Goal: Task Accomplishment & Management: Manage account settings

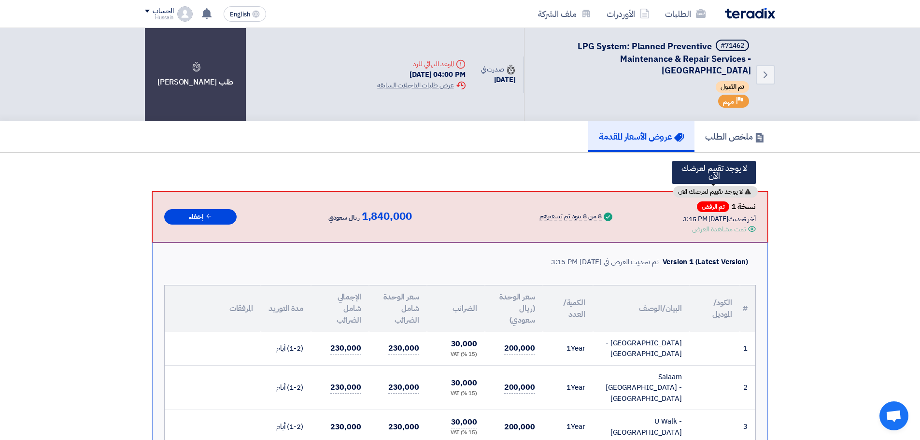
click at [722, 189] on span "لا يوجد تقييم لعرضك الان" at bounding box center [710, 191] width 65 height 7
click at [692, 188] on span "لا يوجد تقييم لعرضك الان" at bounding box center [710, 191] width 65 height 7
drag, startPoint x: 676, startPoint y: 191, endPoint x: 767, endPoint y: 190, distance: 90.8
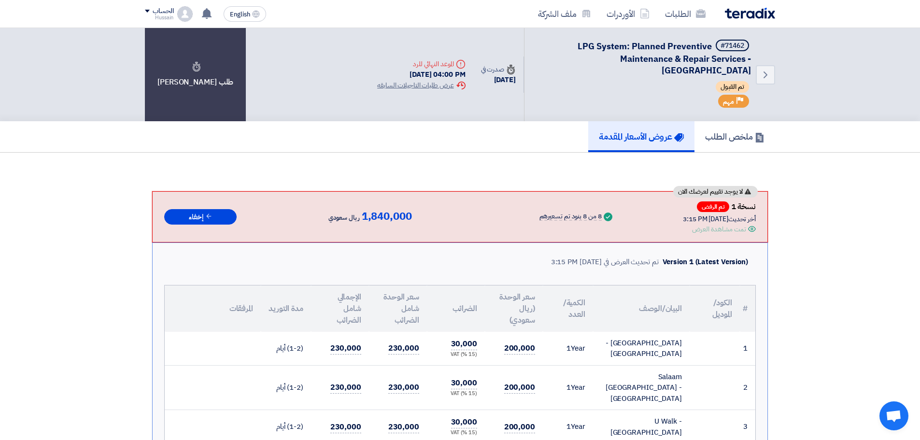
click at [741, 136] on h5 "ملخص الطلب" at bounding box center [734, 136] width 59 height 11
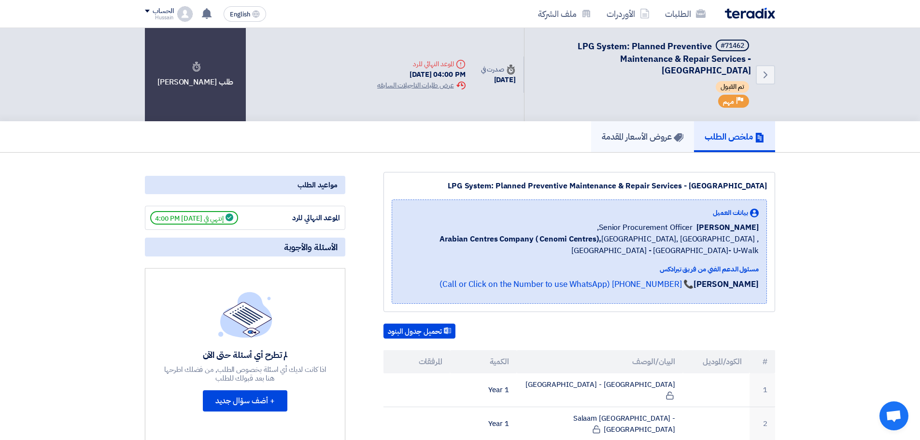
click at [624, 140] on h5 "عروض الأسعار المقدمة" at bounding box center [643, 136] width 82 height 11
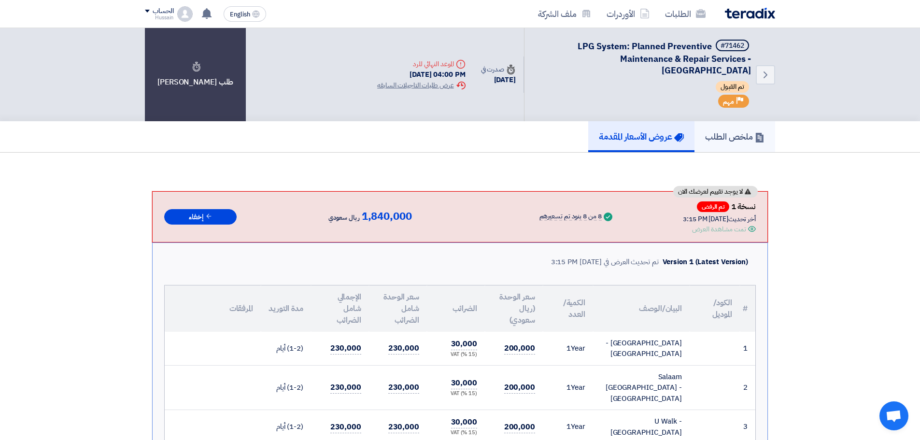
click at [722, 143] on link "ملخص الطلب" at bounding box center [734, 136] width 81 height 31
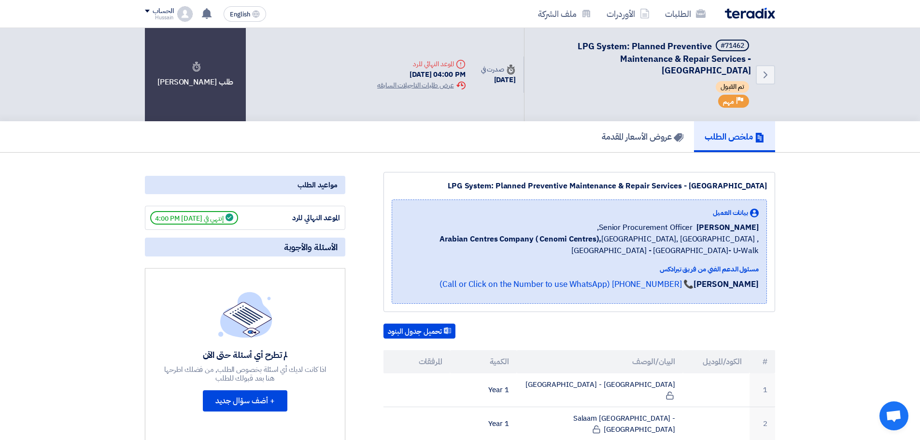
click at [178, 219] on span "إنتهي في 10/5/25, 4:00 PM" at bounding box center [194, 218] width 88 height 14
click at [197, 217] on span "إنتهي في 10/5/25, 4:00 PM" at bounding box center [194, 218] width 88 height 14
click at [310, 216] on div "الموعد النهائي للرد" at bounding box center [304, 217] width 72 height 11
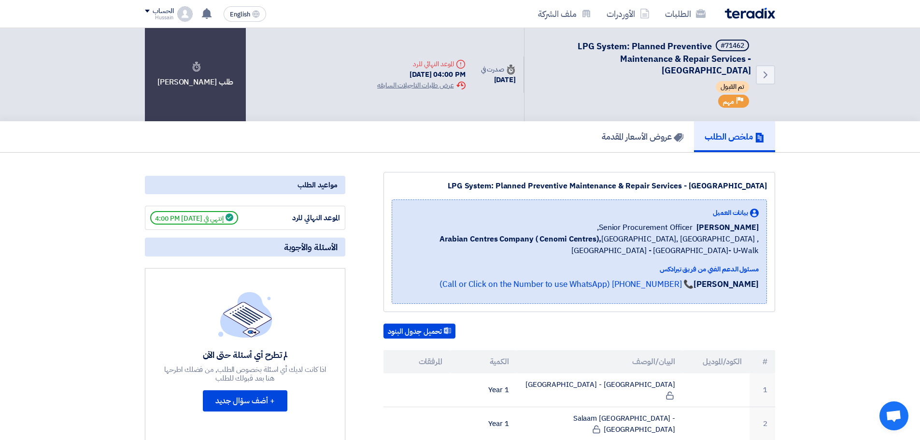
click at [303, 214] on div "الموعد النهائي للرد" at bounding box center [304, 217] width 72 height 11
click at [279, 216] on div "الموعد النهائي للرد" at bounding box center [304, 217] width 72 height 11
click at [662, 140] on h5 "عروض الأسعار المقدمة" at bounding box center [643, 136] width 82 height 11
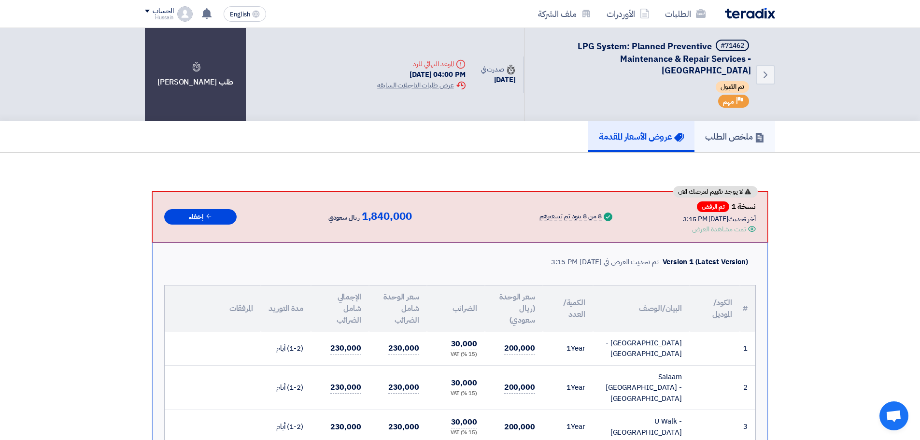
click at [735, 133] on h5 "ملخص الطلب" at bounding box center [734, 136] width 59 height 11
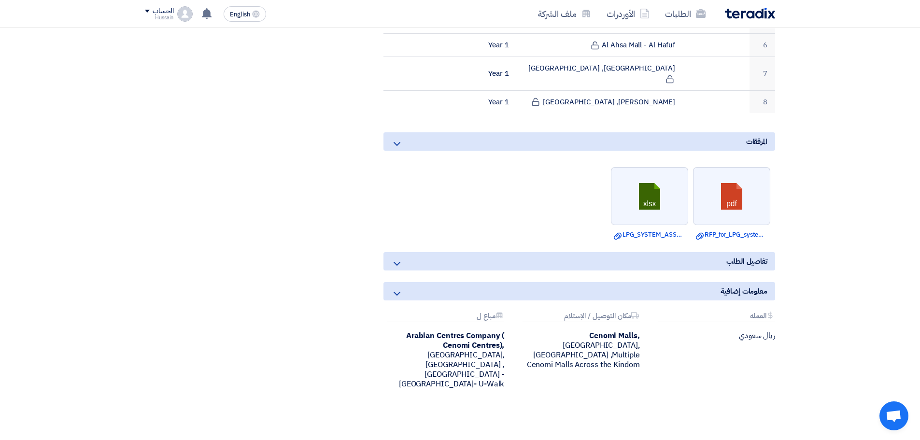
scroll to position [422, 0]
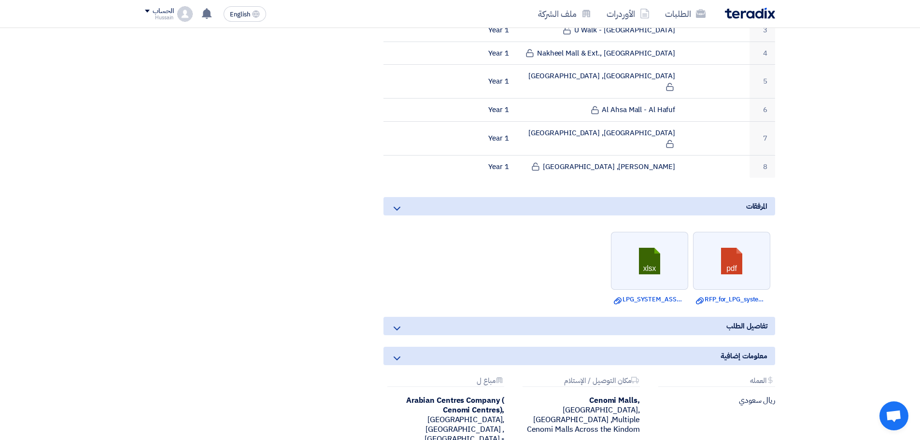
click at [400, 323] on icon at bounding box center [397, 329] width 12 height 12
click at [394, 323] on icon at bounding box center [397, 329] width 12 height 12
click at [418, 347] on div "معلومات إضافية" at bounding box center [579, 356] width 392 height 18
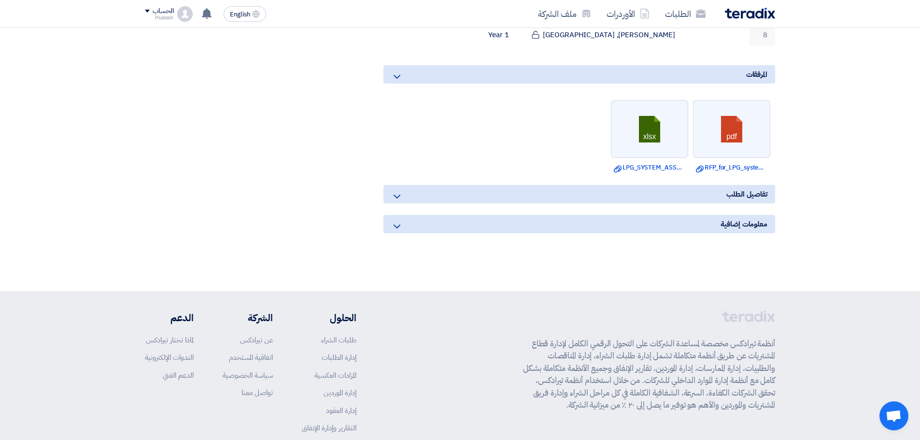
scroll to position [567, 0]
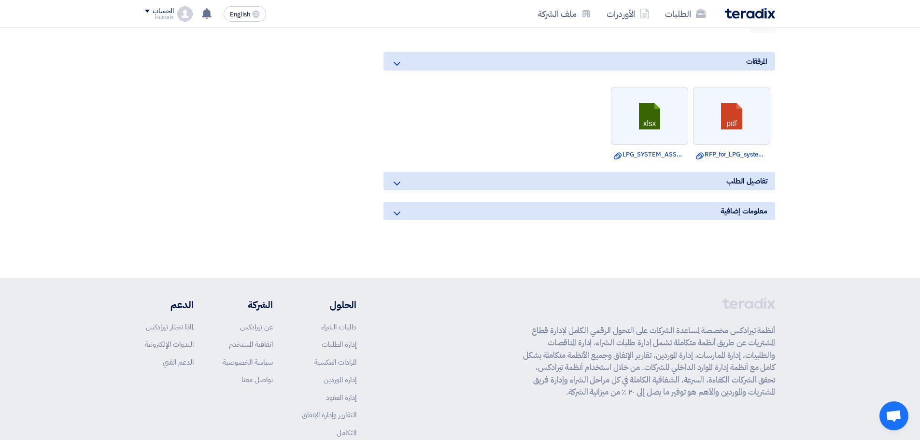
click at [628, 202] on div "معلومات إضافية" at bounding box center [579, 211] width 392 height 18
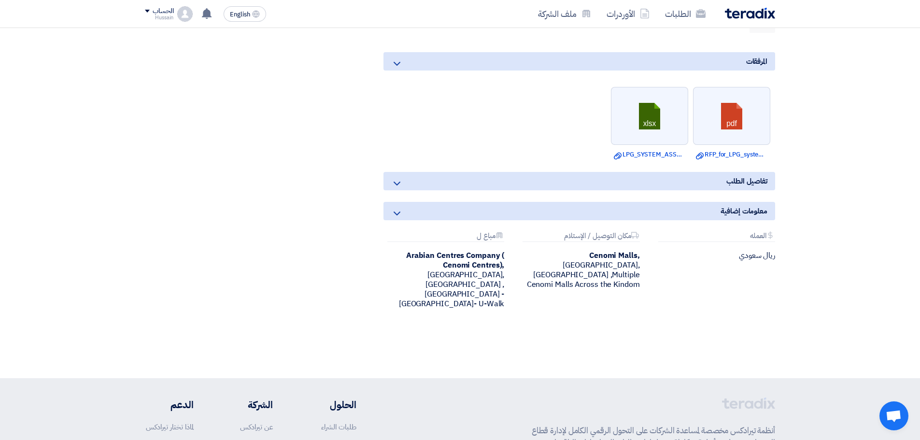
click at [484, 172] on div "تفاصيل الطلب" at bounding box center [579, 181] width 392 height 18
click at [402, 178] on icon at bounding box center [397, 184] width 12 height 12
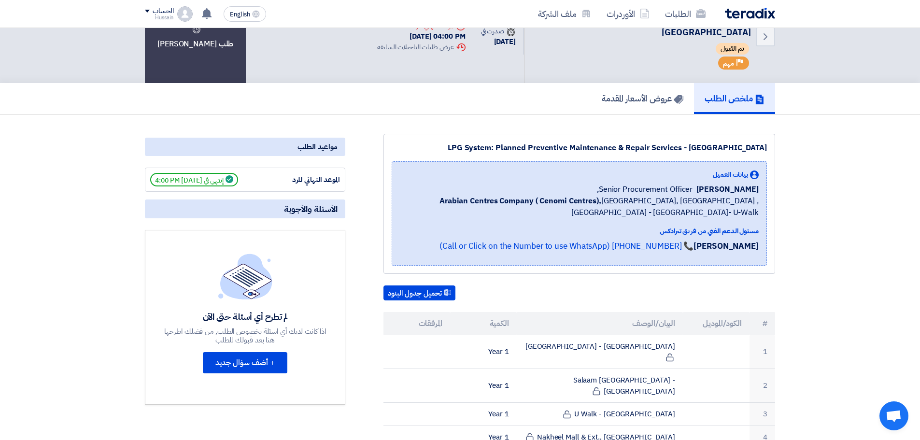
scroll to position [0, 0]
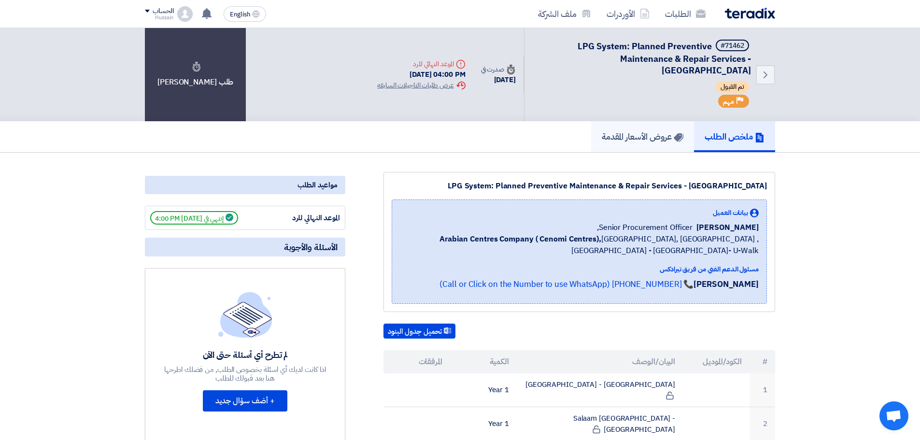
click at [642, 138] on h5 "عروض الأسعار المقدمة" at bounding box center [643, 136] width 82 height 11
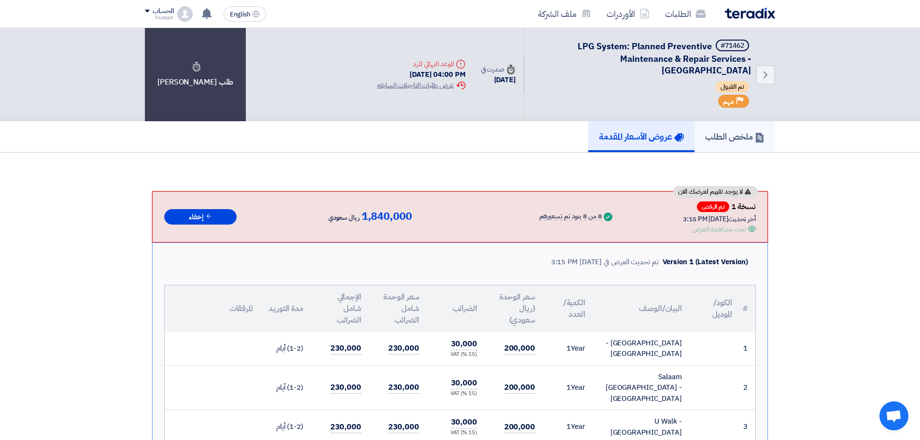
click at [717, 147] on link "ملخص الطلب" at bounding box center [734, 136] width 81 height 31
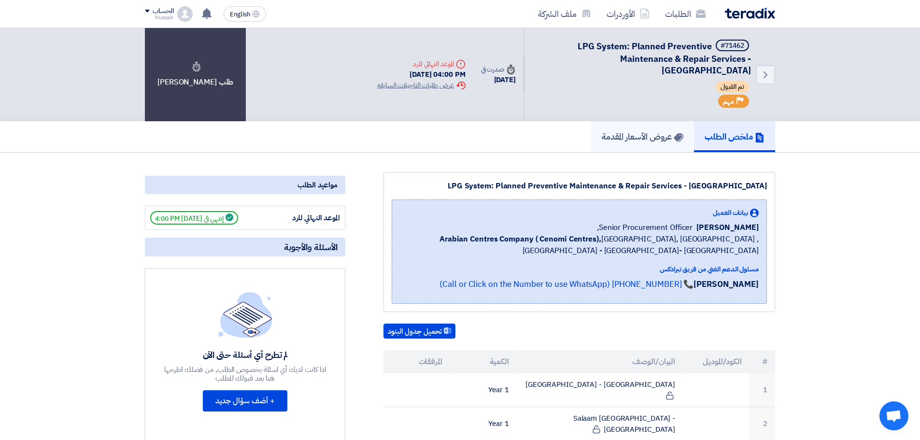
click at [620, 140] on h5 "عروض الأسعار المقدمة" at bounding box center [643, 136] width 82 height 11
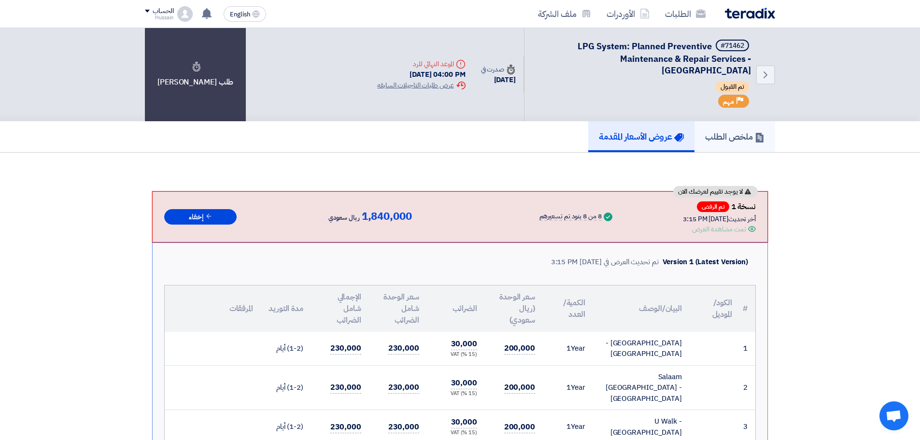
click at [718, 131] on h5 "ملخص الطلب" at bounding box center [734, 136] width 59 height 11
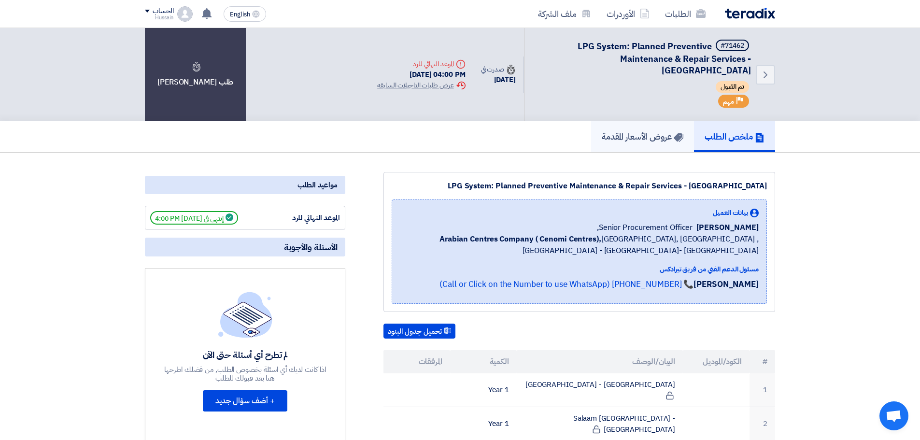
click at [643, 134] on h5 "عروض الأسعار المقدمة" at bounding box center [643, 136] width 82 height 11
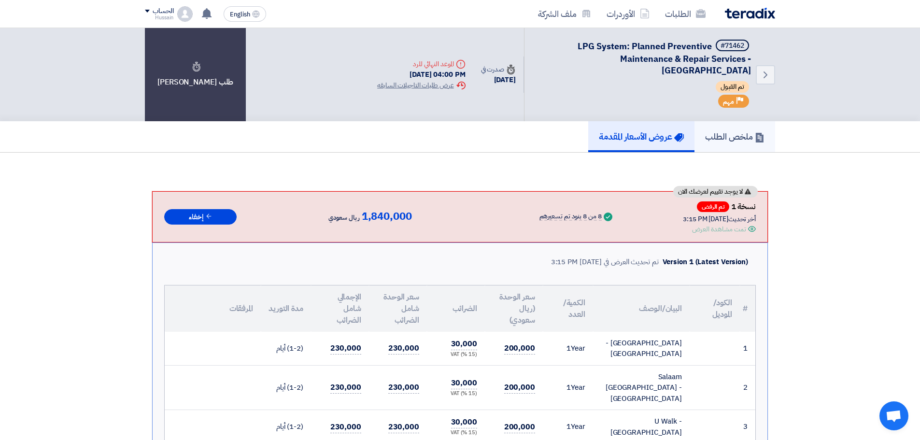
click at [729, 136] on h5 "ملخص الطلب" at bounding box center [734, 136] width 59 height 11
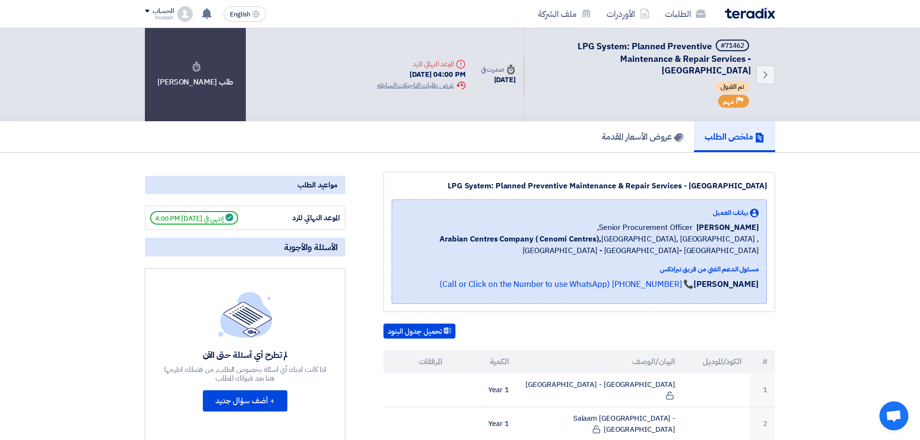
click at [205, 216] on span "إنتهي في [DATE] 4:00 PM" at bounding box center [194, 218] width 88 height 14
click at [177, 220] on span "إنتهي في [DATE] 4:00 PM" at bounding box center [194, 218] width 88 height 14
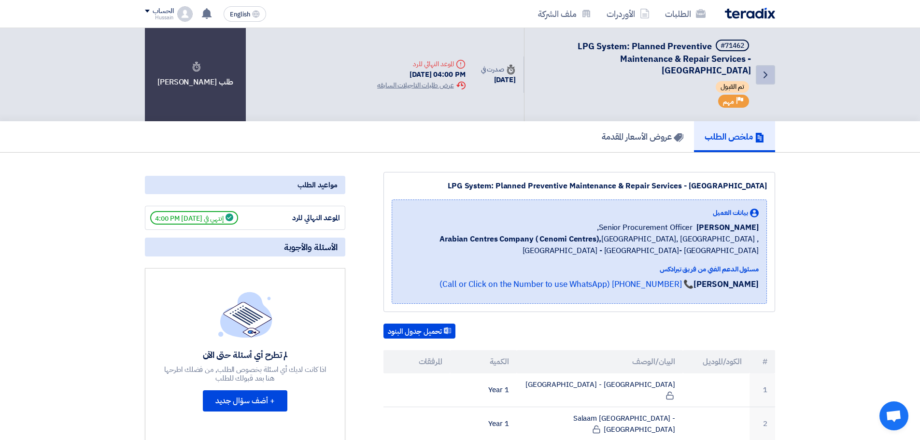
click at [769, 73] on icon "Back" at bounding box center [766, 75] width 12 height 12
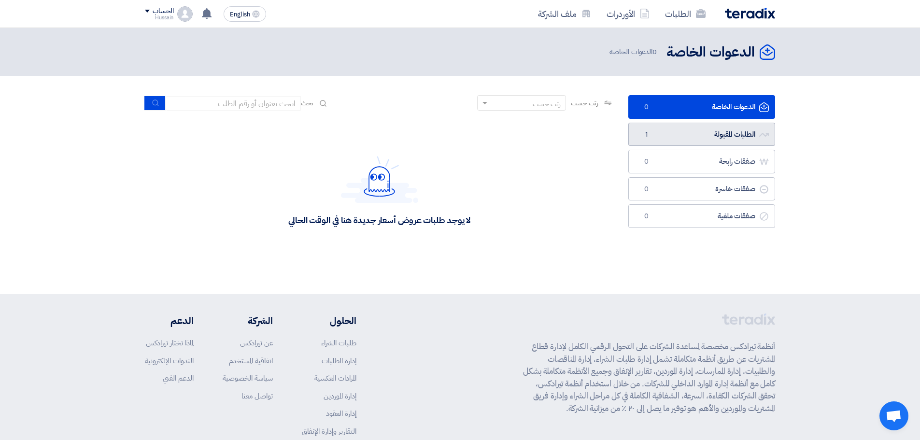
click at [715, 136] on link "الطلبات المقبولة الطلبات المقبولة 1" at bounding box center [701, 135] width 147 height 24
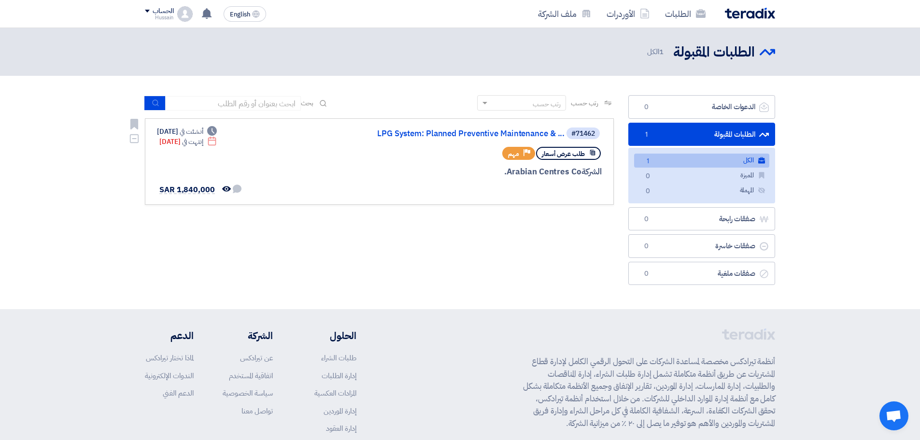
click at [185, 141] on div "Deadline إنتهت في Oct 5, 2025" at bounding box center [187, 142] width 57 height 10
click at [333, 183] on div "#71462 LPG System: Planned Preventive Maintenance & ... طلب عرض أسعار Priority …" at bounding box center [379, 162] width 445 height 70
click at [490, 101] on div "رتب حسب" at bounding box center [528, 103] width 76 height 12
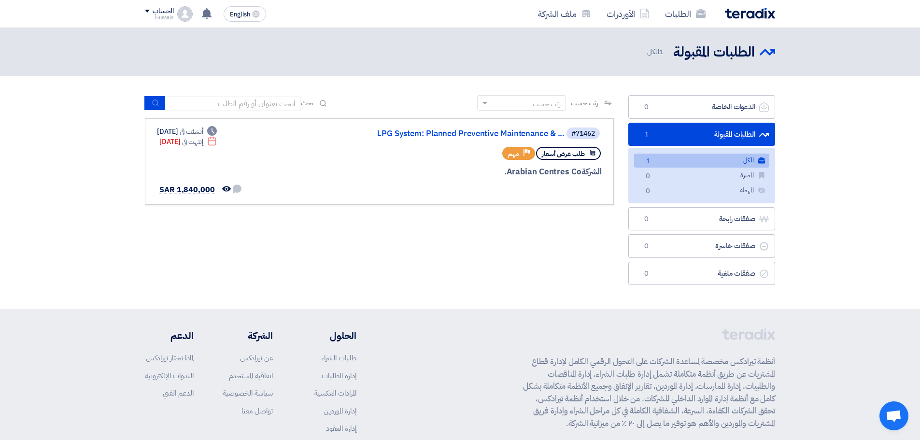
click at [490, 101] on div "رتب حسب" at bounding box center [528, 103] width 76 height 12
click at [445, 60] on div "الطلبات المقبولة الطلبات المقبولة 1 الكل" at bounding box center [460, 51] width 630 height 19
click at [679, 15] on link "الطلبات" at bounding box center [685, 13] width 56 height 23
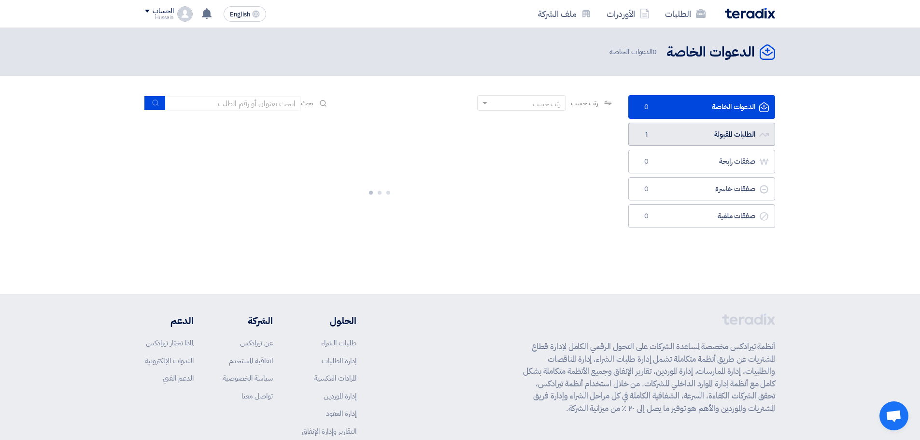
click at [722, 136] on link "الطلبات المقبولة الطلبات المقبولة 1" at bounding box center [701, 135] width 147 height 24
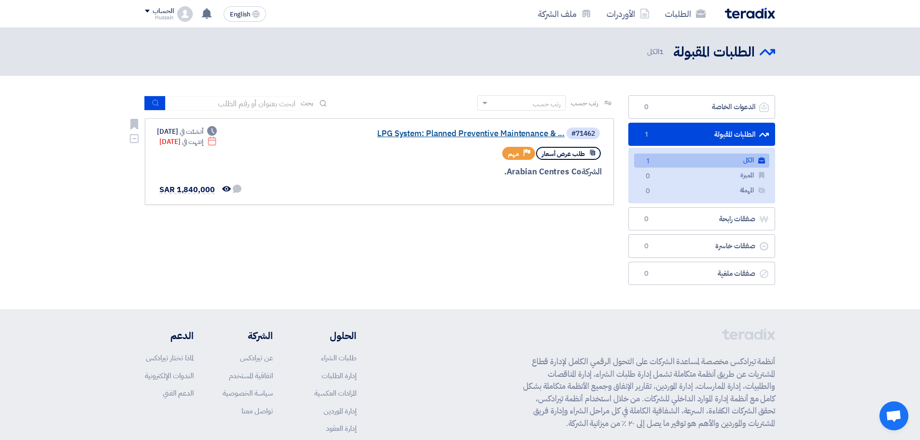
click at [445, 134] on link "LPG System: Planned Preventive Maintenance & ..." at bounding box center [467, 133] width 193 height 9
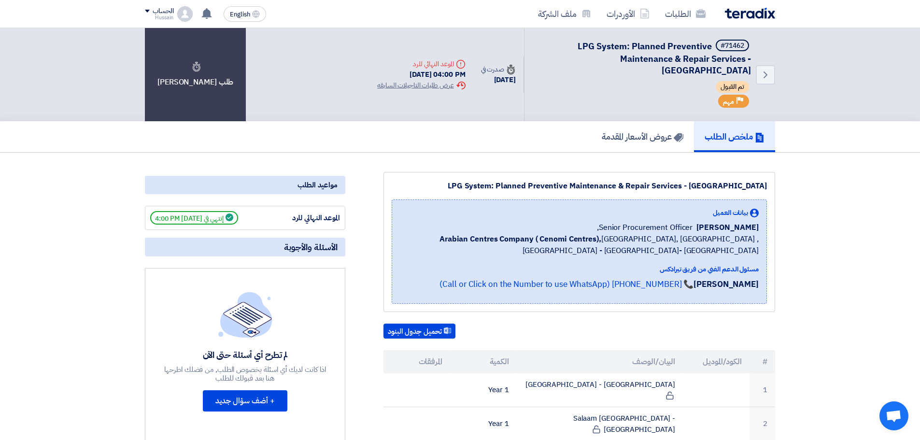
click at [436, 64] on div "Deadline الموعد النهائي للرد" at bounding box center [421, 64] width 88 height 10
click at [397, 63] on div "Deadline الموعد النهائي للرد" at bounding box center [421, 64] width 88 height 10
drag, startPoint x: 386, startPoint y: 65, endPoint x: 464, endPoint y: 69, distance: 77.8
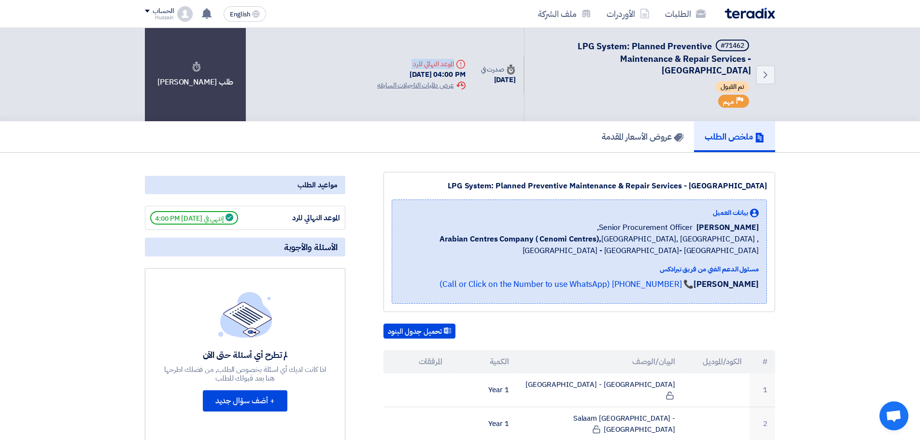
click at [464, 69] on div "Deadline الموعد النهائي للرد 5 Oct, 2025 04:00 PM Extension History عرض طلبات ا…" at bounding box center [420, 74] width 103 height 47
drag, startPoint x: 443, startPoint y: 72, endPoint x: 372, endPoint y: 72, distance: 71.0
click at [378, 69] on div "Deadline الموعد النهائي للرد 5 Oct, 2025 04:00 PM Extension History عرض طلبات ا…" at bounding box center [421, 74] width 88 height 31
click at [329, 80] on div "Back #71462 LPG System: Planned Preventive Maintenance & Repair Services - Cent…" at bounding box center [460, 74] width 630 height 93
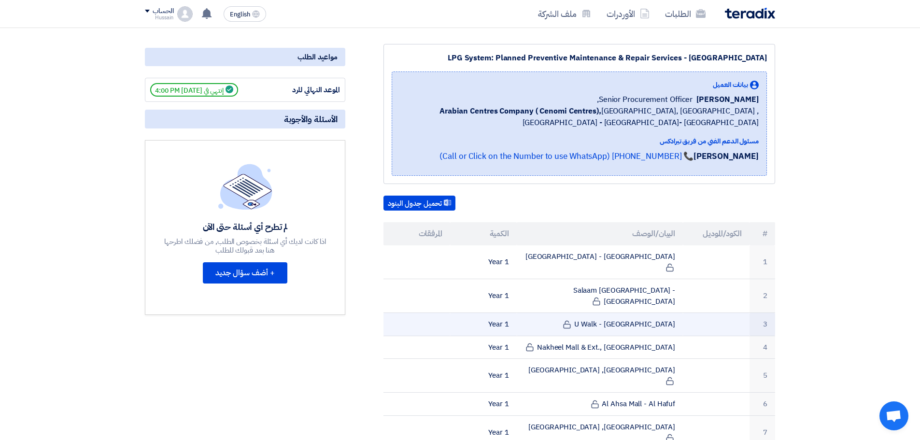
scroll to position [145, 0]
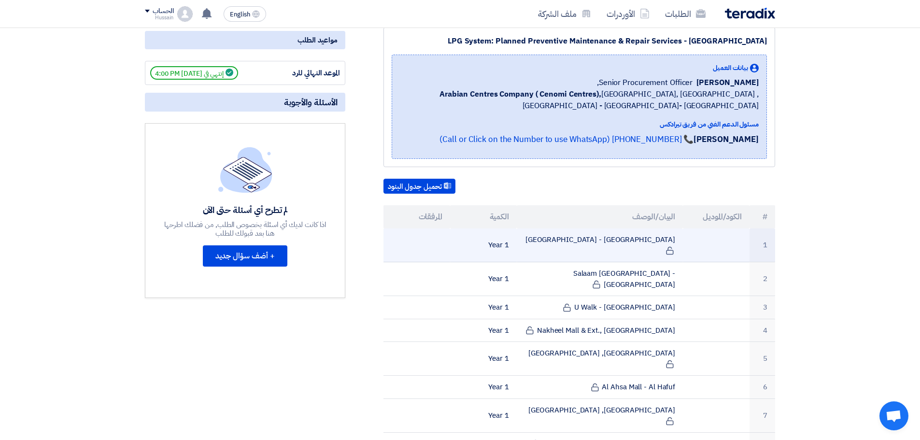
drag, startPoint x: 497, startPoint y: 239, endPoint x: 626, endPoint y: 241, distance: 129.0
click at [688, 237] on tr "1 Hamra Mall - Riyadh 1 Year" at bounding box center [579, 245] width 392 height 34
click at [666, 246] on icon at bounding box center [670, 250] width 9 height 9
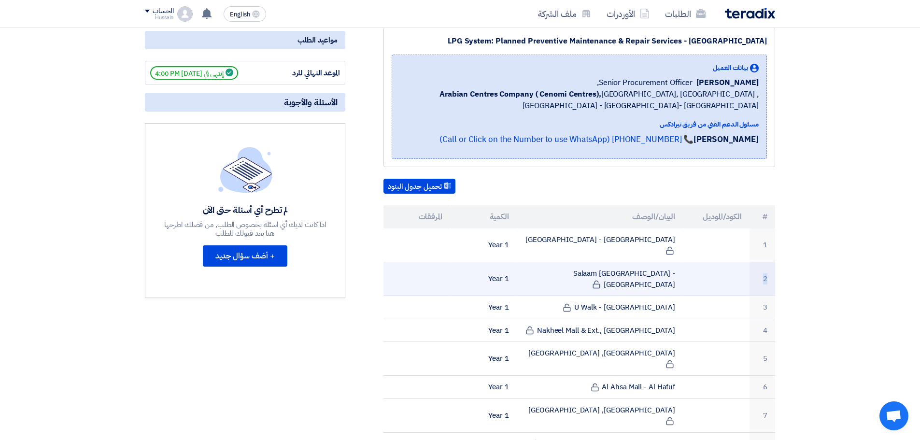
drag, startPoint x: 474, startPoint y: 246, endPoint x: 679, endPoint y: 254, distance: 204.4
click at [679, 254] on tbody "1 [GEOGRAPHIC_DATA] - [GEOGRAPHIC_DATA] 1 Year 2 [GEOGRAPHIC_DATA] - [GEOGRAPHI…" at bounding box center [579, 341] width 392 height 227
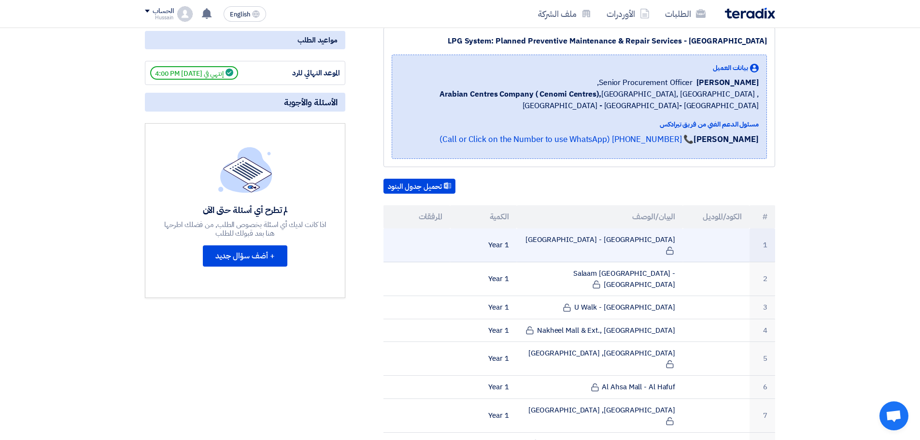
click at [649, 245] on td "[GEOGRAPHIC_DATA] - [GEOGRAPHIC_DATA]" at bounding box center [600, 245] width 167 height 34
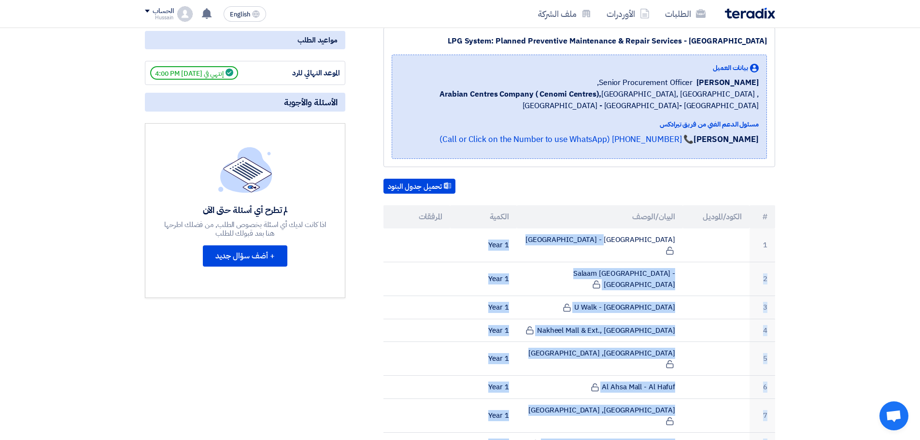
drag, startPoint x: 680, startPoint y: 238, endPoint x: 442, endPoint y: 416, distance: 297.5
click at [442, 416] on div "LPG System: Planned Preventive Maintenance & Repair Services - Central & Easter…" at bounding box center [568, 395] width 430 height 736
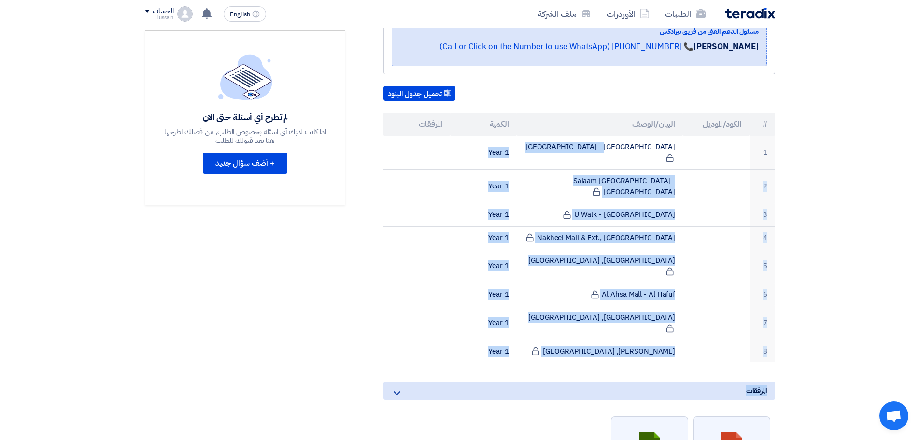
scroll to position [241, 0]
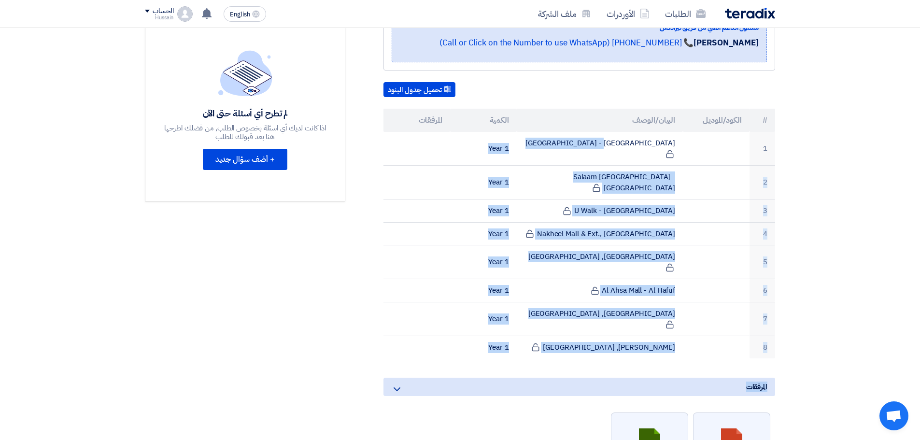
click at [806, 211] on section "LPG System: Planned Preventive Maintenance & Repair Services - [GEOGRAPHIC_DATA…" at bounding box center [460, 312] width 920 height 802
drag, startPoint x: 683, startPoint y: 139, endPoint x: 500, endPoint y: 188, distance: 189.7
click at [504, 176] on tbody "1 [GEOGRAPHIC_DATA] - [GEOGRAPHIC_DATA] 1 Year 2 [GEOGRAPHIC_DATA] - [GEOGRAPHI…" at bounding box center [579, 245] width 392 height 227
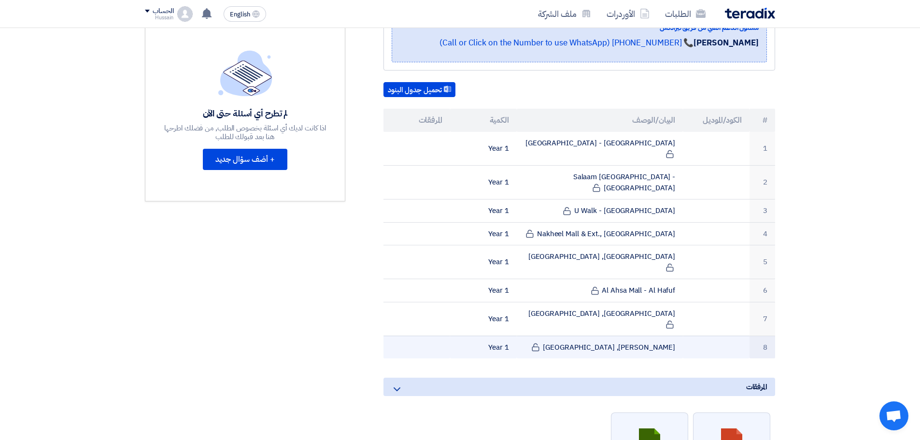
click at [458, 336] on td "1 Year" at bounding box center [483, 347] width 67 height 23
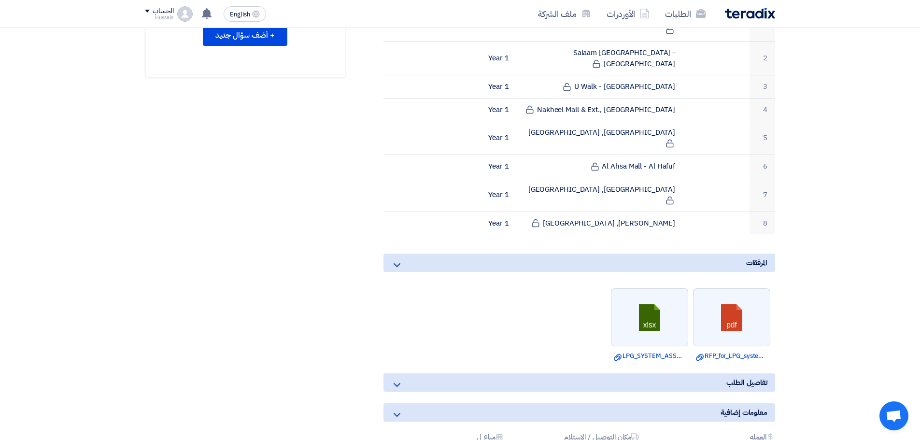
scroll to position [338, 0]
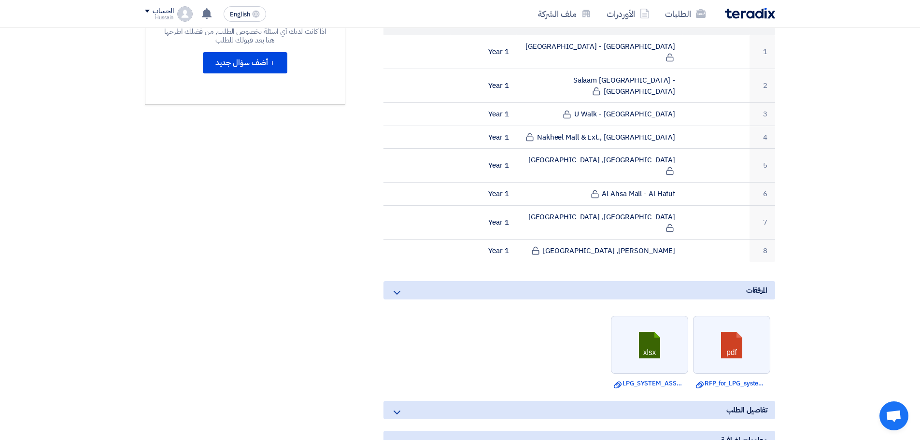
drag, startPoint x: 462, startPoint y: 212, endPoint x: 629, endPoint y: 34, distance: 243.3
click at [629, 34] on table "# الكود/الموديل البيان/الوصف الكمية المرفقات 1 Hamra Mall - Riyadh 1 Year 2 Sal…" at bounding box center [579, 137] width 392 height 250
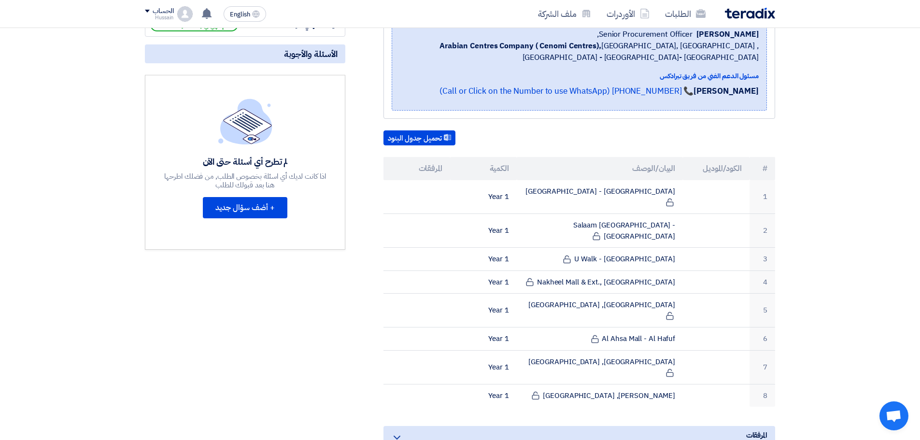
click at [790, 186] on section "LPG System: Planned Preventive Maintenance & Repair Services - Central & Easter…" at bounding box center [460, 360] width 920 height 802
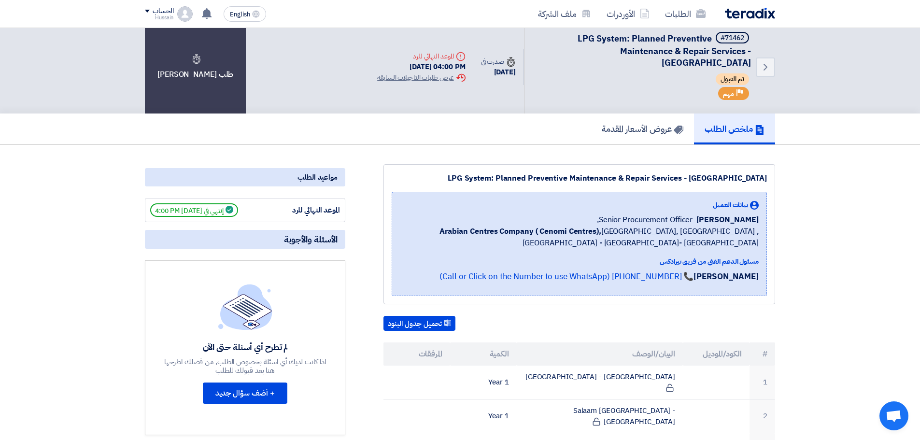
scroll to position [0, 0]
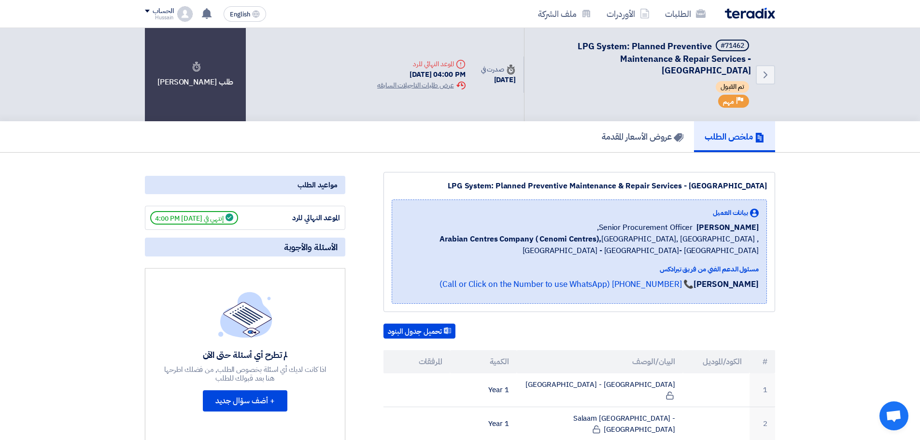
click at [568, 184] on div "LPG System: Planned Preventive Maintenance & Repair Services - [GEOGRAPHIC_DATA]" at bounding box center [579, 186] width 375 height 12
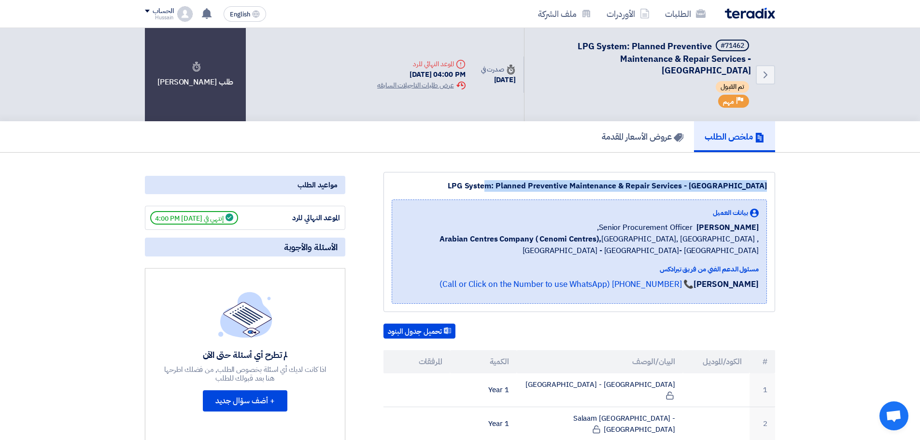
click at [568, 184] on div "LPG System: Planned Preventive Maintenance & Repair Services - [GEOGRAPHIC_DATA]" at bounding box center [579, 186] width 375 height 12
click at [513, 181] on div "LPG System: Planned Preventive Maintenance & Repair Services - [GEOGRAPHIC_DATA]" at bounding box center [579, 186] width 375 height 12
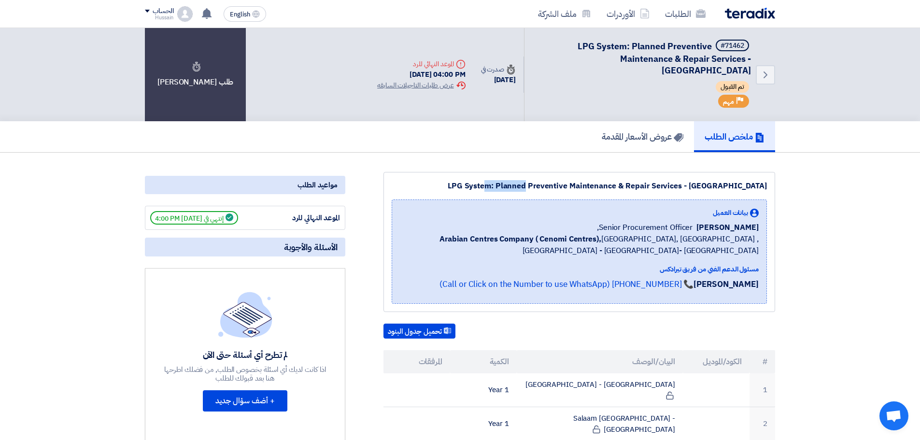
drag, startPoint x: 441, startPoint y: 185, endPoint x: 489, endPoint y: 188, distance: 47.9
click at [489, 188] on div "LPG System: Planned Preventive Maintenance & Repair Services - [GEOGRAPHIC_DATA]" at bounding box center [579, 186] width 375 height 12
click at [462, 186] on div "LPG System: Planned Preventive Maintenance & Repair Services - [GEOGRAPHIC_DATA]" at bounding box center [579, 186] width 375 height 12
drag, startPoint x: 444, startPoint y: 184, endPoint x: 488, endPoint y: 184, distance: 43.5
click at [488, 184] on div "LPG System: Planned Preventive Maintenance & Repair Services - [GEOGRAPHIC_DATA]" at bounding box center [579, 186] width 375 height 12
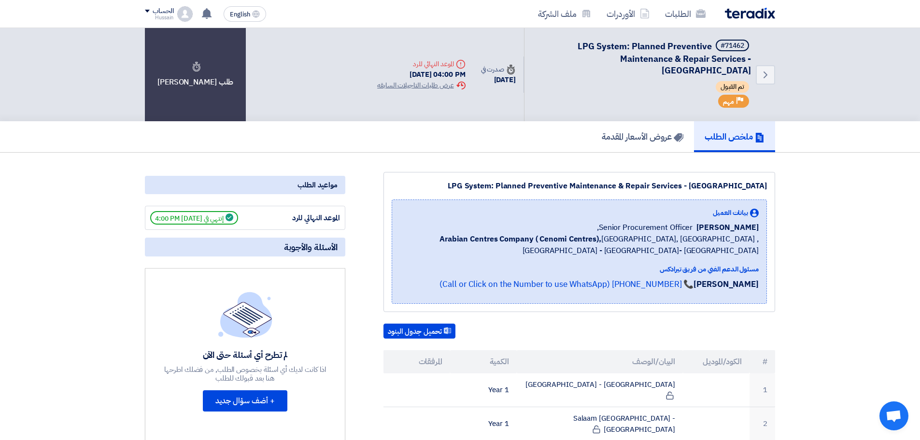
click at [491, 186] on div "LPG System: Planned Preventive Maintenance & Repair Services - [GEOGRAPHIC_DATA]" at bounding box center [579, 186] width 375 height 12
drag, startPoint x: 488, startPoint y: 185, endPoint x: 437, endPoint y: 185, distance: 51.2
click at [437, 185] on div "LPG System: Planned Preventive Maintenance & Repair Services - [GEOGRAPHIC_DATA]" at bounding box center [579, 186] width 375 height 12
click at [432, 185] on div "LPG System: Planned Preventive Maintenance & Repair Services - [GEOGRAPHIC_DATA]" at bounding box center [579, 186] width 375 height 12
drag, startPoint x: 438, startPoint y: 184, endPoint x: 487, endPoint y: 184, distance: 49.3
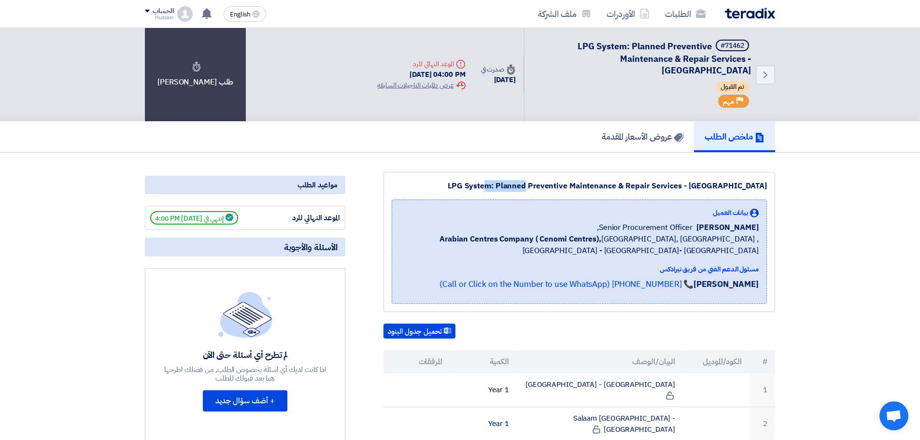
click at [487, 184] on div "LPG System: Planned Preventive Maintenance & Repair Services - [GEOGRAPHIC_DATA]" at bounding box center [579, 186] width 375 height 12
click at [469, 182] on div "LPG System: Planned Preventive Maintenance & Repair Services - [GEOGRAPHIC_DATA]" at bounding box center [579, 186] width 375 height 12
click at [471, 188] on div "LPG System: Planned Preventive Maintenance & Repair Services - [GEOGRAPHIC_DATA]" at bounding box center [579, 186] width 375 height 12
drag, startPoint x: 445, startPoint y: 185, endPoint x: 488, endPoint y: 184, distance: 43.5
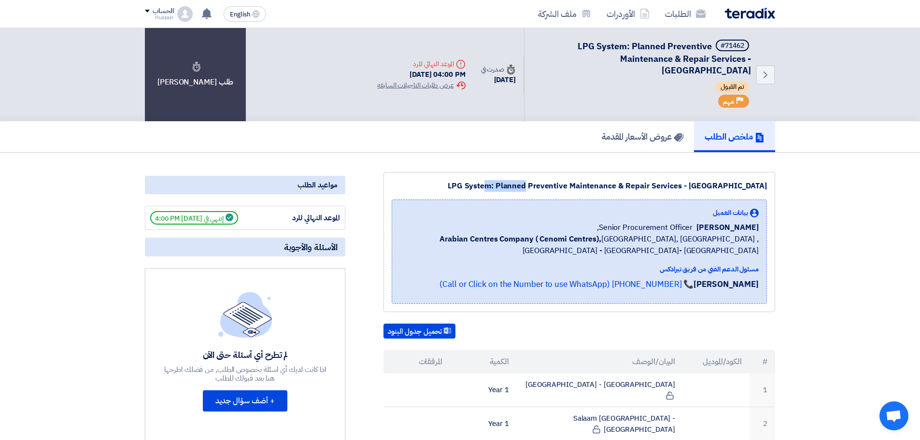
click at [488, 184] on div "LPG System: Planned Preventive Maintenance & Repair Services - [GEOGRAPHIC_DATA]" at bounding box center [579, 186] width 375 height 12
click at [302, 217] on div "الموعد النهائي للرد" at bounding box center [304, 217] width 72 height 11
click at [302, 182] on div "مواعيد الطلب" at bounding box center [245, 185] width 200 height 18
drag, startPoint x: 771, startPoint y: 189, endPoint x: 436, endPoint y: 188, distance: 335.2
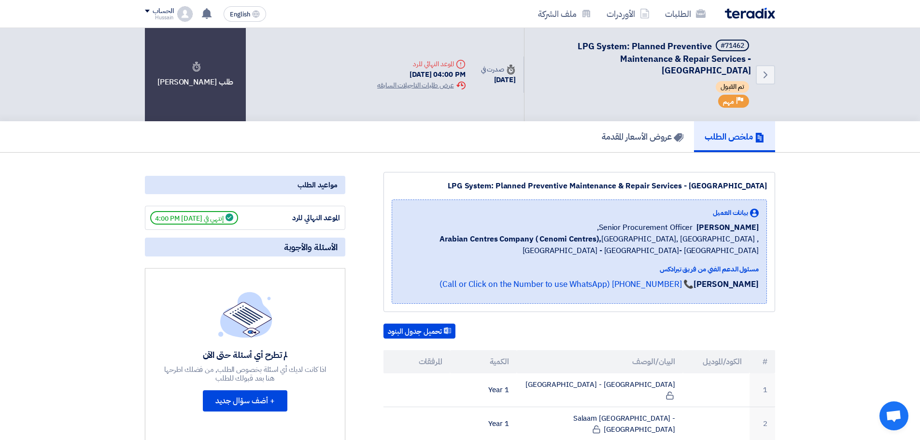
click at [436, 188] on div "LPG System: Planned Preventive Maintenance & Repair Services - Central & Easter…" at bounding box center [579, 242] width 392 height 140
click at [403, 179] on div "LPG System: Planned Preventive Maintenance & Repair Services - Central & Easter…" at bounding box center [579, 242] width 392 height 140
drag, startPoint x: 426, startPoint y: 184, endPoint x: 785, endPoint y: 187, distance: 358.8
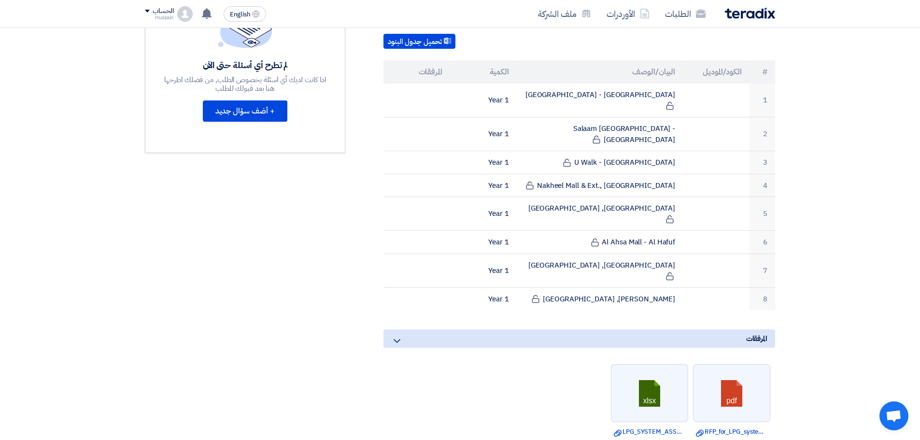
scroll to position [580, 0]
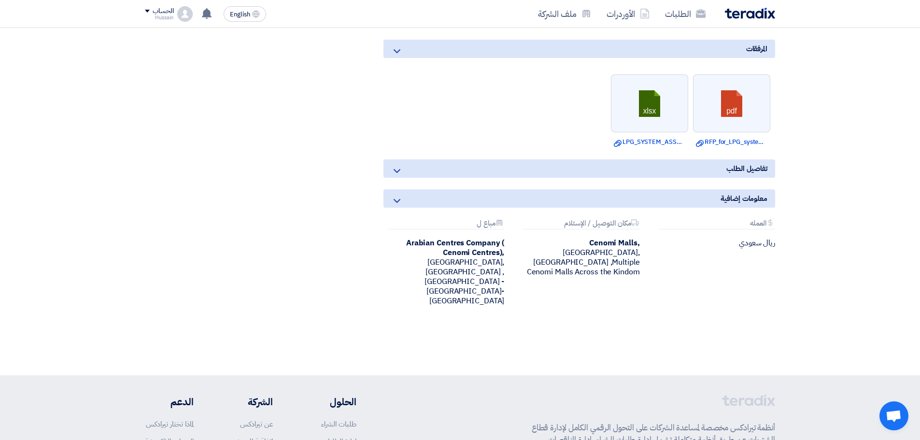
click at [399, 165] on icon at bounding box center [397, 171] width 12 height 12
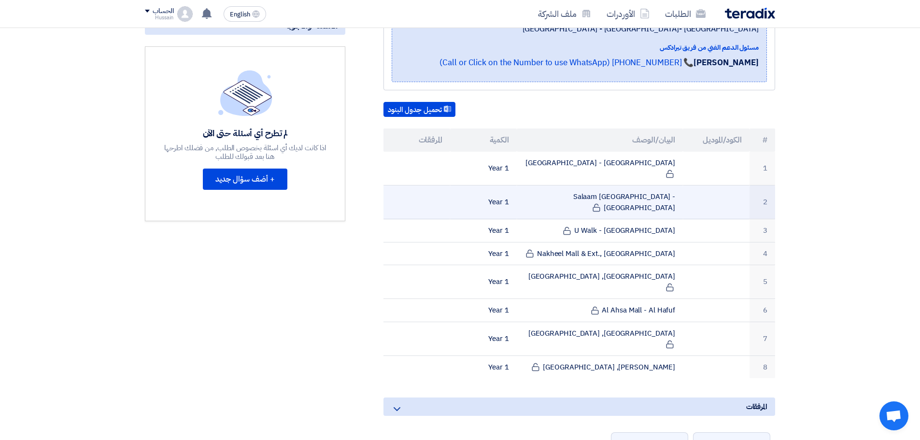
scroll to position [193, 0]
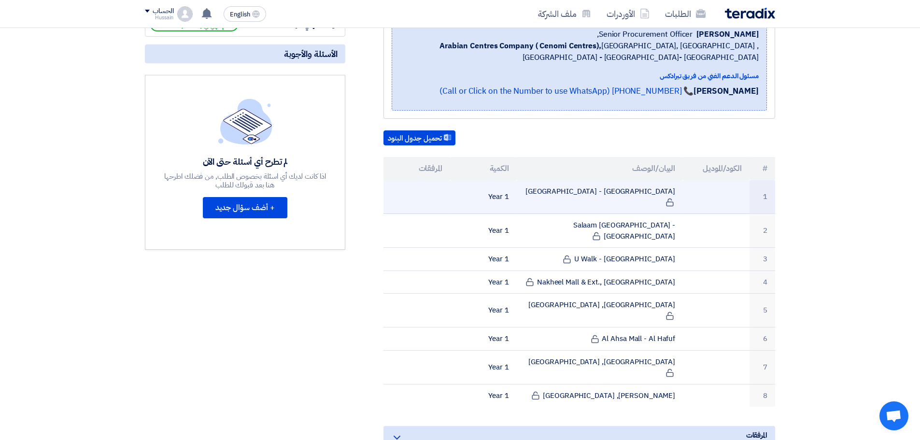
click at [701, 188] on td at bounding box center [716, 197] width 67 height 34
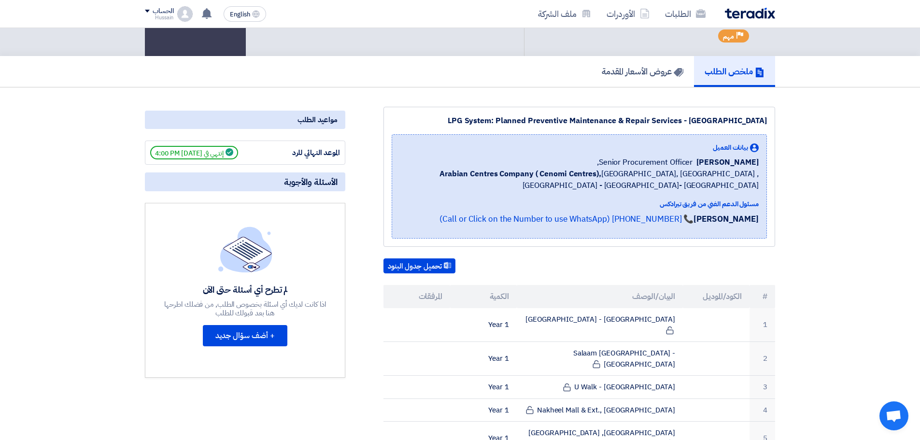
scroll to position [0, 0]
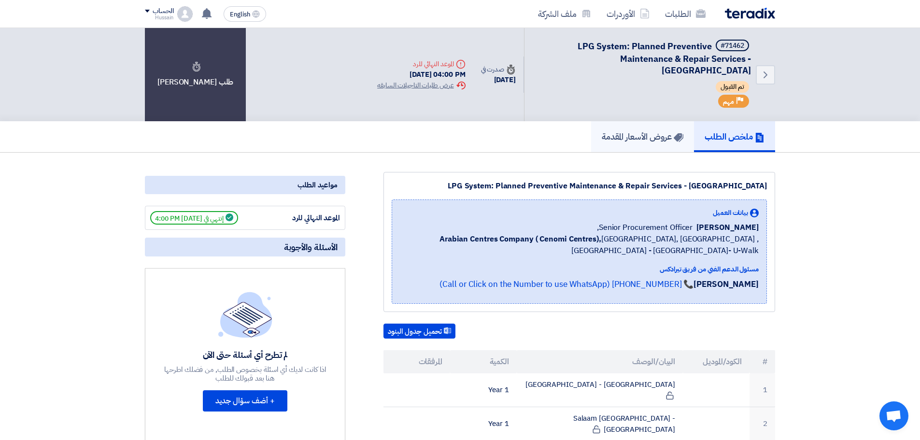
click at [628, 131] on h5 "عروض الأسعار المقدمة" at bounding box center [643, 136] width 82 height 11
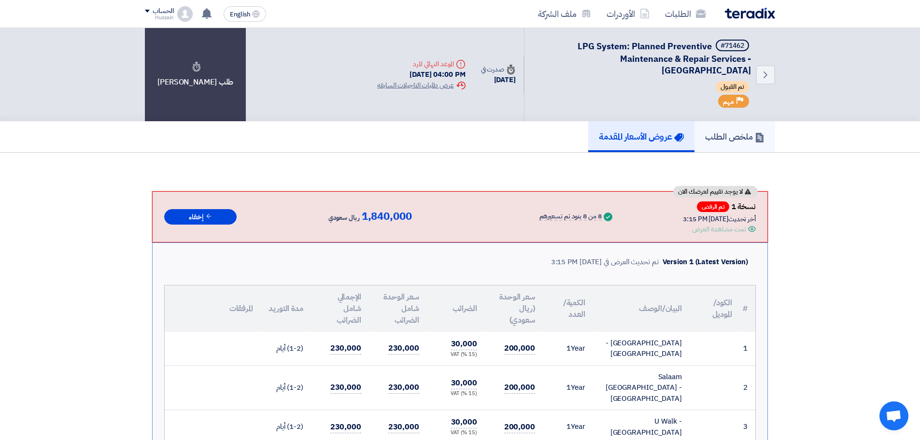
click at [739, 137] on h5 "ملخص الطلب" at bounding box center [734, 136] width 59 height 11
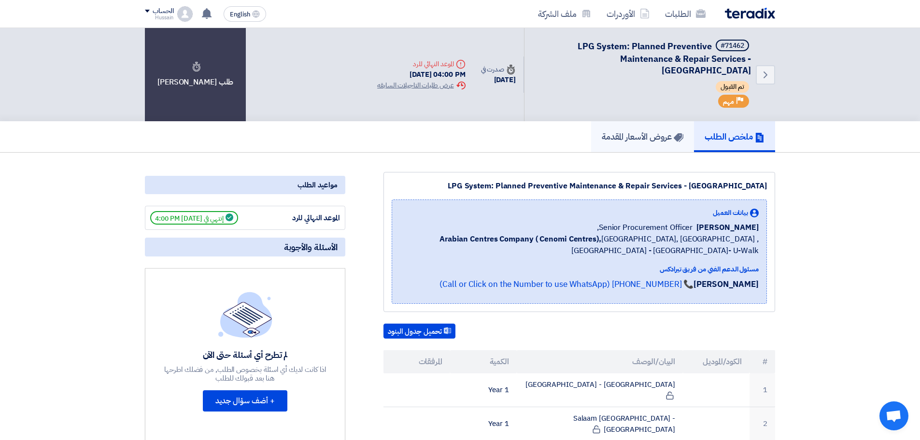
click at [634, 135] on h5 "عروض الأسعار المقدمة" at bounding box center [643, 136] width 82 height 11
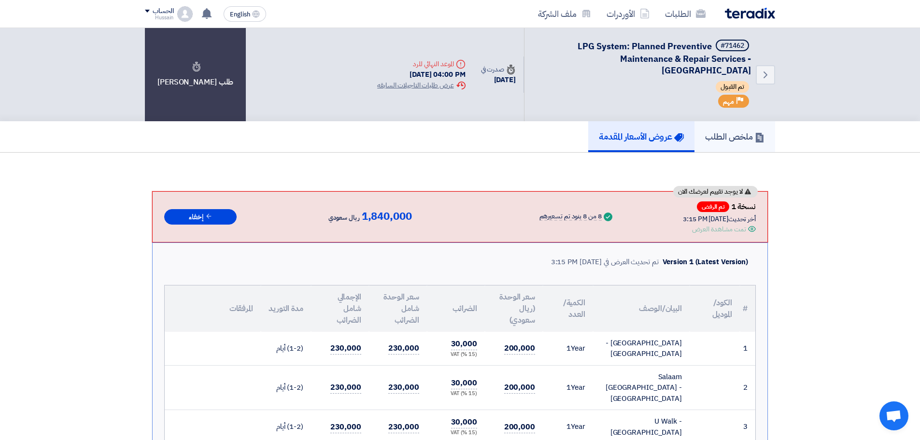
click at [736, 132] on h5 "ملخص الطلب" at bounding box center [734, 136] width 59 height 11
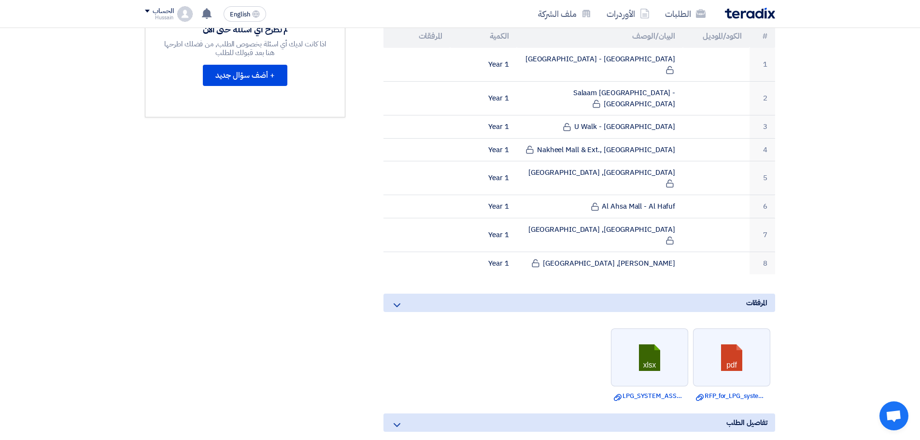
scroll to position [483, 0]
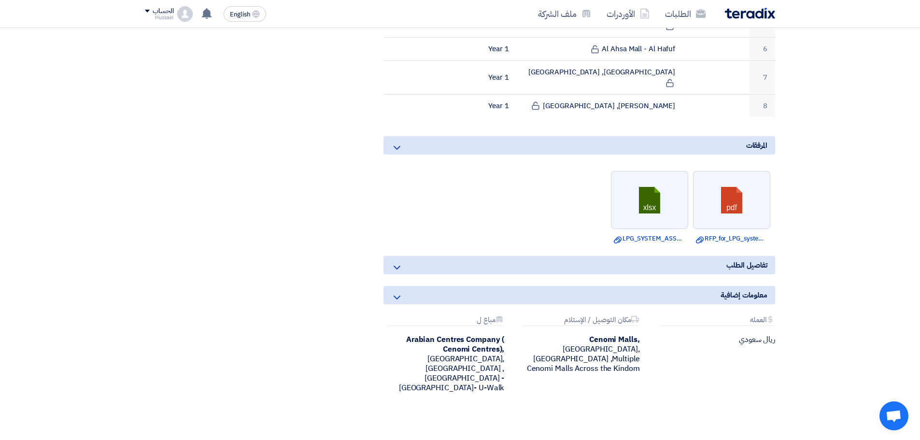
click at [400, 262] on icon at bounding box center [397, 268] width 12 height 12
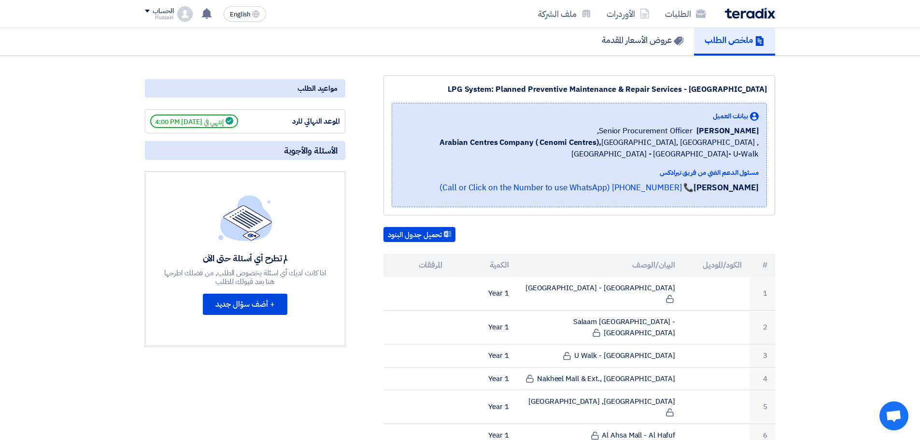
scroll to position [0, 0]
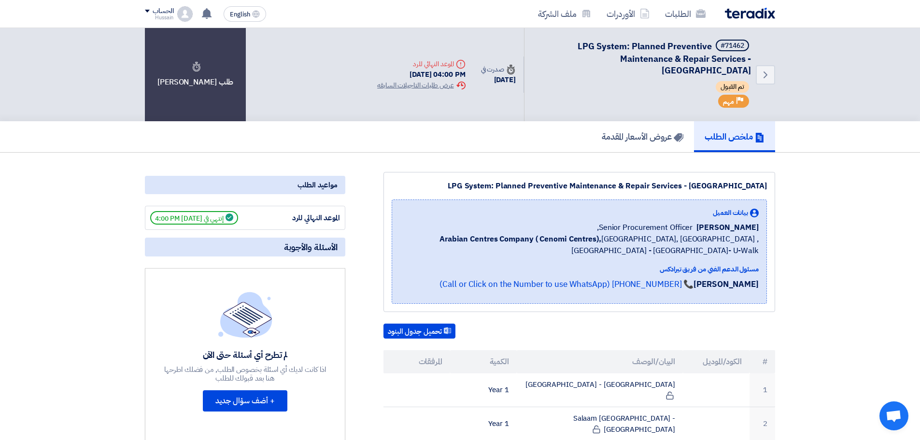
drag, startPoint x: 443, startPoint y: 183, endPoint x: 769, endPoint y: 177, distance: 326.1
click at [769, 177] on div "LPG System: Planned Preventive Maintenance & Repair Services - [GEOGRAPHIC_DATA…" at bounding box center [579, 242] width 392 height 140
click at [644, 140] on h5 "عروض الأسعار المقدمة" at bounding box center [643, 136] width 82 height 11
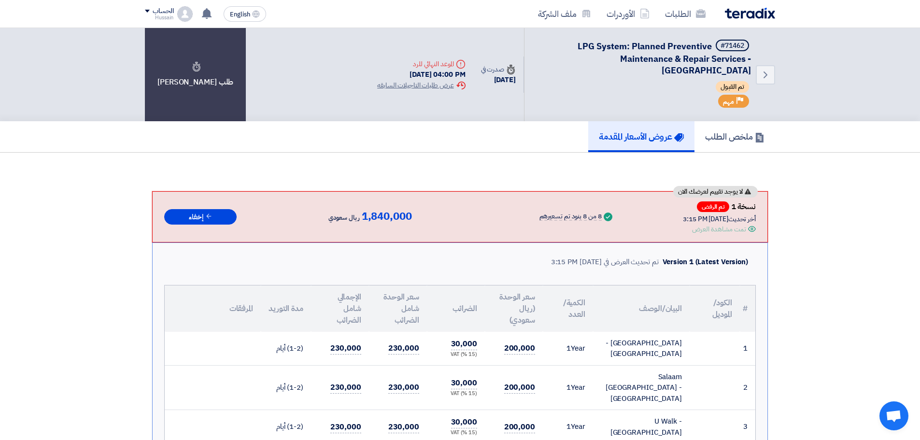
click at [729, 231] on div "تمت مشاهدة العرض" at bounding box center [719, 229] width 54 height 10
click at [735, 138] on h5 "ملخص الطلب" at bounding box center [734, 136] width 59 height 11
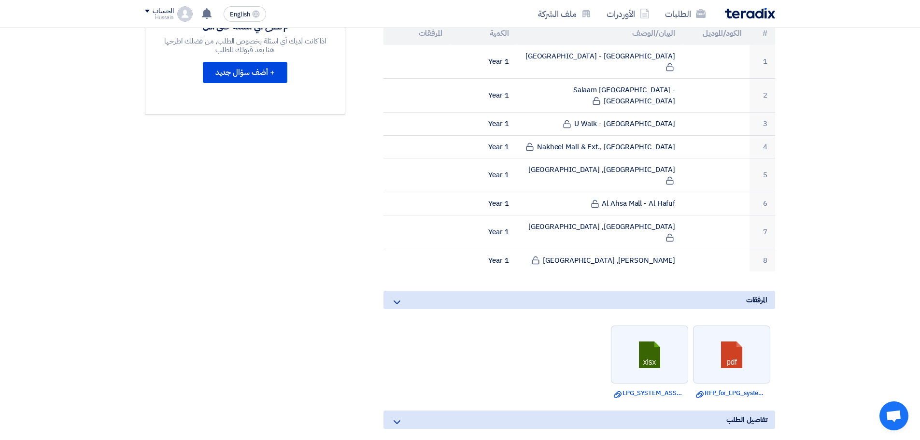
scroll to position [386, 0]
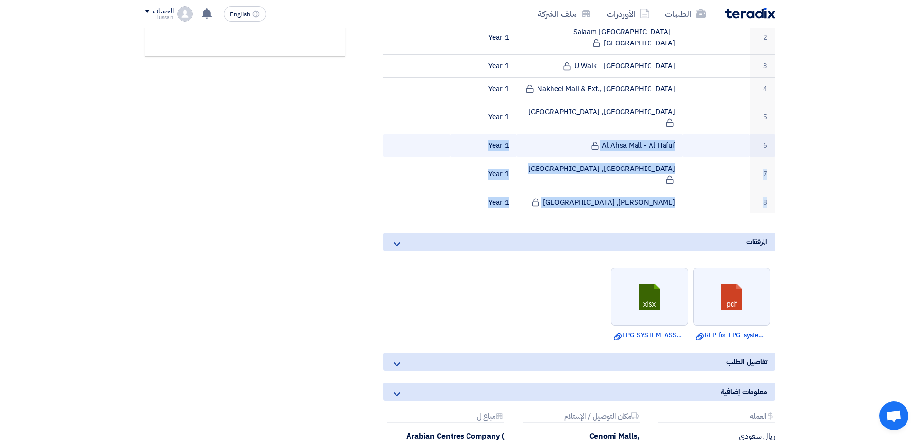
drag, startPoint x: 424, startPoint y: 164, endPoint x: 745, endPoint y: 102, distance: 326.6
click at [745, 102] on tbody "1 [GEOGRAPHIC_DATA] - [GEOGRAPHIC_DATA] 1 Year 2 [GEOGRAPHIC_DATA] - [GEOGRAPHI…" at bounding box center [579, 100] width 392 height 227
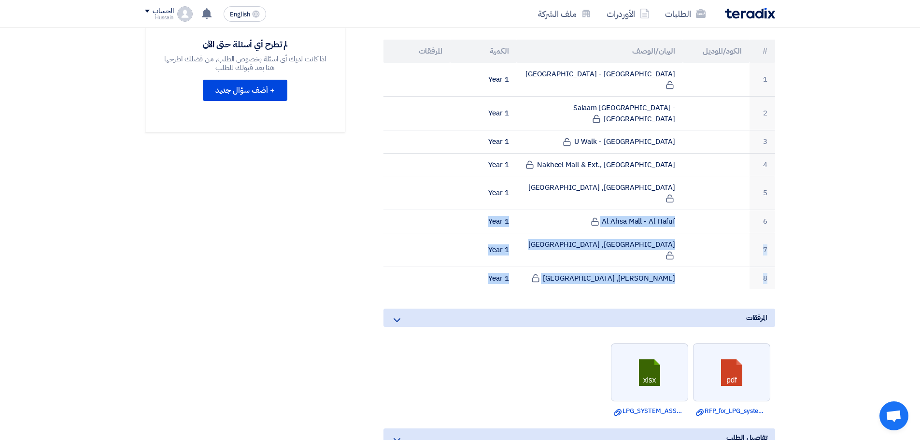
scroll to position [241, 0]
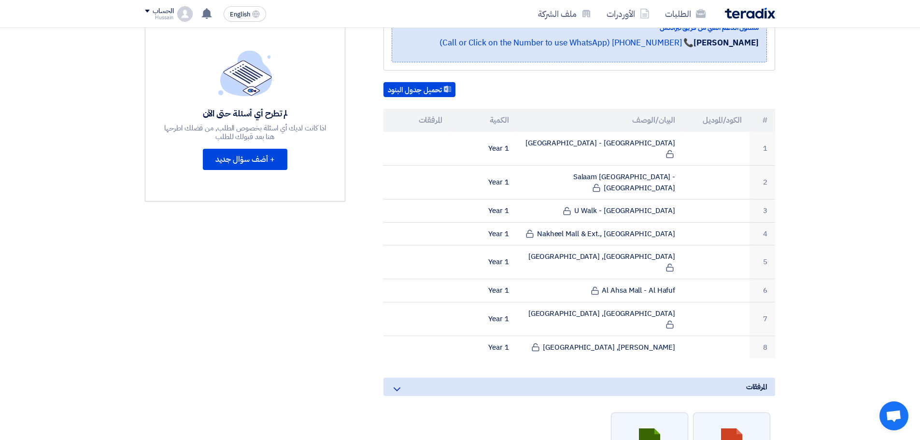
click at [842, 218] on section "LPG System: Planned Preventive Maintenance & Repair Services - [GEOGRAPHIC_DATA…" at bounding box center [460, 312] width 920 height 802
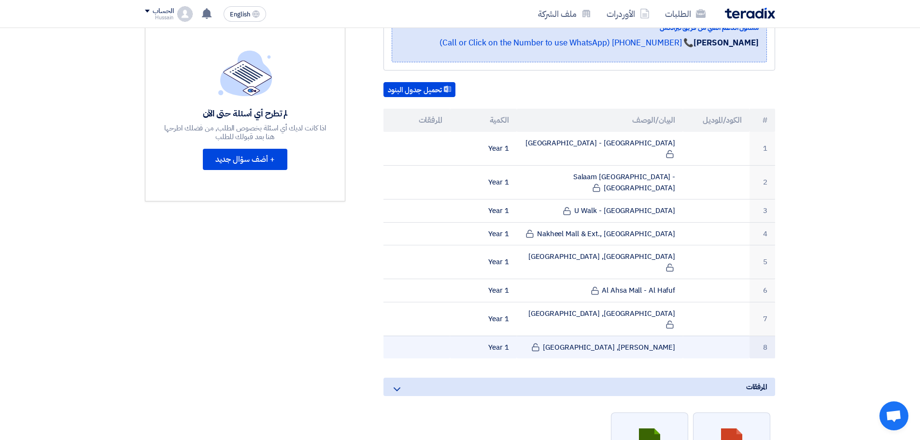
drag, startPoint x: 770, startPoint y: 112, endPoint x: 458, endPoint y: 302, distance: 365.4
click at [458, 302] on table "# الكود/الموديل البيان/الوصف الكمية المرفقات 1 Hamra Mall - Riyadh 1 Year 2 Sal…" at bounding box center [579, 234] width 392 height 250
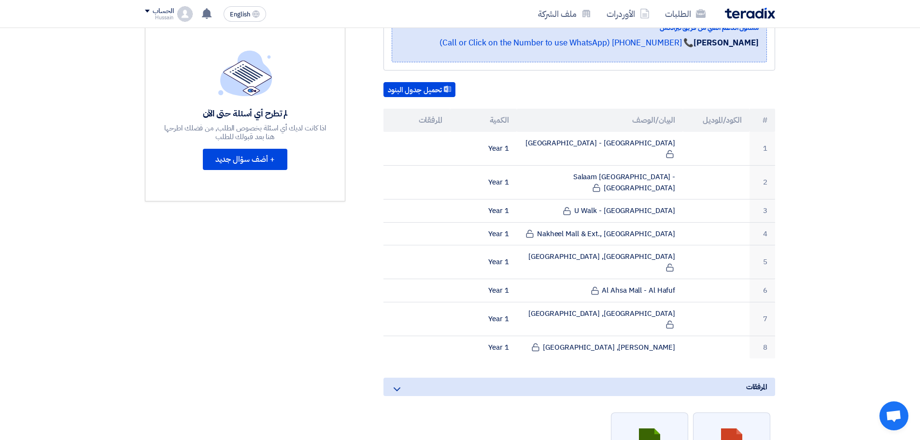
click at [881, 197] on section "LPG System: Planned Preventive Maintenance & Repair Services - Central & Easter…" at bounding box center [460, 312] width 920 height 802
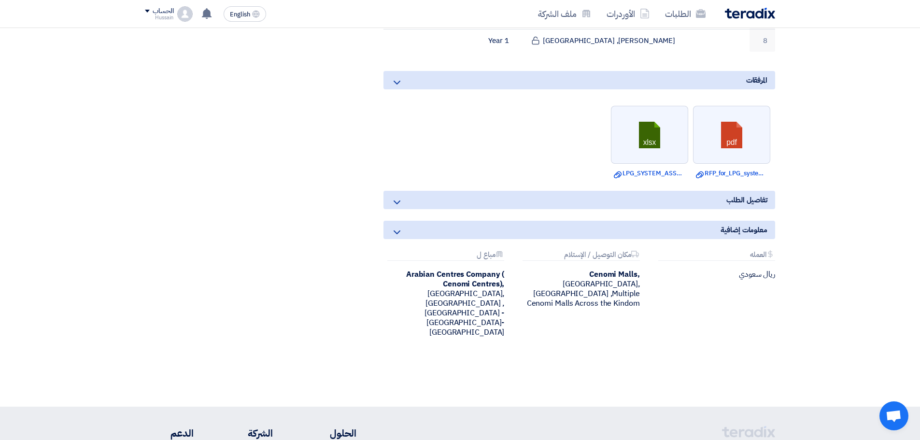
scroll to position [531, 0]
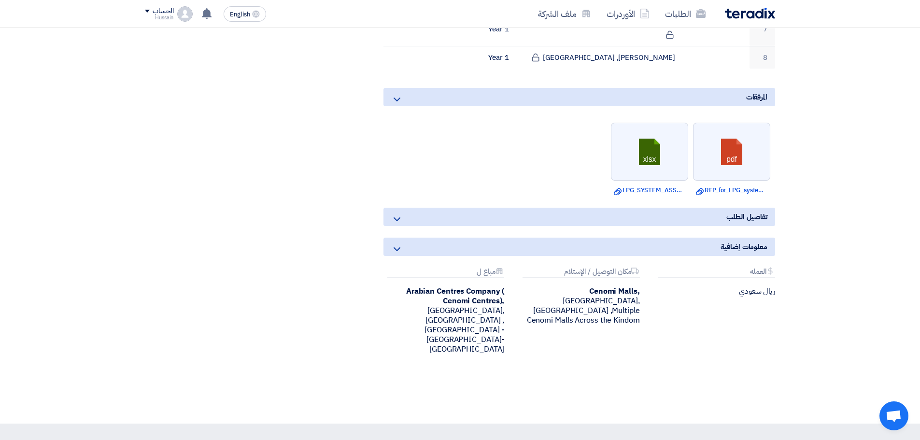
click at [398, 213] on icon at bounding box center [397, 219] width 12 height 12
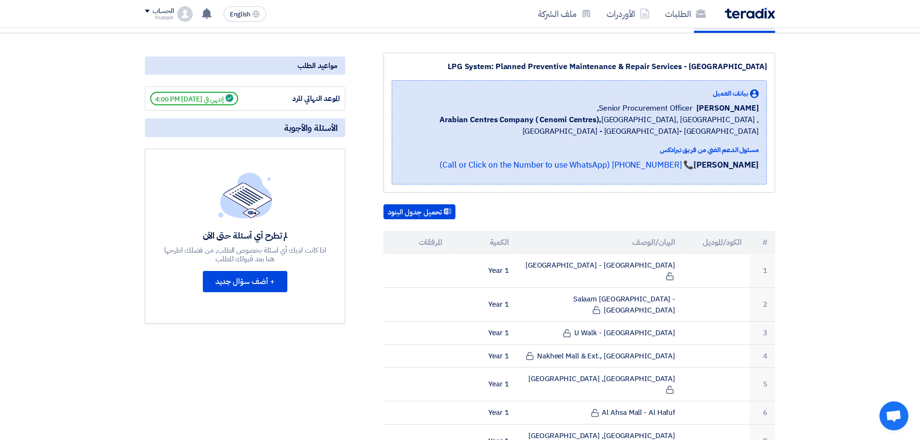
scroll to position [48, 0]
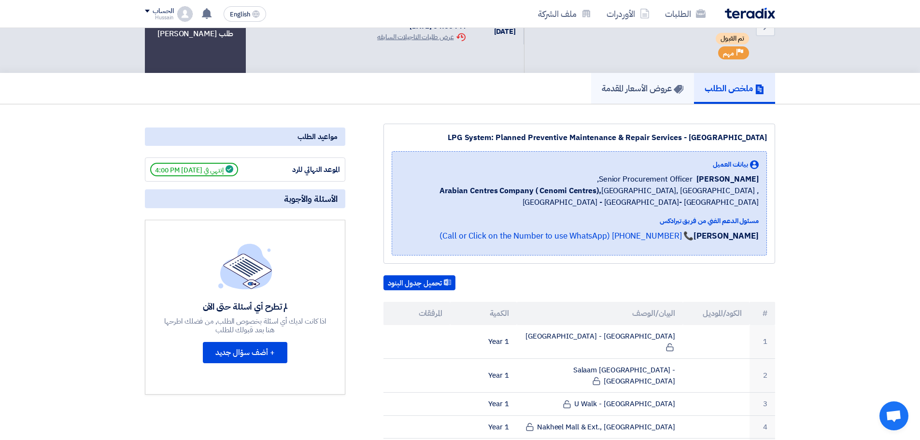
click at [653, 83] on h5 "عروض الأسعار المقدمة" at bounding box center [643, 88] width 82 height 11
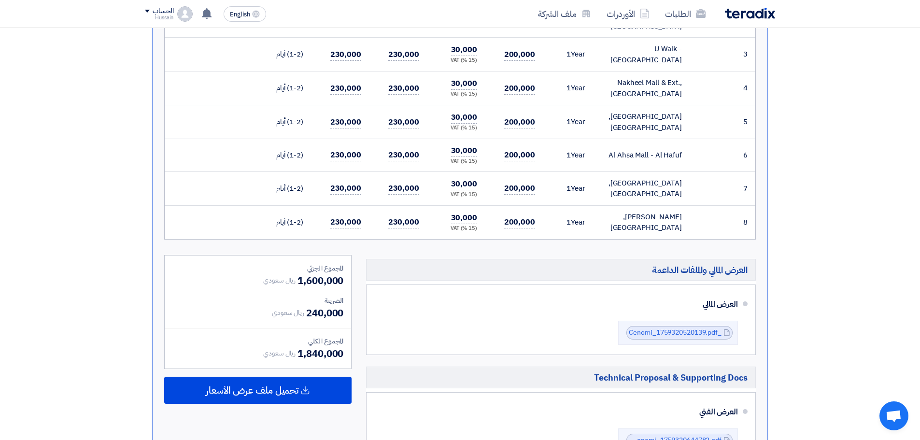
scroll to position [531, 0]
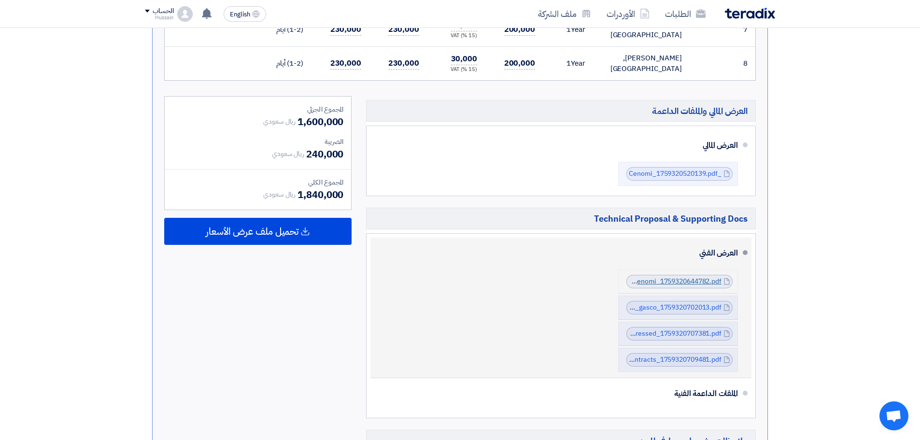
click at [694, 276] on link "TechnicalProposalAirGasCenomi_1759320644782.pdf" at bounding box center [638, 281] width 165 height 10
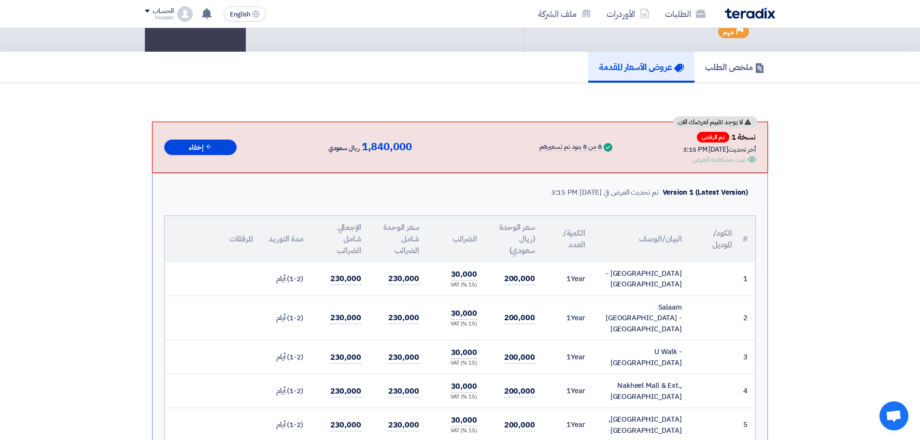
scroll to position [0, 0]
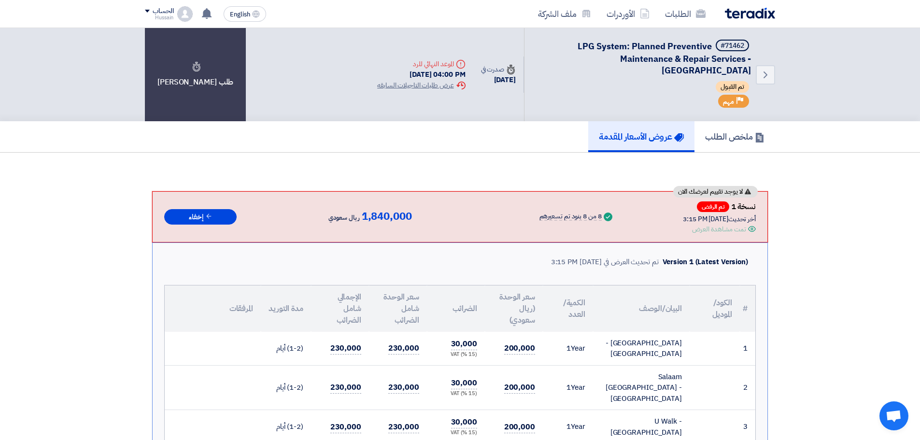
drag, startPoint x: 584, startPoint y: 47, endPoint x: 685, endPoint y: 77, distance: 105.4
click at [685, 77] on div "#71462 LPG System: Planned Preventive Maintenance & Repair Services - Central &…" at bounding box center [643, 75] width 215 height 70
click at [617, 87] on div "تم القبول" at bounding box center [643, 88] width 215 height 14
click at [719, 228] on div "تمت مشاهدة العرض" at bounding box center [719, 229] width 54 height 10
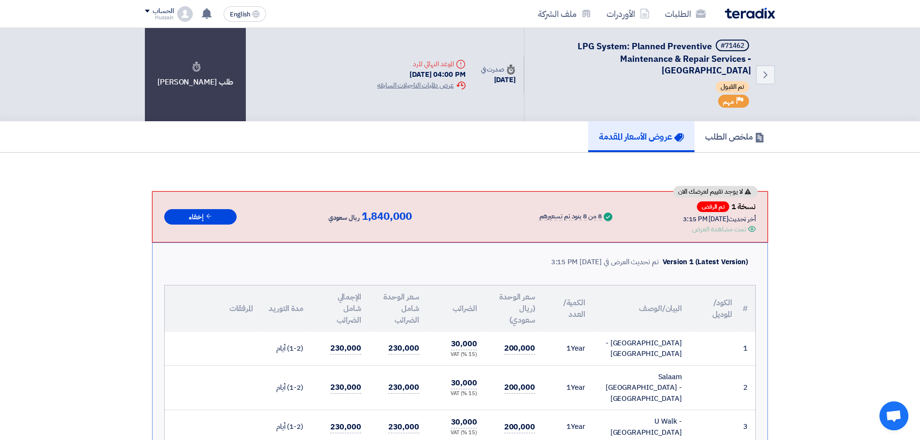
click at [719, 228] on div "تمت مشاهدة العرض" at bounding box center [719, 229] width 54 height 10
click at [695, 232] on div "تمت مشاهدة العرض" at bounding box center [719, 229] width 54 height 10
drag, startPoint x: 683, startPoint y: 230, endPoint x: 777, endPoint y: 227, distance: 93.3
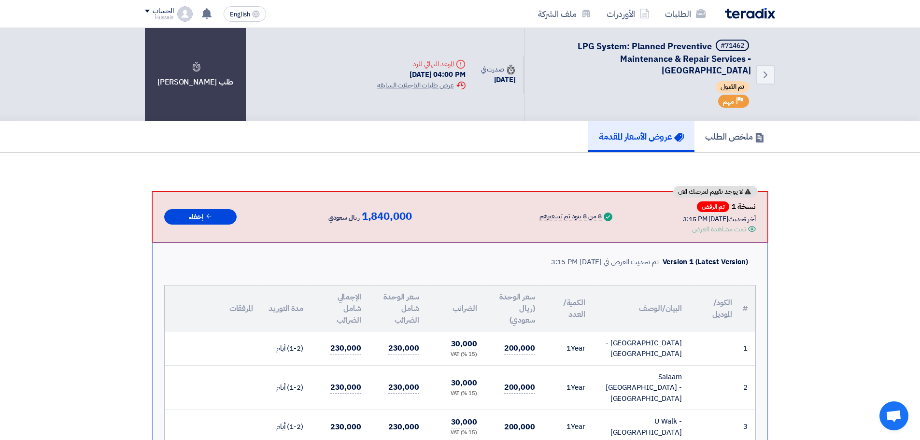
click at [419, 64] on div "Deadline الموعد النهائي للرد" at bounding box center [421, 64] width 88 height 10
click at [372, 58] on div "Deadline الموعد النهائي للرد 5 Oct, 2025 04:00 PM Extension History عرض طلبات ا…" at bounding box center [420, 74] width 103 height 47
drag, startPoint x: 385, startPoint y: 60, endPoint x: 464, endPoint y: 67, distance: 78.6
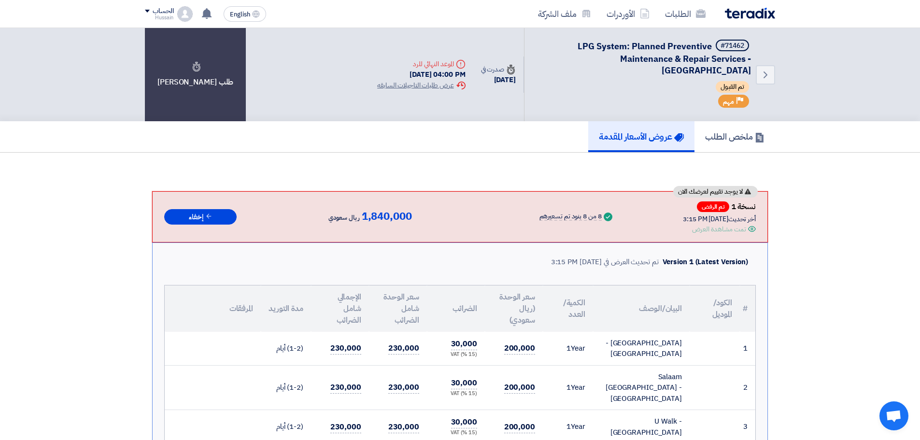
click at [464, 67] on div "Deadline الموعد النهائي للرد 5 Oct, 2025 04:00 PM Extension History عرض طلبات ا…" at bounding box center [420, 74] width 103 height 47
click at [436, 113] on div "Back #71462 LPG System: Planned Preventive Maintenance & Repair Services - Cent…" at bounding box center [572, 74] width 406 height 93
click at [736, 138] on h5 "ملخص الطلب" at bounding box center [734, 136] width 59 height 11
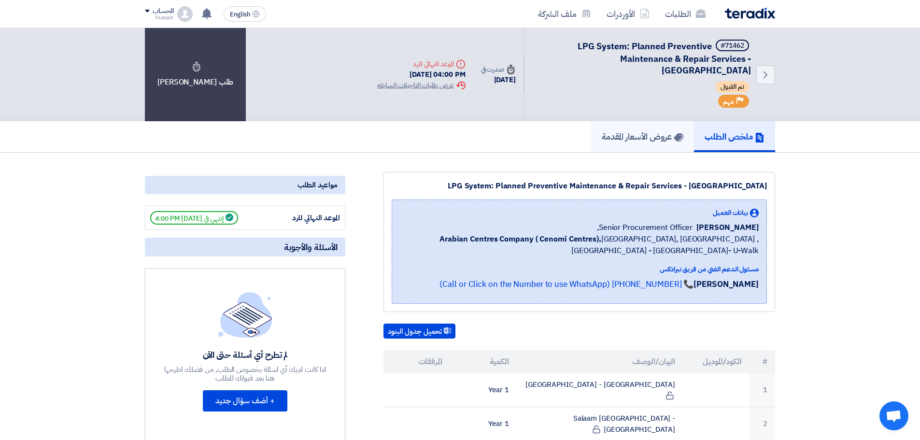
click at [647, 140] on h5 "عروض الأسعار المقدمة" at bounding box center [643, 136] width 82 height 11
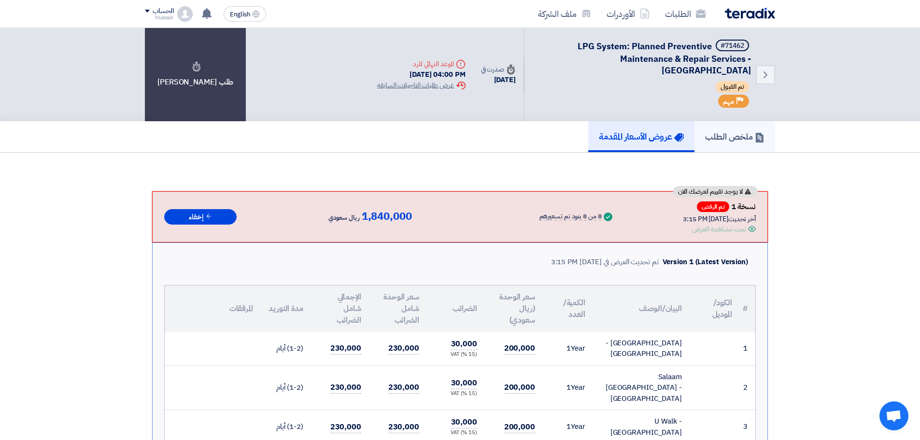
click at [741, 132] on h5 "ملخص الطلب" at bounding box center [734, 136] width 59 height 11
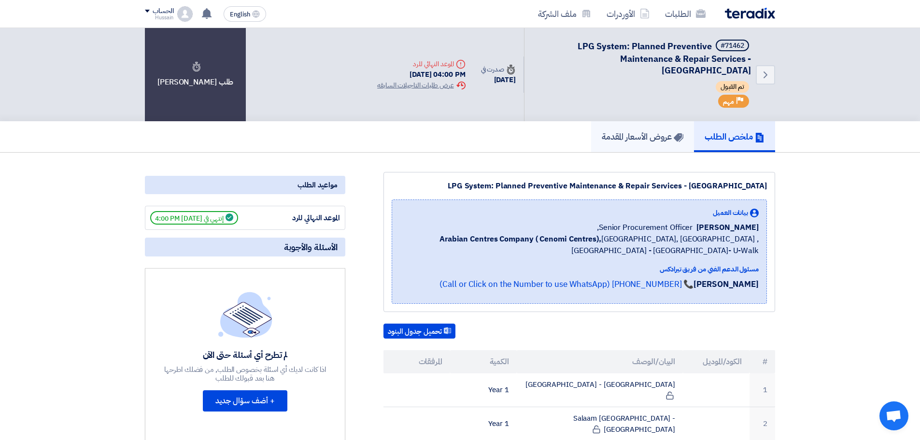
click at [653, 136] on h5 "عروض الأسعار المقدمة" at bounding box center [643, 136] width 82 height 11
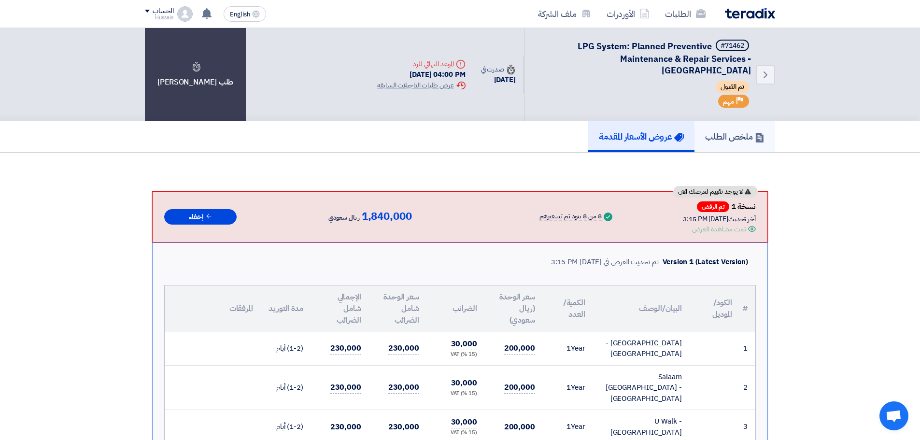
click at [734, 135] on h5 "ملخص الطلب" at bounding box center [734, 136] width 59 height 11
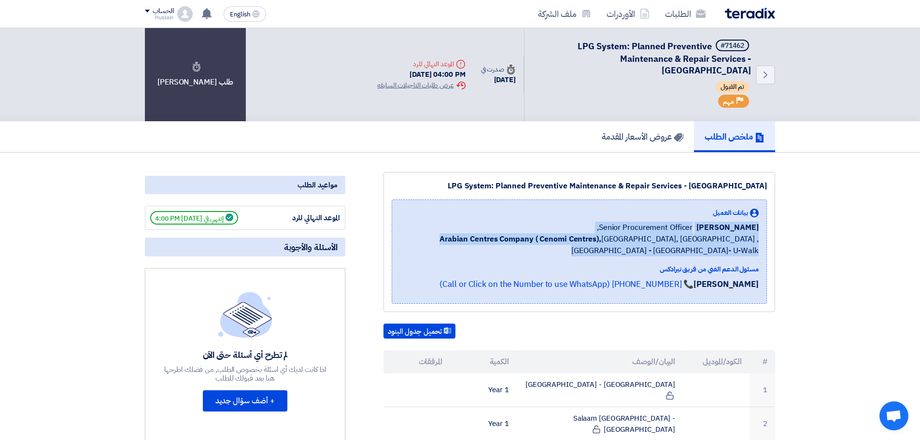
drag, startPoint x: 704, startPoint y: 203, endPoint x: 758, endPoint y: 263, distance: 81.1
click at [646, 215] on div "بيانات العميل" at bounding box center [579, 213] width 359 height 10
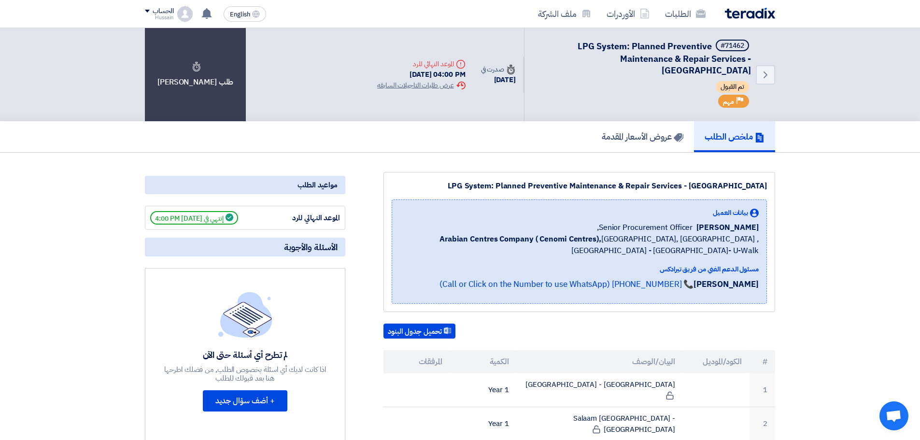
drag, startPoint x: 709, startPoint y: 225, endPoint x: 762, endPoint y: 226, distance: 52.7
click at [762, 226] on div "بيانات العميل Naif Aljebreen Senior Procurement Officer, Arabian Centres Compan…" at bounding box center [579, 251] width 375 height 104
copy span "[PERSON_NAME]"
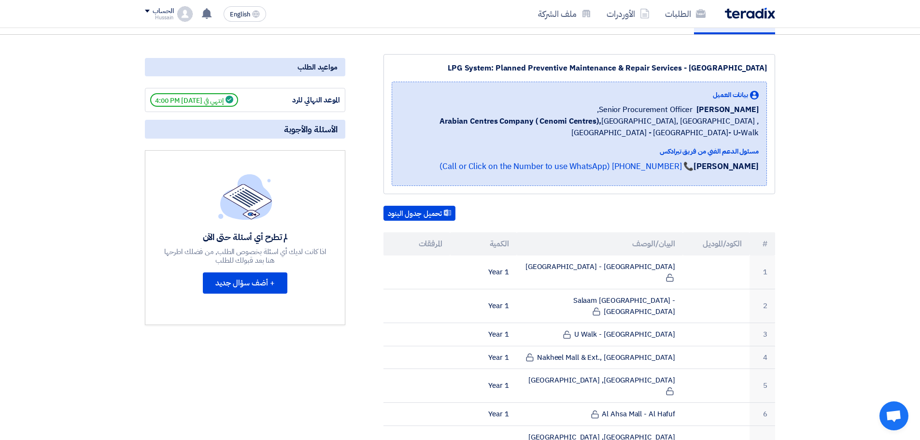
scroll to position [338, 0]
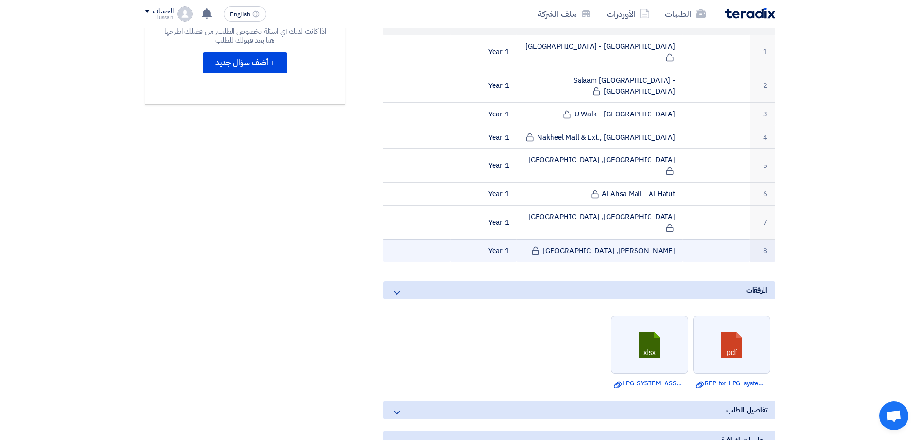
click at [613, 239] on td "[PERSON_NAME], [GEOGRAPHIC_DATA]" at bounding box center [600, 250] width 167 height 23
click at [583, 239] on td "[PERSON_NAME], [GEOGRAPHIC_DATA]" at bounding box center [600, 250] width 167 height 23
drag, startPoint x: 573, startPoint y: 202, endPoint x: 711, endPoint y: 208, distance: 138.2
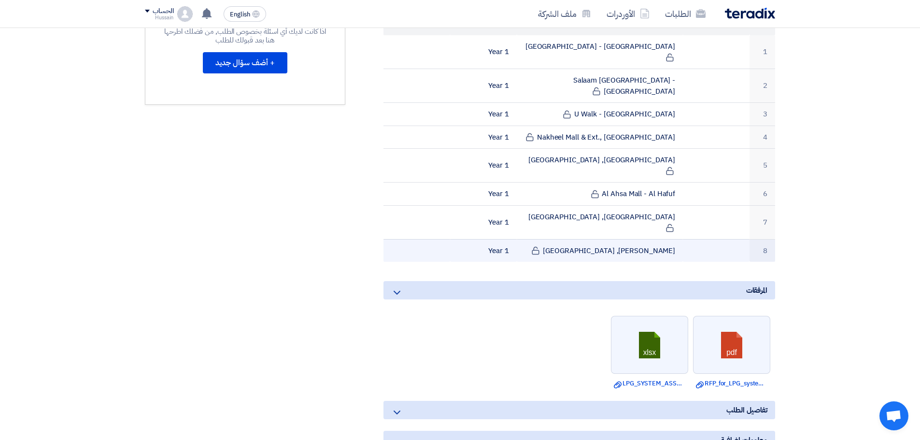
click at [711, 239] on tr "8 Jubail Mall, Al Jubail 1 Year" at bounding box center [579, 250] width 392 height 23
click at [548, 239] on td "[PERSON_NAME], [GEOGRAPHIC_DATA]" at bounding box center [600, 250] width 167 height 23
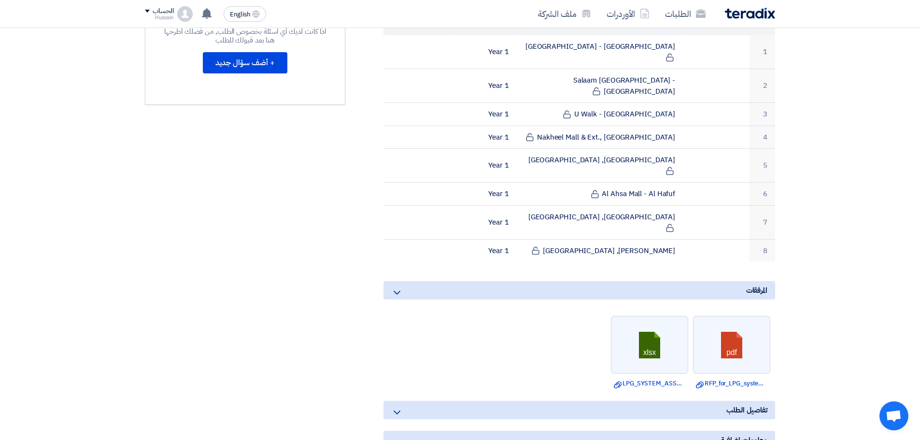
scroll to position [483, 0]
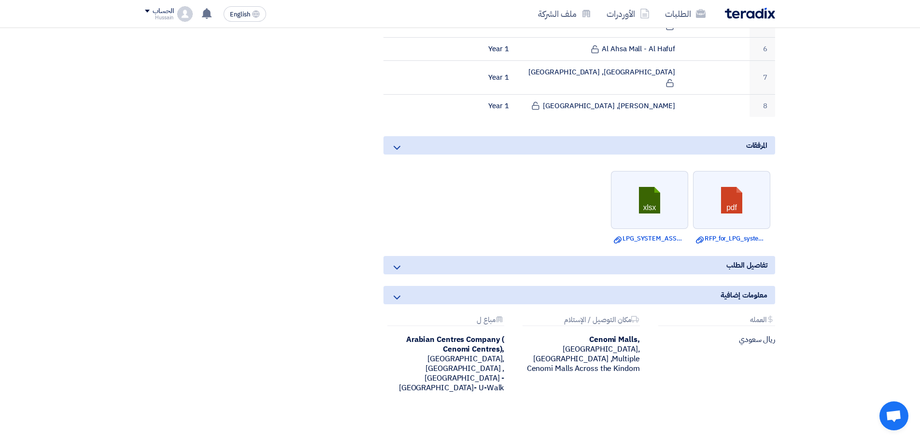
click at [400, 262] on icon at bounding box center [397, 268] width 12 height 12
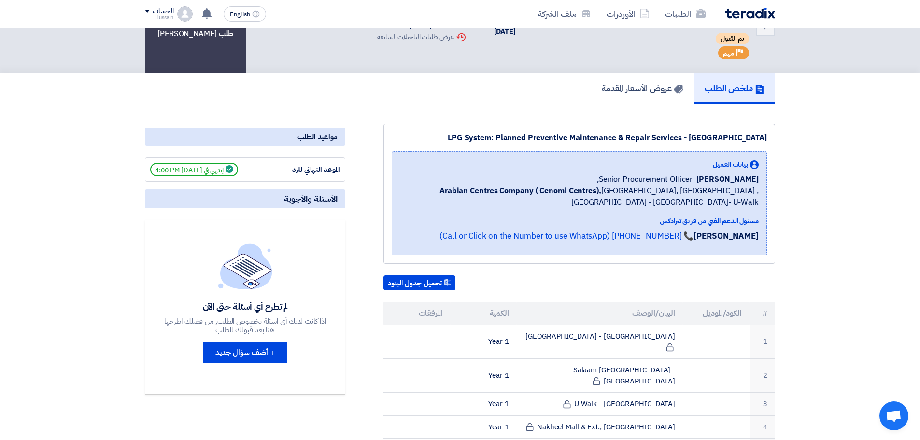
drag, startPoint x: 710, startPoint y: 177, endPoint x: 761, endPoint y: 178, distance: 51.2
click at [761, 178] on div "بيانات العميل Naif Aljebreen Senior Procurement Officer, Arabian Centres Compan…" at bounding box center [579, 203] width 375 height 104
click at [710, 177] on span "[PERSON_NAME]" at bounding box center [727, 179] width 62 height 12
drag, startPoint x: 709, startPoint y: 177, endPoint x: 765, endPoint y: 181, distance: 55.7
click at [765, 181] on div "بيانات العميل Naif Aljebreen Senior Procurement Officer, Arabian Centres Compan…" at bounding box center [579, 203] width 375 height 104
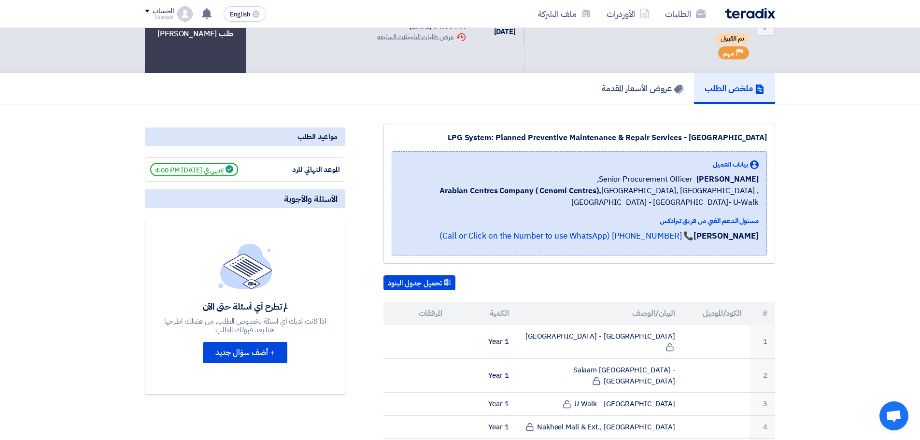
drag, startPoint x: 708, startPoint y: 176, endPoint x: 767, endPoint y: 179, distance: 59.0
click at [767, 179] on div "LPG System: Planned Preventive Maintenance & Repair Services - [GEOGRAPHIC_DATA…" at bounding box center [579, 194] width 392 height 140
click at [741, 182] on span "[PERSON_NAME]" at bounding box center [727, 179] width 62 height 12
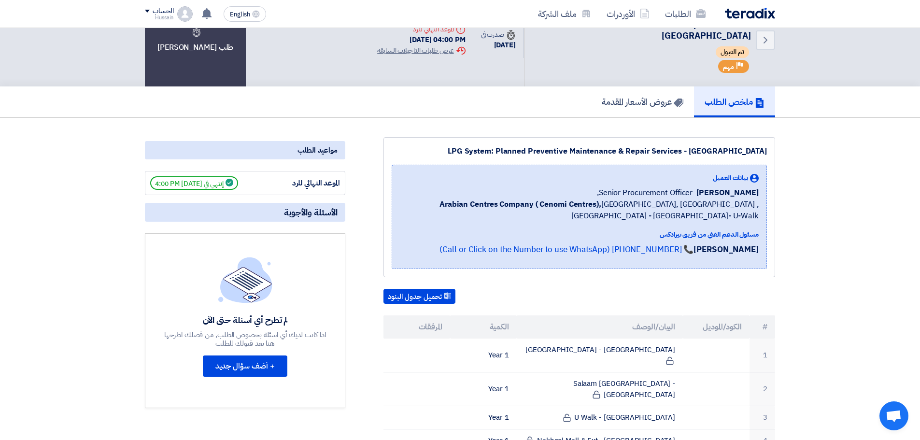
scroll to position [241, 0]
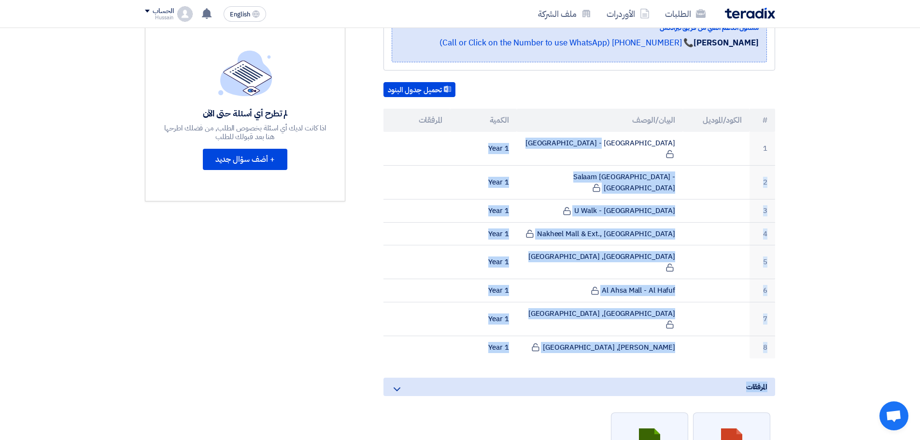
drag, startPoint x: 613, startPoint y: 141, endPoint x: 679, endPoint y: 332, distance: 201.8
click at [679, 332] on div "LPG System: Planned Preventive Maintenance & Repair Services - Central & Easter…" at bounding box center [568, 293] width 430 height 727
click at [508, 336] on td "1 Year" at bounding box center [483, 347] width 67 height 23
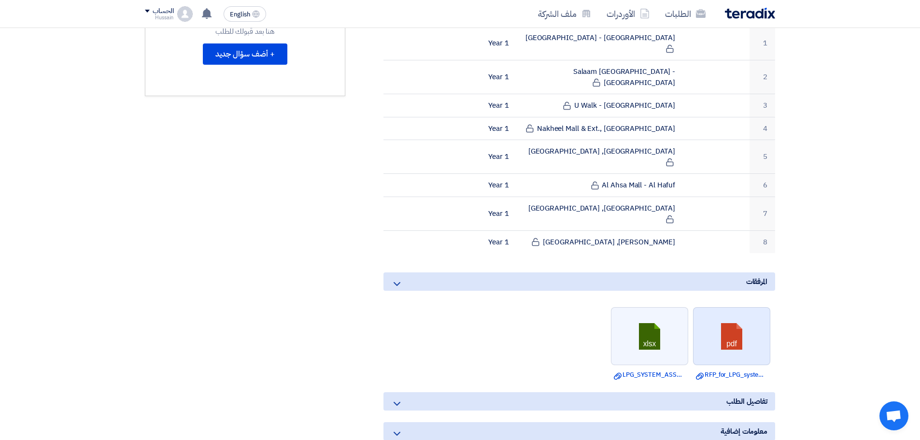
scroll to position [435, 0]
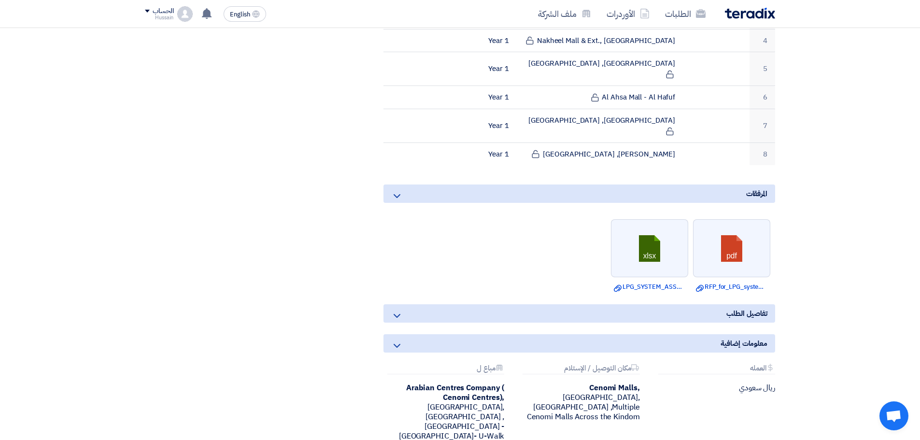
drag, startPoint x: 394, startPoint y: 269, endPoint x: 397, endPoint y: 274, distance: 5.4
click at [394, 310] on icon at bounding box center [397, 316] width 12 height 12
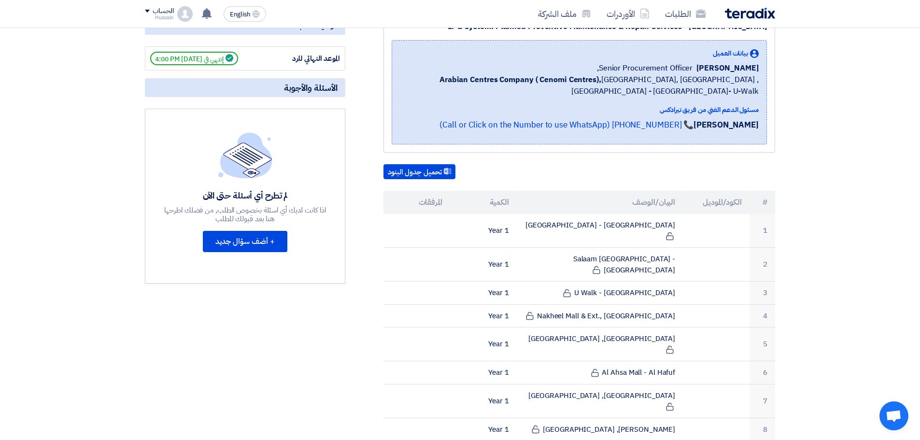
scroll to position [0, 0]
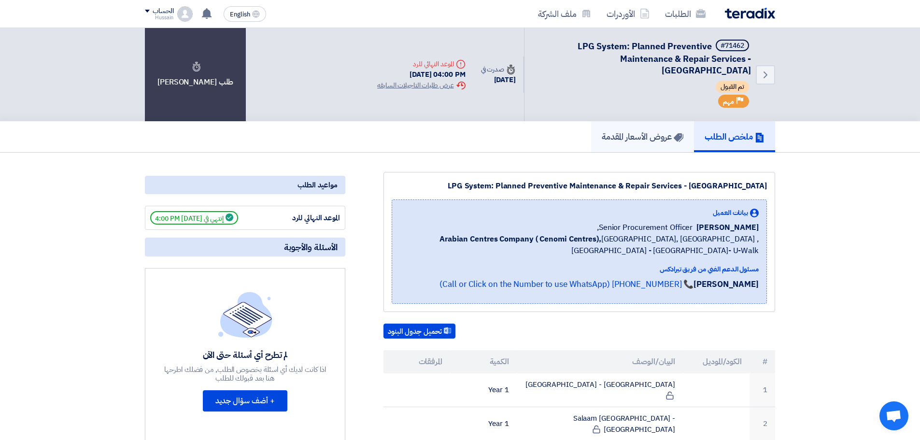
click at [657, 137] on h5 "عروض الأسعار المقدمة" at bounding box center [643, 136] width 82 height 11
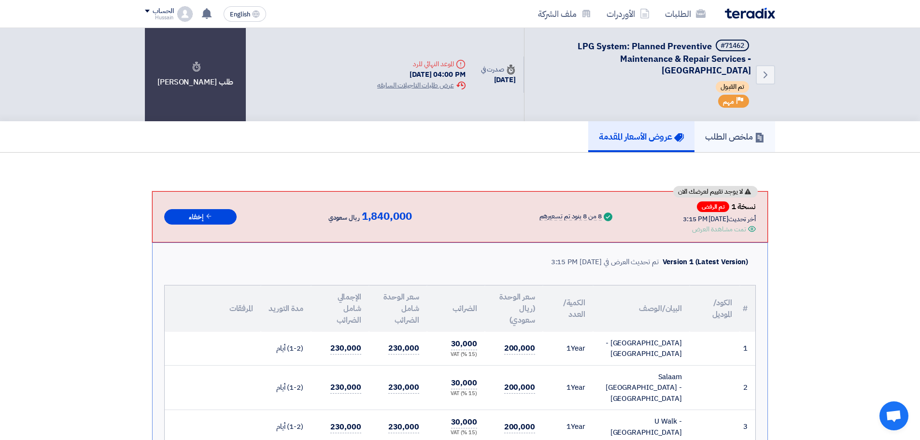
click at [732, 139] on h5 "ملخص الطلب" at bounding box center [734, 136] width 59 height 11
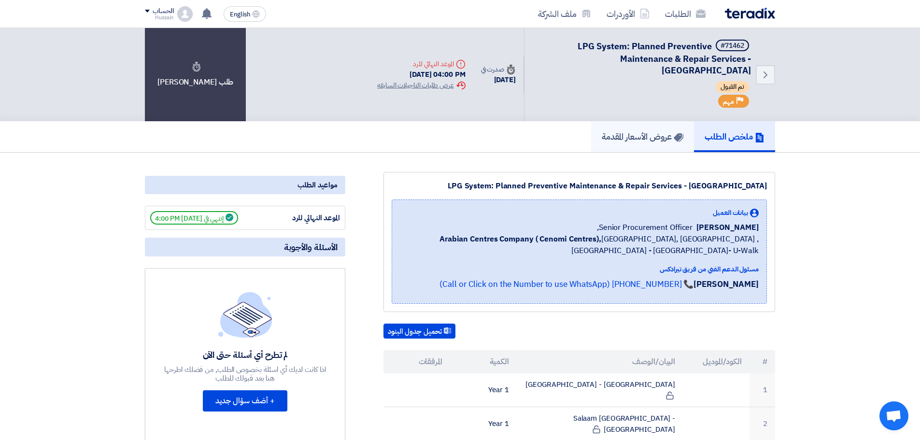
click at [657, 136] on h5 "عروض الأسعار المقدمة" at bounding box center [643, 136] width 82 height 11
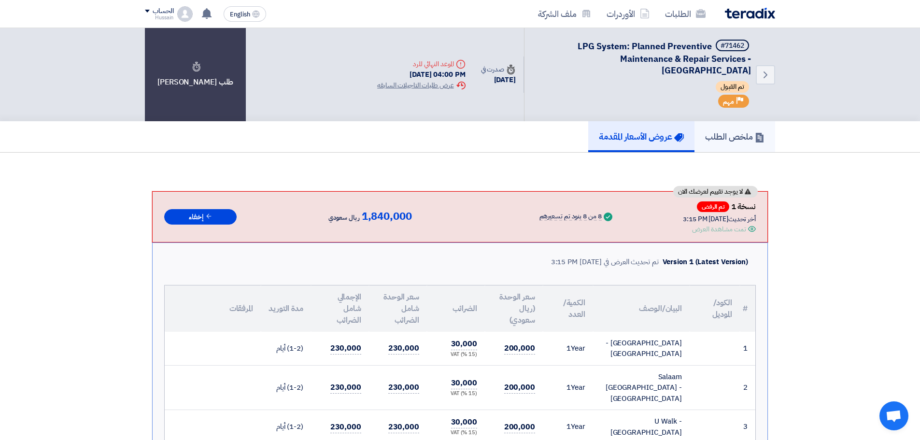
click at [752, 136] on h5 "ملخص الطلب" at bounding box center [734, 136] width 59 height 11
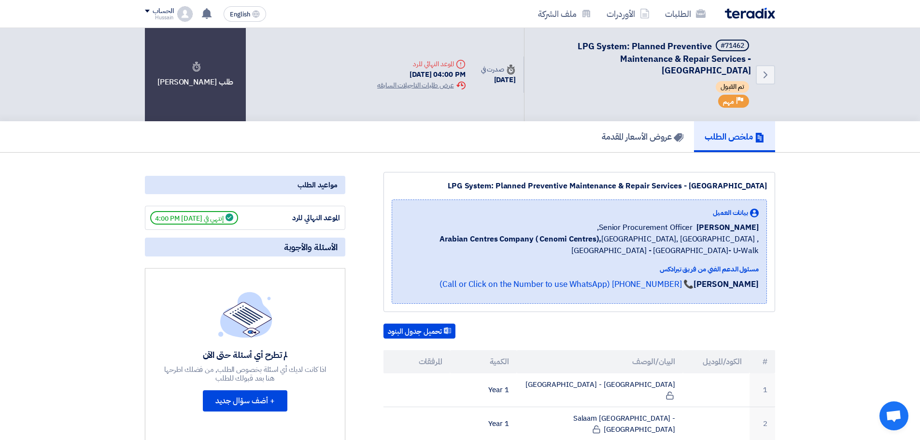
drag, startPoint x: 602, startPoint y: 227, endPoint x: 609, endPoint y: 226, distance: 6.8
click at [609, 226] on div "Naif Aljebreen Senior Procurement Officer," at bounding box center [579, 228] width 359 height 12
click at [602, 227] on div "Naif Aljebreen Senior Procurement Officer," at bounding box center [579, 228] width 359 height 12
drag, startPoint x: 606, startPoint y: 226, endPoint x: 641, endPoint y: 225, distance: 35.3
click at [662, 227] on div "Naif Aljebreen Senior Procurement Officer," at bounding box center [579, 228] width 359 height 12
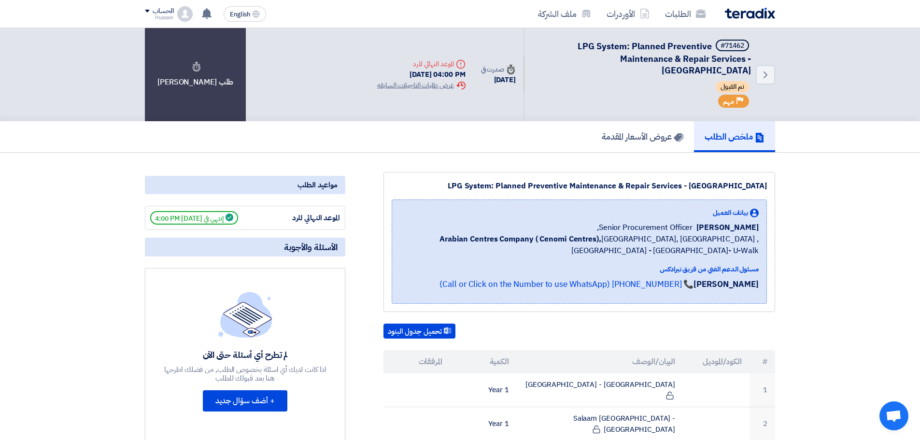
click at [641, 225] on span "Senior Procurement Officer," at bounding box center [645, 228] width 96 height 12
drag, startPoint x: 638, startPoint y: 225, endPoint x: 704, endPoint y: 230, distance: 65.9
click at [638, 226] on span "Senior Procurement Officer," at bounding box center [645, 228] width 96 height 12
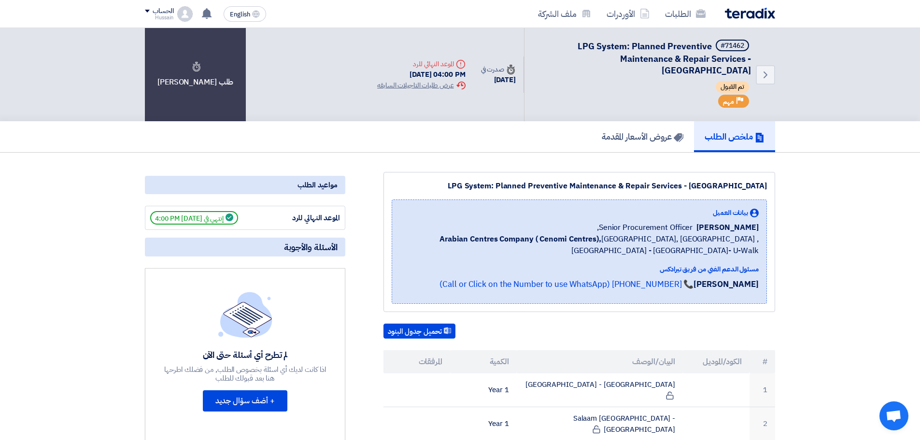
click at [730, 225] on span "[PERSON_NAME]" at bounding box center [727, 228] width 62 height 12
drag, startPoint x: 708, startPoint y: 225, endPoint x: 761, endPoint y: 226, distance: 52.2
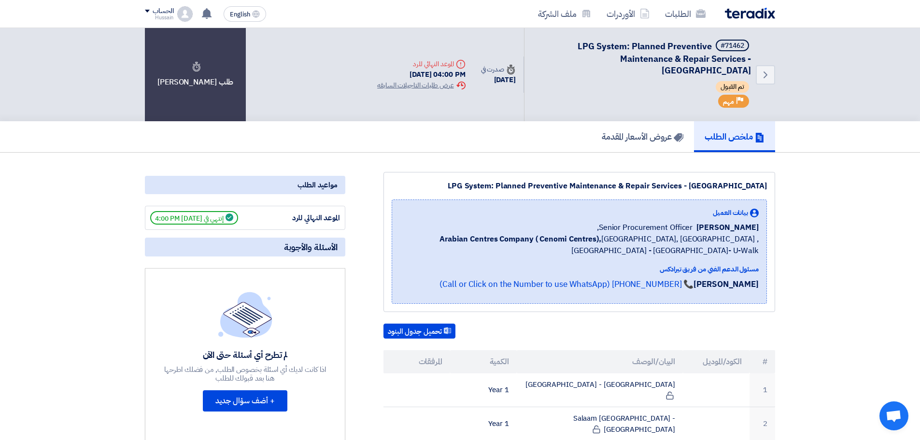
click at [761, 226] on div "بيانات العميل Naif Aljebreen Senior Procurement Officer, Arabian Centres Compan…" at bounding box center [579, 251] width 375 height 104
click at [712, 235] on span "Arabian Centres Company ( Cenomi Centres), Riyadh, Saudi Arabia ,Riyadh - King …" at bounding box center [579, 244] width 359 height 23
click at [207, 10] on span "1" at bounding box center [209, 7] width 8 height 8
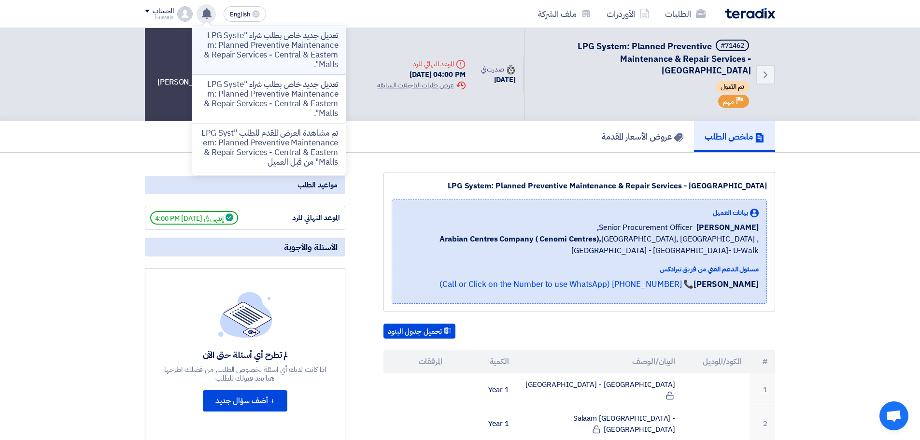
click at [297, 48] on p "تعديل جديد خاص بطلب شراء "LPG System: Planned Preventive Maintenance & Repair S…" at bounding box center [269, 50] width 138 height 39
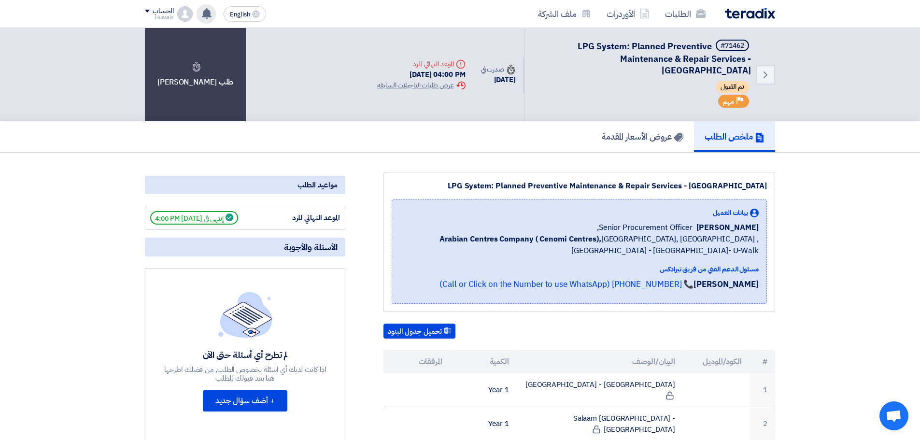
click at [208, 14] on use at bounding box center [207, 13] width 10 height 11
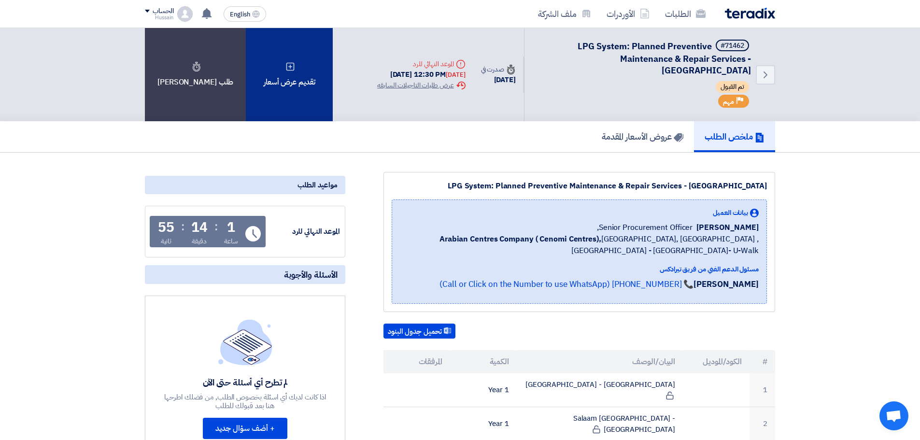
click at [274, 73] on div "تقديم عرض أسعار" at bounding box center [289, 74] width 87 height 93
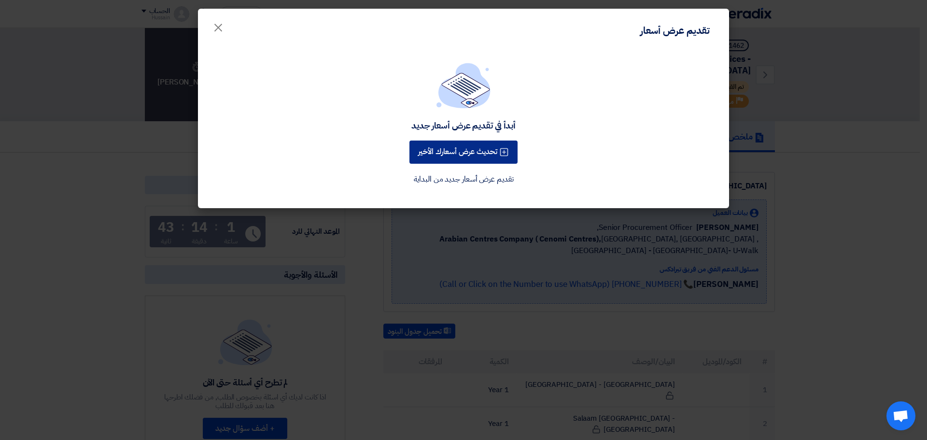
click at [462, 151] on button "تحديث عرض أسعارك الأخير" at bounding box center [464, 152] width 108 height 23
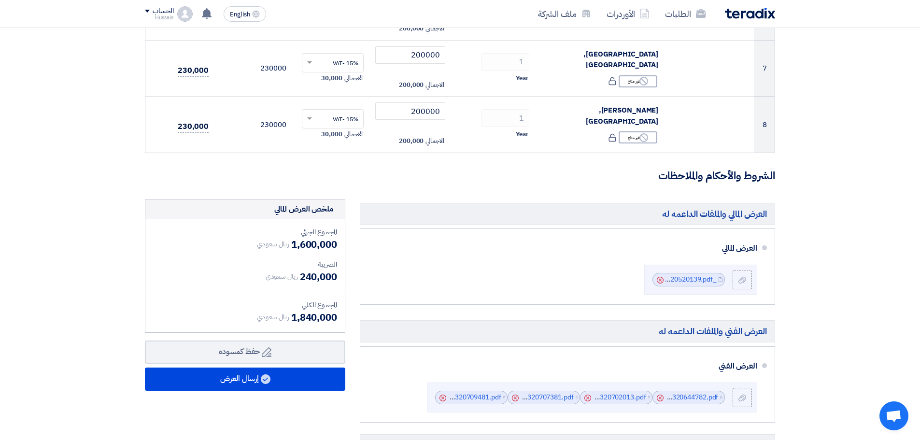
scroll to position [580, 0]
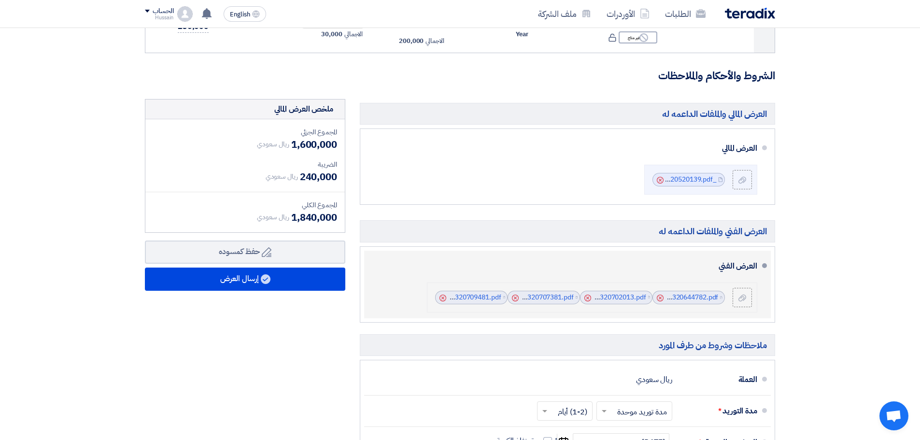
click at [660, 299] on icon "Cancel" at bounding box center [660, 298] width 7 height 7
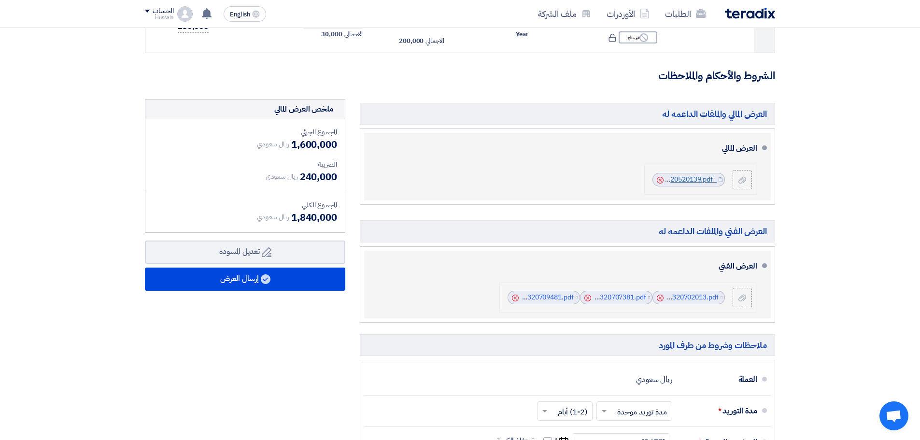
click at [693, 177] on link "_Cenomi_1759320520139.pdf" at bounding box center [670, 179] width 93 height 10
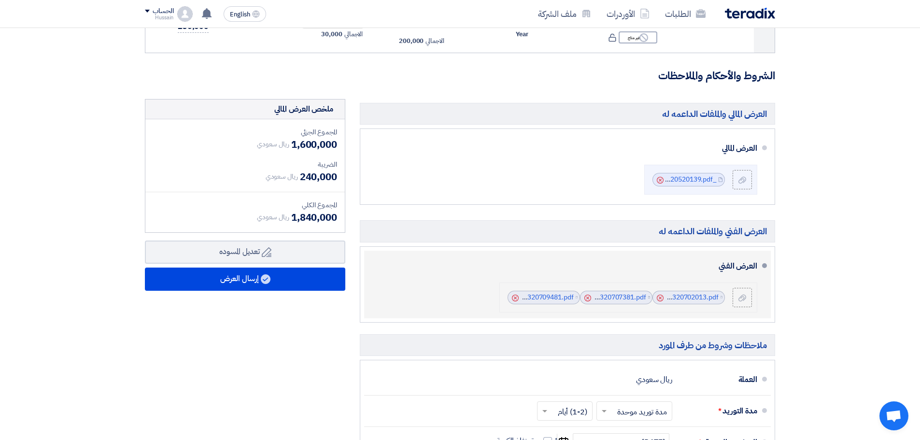
click at [849, 255] on section "تفاصيل الطلب # الكود/الموديل البيان/الوصف الكمية/العدد سعر الوحدة (SAR) الضرائب…" at bounding box center [460, 69] width 920 height 1118
click at [745, 297] on icon at bounding box center [742, 298] width 8 height 8
click at [0, 0] on input "file" at bounding box center [0, 0] width 0 height 0
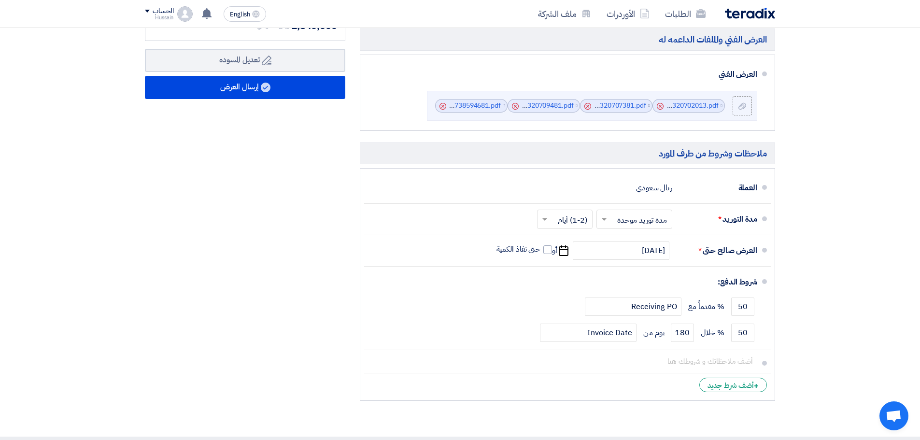
scroll to position [773, 0]
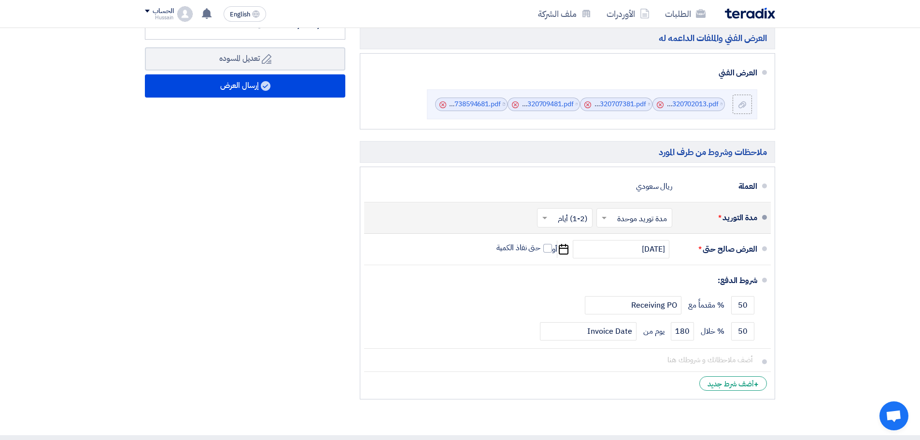
click at [615, 217] on input "text" at bounding box center [632, 219] width 71 height 14
click at [622, 252] on span "مدة توريد موحدة" at bounding box center [643, 257] width 51 height 12
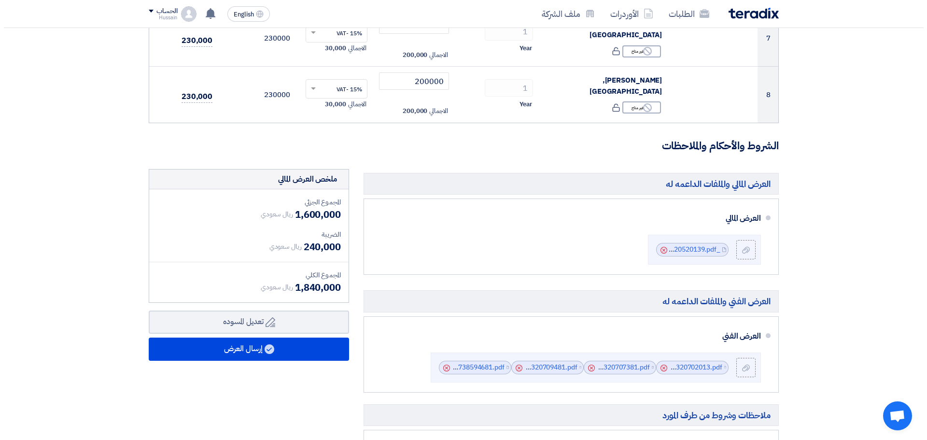
scroll to position [676, 0]
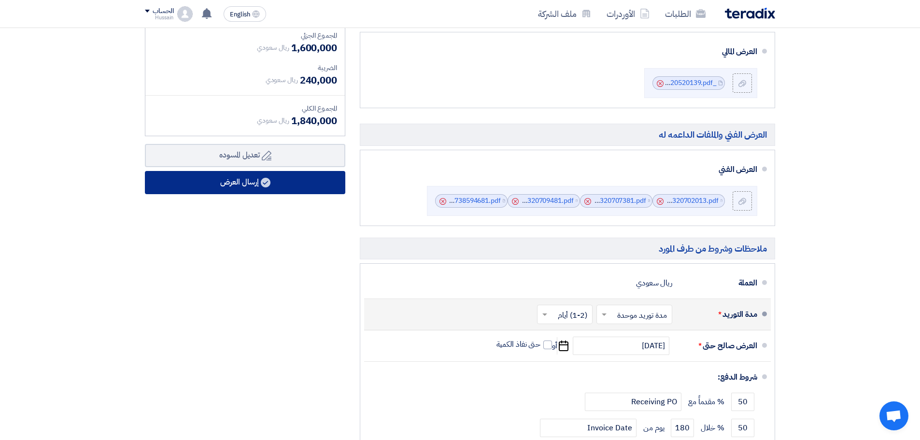
click at [235, 184] on button "إرسال العرض" at bounding box center [245, 182] width 200 height 23
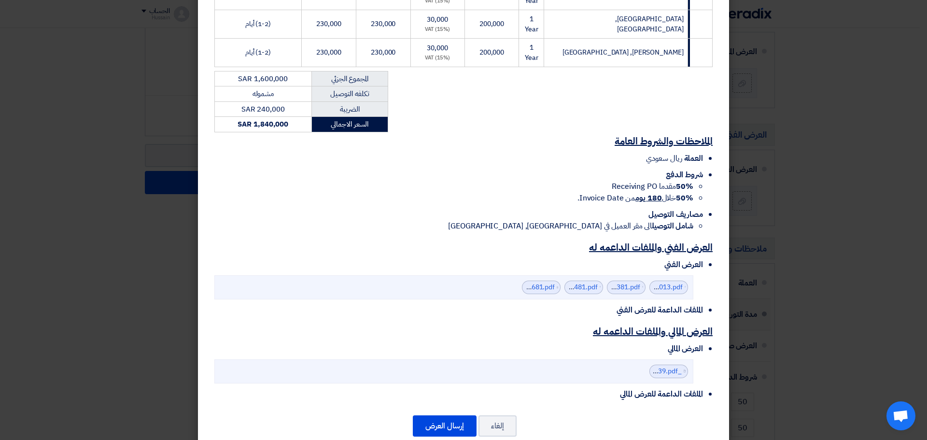
scroll to position [447, 0]
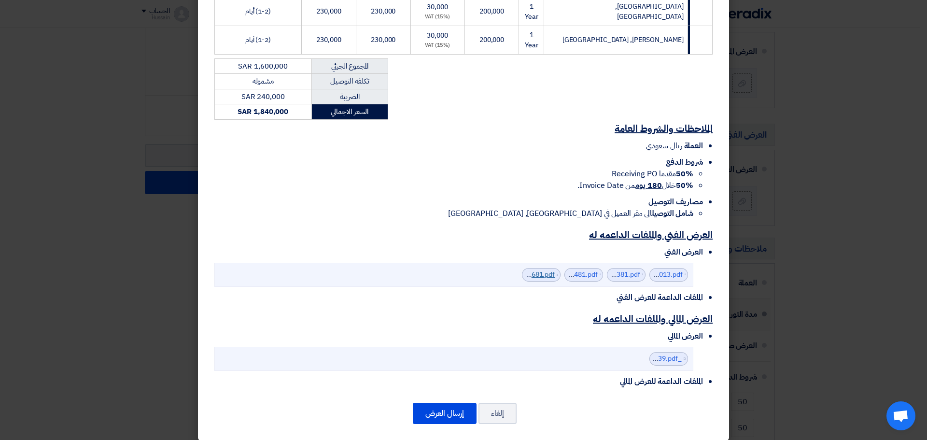
click at [547, 269] on link "Technical_ProposalAirGas_1759738594681.pdf" at bounding box center [482, 274] width 146 height 10
click at [441, 407] on button "إرسال العرض" at bounding box center [445, 413] width 64 height 21
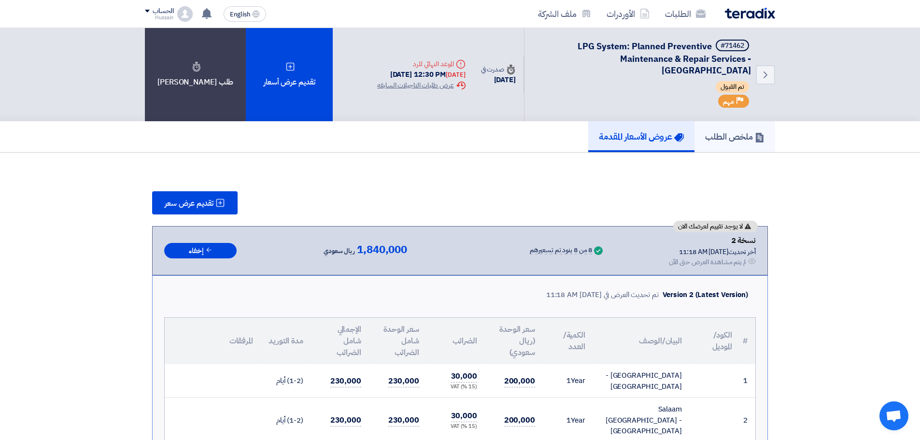
click at [747, 136] on h5 "ملخص الطلب" at bounding box center [734, 136] width 59 height 11
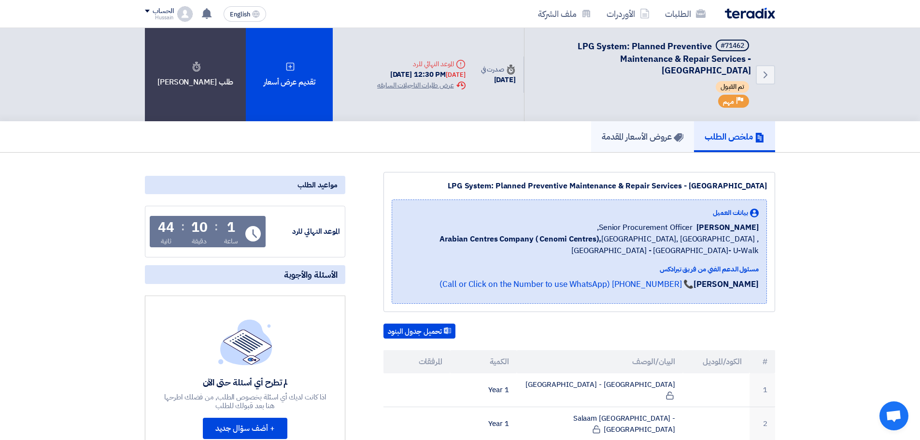
click at [644, 138] on h5 "عروض الأسعار المقدمة" at bounding box center [643, 136] width 82 height 11
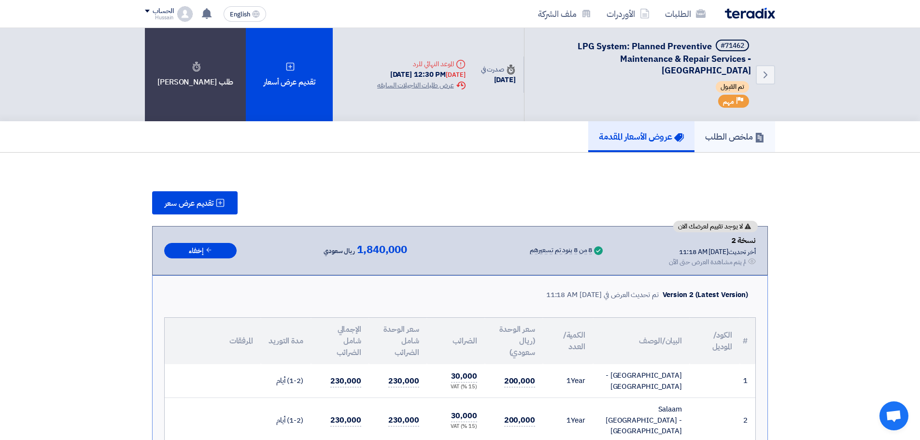
click at [728, 134] on h5 "ملخص الطلب" at bounding box center [734, 136] width 59 height 11
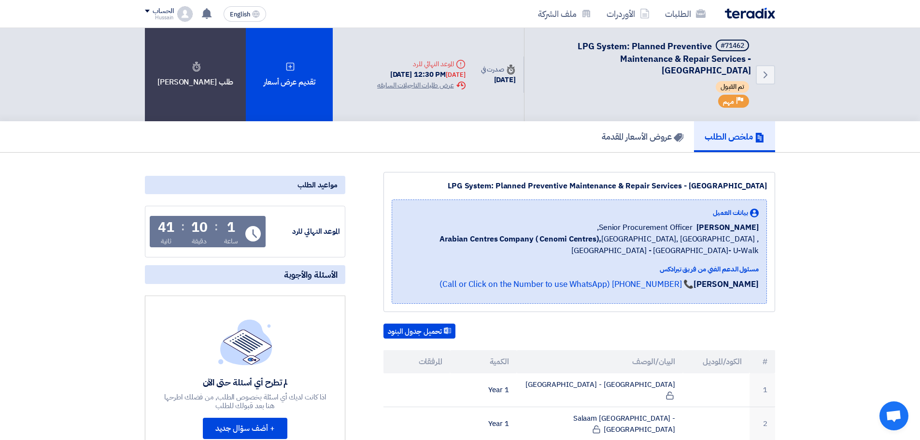
drag, startPoint x: 238, startPoint y: 226, endPoint x: 157, endPoint y: 227, distance: 80.2
click at [157, 227] on div "1 ساعة : 10 دقيقة : 41 ثانية" at bounding box center [198, 234] width 87 height 26
click at [639, 136] on h5 "عروض الأسعار المقدمة" at bounding box center [643, 136] width 82 height 11
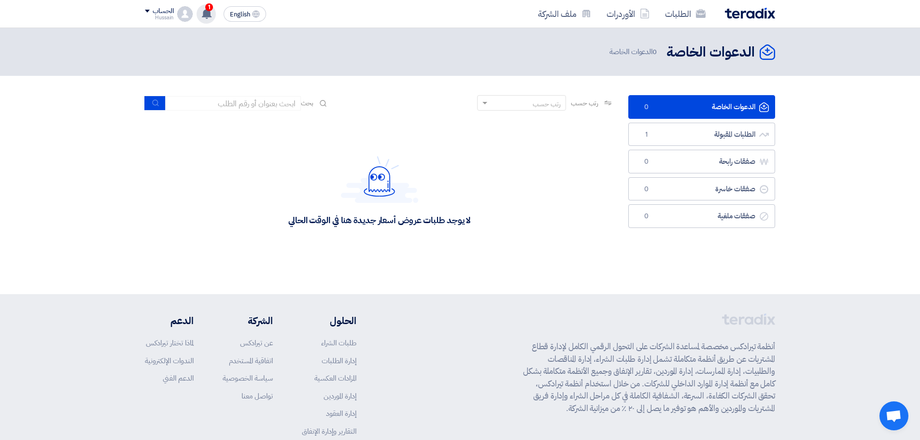
click at [208, 12] on use at bounding box center [207, 13] width 10 height 11
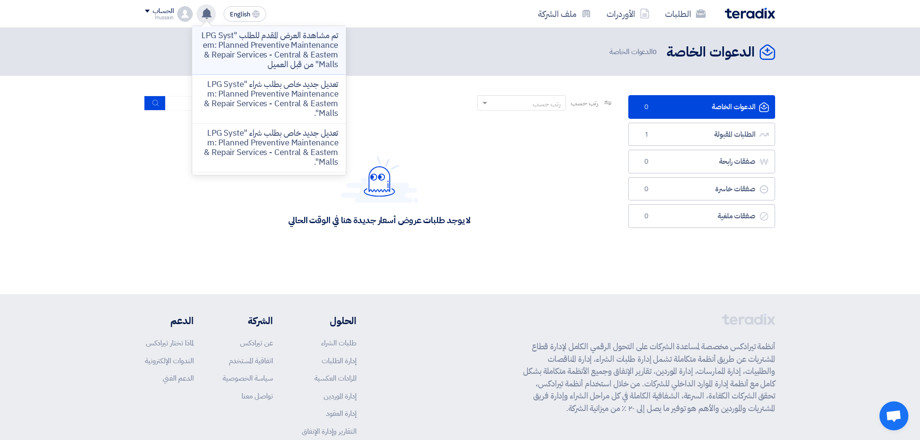
click at [296, 48] on p "تم مشاهدة العرض المقدم للطلب "LPG System: Planned Preventive Maintenance & Repa…" at bounding box center [269, 50] width 138 height 39
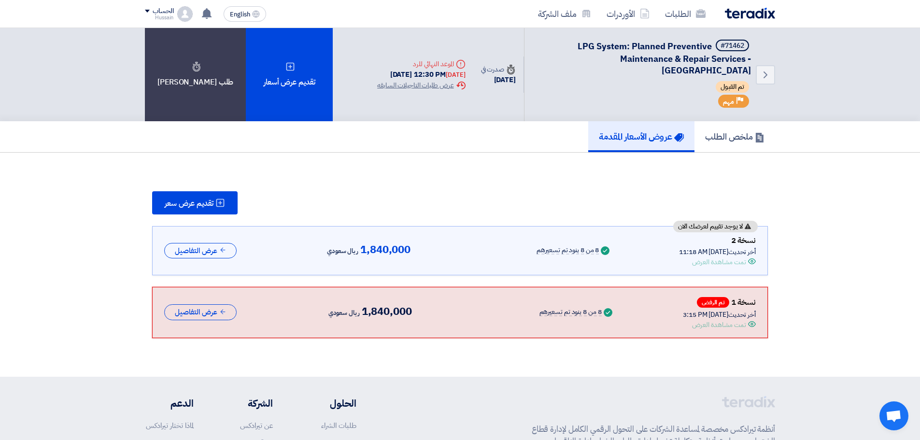
drag, startPoint x: 363, startPoint y: 73, endPoint x: 438, endPoint y: 75, distance: 74.4
click at [438, 75] on div "Deadline الموعد النهائي للرد [DATE] 12:30 PM [DATE] Extension History عرض طلبات…" at bounding box center [420, 74] width 103 height 47
click at [451, 74] on div "[DATE]" at bounding box center [455, 75] width 19 height 10
click at [460, 192] on div "تقديم عرض سعر" at bounding box center [460, 202] width 616 height 23
click at [721, 264] on div "تمت مشاهدة العرض" at bounding box center [719, 262] width 54 height 10
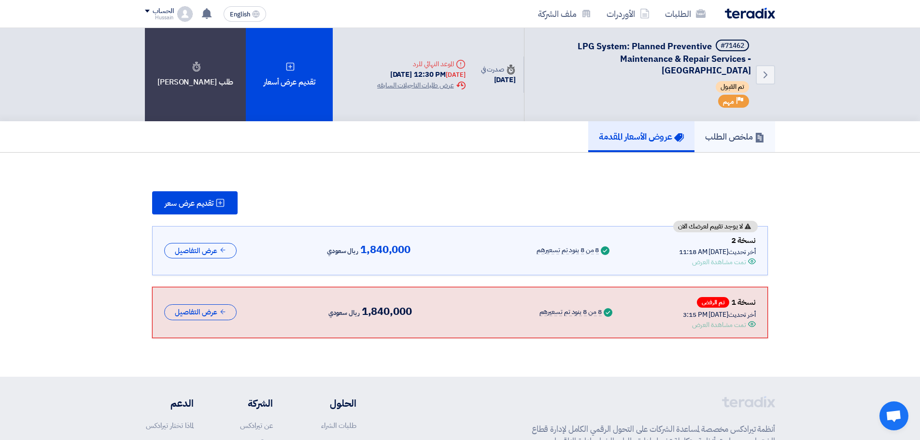
click at [724, 136] on h5 "ملخص الطلب" at bounding box center [734, 136] width 59 height 11
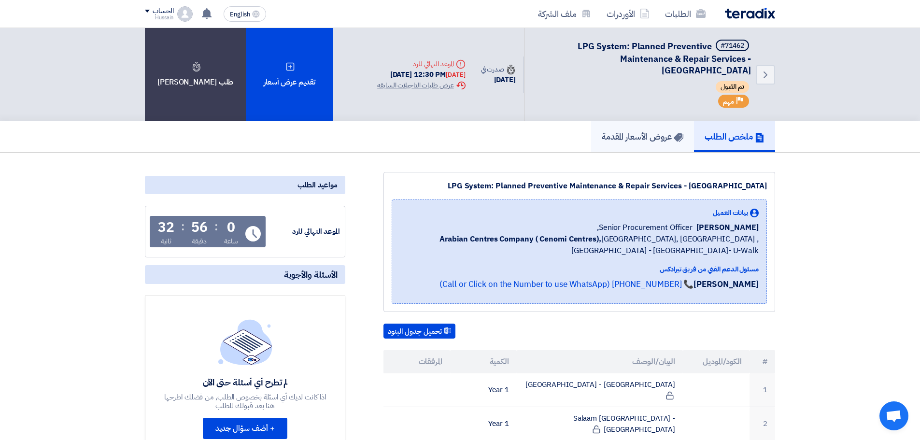
click at [639, 140] on h5 "عروض الأسعار المقدمة" at bounding box center [643, 136] width 82 height 11
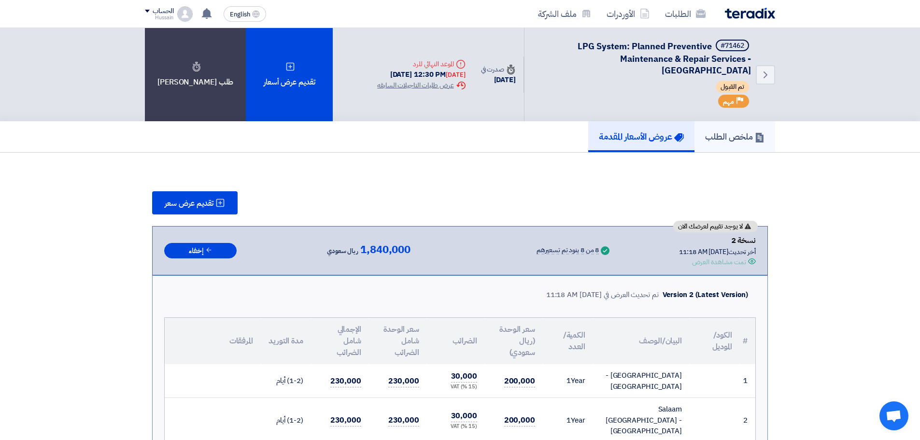
click at [739, 141] on h5 "ملخص الطلب" at bounding box center [734, 136] width 59 height 11
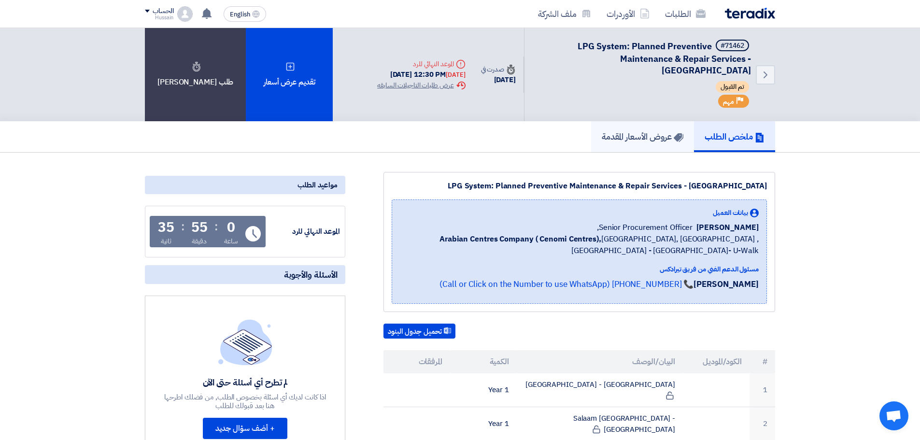
click at [623, 138] on h5 "عروض الأسعار المقدمة" at bounding box center [643, 136] width 82 height 11
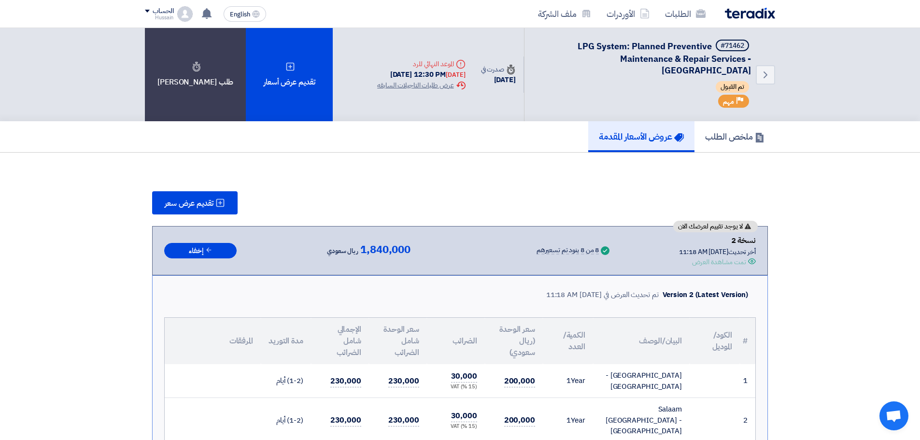
click at [146, 11] on span at bounding box center [147, 11] width 5 height 3
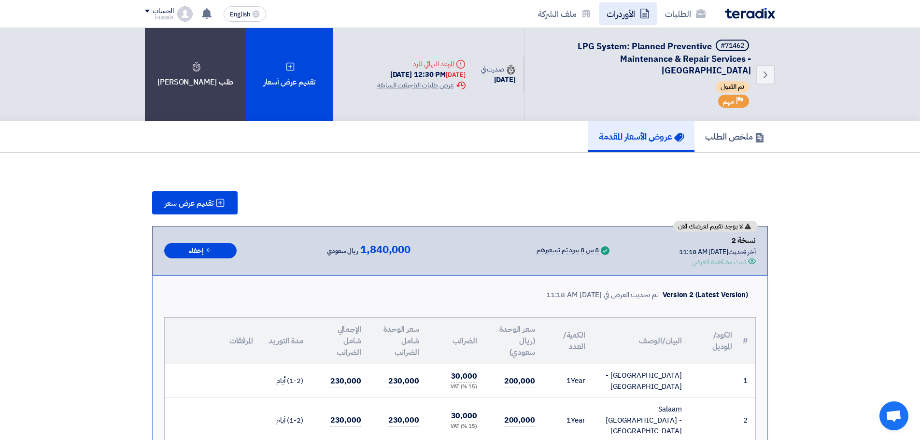
click at [620, 13] on link "الأوردرات" at bounding box center [628, 13] width 58 height 23
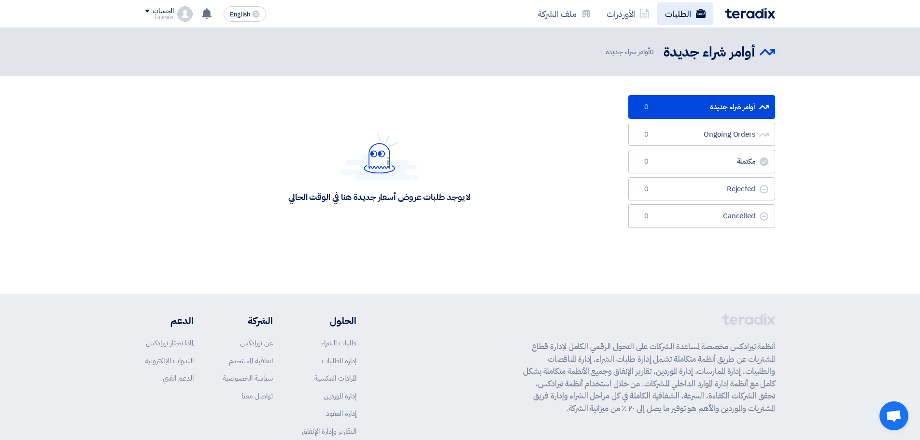
click at [689, 11] on link "الطلبات" at bounding box center [685, 13] width 56 height 23
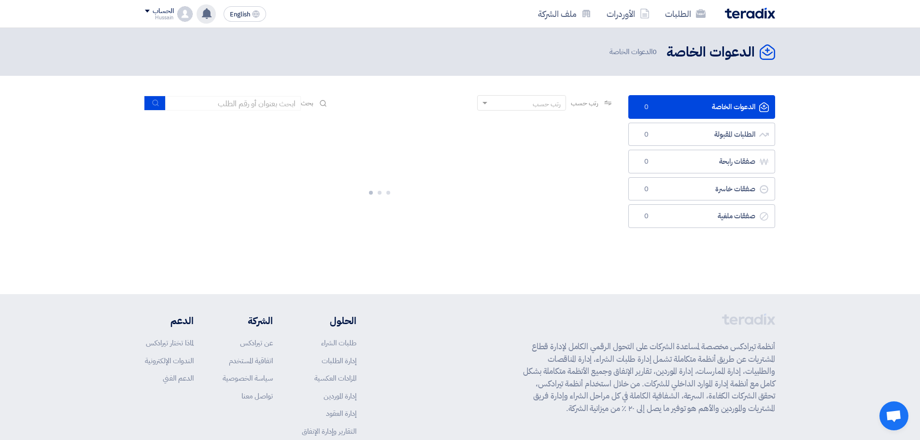
click at [207, 14] on use at bounding box center [207, 13] width 10 height 11
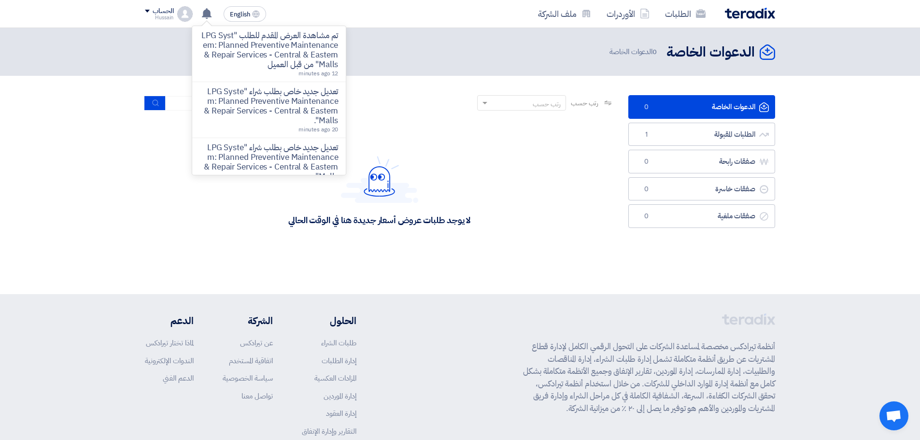
click at [72, 232] on section "الدعوات الخاصة الدعوات الخاصة 0 الطلبات المقبولة الطلبات المقبولة 1 صفقات رابحة…" at bounding box center [460, 179] width 920 height 207
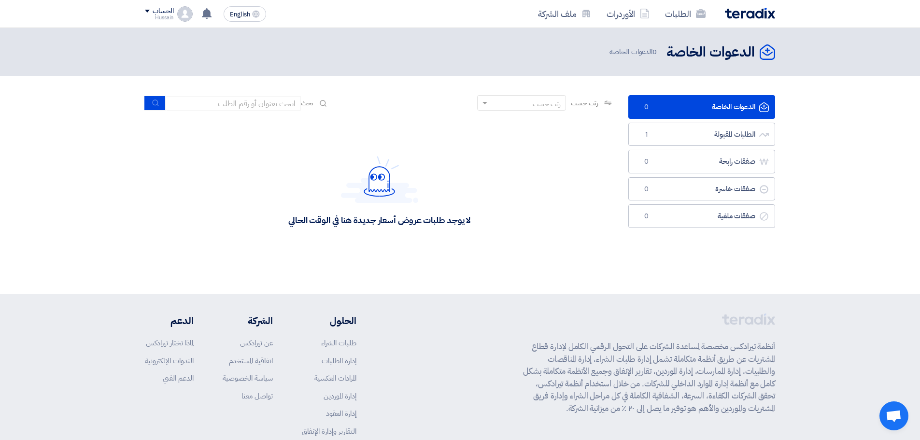
click at [760, 13] on img at bounding box center [750, 13] width 50 height 11
click at [722, 132] on link "الطلبات المقبولة الطلبات المقبولة 1" at bounding box center [701, 135] width 147 height 24
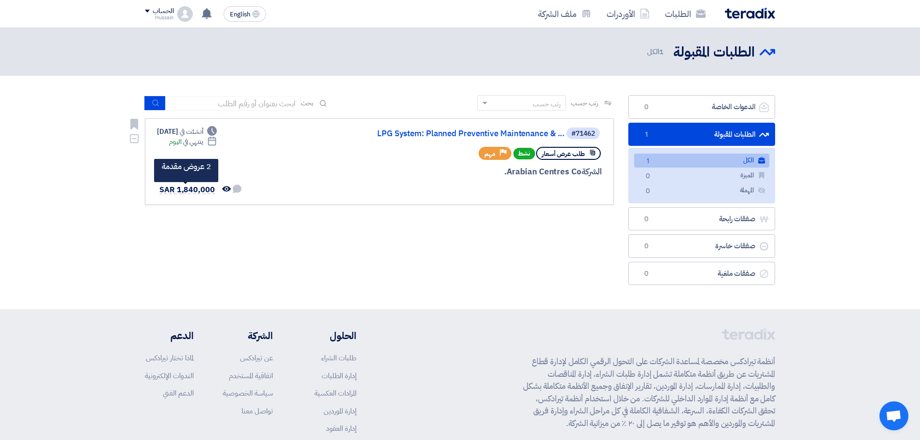
click at [186, 189] on span "SAR 1,840,000" at bounding box center [187, 190] width 56 height 12
click at [236, 189] on use at bounding box center [237, 188] width 9 height 9
click at [236, 186] on use at bounding box center [237, 188] width 9 height 9
click at [236, 187] on use at bounding box center [237, 188] width 9 height 9
click at [237, 189] on use at bounding box center [237, 188] width 9 height 9
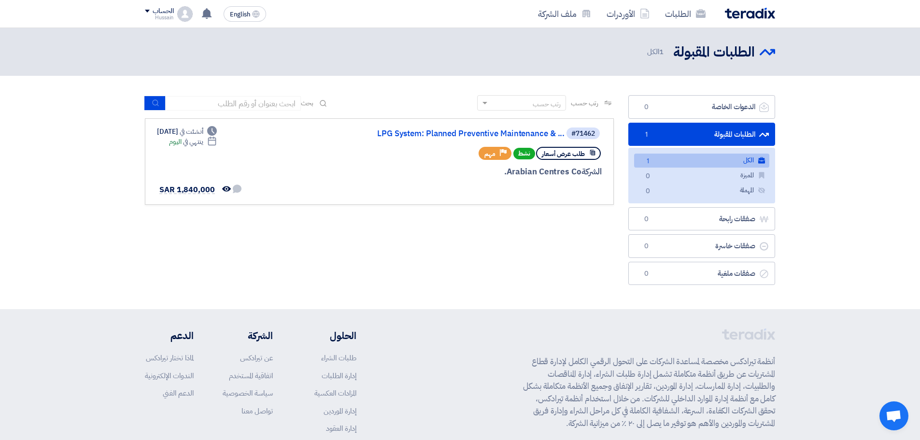
click at [730, 129] on link "الطلبات المقبولة الطلبات المقبولة 1" at bounding box center [701, 135] width 147 height 24
click at [499, 130] on link "LPG System: Planned Preventive Maintenance & ..." at bounding box center [467, 133] width 193 height 9
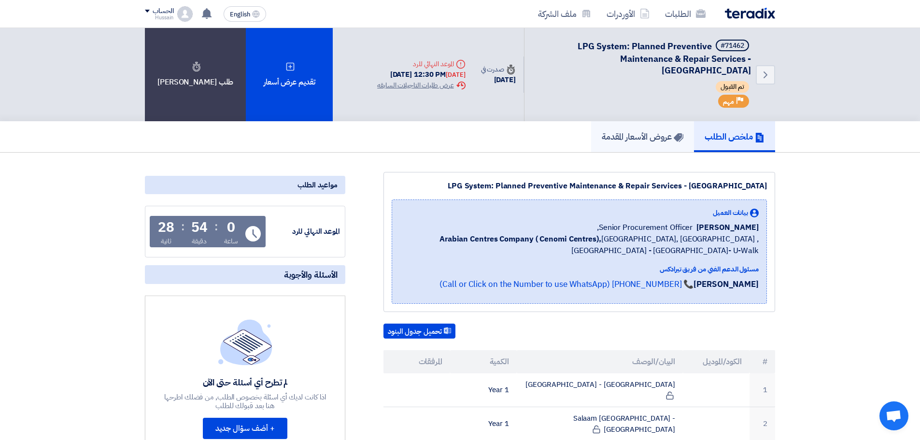
click at [656, 131] on h5 "عروض الأسعار المقدمة" at bounding box center [643, 136] width 82 height 11
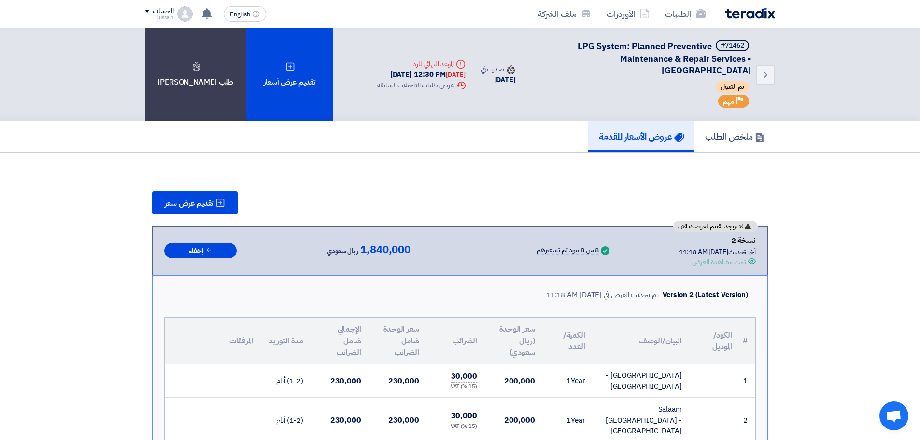
click at [759, 8] on img at bounding box center [750, 13] width 50 height 11
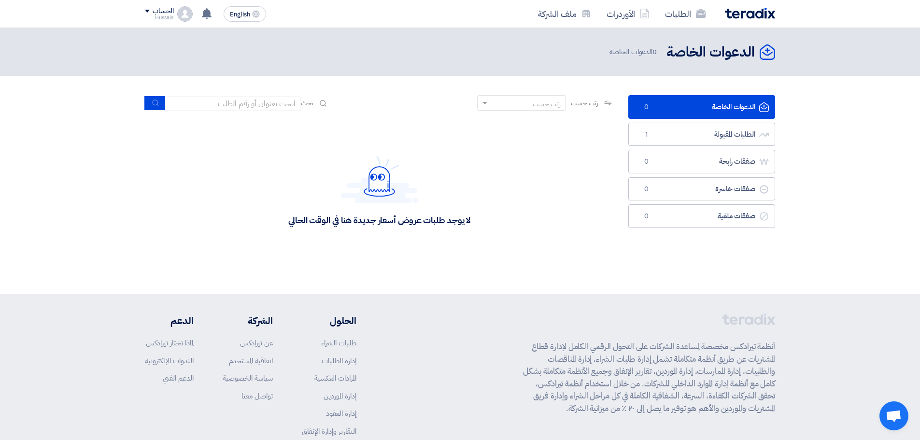
click at [149, 10] on span at bounding box center [147, 11] width 5 height 3
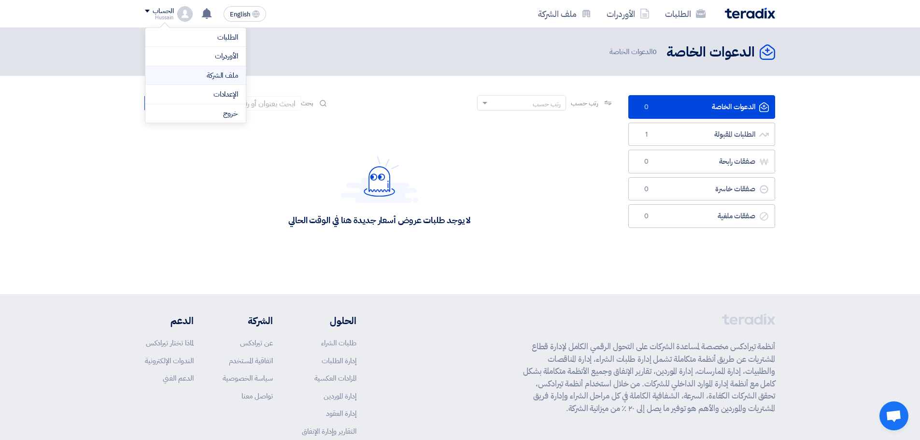
click at [198, 76] on link "ملف الشركة" at bounding box center [195, 75] width 85 height 11
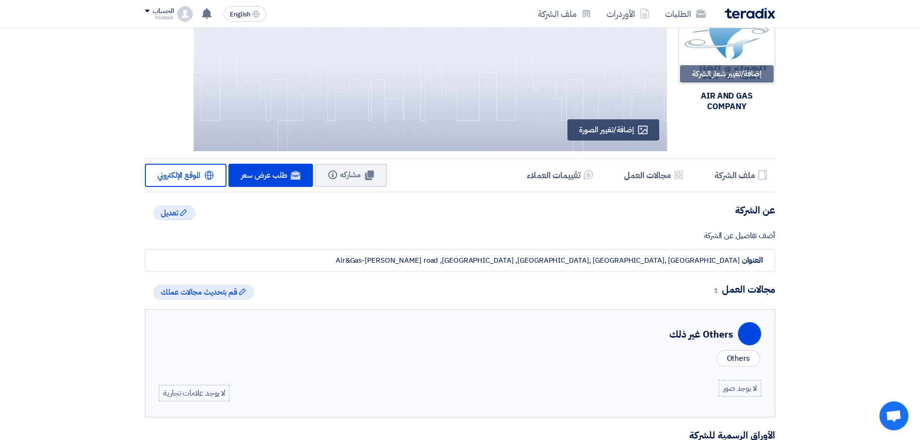
scroll to position [241, 0]
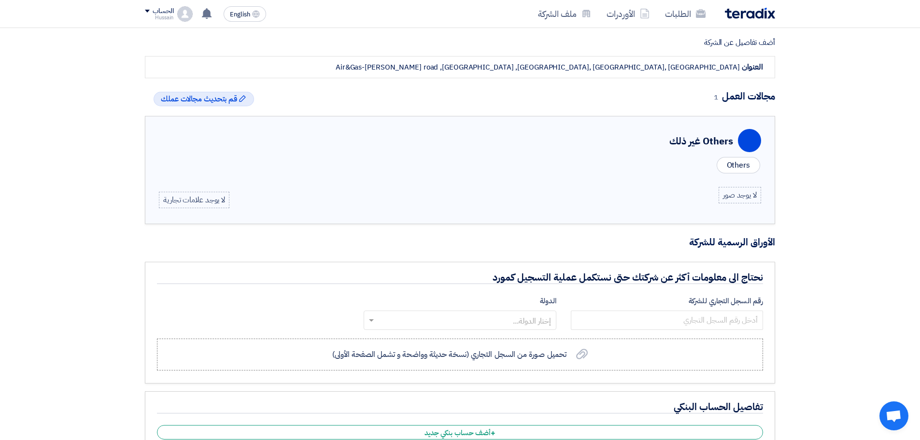
click at [192, 198] on div "لا يوجد علامات تجارية" at bounding box center [194, 200] width 71 height 16
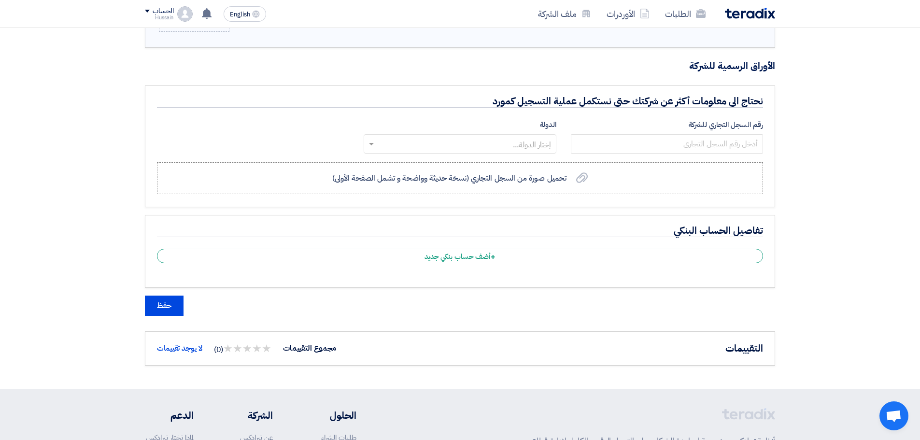
scroll to position [483, 0]
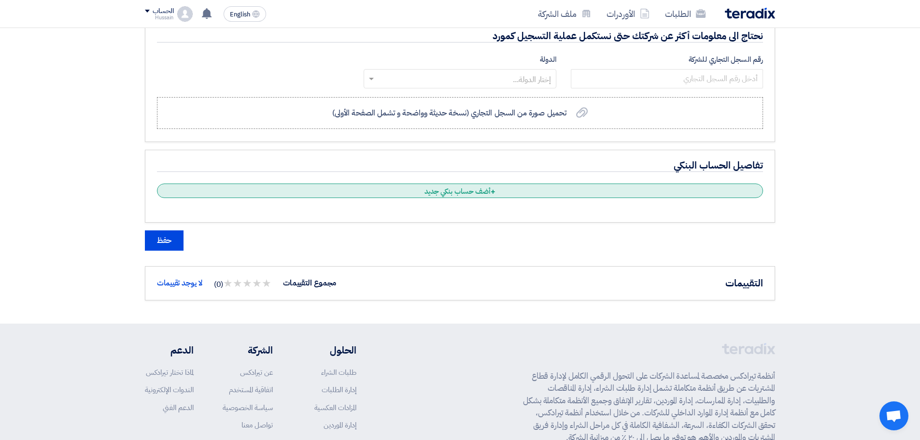
click at [458, 187] on div "+ أضف حساب بنكي جديد" at bounding box center [460, 191] width 606 height 14
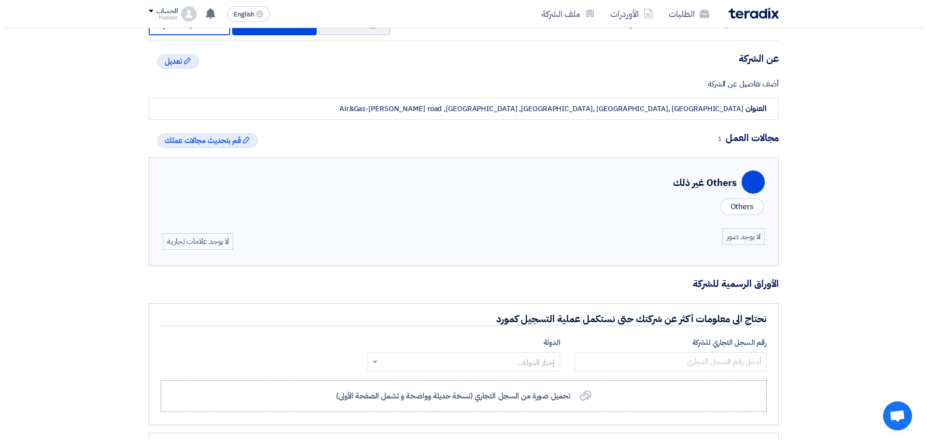
scroll to position [193, 0]
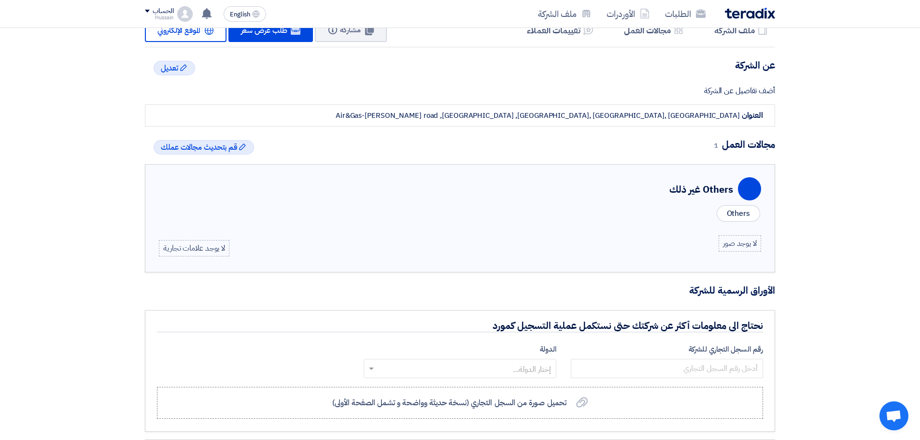
click at [734, 244] on div "لا يوجد صور" at bounding box center [740, 243] width 42 height 16
click at [736, 216] on div "Others" at bounding box center [738, 213] width 43 height 16
click at [206, 150] on span "قم بتحديث مجالات عملك" at bounding box center [199, 148] width 76 height 12
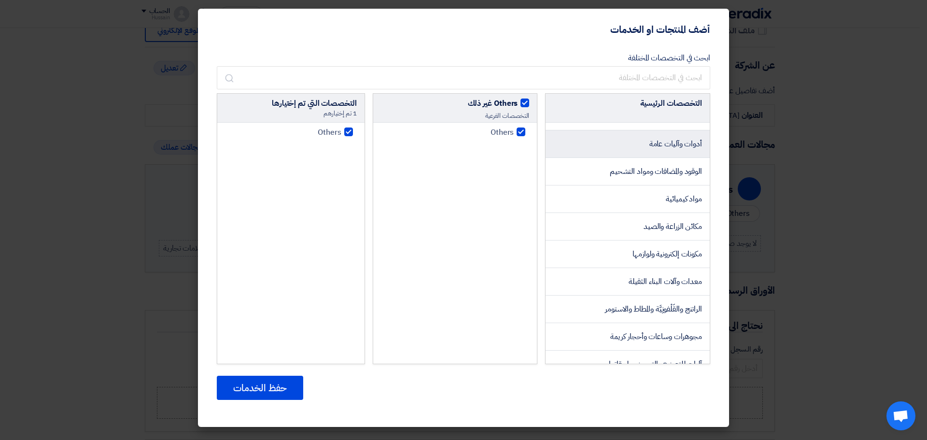
scroll to position [821, 0]
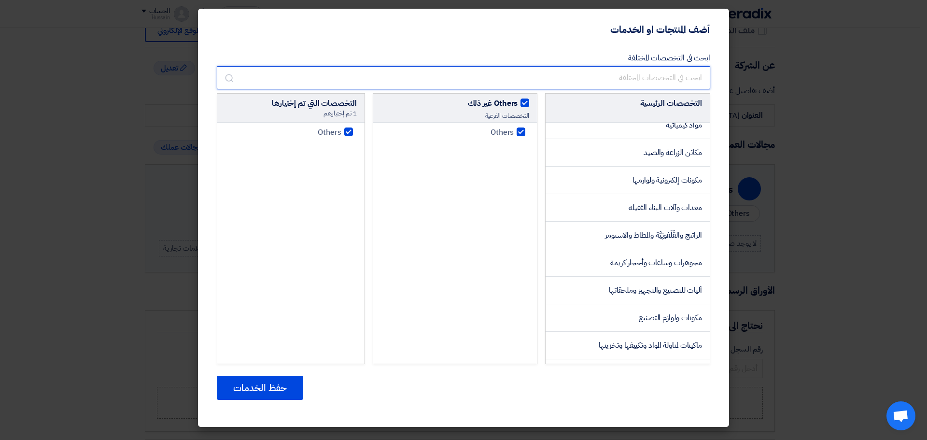
click at [666, 77] on input "text" at bounding box center [464, 77] width 494 height 23
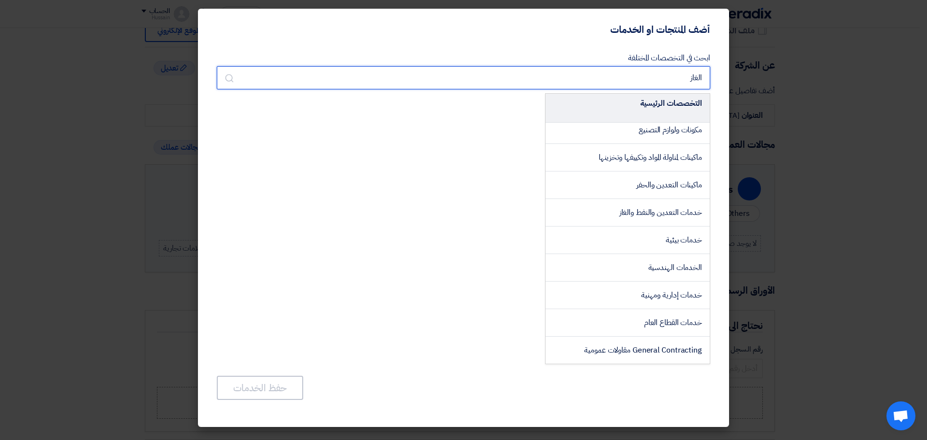
scroll to position [282, 0]
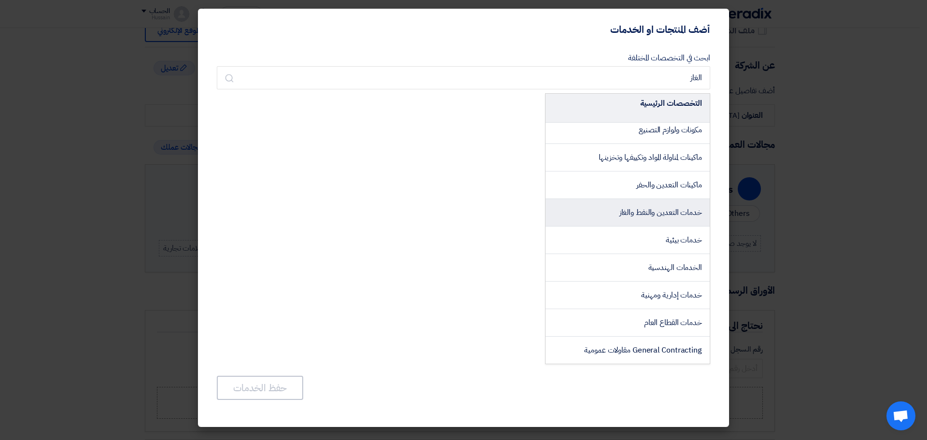
click at [637, 211] on span "خدمات التعدين والنفط والغاز" at bounding box center [661, 213] width 83 height 12
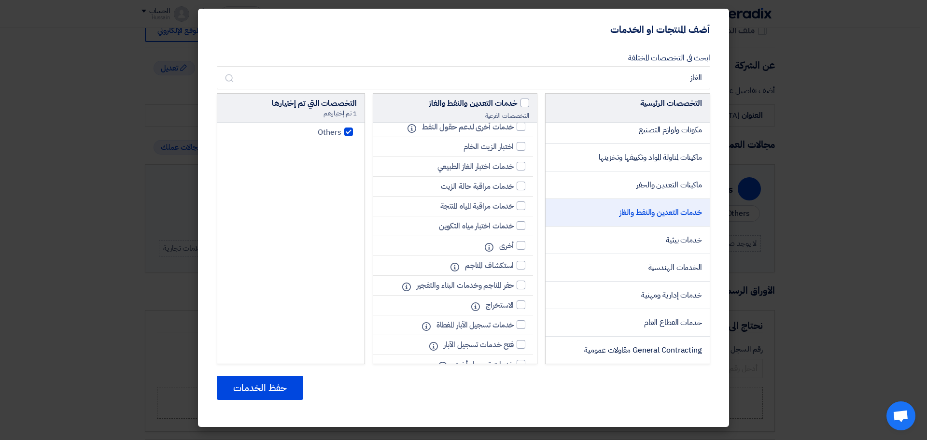
scroll to position [859, 0]
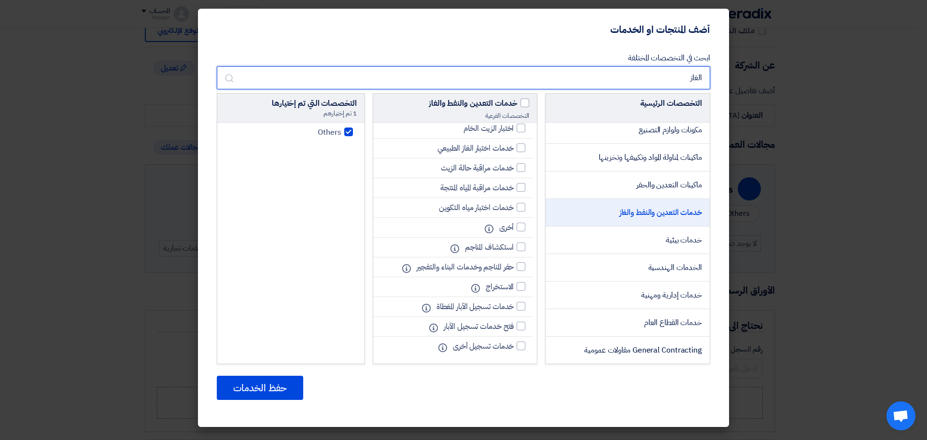
drag, startPoint x: 654, startPoint y: 80, endPoint x: 719, endPoint y: 77, distance: 64.3
click at [719, 77] on div "ابحث في التخصصات المختلفة الغاز التخصصات الرئيسية توليد وتوزيع الطاقة التكييفات…" at bounding box center [463, 234] width 531 height 383
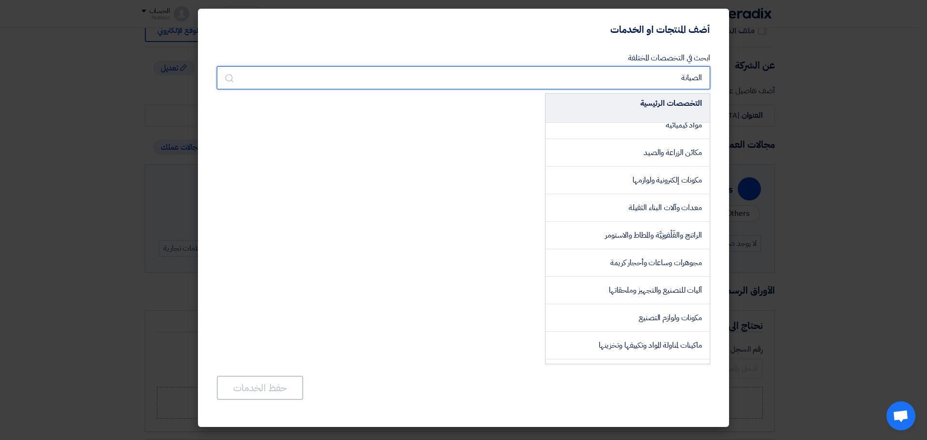
scroll to position [0, 0]
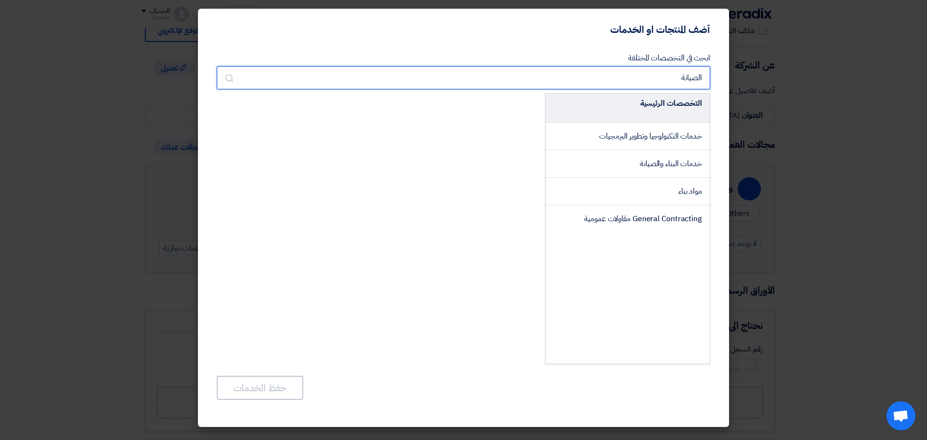
drag, startPoint x: 658, startPoint y: 79, endPoint x: 722, endPoint y: 76, distance: 63.8
click at [722, 76] on div "ابحث في التخصصات المختلفة الصيانة التخصصات الرئيسية خدمات التكنولوجيا وتطوير ال…" at bounding box center [463, 234] width 531 height 383
click at [651, 79] on input "مسال" at bounding box center [464, 77] width 494 height 23
drag, startPoint x: 663, startPoint y: 80, endPoint x: 627, endPoint y: 74, distance: 36.3
click at [717, 81] on div "ابحث في التخصصات المختلفة مسال التخصصات الرئيسية معدات ومستلزمات طبية التخصصات …" at bounding box center [464, 229] width 508 height 363
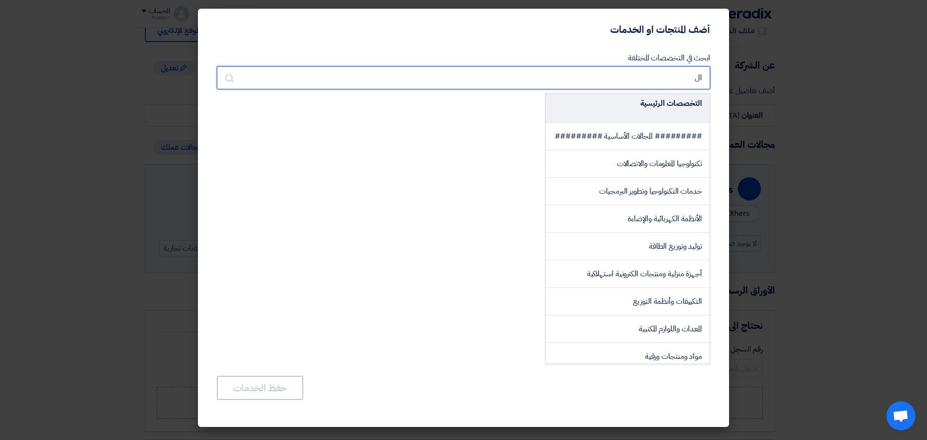
type input "ا"
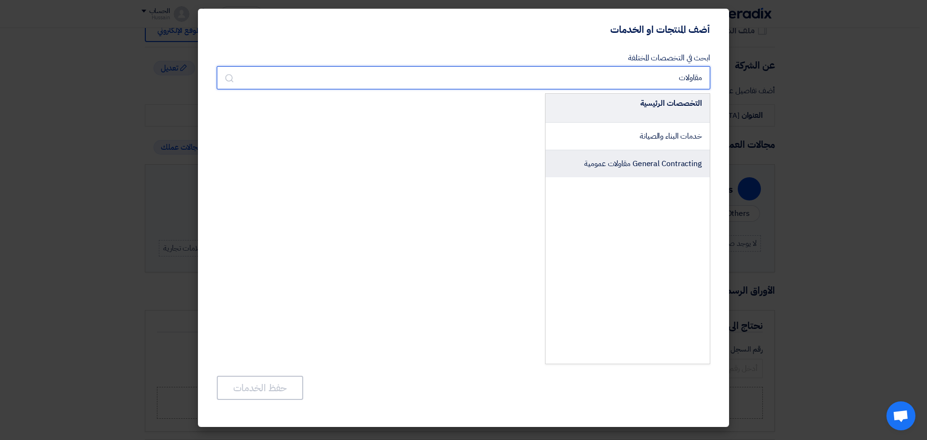
type input "مقاولات"
click at [623, 162] on span "General Contracting مقاولات عمومية" at bounding box center [643, 164] width 118 height 12
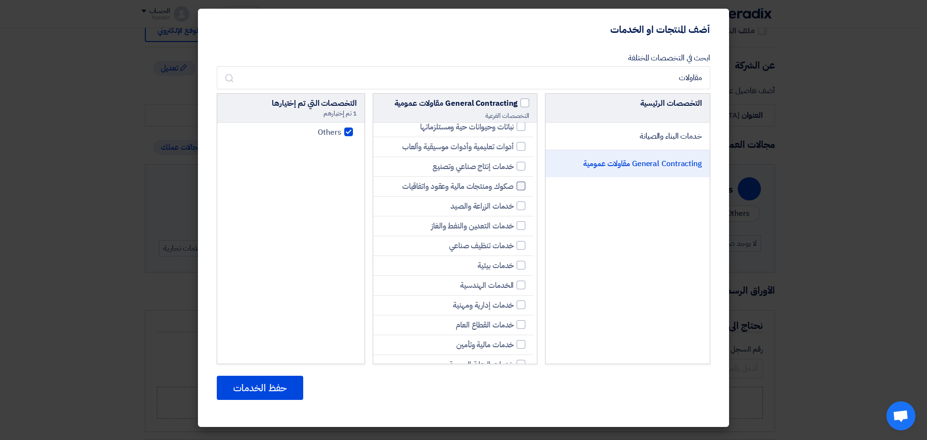
scroll to position [821, 0]
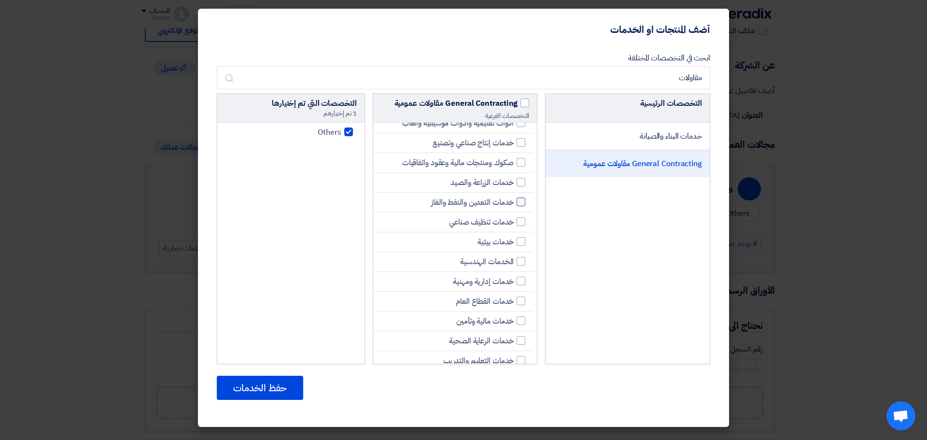
click at [519, 206] on div at bounding box center [521, 202] width 9 height 9
click at [514, 205] on input "خدمات التعدين والنفط والغاز" at bounding box center [511, 202] width 6 height 6
checkbox input "true"
click at [518, 266] on div at bounding box center [521, 261] width 9 height 9
click at [514, 265] on input "الخدمات الهندسية" at bounding box center [511, 261] width 6 height 6
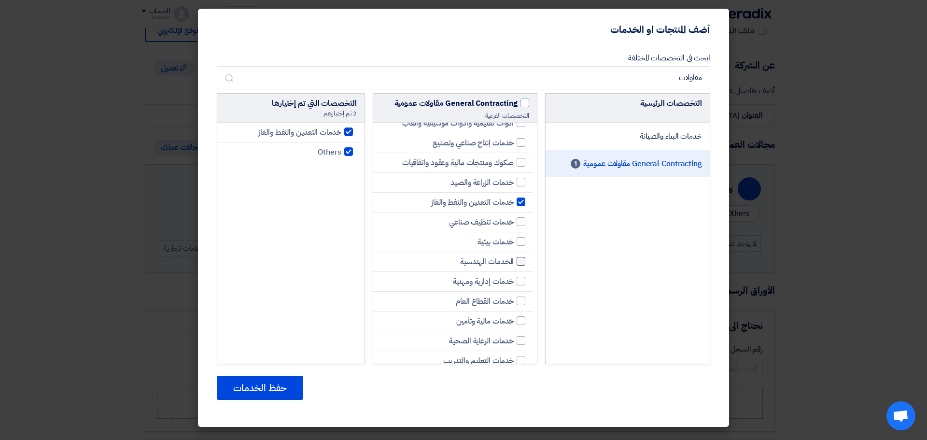
checkbox input "true"
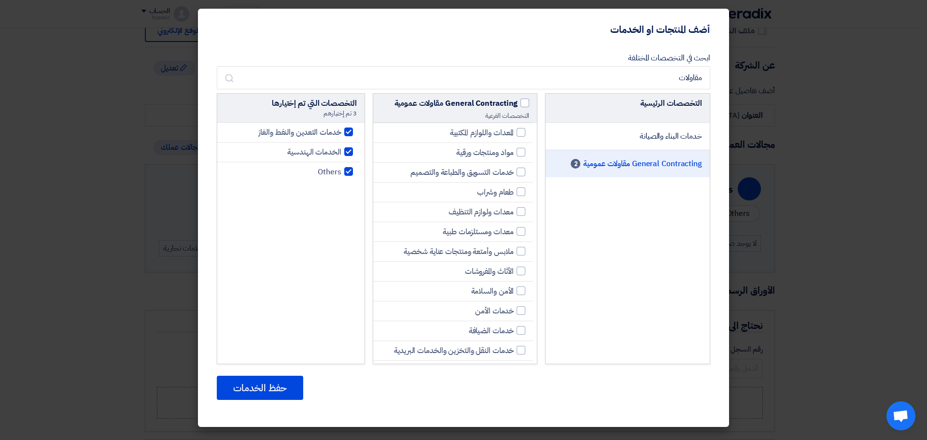
scroll to position [0, 0]
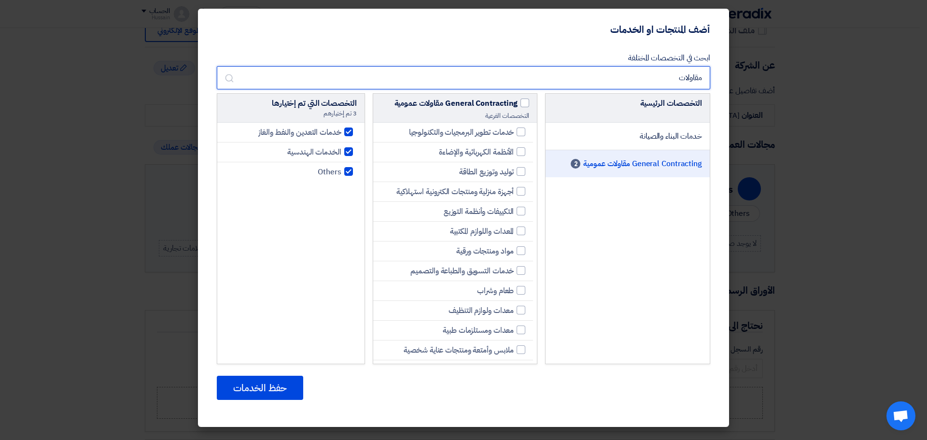
click at [667, 72] on input "مقاولات" at bounding box center [464, 77] width 494 height 23
drag, startPoint x: 663, startPoint y: 74, endPoint x: 722, endPoint y: 80, distance: 59.6
click at [722, 80] on div "ابحث في التخصصات المختلفة مقاولات التخصصات الرئيسية خدمات البناء والصيانة Gener…" at bounding box center [463, 234] width 531 height 383
type input "ل"
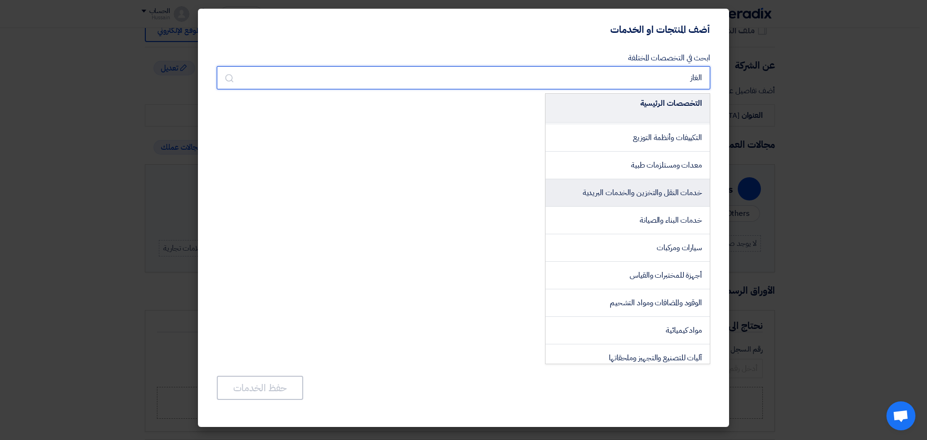
scroll to position [48, 0]
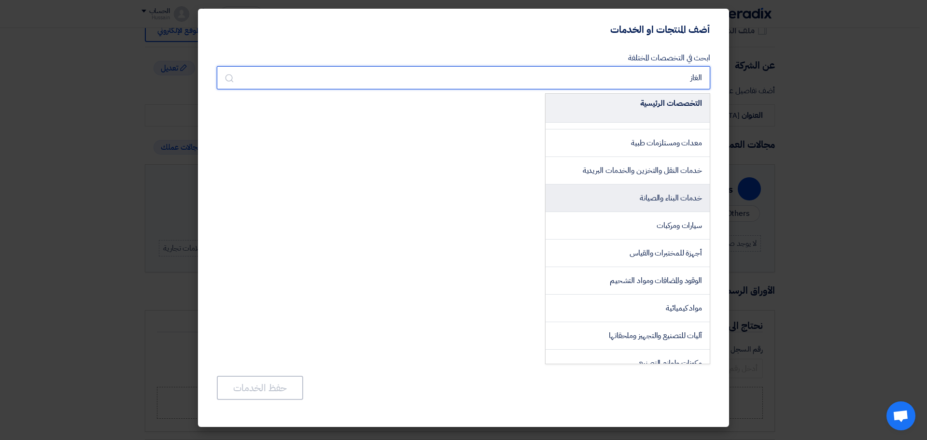
type input "الغاز"
click at [656, 198] on span "خدمات البناء والصيانة" at bounding box center [671, 198] width 62 height 12
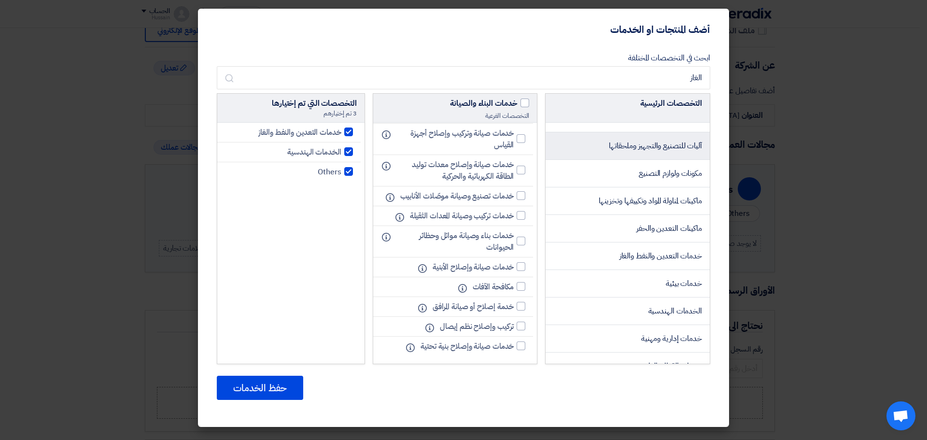
scroll to position [241, 0]
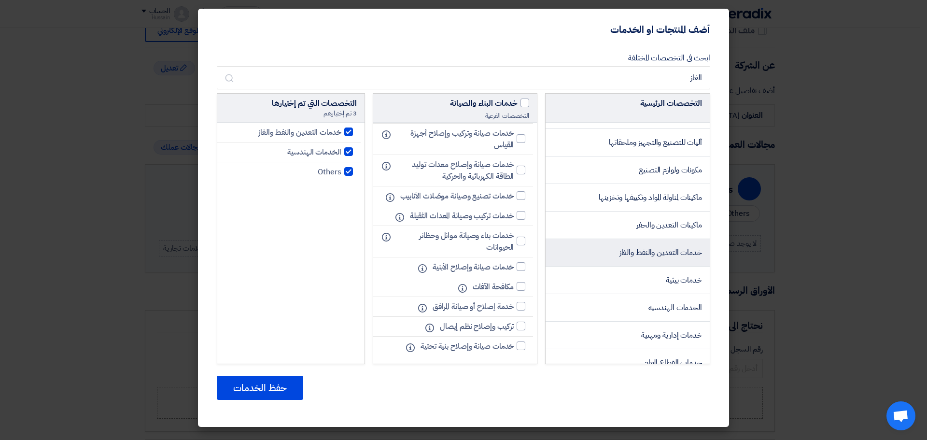
click at [631, 252] on span "خدمات التعدين والنفط والغاز" at bounding box center [661, 253] width 83 height 12
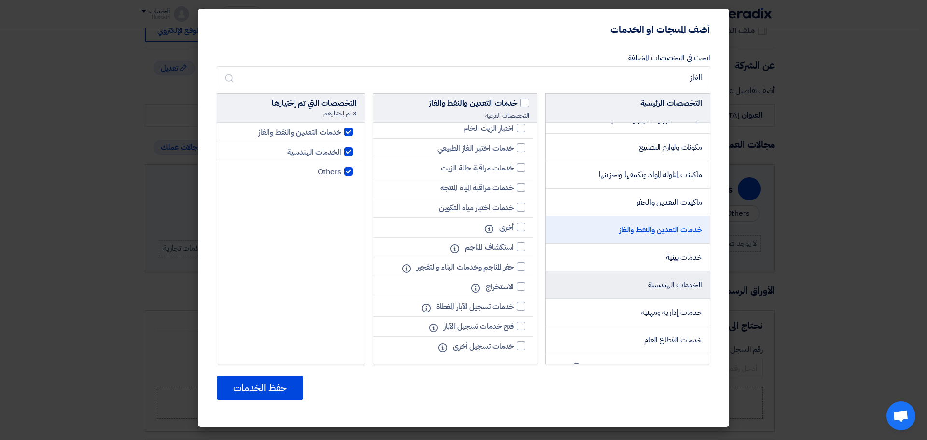
scroll to position [282, 0]
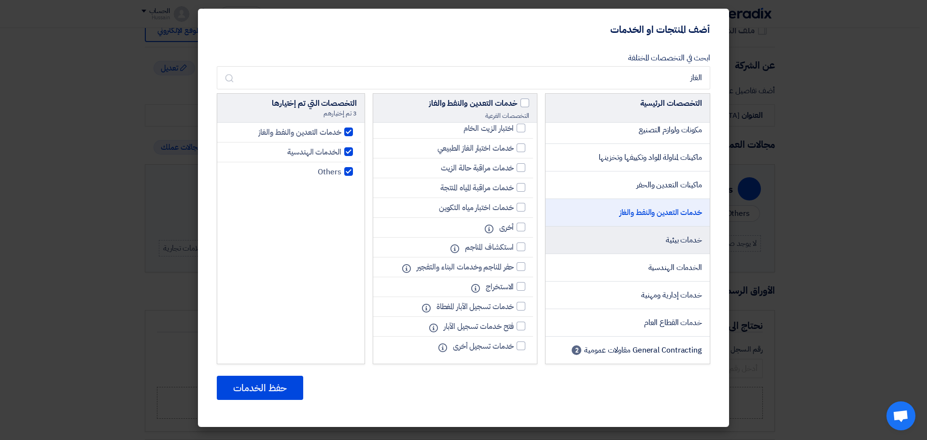
click at [648, 240] on li "خدمات بيئية" at bounding box center [628, 241] width 164 height 28
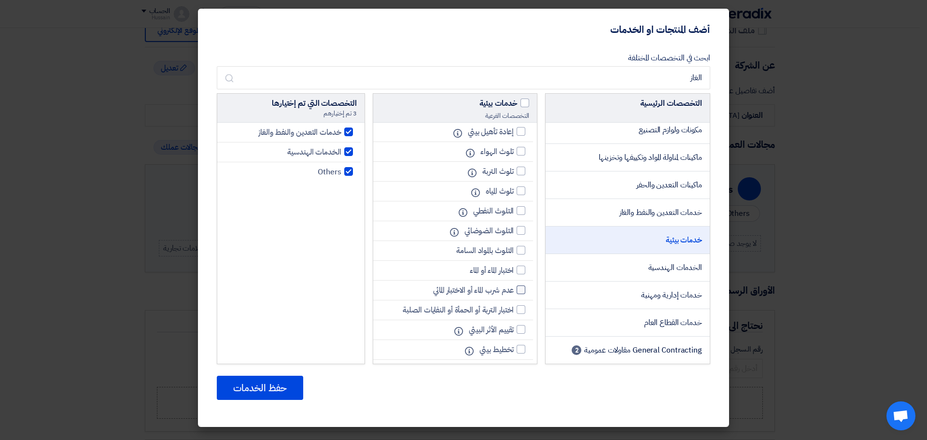
scroll to position [123, 0]
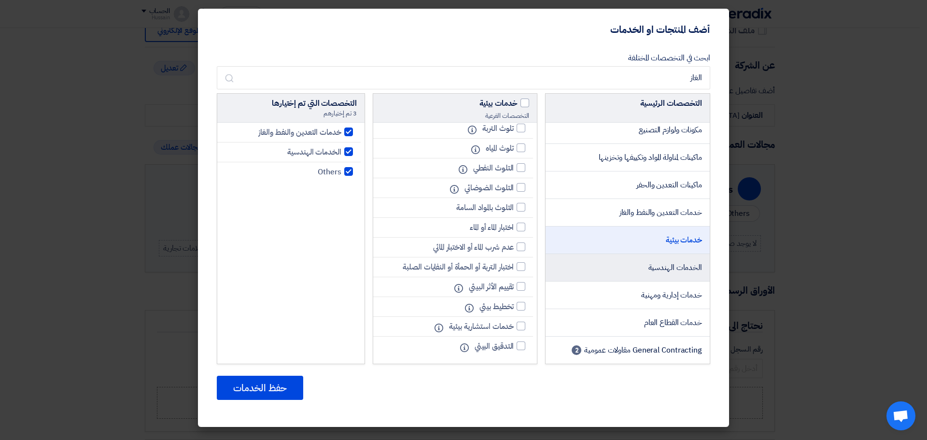
click at [639, 266] on li "الخدمات الهندسية" at bounding box center [628, 268] width 164 height 28
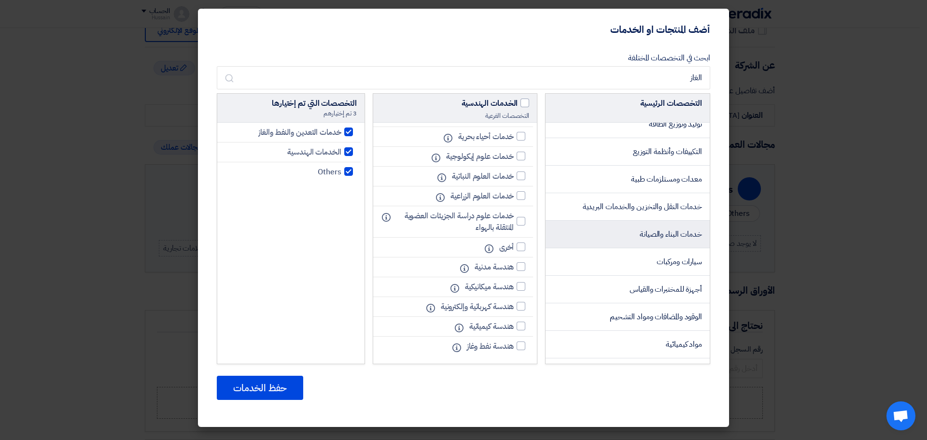
scroll to position [48, 0]
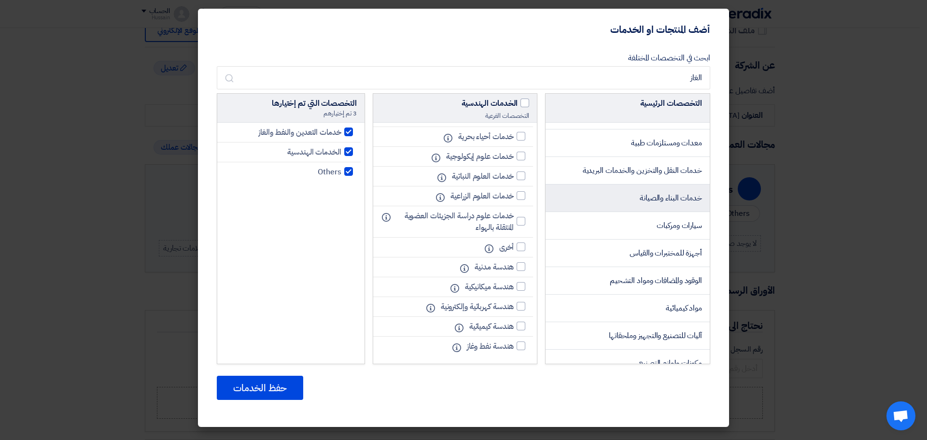
click at [640, 200] on span "خدمات البناء والصيانة" at bounding box center [671, 198] width 62 height 12
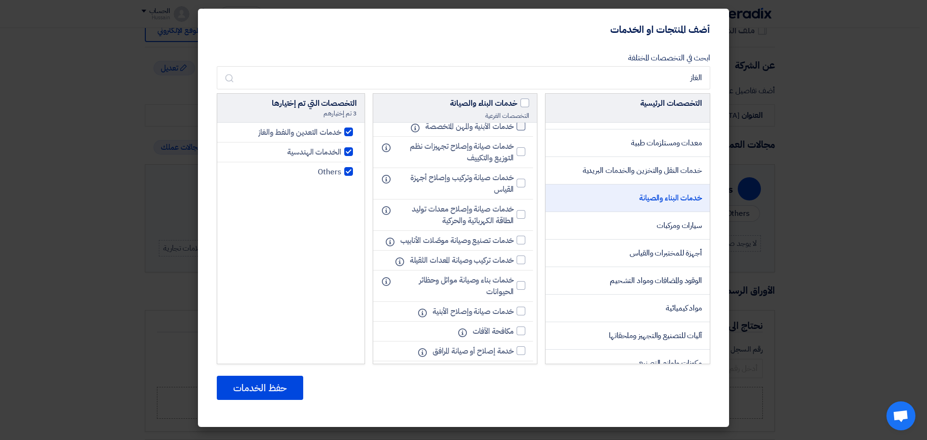
scroll to position [1111, 0]
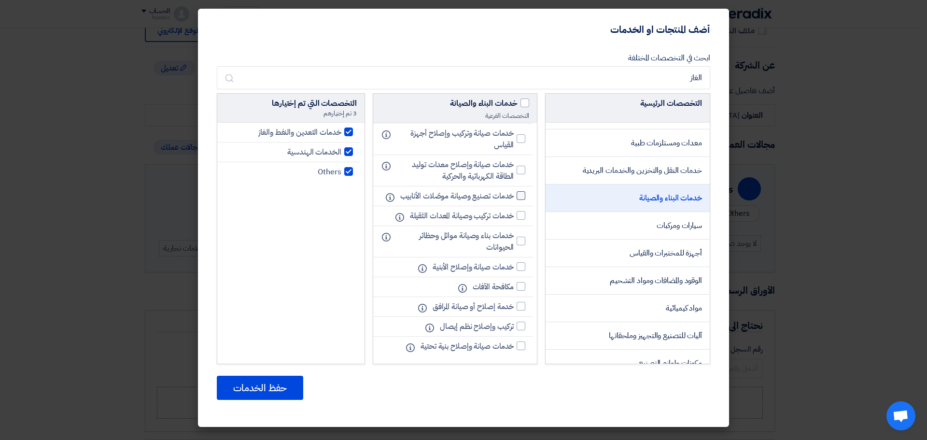
click at [486, 195] on span "خدمات تصنيع وصيانة موصّلات الأنابيب" at bounding box center [457, 196] width 114 height 12
click at [508, 195] on input "خدمات تصنيع وصيانة موصّلات الأنابيب" at bounding box center [511, 196] width 6 height 6
checkbox input "true"
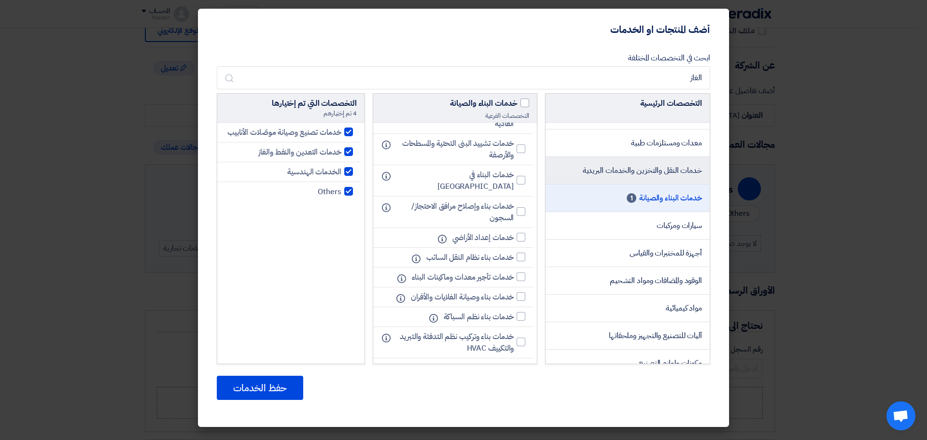
scroll to position [201, 0]
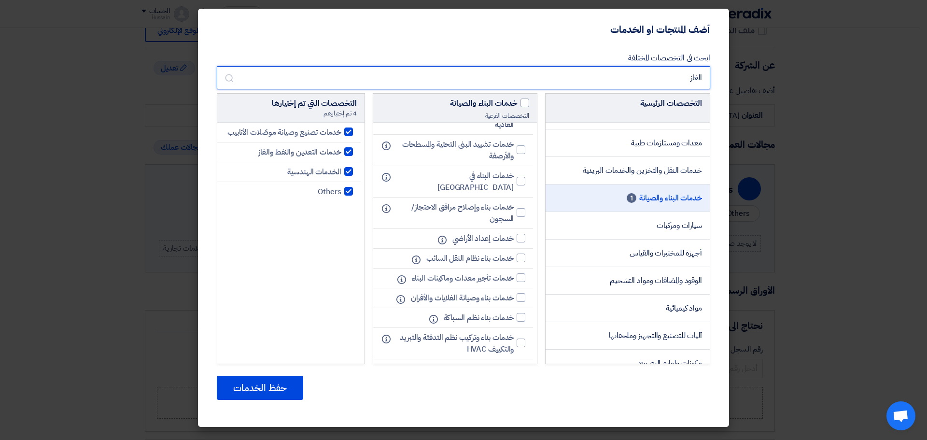
click at [680, 79] on input "الغاز" at bounding box center [464, 77] width 494 height 23
type input "ا"
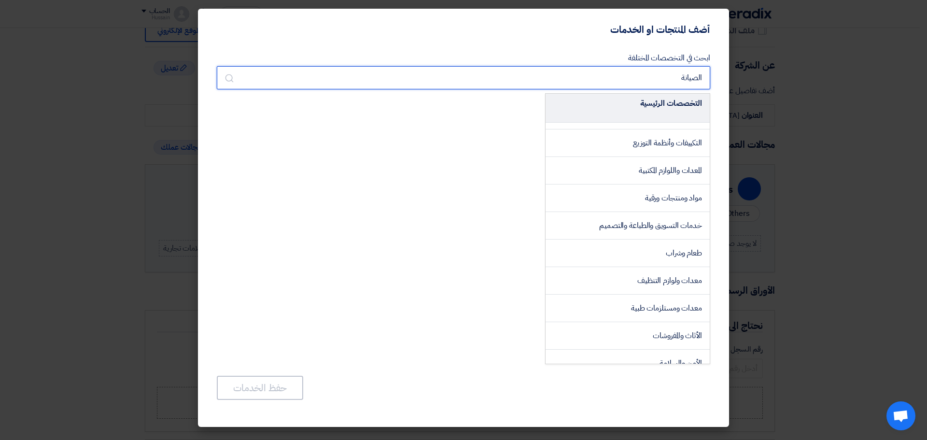
scroll to position [0, 0]
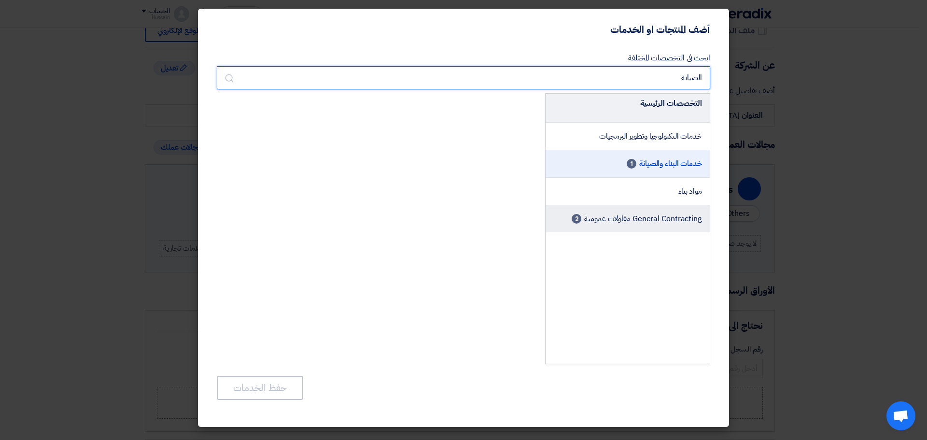
type input "الصيانة"
click at [648, 218] on span "General Contracting مقاولات عمومية" at bounding box center [643, 219] width 118 height 12
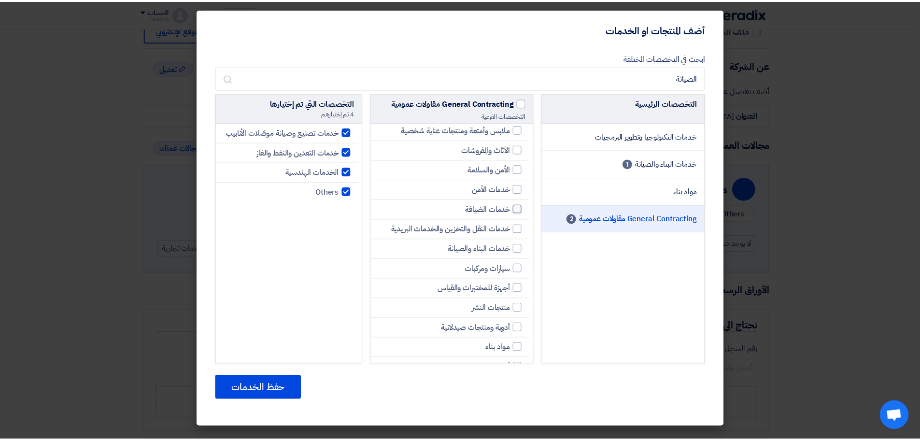
scroll to position [213, 0]
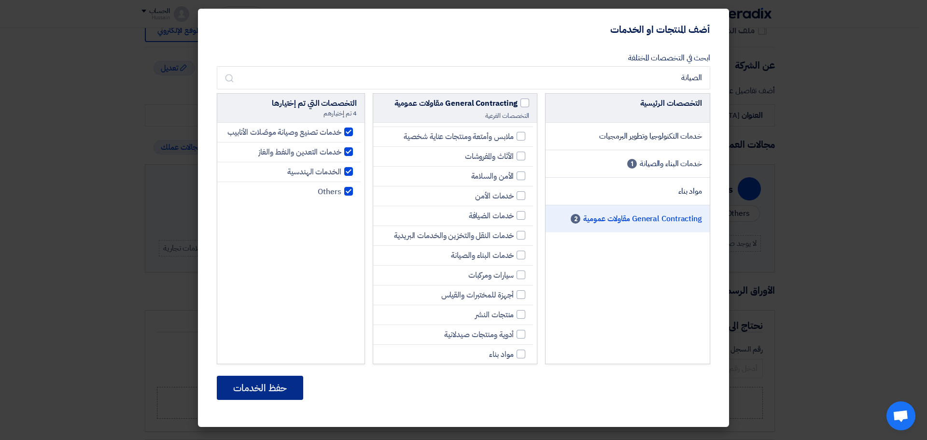
click at [254, 392] on button "حفظ الخدمات" at bounding box center [260, 388] width 86 height 24
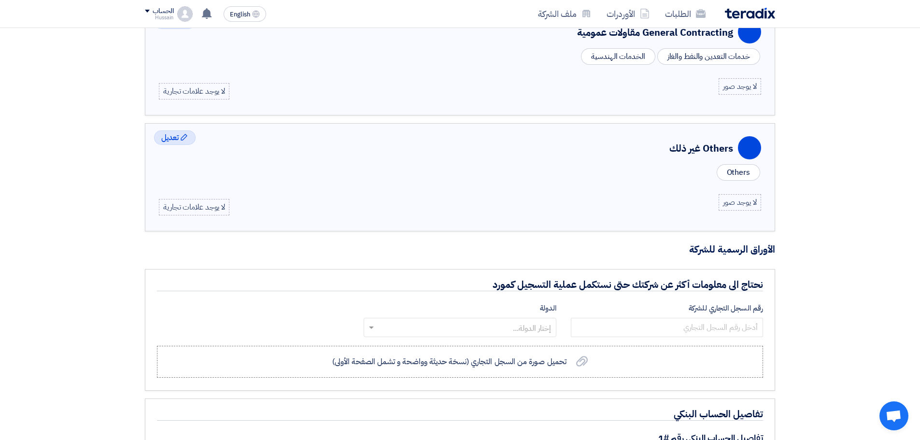
scroll to position [483, 0]
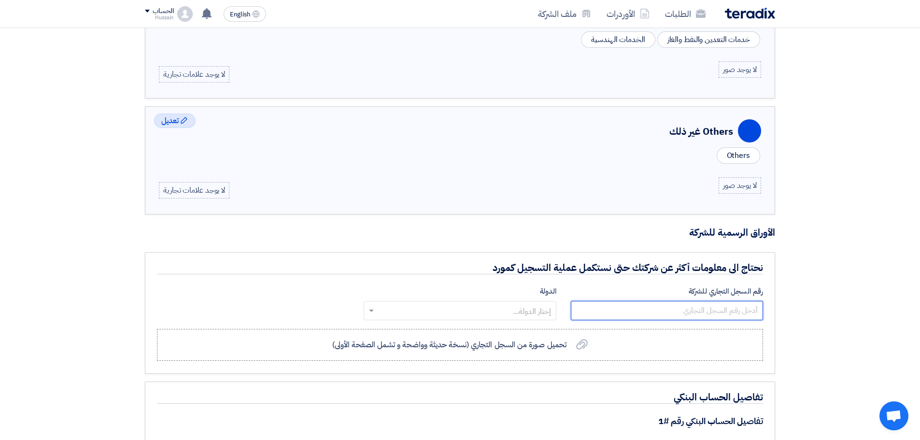
click at [680, 310] on input "number" at bounding box center [667, 310] width 192 height 19
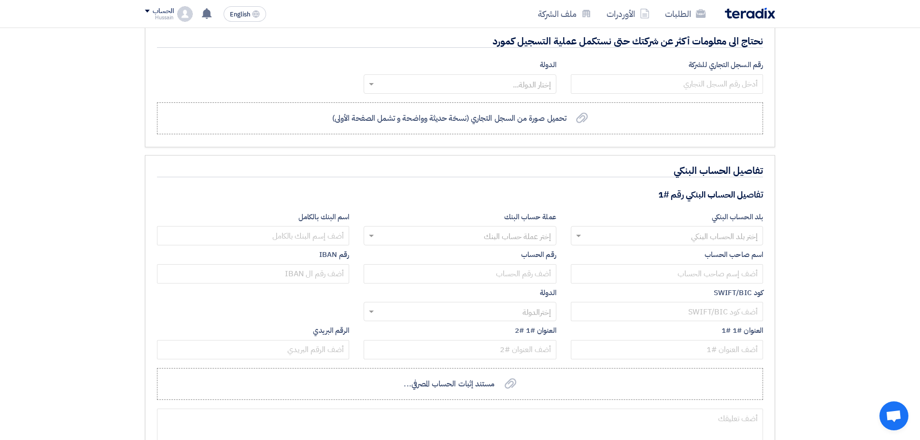
scroll to position [773, 0]
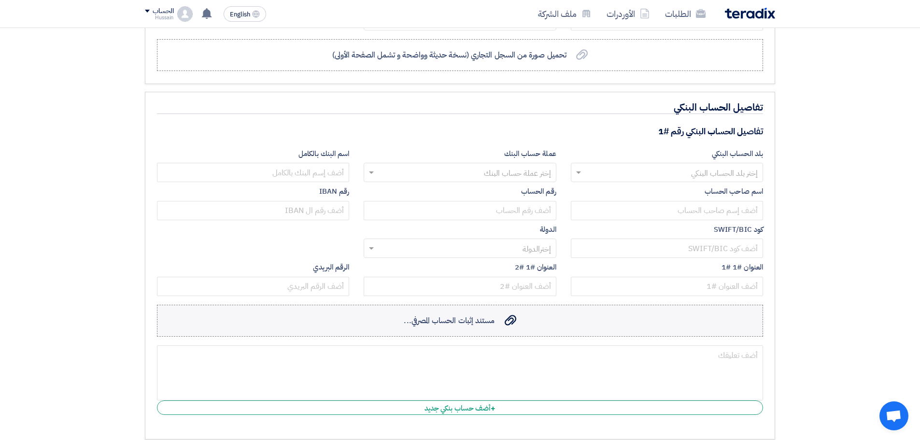
click at [501, 319] on div "مستند إثبات الحساب المصرفي... مستند إثبات الحساب المصرفي..." at bounding box center [460, 321] width 112 height 12
click at [0, 0] on input "مستند إثبات الحساب المصرفي... مستند إثبات الحساب المصرفي..." at bounding box center [0, 0] width 0 height 0
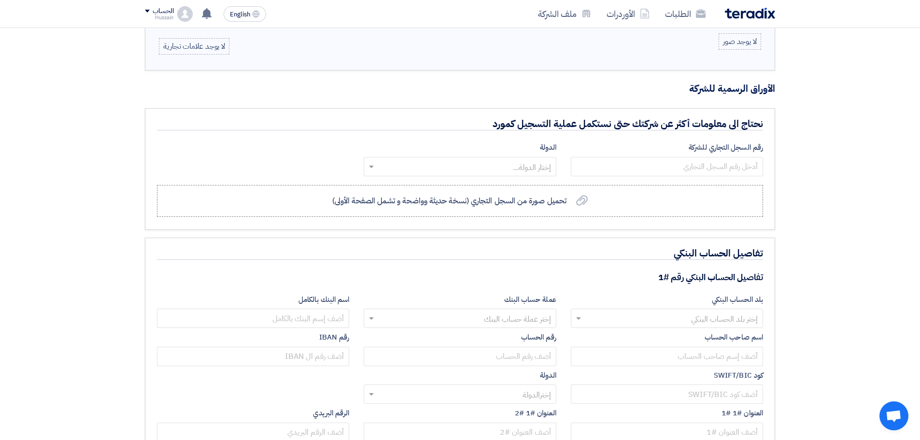
scroll to position [628, 0]
drag, startPoint x: 696, startPoint y: 161, endPoint x: 710, endPoint y: 166, distance: 15.0
click at [696, 161] on input "number" at bounding box center [667, 165] width 192 height 19
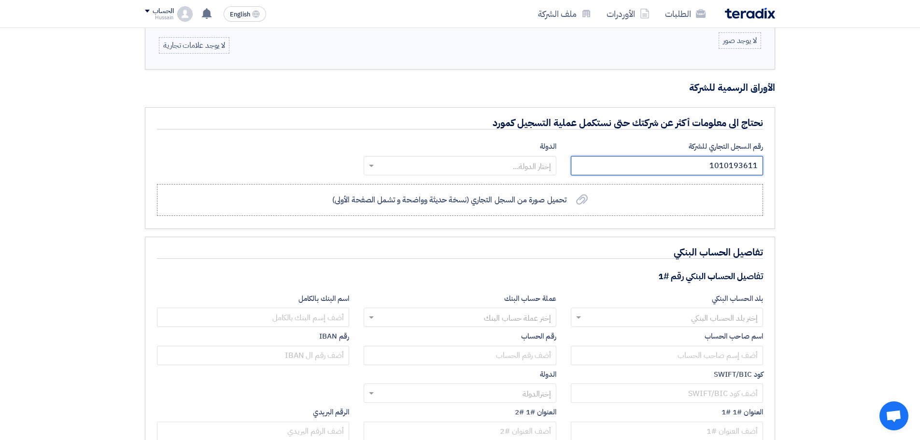
type input "1010193611"
click at [537, 167] on input "text" at bounding box center [465, 166] width 173 height 16
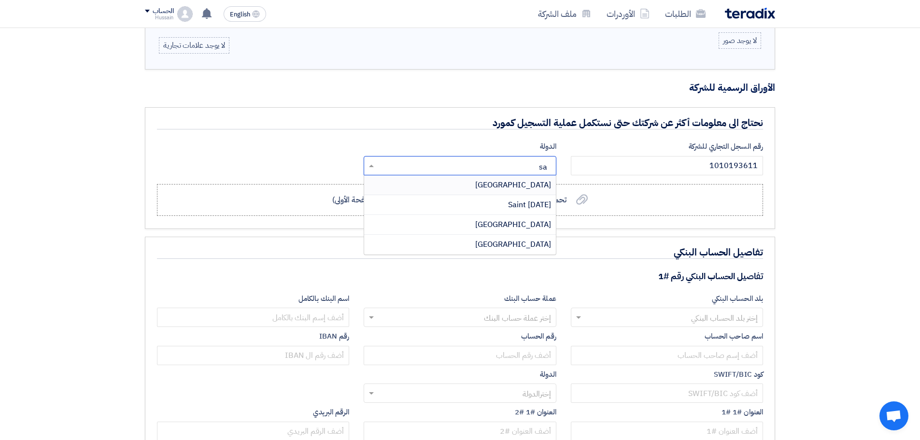
type input "sau"
click at [528, 184] on span "Saudi Arabia" at bounding box center [513, 185] width 76 height 12
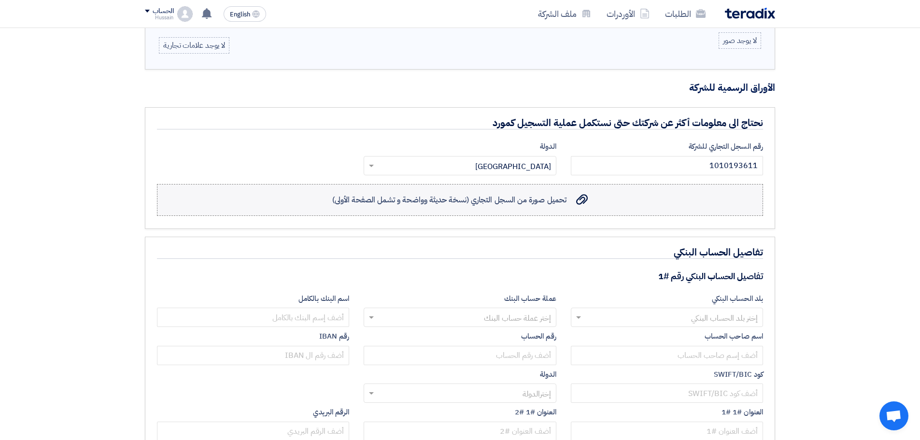
click at [587, 199] on use at bounding box center [582, 199] width 12 height 11
click at [0, 0] on input "تحميل صورة من السجل التجاري (نسخة حديثة وواضحة و تشمل الصفحة الأولى) تحميل صورة…" at bounding box center [0, 0] width 0 height 0
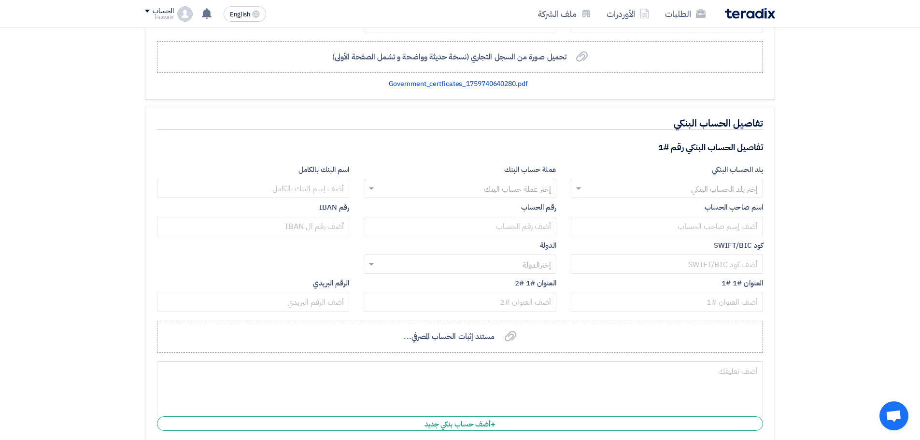
scroll to position [773, 0]
click at [721, 180] on input "text" at bounding box center [672, 188] width 173 height 16
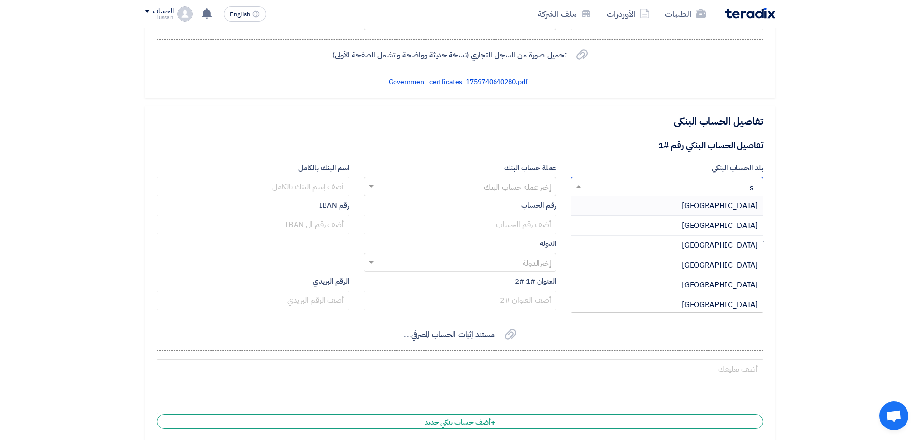
type input "sa"
click at [729, 259] on span "Saudi Arabia" at bounding box center [720, 265] width 76 height 12
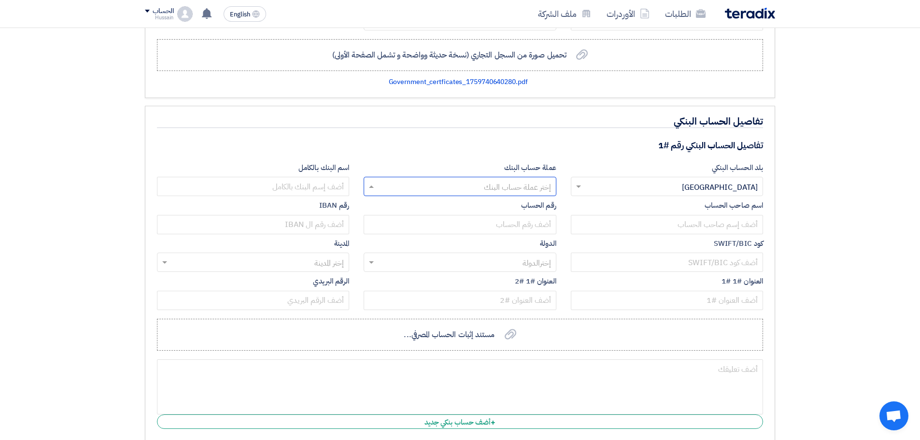
click at [518, 185] on input "text" at bounding box center [465, 188] width 173 height 16
type input "ريال"
click at [520, 226] on span "ريال سعودي" at bounding box center [532, 226] width 37 height 12
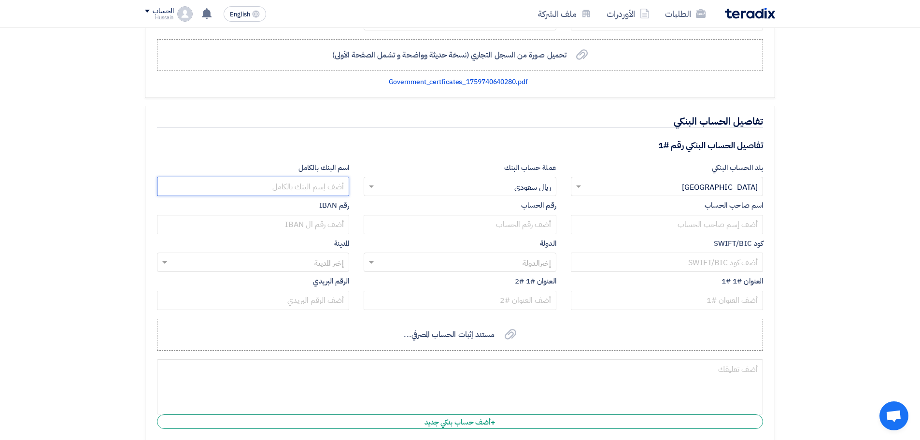
click at [298, 190] on input "text" at bounding box center [253, 186] width 192 height 19
type input "الراجحى"
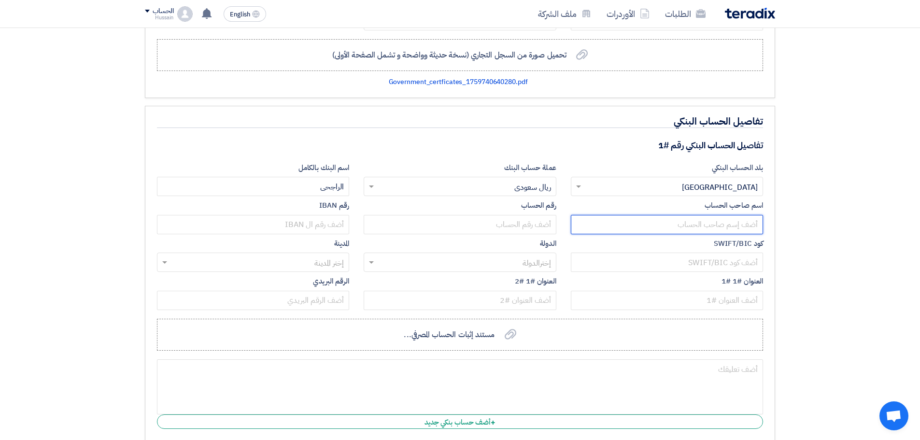
click at [661, 226] on input "text" at bounding box center [667, 224] width 192 height 19
type input "مؤسسة الهواء والغاز للتجارة"
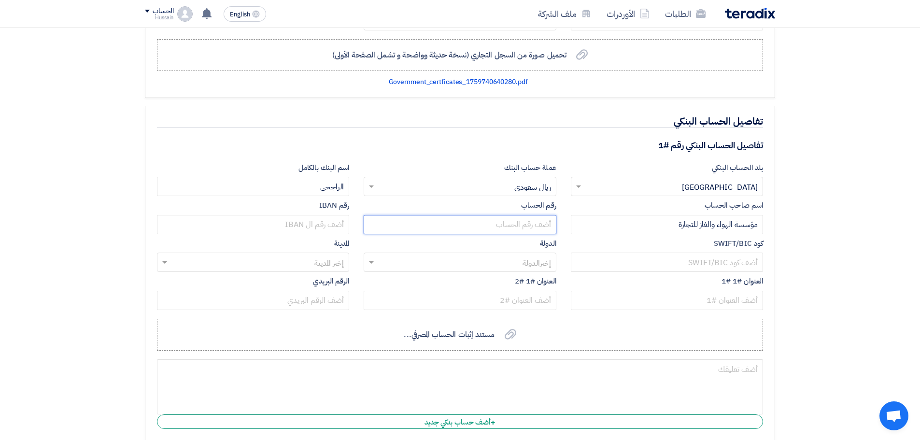
click at [529, 224] on input "text" at bounding box center [460, 224] width 192 height 19
paste input "331000010006080176774"
type input "331000010006080176774"
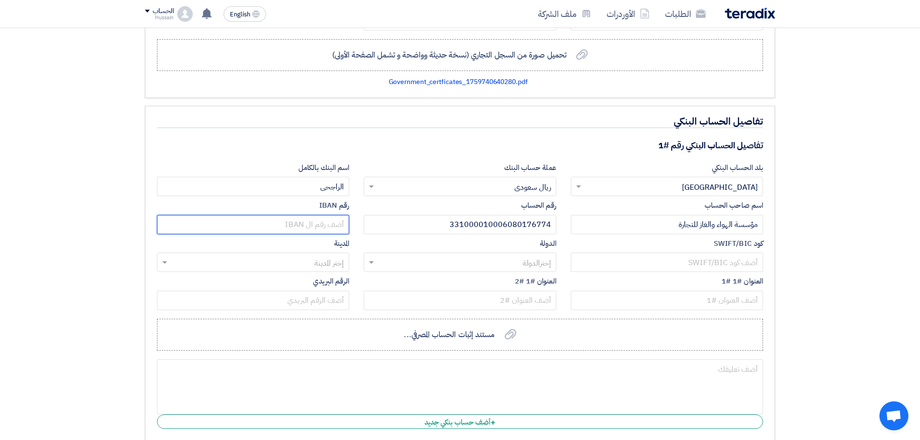
click at [335, 222] on input "text" at bounding box center [253, 224] width 192 height 19
paste input "SA1980000331608010176774"
type input "SA1980000331608010176774"
click at [498, 260] on input "text" at bounding box center [465, 263] width 173 height 16
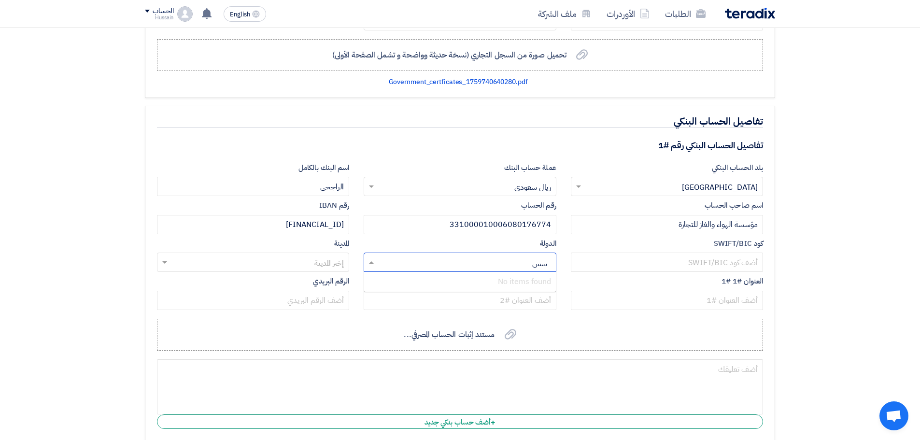
type input "س"
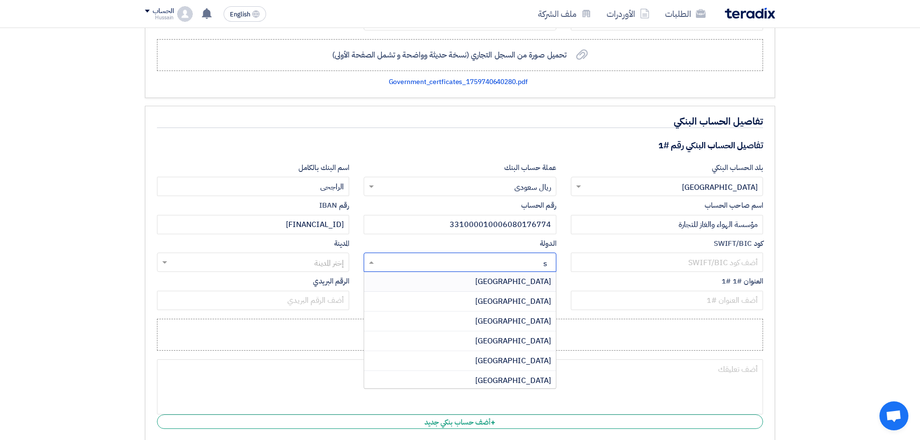
type input "sa"
click at [510, 339] on span "Saudi Arabia" at bounding box center [513, 341] width 76 height 12
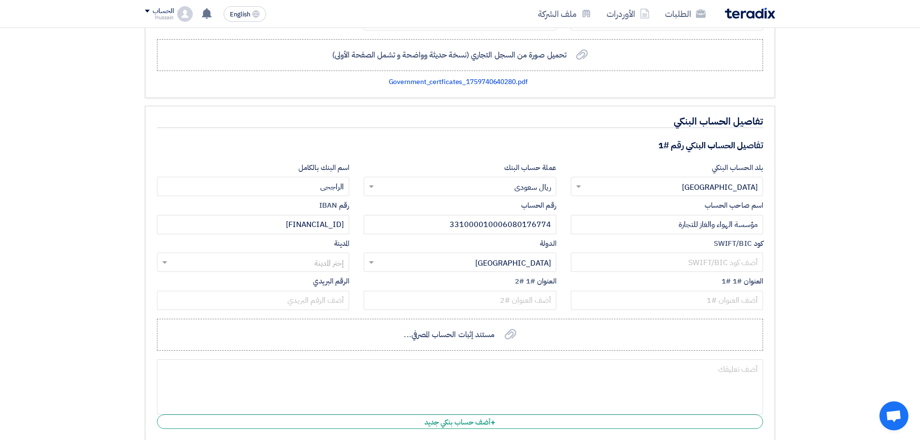
click at [271, 260] on input "text" at bounding box center [258, 263] width 173 height 16
type input "riy"
click at [305, 280] on div "Riyadh" at bounding box center [252, 281] width 191 height 19
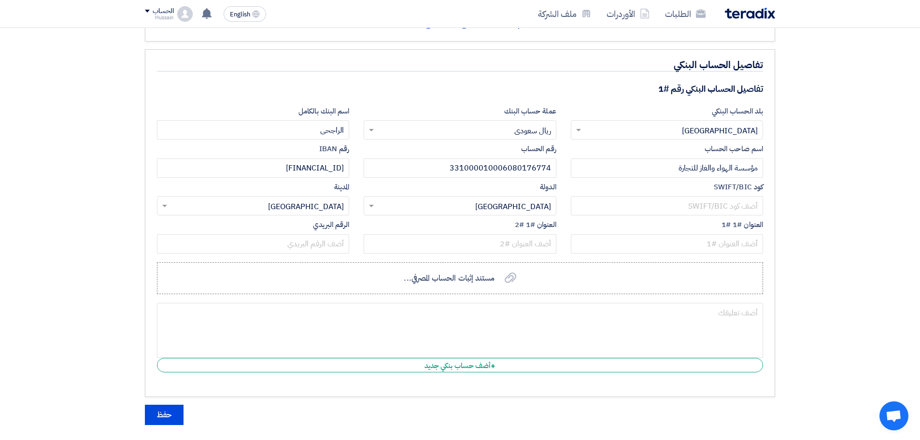
scroll to position [821, 0]
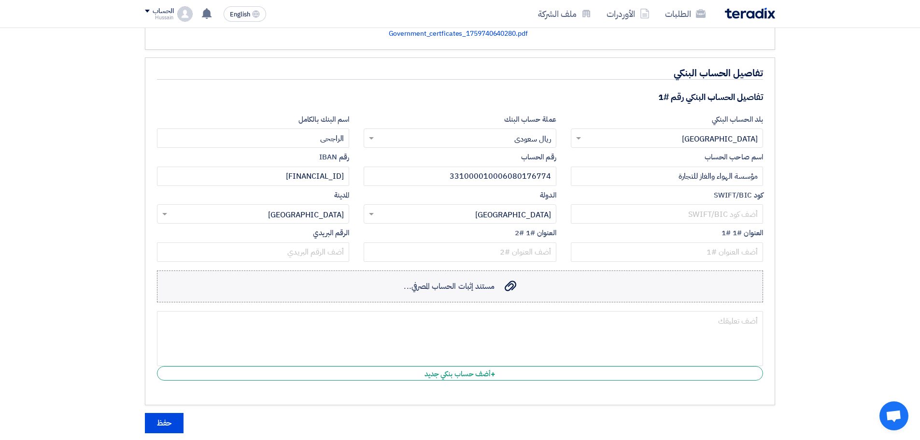
click at [500, 286] on div "مستند إثبات الحساب المصرفي... مستند إثبات الحساب المصرفي..." at bounding box center [460, 287] width 112 height 12
click at [0, 0] on input "مستند إثبات الحساب المصرفي... مستند إثبات الحساب المصرفي..." at bounding box center [0, 0] width 0 height 0
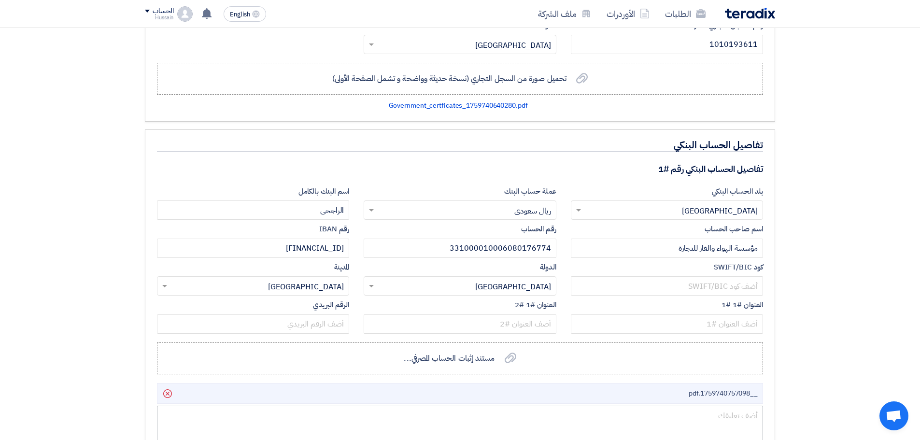
scroll to position [1014, 0]
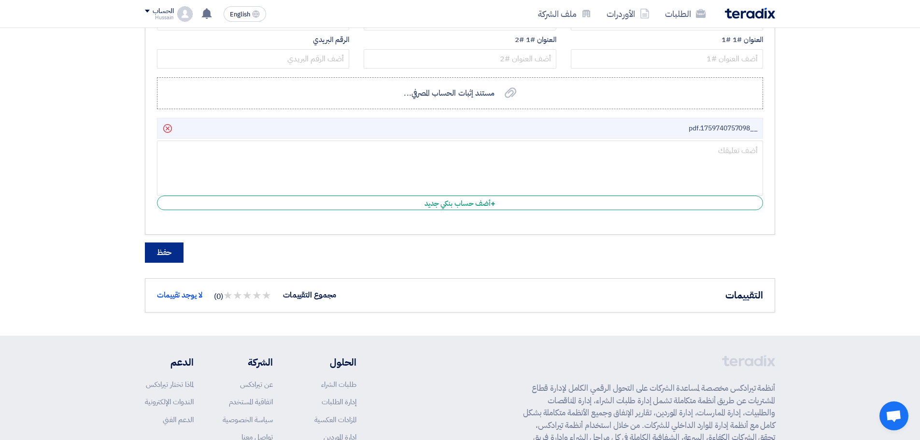
click at [168, 254] on button "حفظ" at bounding box center [164, 252] width 39 height 20
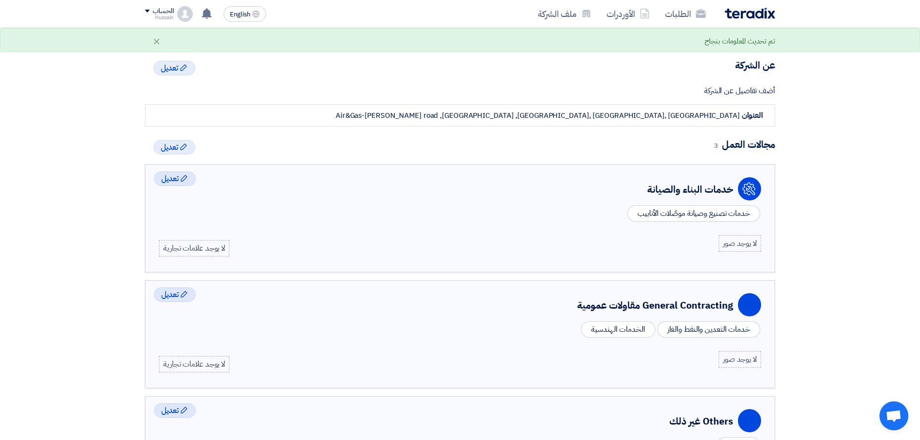
scroll to position [0, 0]
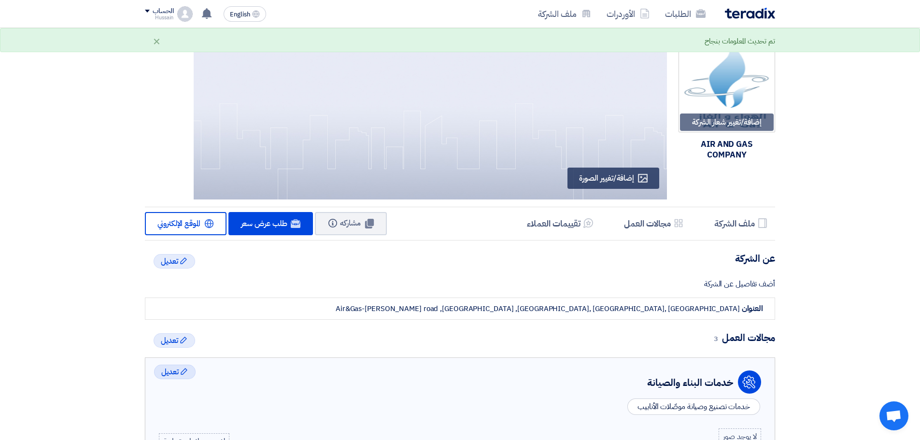
click at [754, 15] on img at bounding box center [750, 13] width 50 height 11
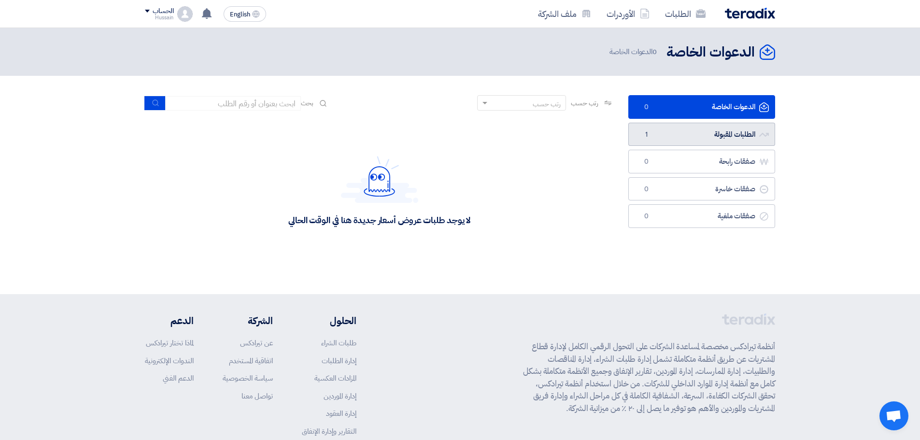
click at [723, 132] on link "الطلبات المقبولة الطلبات المقبولة 1" at bounding box center [701, 135] width 147 height 24
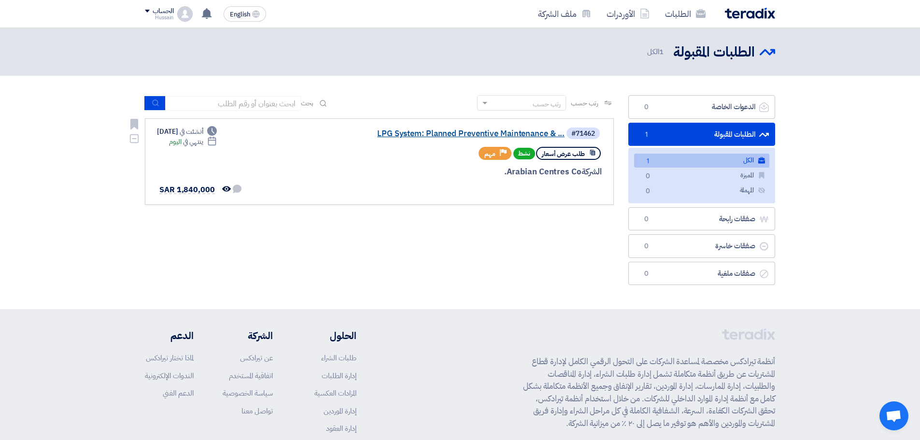
click at [485, 133] on link "LPG System: Planned Preventive Maintenance & ..." at bounding box center [467, 133] width 193 height 9
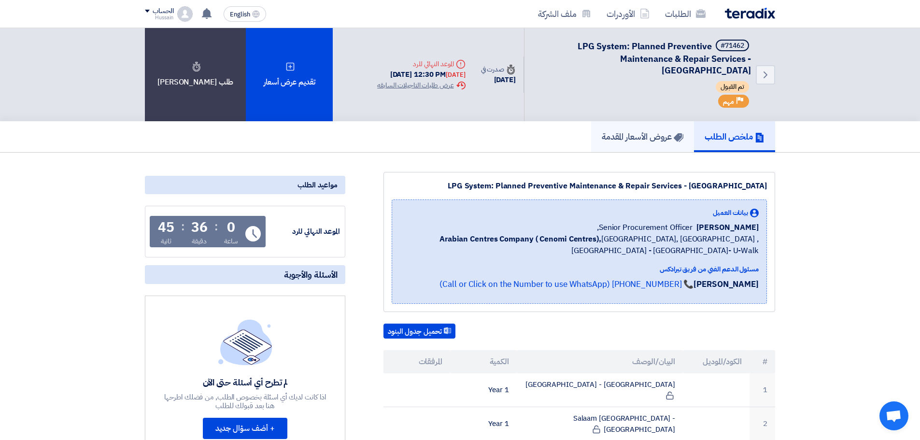
click at [625, 131] on h5 "عروض الأسعار المقدمة" at bounding box center [643, 136] width 82 height 11
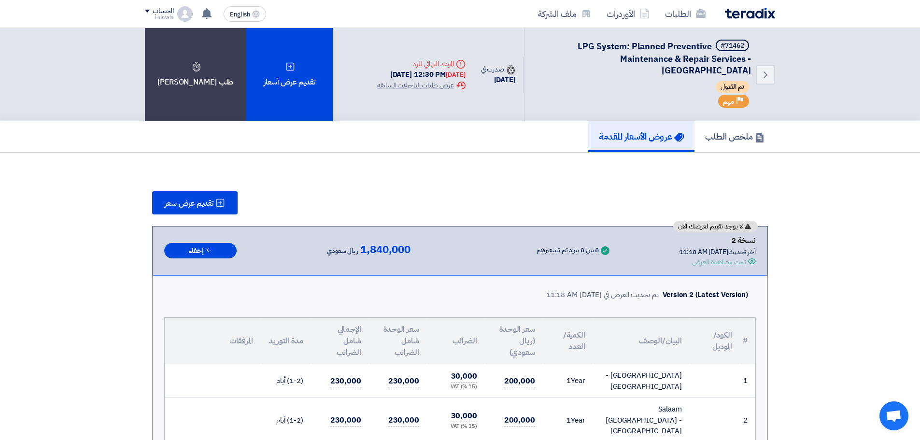
click at [413, 73] on div "6 Oct, 2025 12:30 PM Today" at bounding box center [421, 74] width 88 height 11
click at [388, 72] on div "6 Oct, 2025 12:30 PM Today" at bounding box center [421, 74] width 88 height 11
drag, startPoint x: 364, startPoint y: 72, endPoint x: 440, endPoint y: 76, distance: 76.9
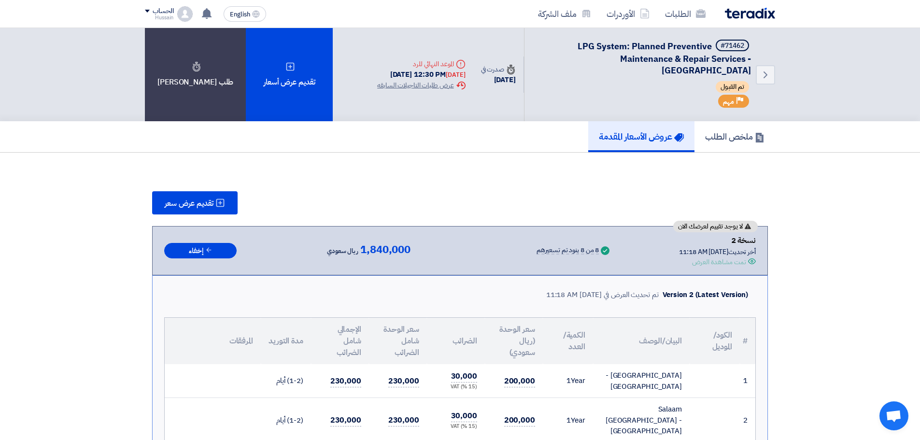
click at [440, 76] on div "Deadline الموعد النهائي للرد 6 Oct, 2025 12:30 PM Today Extension History عرض ط…" at bounding box center [420, 74] width 103 height 47
click at [472, 140] on div "ملخص الطلب عروض الأسعار المقدمة" at bounding box center [460, 136] width 630 height 31
click at [410, 84] on div "Extension History عرض طلبات التاجيلات السابقه" at bounding box center [421, 85] width 88 height 10
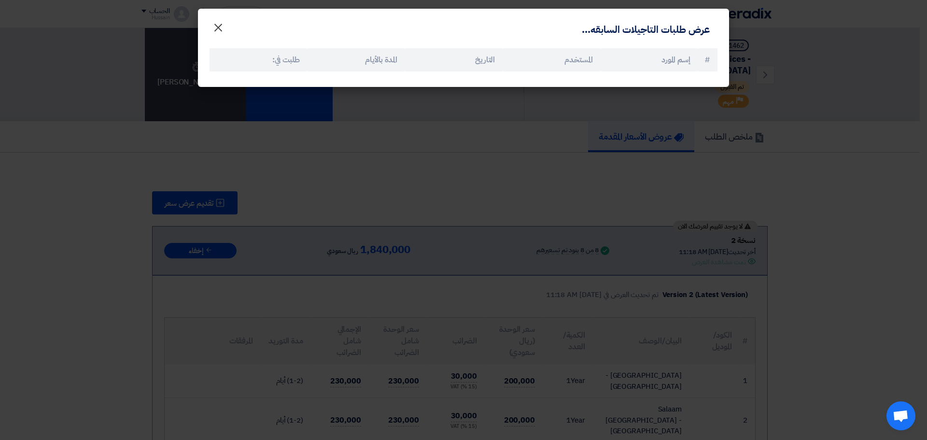
drag, startPoint x: 220, startPoint y: 27, endPoint x: 243, endPoint y: 46, distance: 30.2
click at [220, 27] on span "×" at bounding box center [218, 27] width 12 height 29
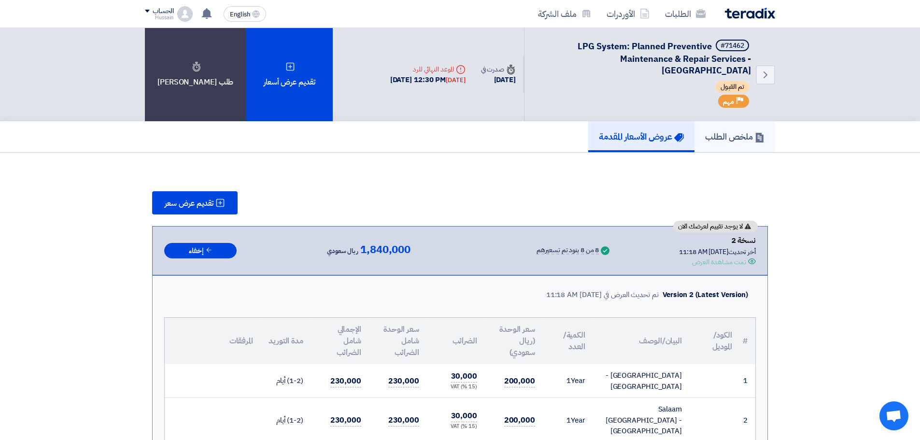
click at [721, 131] on h5 "ملخص الطلب" at bounding box center [734, 136] width 59 height 11
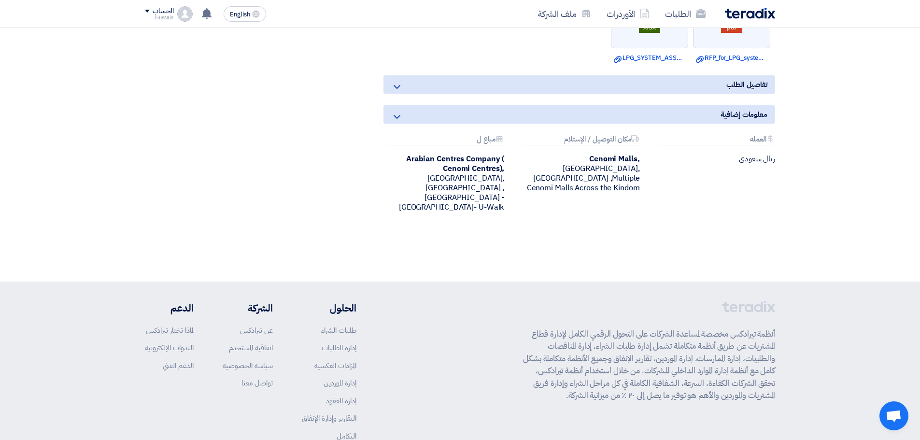
drag, startPoint x: 852, startPoint y: 367, endPoint x: 853, endPoint y: 225, distance: 142.5
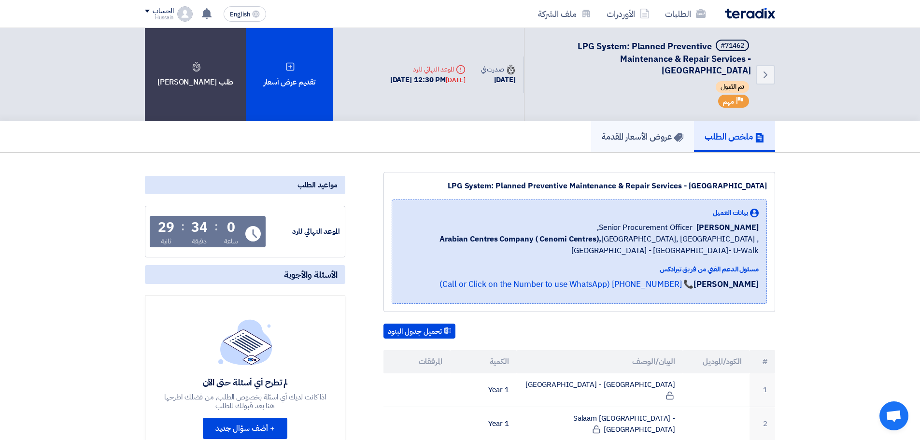
click at [611, 132] on h5 "عروض الأسعار المقدمة" at bounding box center [643, 136] width 82 height 11
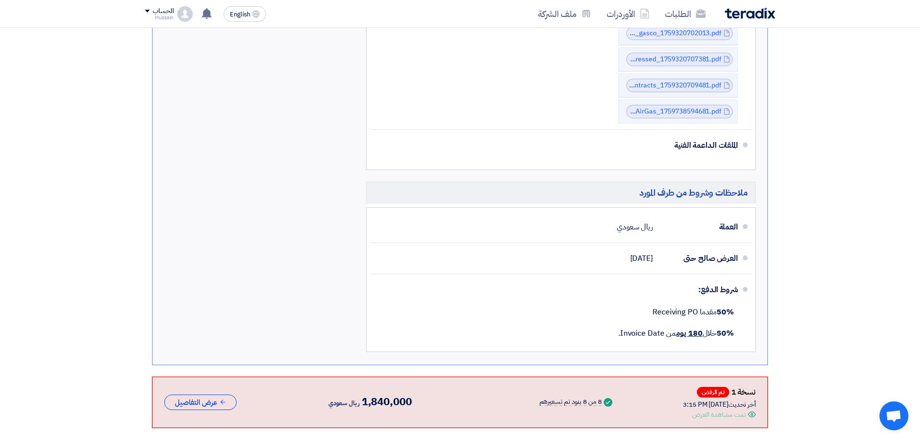
scroll to position [966, 0]
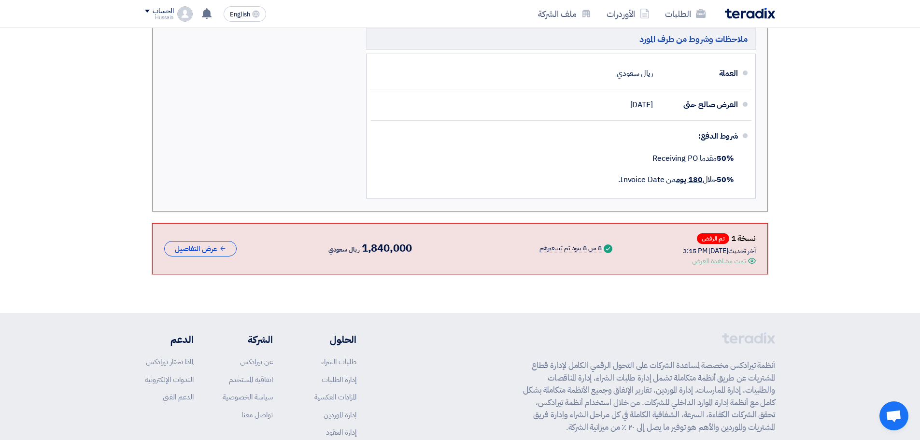
drag, startPoint x: 521, startPoint y: 228, endPoint x: 602, endPoint y: 233, distance: 81.8
click at [602, 233] on div "نسخة 1 تم الرفض أخر تحديث 1 Oct 2025, 3:15 PM Offer is Seen تمت مشاهدة العرض Su…" at bounding box center [460, 248] width 592 height 35
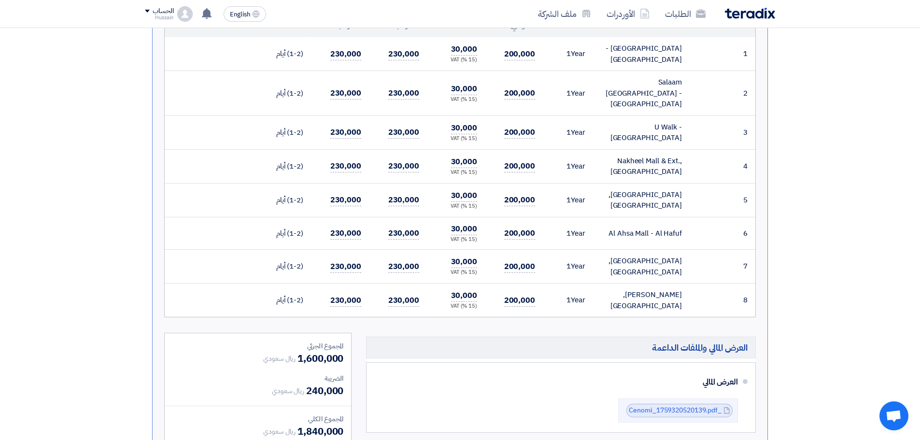
scroll to position [290, 0]
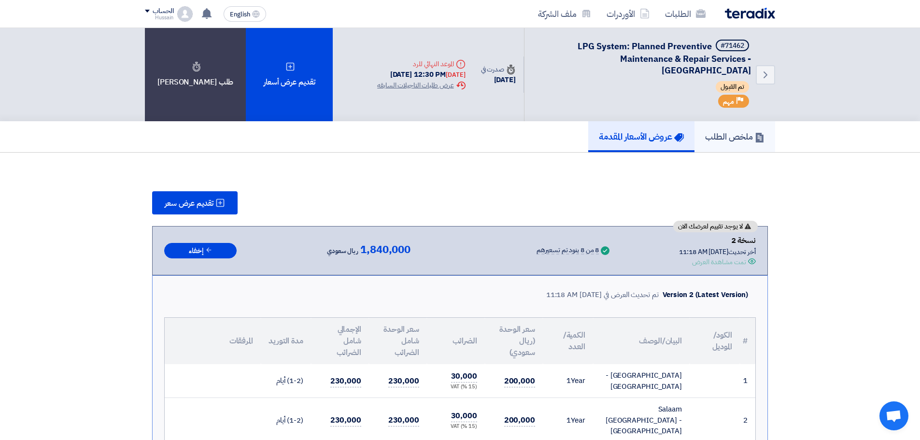
click at [737, 135] on h5 "ملخص الطلب" at bounding box center [734, 136] width 59 height 11
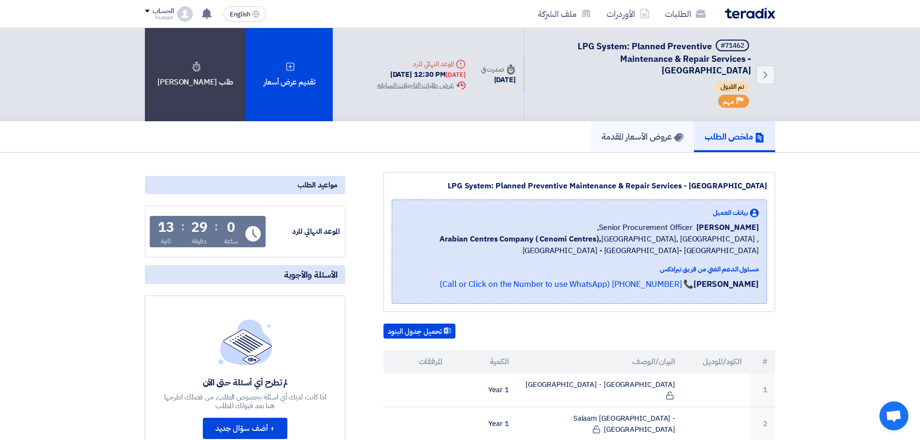
click at [649, 135] on h5 "عروض الأسعار المقدمة" at bounding box center [643, 136] width 82 height 11
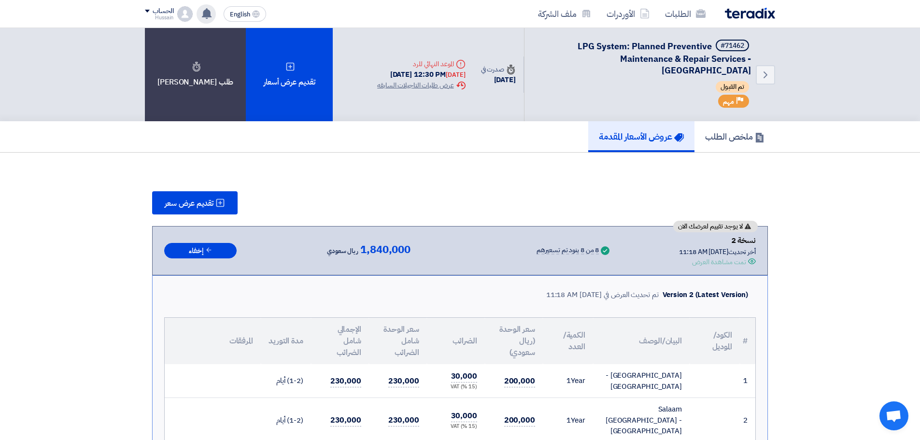
click at [210, 14] on use at bounding box center [207, 13] width 10 height 11
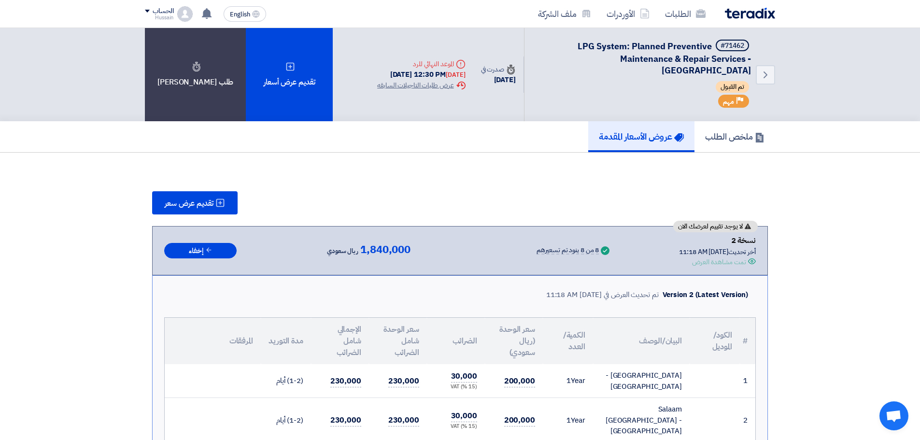
click at [736, 137] on h5 "ملخص الطلب" at bounding box center [734, 136] width 59 height 11
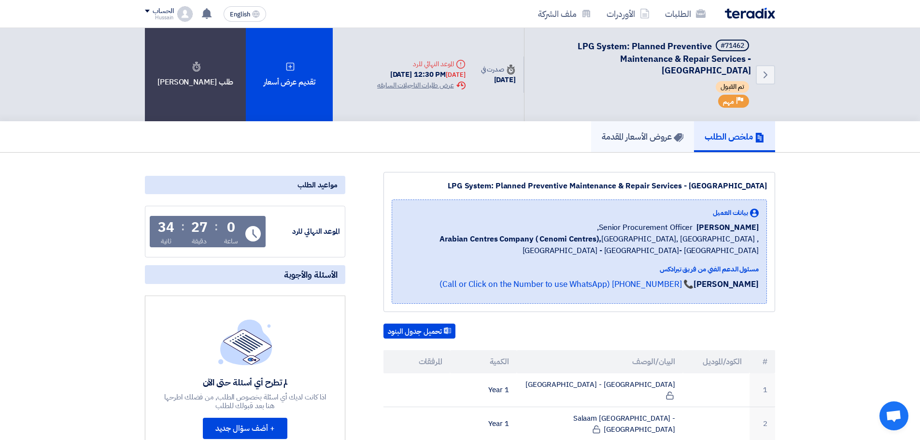
click at [659, 135] on h5 "عروض الأسعار المقدمة" at bounding box center [643, 136] width 82 height 11
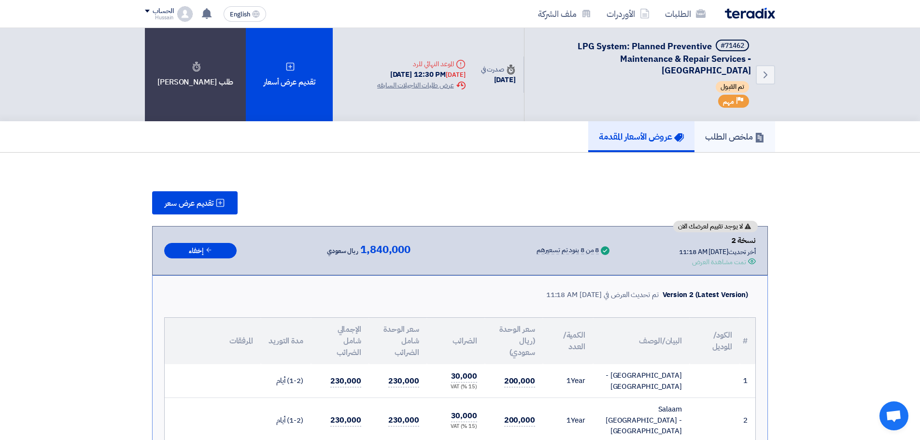
click at [728, 136] on h5 "ملخص الطلب" at bounding box center [734, 136] width 59 height 11
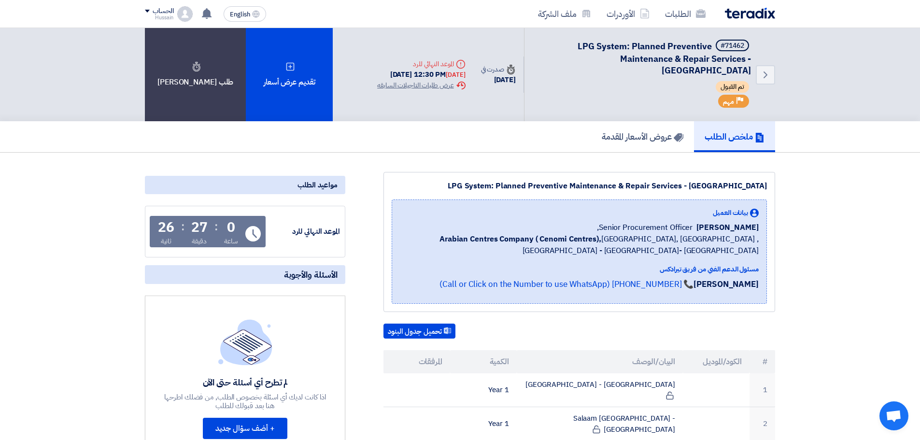
click at [423, 61] on div "Deadline الموعد النهائي للرد" at bounding box center [421, 64] width 88 height 10
click at [381, 50] on div "Back #71462 LPG System: Planned Preventive Maintenance & Repair Services - Cent…" at bounding box center [572, 74] width 406 height 93
drag, startPoint x: 381, startPoint y: 74, endPoint x: 481, endPoint y: 56, distance: 101.6
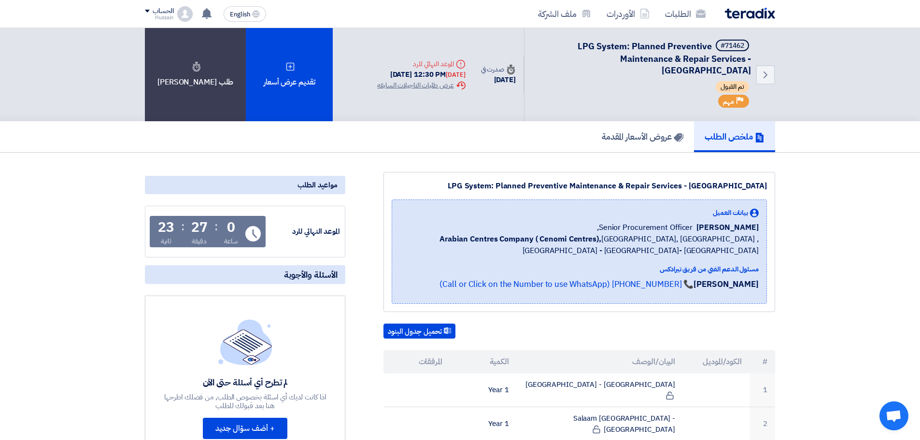
click at [481, 56] on div "Back #71462 LPG System: Planned Preventive Maintenance & Repair Services - Cent…" at bounding box center [460, 74] width 630 height 93
click at [821, 53] on div "Back #71462 LPG System: Planned Preventive Maintenance & Repair Services - Cent…" at bounding box center [460, 74] width 920 height 93
drag, startPoint x: 145, startPoint y: 231, endPoint x: 239, endPoint y: 223, distance: 94.0
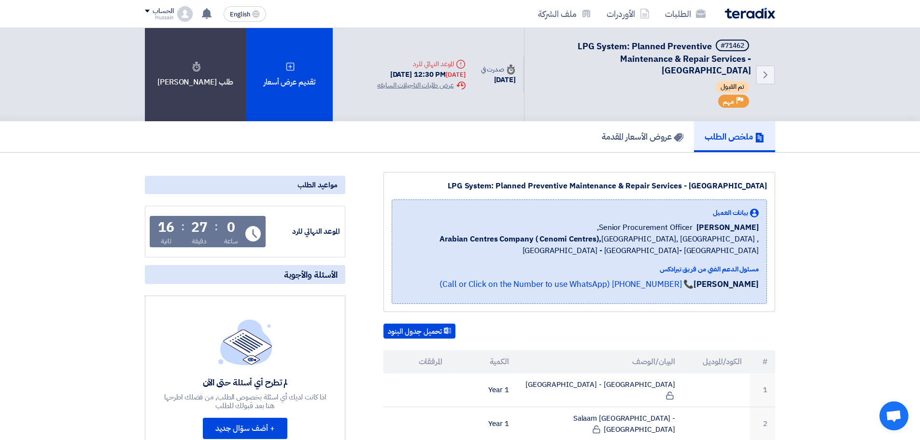
click at [147, 11] on span at bounding box center [147, 11] width 5 height 3
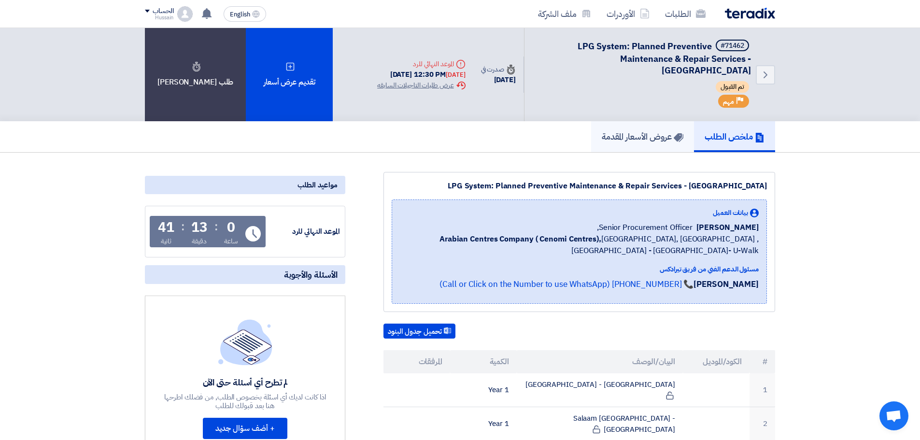
click at [629, 138] on h5 "عروض الأسعار المقدمة" at bounding box center [643, 136] width 82 height 11
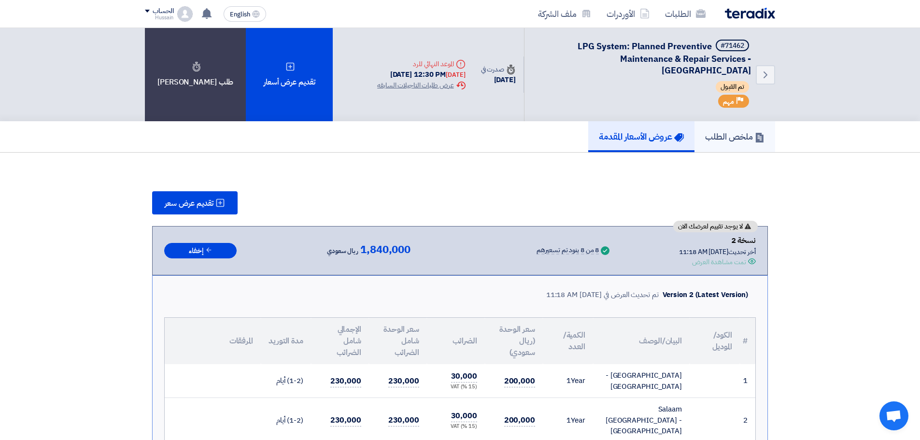
click at [739, 133] on h5 "ملخص الطلب" at bounding box center [734, 136] width 59 height 11
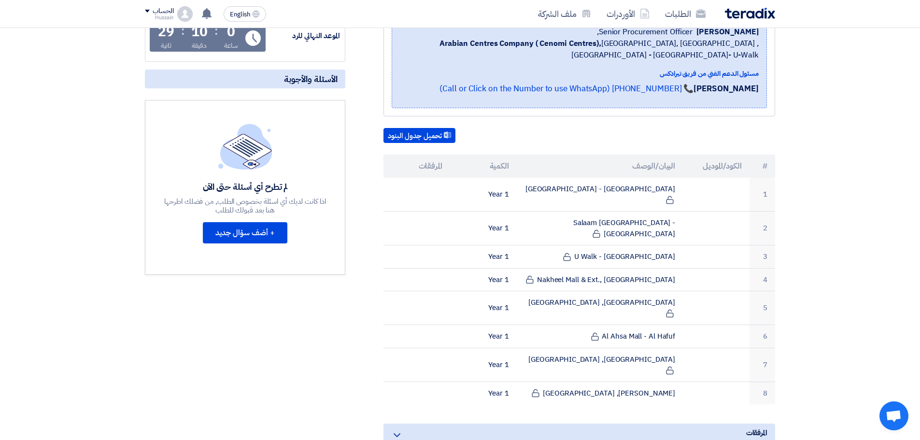
scroll to position [483, 0]
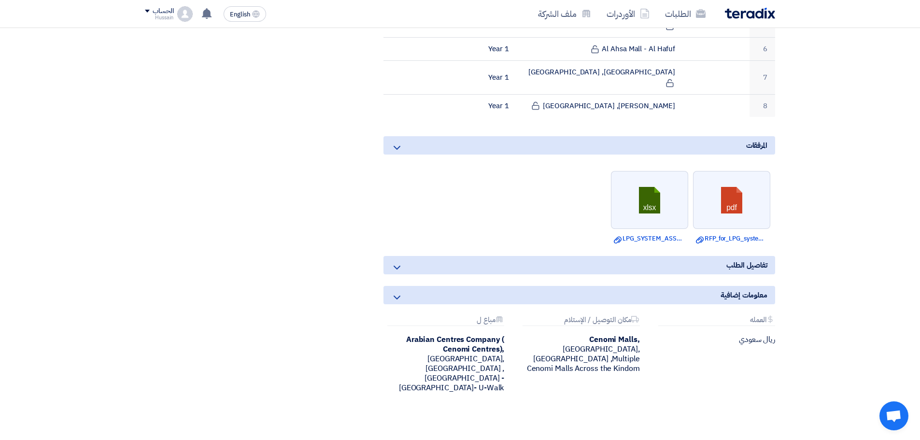
click at [393, 262] on icon at bounding box center [397, 268] width 12 height 12
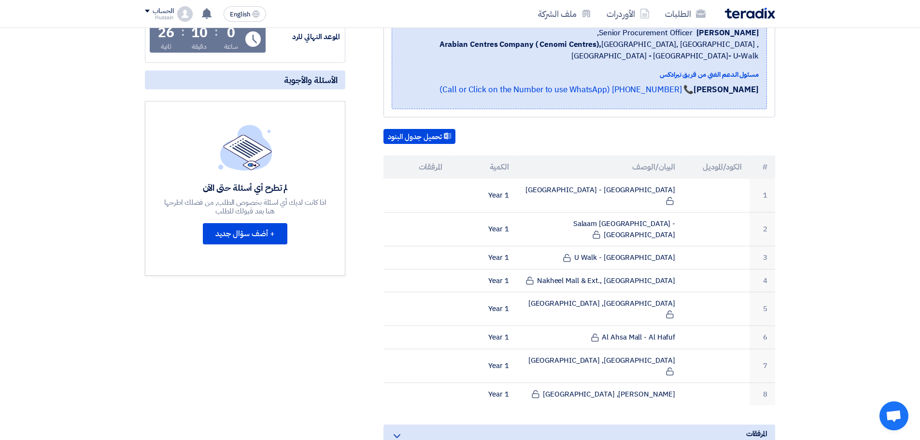
scroll to position [0, 0]
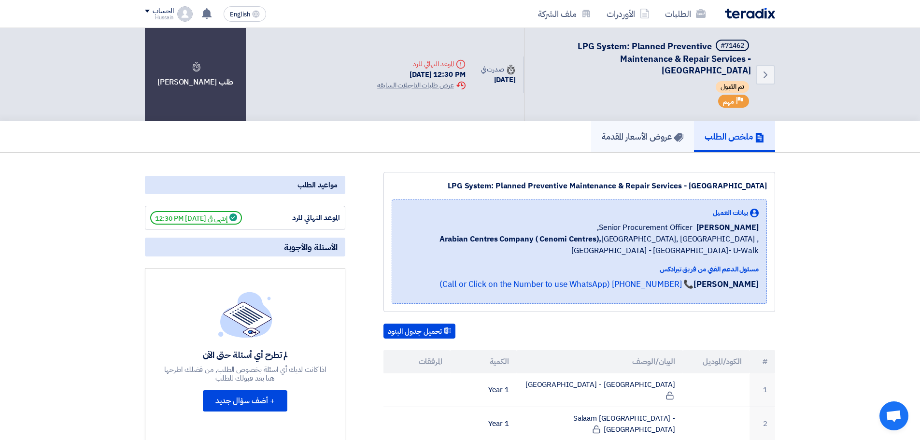
click at [645, 133] on h5 "عروض الأسعار المقدمة" at bounding box center [643, 136] width 82 height 11
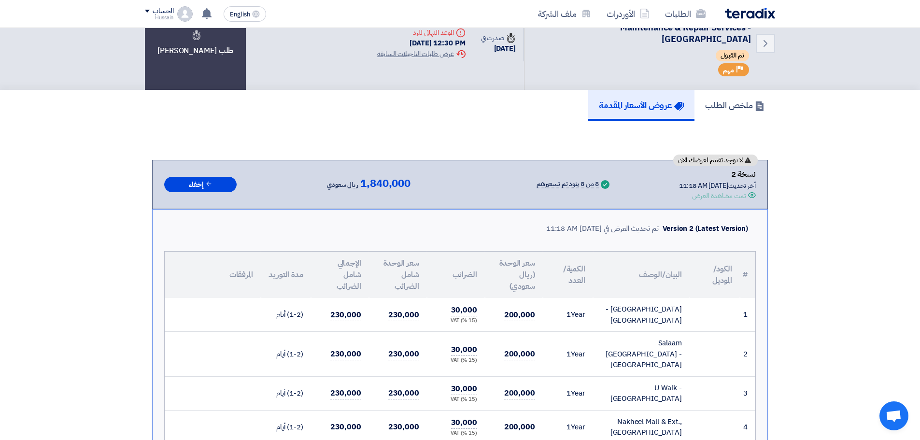
scroll to position [48, 0]
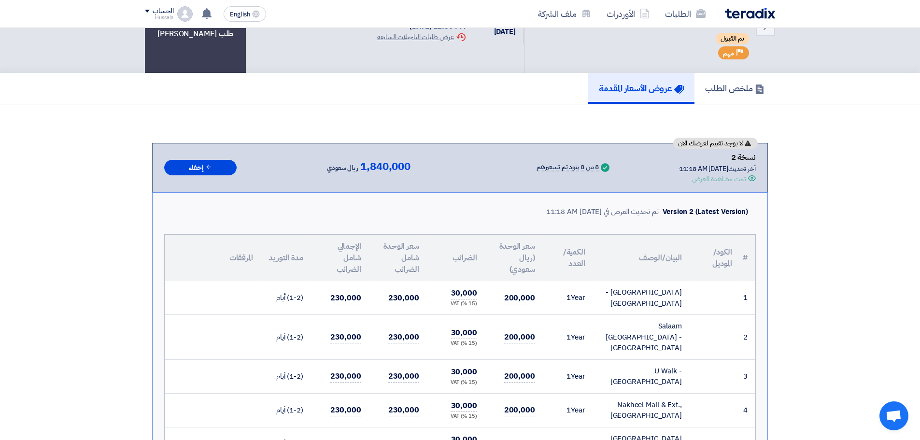
click at [693, 167] on div "أخر تحديث 6 Oct 2025, 11:18 AM" at bounding box center [717, 169] width 77 height 10
click at [647, 158] on div "لا يوجد تقييم لعرضك الان نسخة 2 أخر تحديث 6 Oct 2025, 11:18 AM Offer is Seen تم…" at bounding box center [460, 167] width 592 height 33
drag, startPoint x: 762, startPoint y: 153, endPoint x: 670, endPoint y: 183, distance: 97.0
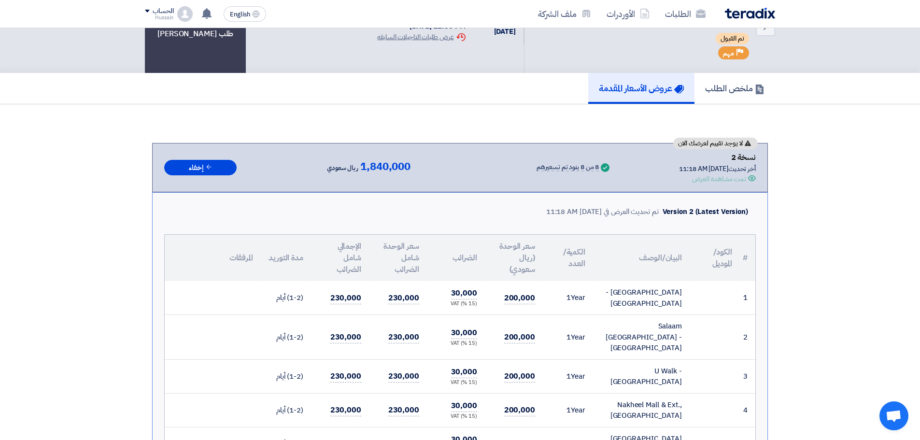
click at [670, 183] on div "لا يوجد تقييم لعرضك الان نسخة 2 أخر تحديث 6 Oct 2025, 11:18 AM Offer is Seen تم…" at bounding box center [460, 167] width 616 height 49
click at [654, 184] on div "لا يوجد تقييم لعرضك الان نسخة 2 أخر تحديث 6 Oct 2025, 11:18 AM Offer is Seen تم…" at bounding box center [460, 167] width 616 height 49
drag, startPoint x: 723, startPoint y: 184, endPoint x: 775, endPoint y: 158, distance: 57.9
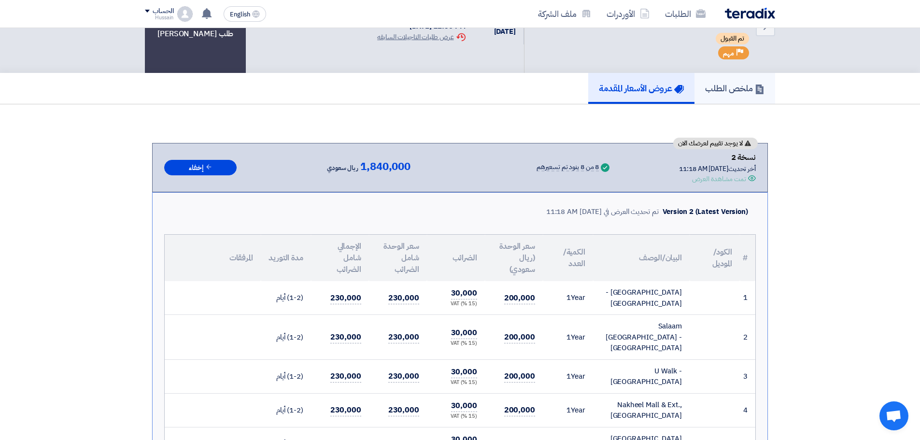
click at [738, 81] on link "ملخص الطلب" at bounding box center [734, 88] width 81 height 31
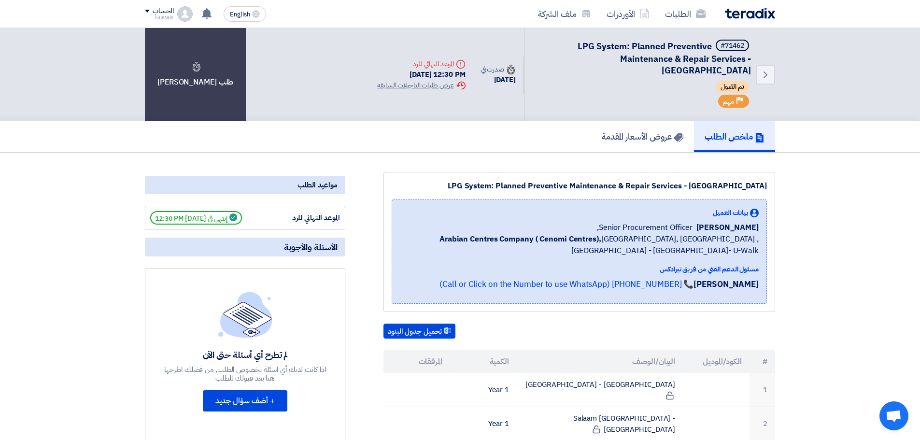
drag, startPoint x: 391, startPoint y: 63, endPoint x: 455, endPoint y: 58, distance: 64.0
click at [455, 58] on div "Deadline الموعد النهائي للرد 6 Oct, 2025 12:30 PM Extension History عرض طلبات ا…" at bounding box center [420, 74] width 103 height 47
click at [412, 63] on div "Deadline الموعد النهائي للرد" at bounding box center [421, 64] width 88 height 10
drag, startPoint x: 388, startPoint y: 60, endPoint x: 472, endPoint y: 67, distance: 84.3
click at [472, 67] on div "Back #71462 LPG System: Planned Preventive Maintenance & Repair Services - Cent…" at bounding box center [572, 74] width 406 height 93
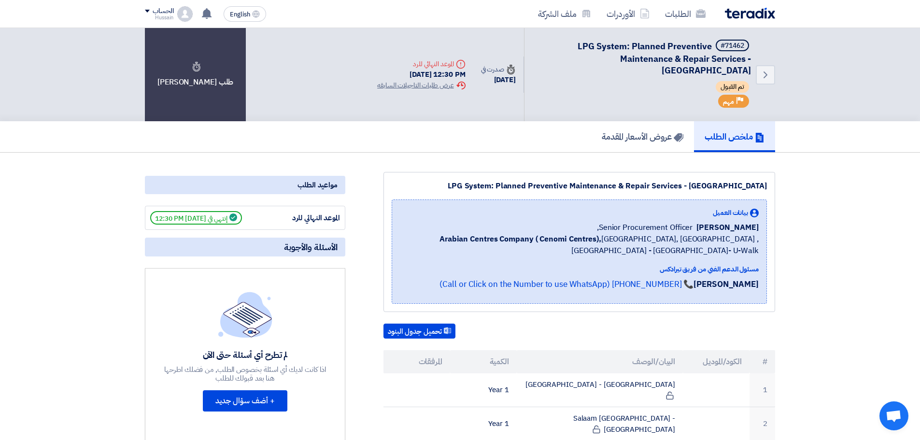
click at [429, 60] on div "Deadline الموعد النهائي للرد" at bounding box center [421, 64] width 88 height 10
click at [402, 62] on div "Deadline الموعد النهائي للرد" at bounding box center [421, 64] width 88 height 10
click at [397, 62] on div "Deadline الموعد النهائي للرد" at bounding box center [421, 64] width 88 height 10
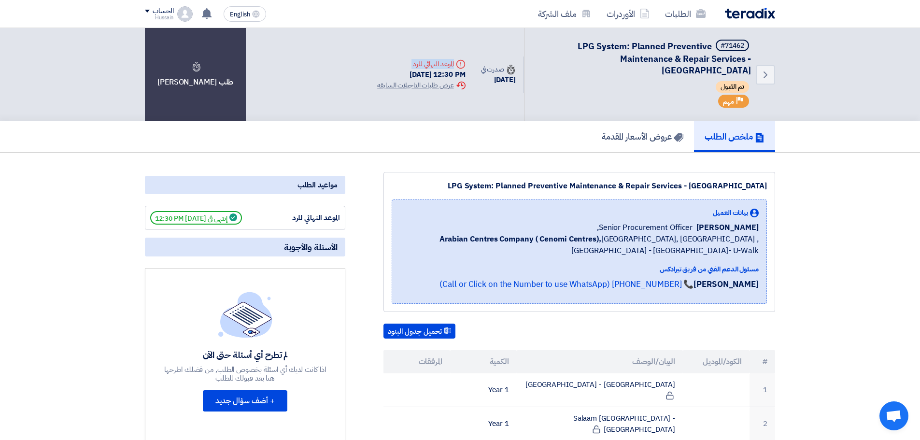
drag, startPoint x: 380, startPoint y: 63, endPoint x: 452, endPoint y: 66, distance: 72.5
click at [452, 66] on div "Deadline الموعد النهائي للرد" at bounding box center [421, 64] width 88 height 10
click at [406, 57] on div "Deadline الموعد النهائي للرد 6 Oct, 2025 12:30 PM Extension History عرض طلبات ا…" at bounding box center [420, 74] width 103 height 47
drag, startPoint x: 389, startPoint y: 63, endPoint x: 449, endPoint y: 63, distance: 59.9
click at [449, 63] on div "Deadline الموعد النهائي للرد" at bounding box center [421, 64] width 88 height 10
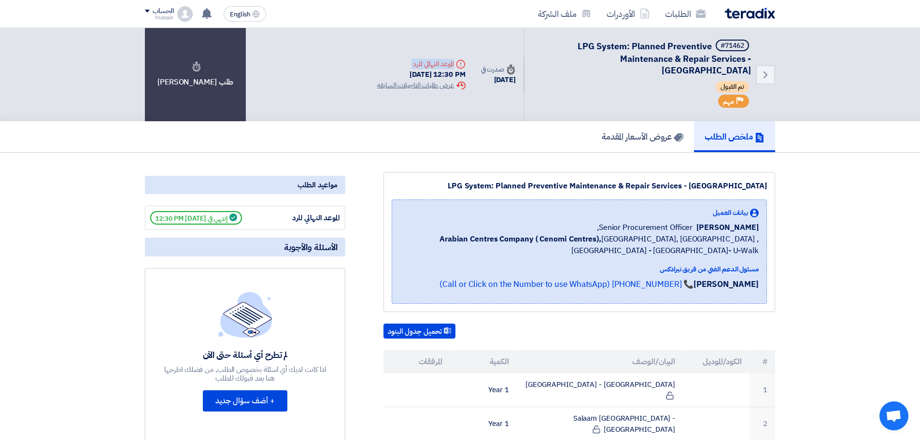
click at [407, 55] on div "Deadline الموعد النهائي للرد 6 Oct, 2025 12:30 PM Extension History عرض طلبات ا…" at bounding box center [420, 74] width 103 height 47
click at [616, 131] on h5 "عروض الأسعار المقدمة" at bounding box center [643, 136] width 82 height 11
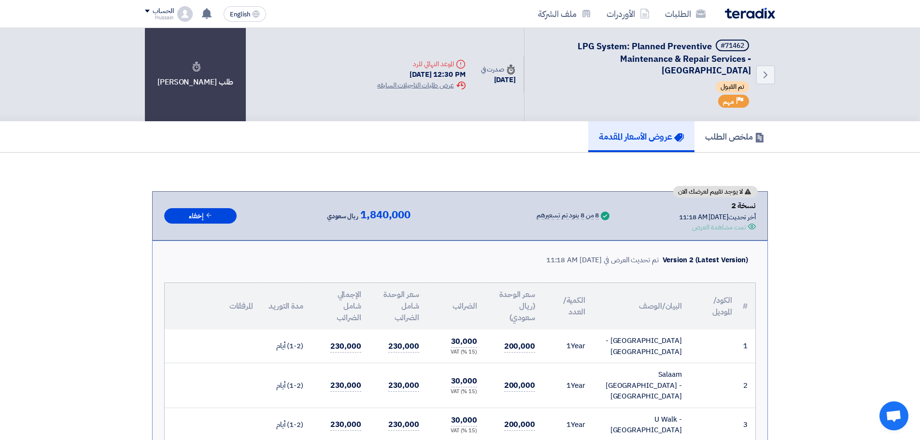
click at [411, 63] on div "Deadline الموعد النهائي للرد" at bounding box center [421, 64] width 88 height 10
click at [390, 62] on div "Deadline الموعد النهائي للرد" at bounding box center [421, 64] width 88 height 10
drag, startPoint x: 370, startPoint y: 67, endPoint x: 464, endPoint y: 76, distance: 93.7
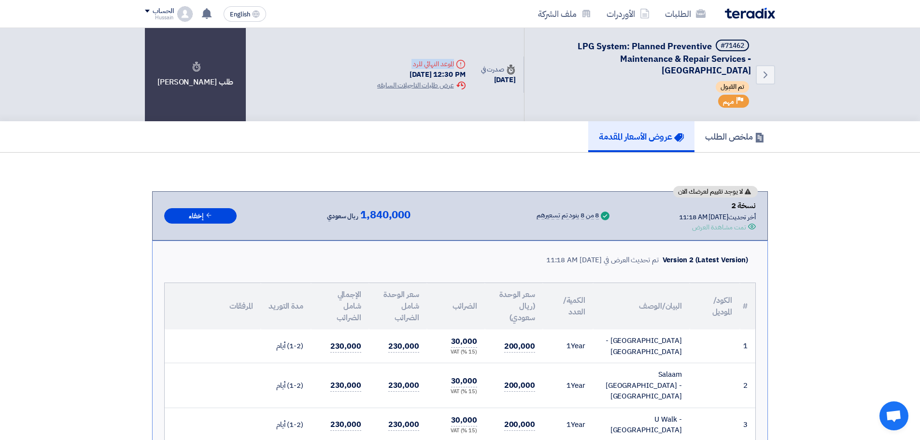
click at [464, 76] on div "Deadline الموعد النهائي للرد 6 Oct, 2025 12:30 PM Extension History عرض طلبات ا…" at bounding box center [420, 74] width 103 height 47
click at [422, 71] on div "[DATE] 12:30 PM" at bounding box center [421, 74] width 88 height 11
drag, startPoint x: 436, startPoint y: 74, endPoint x: 460, endPoint y: 74, distance: 24.6
click at [460, 74] on div "Deadline الموعد النهائي للرد 6 Oct, 2025 12:30 PM Extension History عرض طلبات ا…" at bounding box center [420, 74] width 103 height 47
click at [437, 73] on div "[DATE] 12:30 PM" at bounding box center [421, 74] width 88 height 11
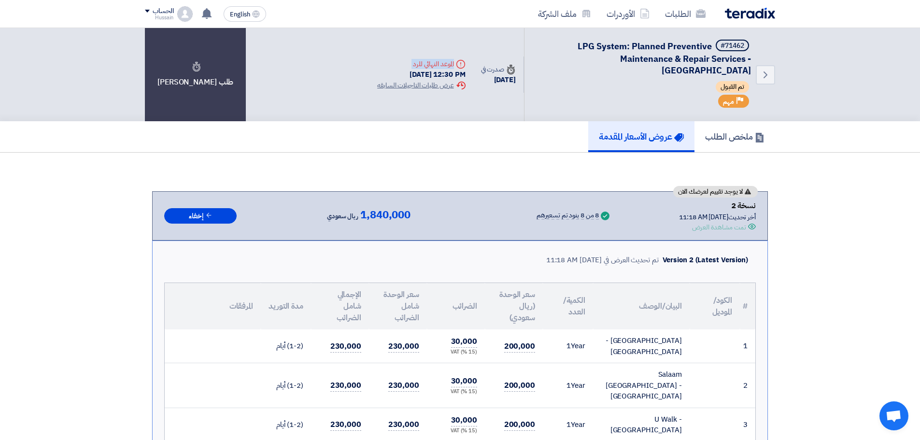
drag, startPoint x: 466, startPoint y: 77, endPoint x: 518, endPoint y: 82, distance: 52.3
click at [518, 82] on div "Back #71462 LPG System: Planned Preventive Maintenance & Repair Services - Cent…" at bounding box center [572, 74] width 406 height 93
click at [486, 79] on div "[DATE]" at bounding box center [498, 79] width 35 height 11
drag, startPoint x: 473, startPoint y: 79, endPoint x: 513, endPoint y: 79, distance: 40.1
click at [513, 79] on div "[DATE]" at bounding box center [498, 79] width 35 height 11
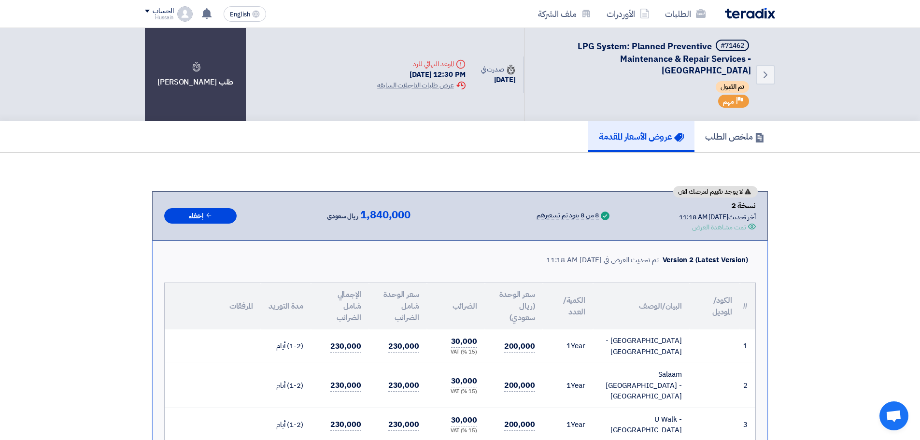
click at [503, 80] on div "[DATE]" at bounding box center [498, 79] width 35 height 11
click at [494, 106] on div "Back #71462 LPG System: Planned Preventive Maintenance & Repair Services - Cent…" at bounding box center [572, 74] width 406 height 93
click at [766, 78] on icon "Back" at bounding box center [766, 75] width 12 height 12
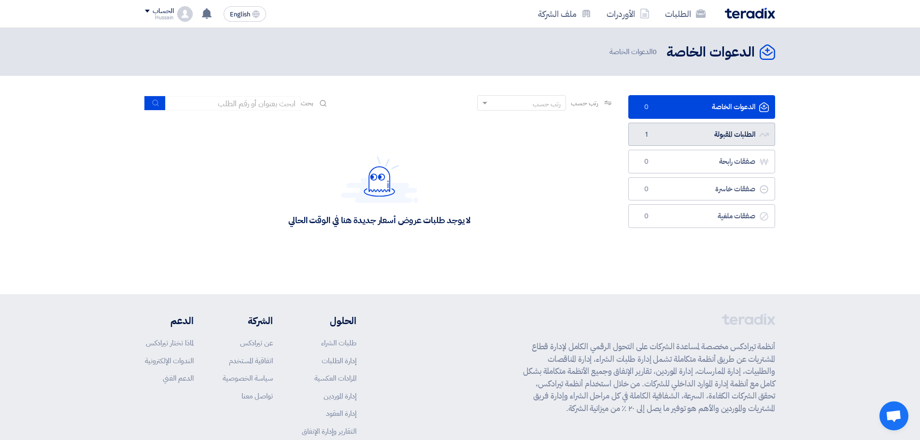
click at [700, 138] on link "الطلبات المقبولة الطلبات المقبولة 1" at bounding box center [701, 135] width 147 height 24
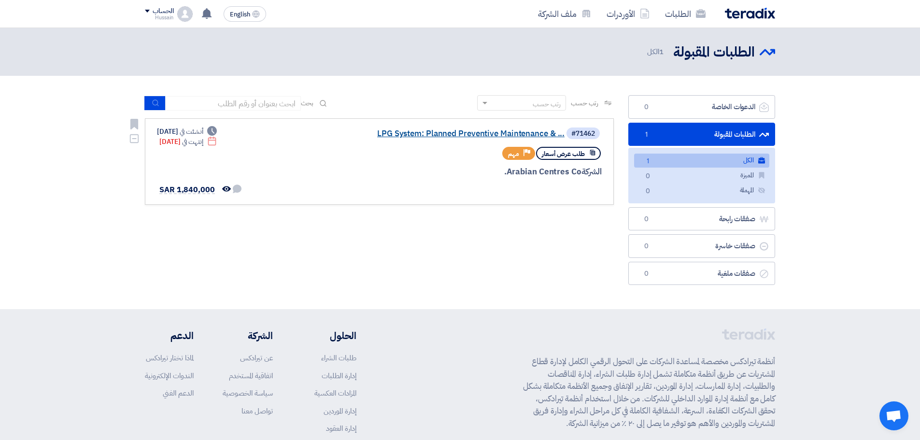
click at [482, 132] on link "LPG System: Planned Preventive Maintenance & ..." at bounding box center [467, 133] width 193 height 9
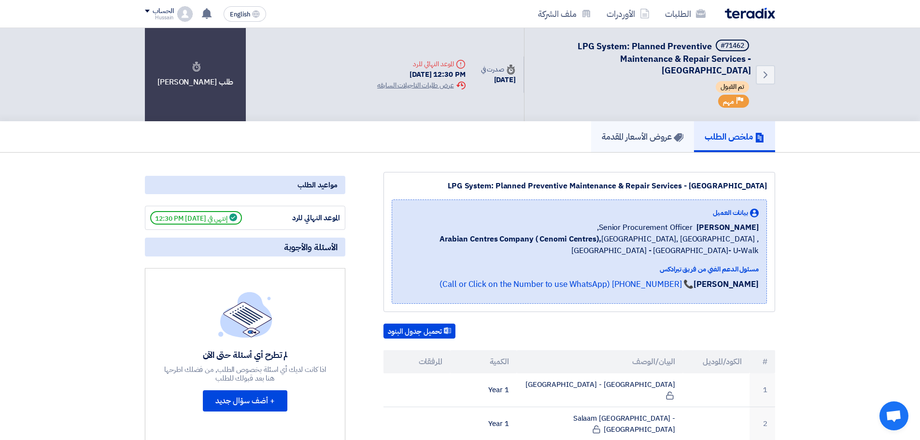
click at [644, 135] on h5 "عروض الأسعار المقدمة" at bounding box center [643, 136] width 82 height 11
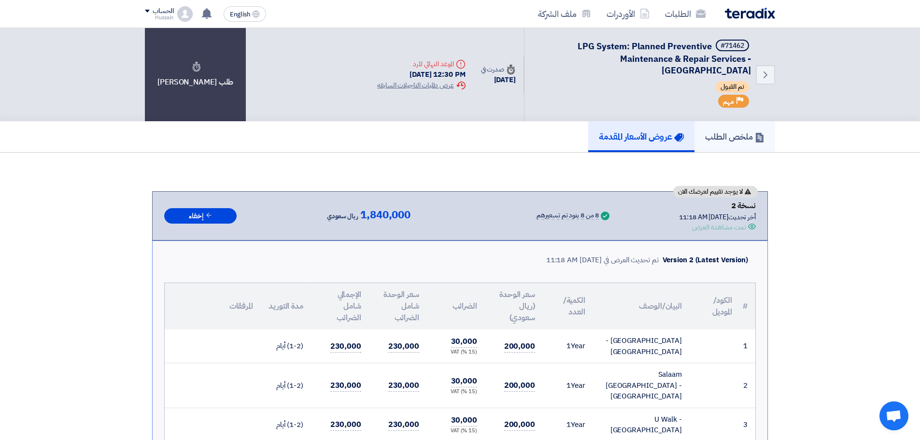
click at [707, 132] on h5 "ملخص الطلب" at bounding box center [734, 136] width 59 height 11
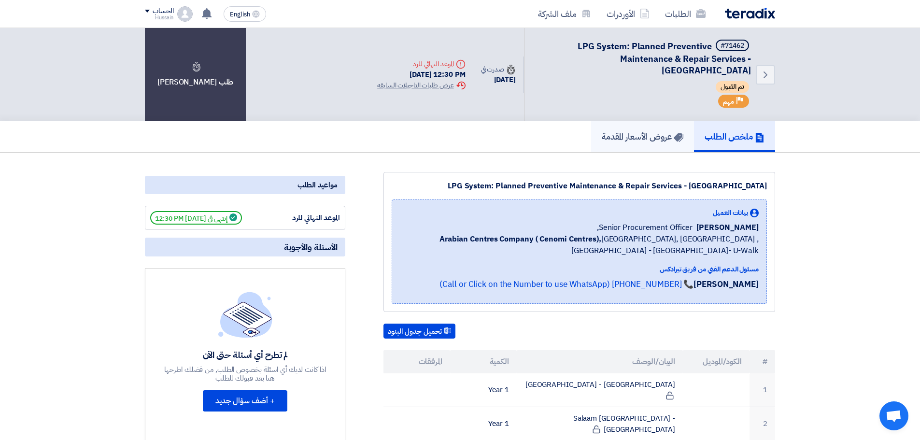
click at [650, 140] on h5 "عروض الأسعار المقدمة" at bounding box center [643, 136] width 82 height 11
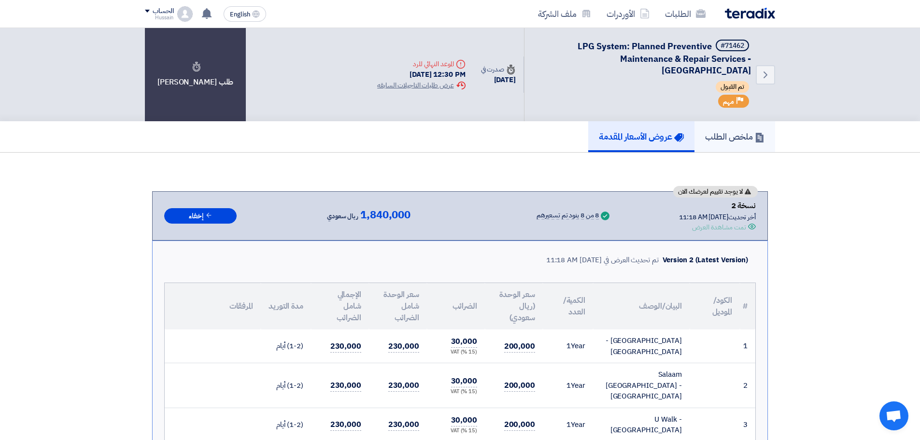
click at [732, 134] on h5 "ملخص الطلب" at bounding box center [734, 136] width 59 height 11
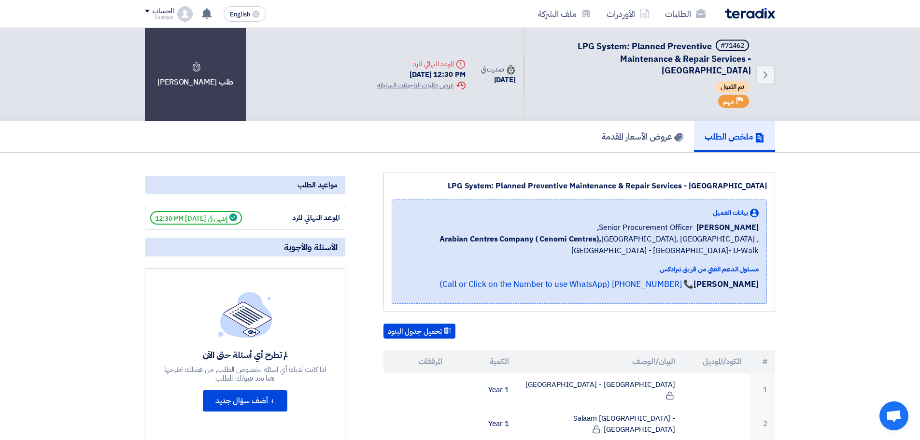
click at [626, 49] on span "LPG System: Planned Preventive Maintenance & Repair Services - [GEOGRAPHIC_DATA]" at bounding box center [664, 58] width 173 height 37
click at [610, 48] on span "LPG System: Planned Preventive Maintenance & Repair Services - [GEOGRAPHIC_DATA]" at bounding box center [664, 58] width 173 height 37
click at [678, 71] on h5 "#71462 LPG System: Planned Preventive Maintenance & Repair Services - Central &…" at bounding box center [643, 58] width 215 height 37
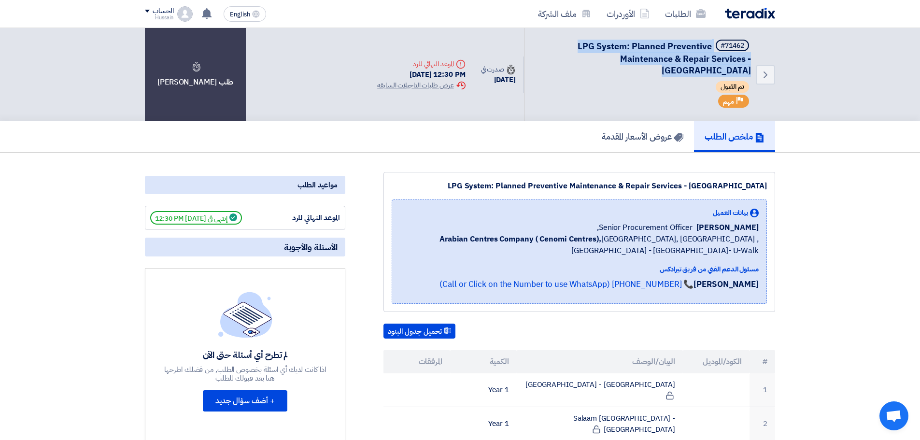
click at [578, 41] on span "LPG System: Planned Preventive Maintenance & Repair Services - [GEOGRAPHIC_DATA]" at bounding box center [664, 58] width 173 height 37
drag, startPoint x: 576, startPoint y: 42, endPoint x: 666, endPoint y: 56, distance: 91.5
click at [666, 56] on h5 "#71462 LPG System: Planned Preventive Maintenance & Repair Services - Central &…" at bounding box center [643, 58] width 215 height 37
click at [576, 39] on div "Back #71462 LPG System: Planned Preventive Maintenance & Repair Services - Cent…" at bounding box center [649, 74] width 251 height 93
drag, startPoint x: 578, startPoint y: 43, endPoint x: 709, endPoint y: 68, distance: 134.2
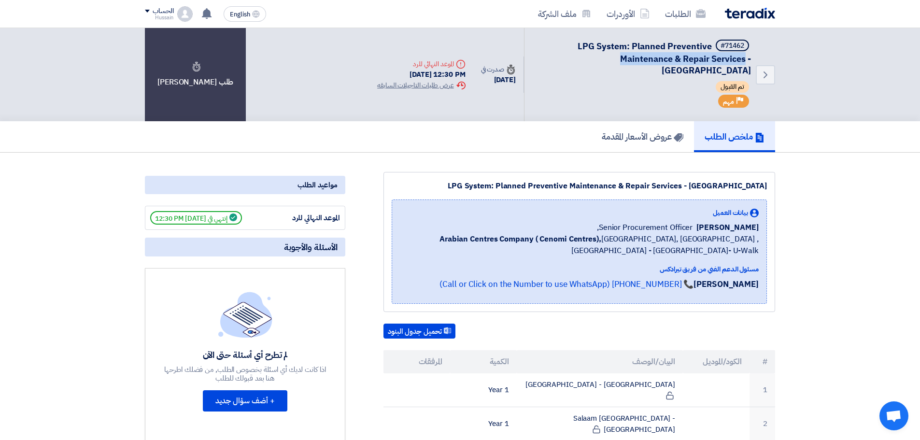
click at [709, 68] on h5 "#71462 LPG System: Planned Preventive Maintenance & Repair Services - Central &…" at bounding box center [643, 58] width 215 height 37
click at [694, 71] on h5 "#71462 LPG System: Planned Preventive Maintenance & Repair Services - Central &…" at bounding box center [643, 58] width 215 height 37
click at [645, 133] on h5 "عروض الأسعار المقدمة" at bounding box center [643, 136] width 82 height 11
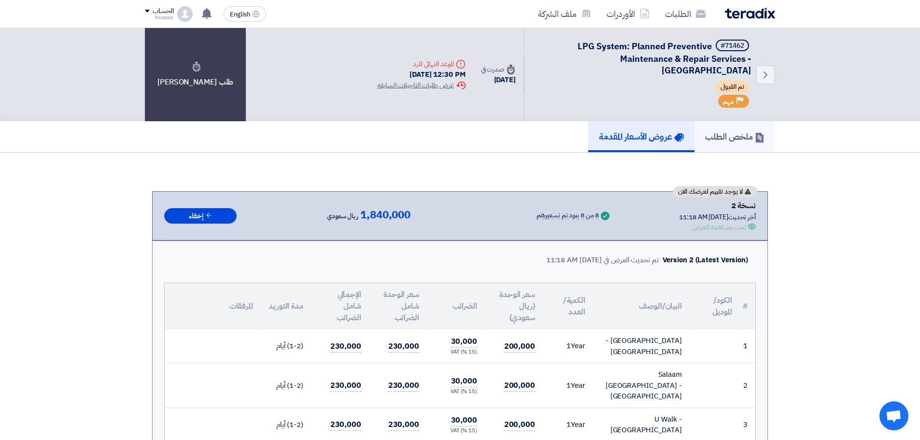
click at [743, 133] on h5 "ملخص الطلب" at bounding box center [734, 136] width 59 height 11
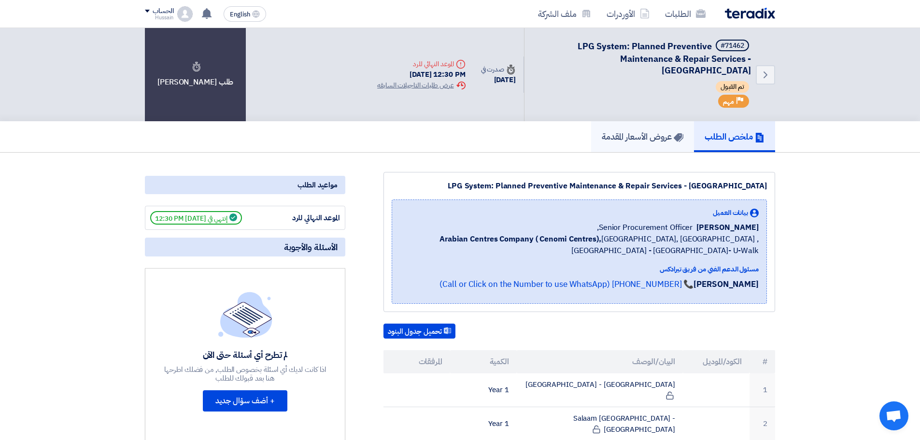
click at [647, 140] on h5 "عروض الأسعار المقدمة" at bounding box center [643, 136] width 82 height 11
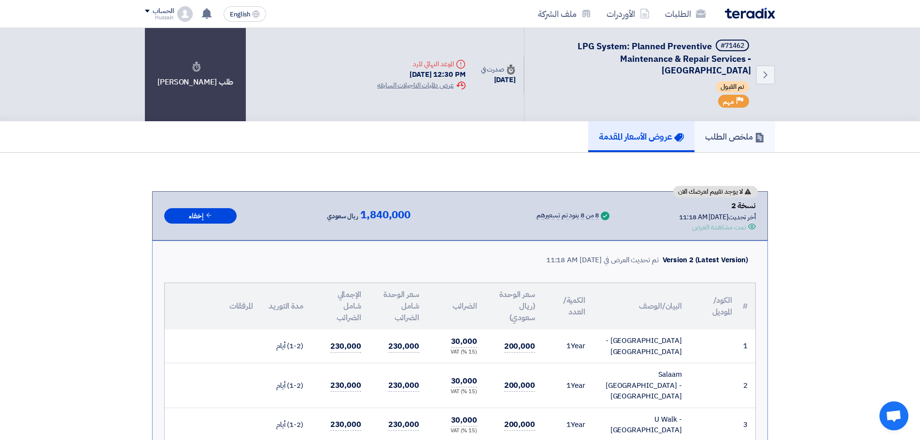
click at [728, 134] on h5 "ملخص الطلب" at bounding box center [734, 136] width 59 height 11
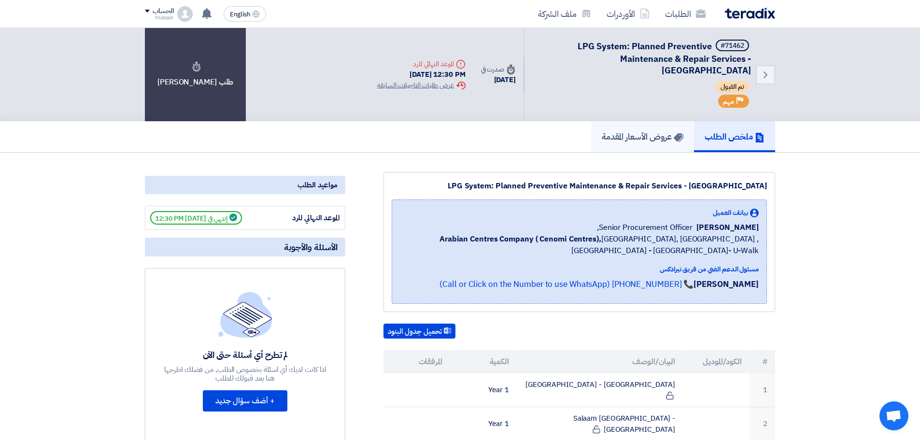
click at [655, 139] on h5 "عروض الأسعار المقدمة" at bounding box center [643, 136] width 82 height 11
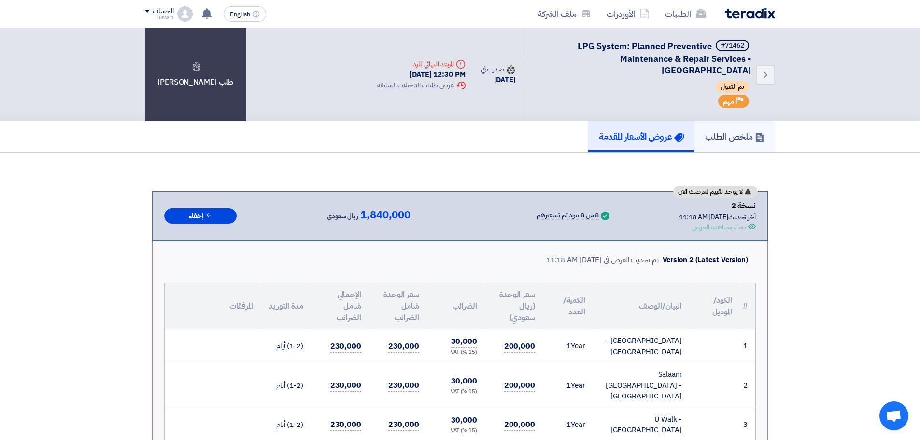
click at [721, 129] on link "ملخص الطلب" at bounding box center [734, 136] width 81 height 31
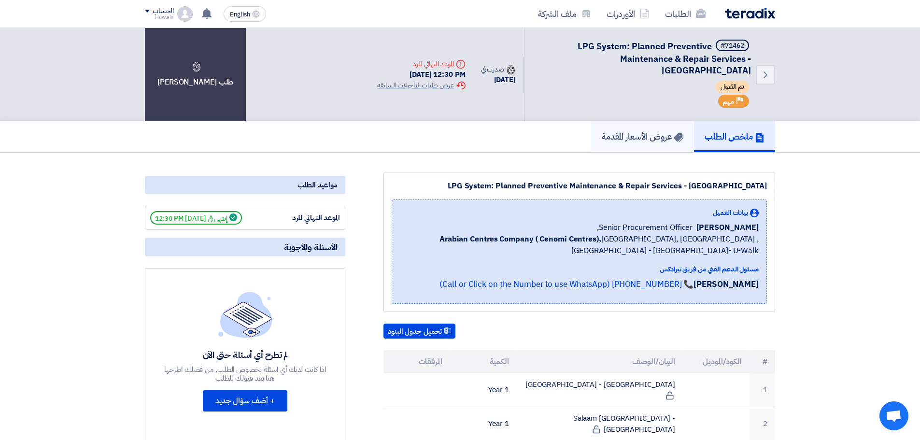
click at [640, 136] on h5 "عروض الأسعار المقدمة" at bounding box center [643, 136] width 82 height 11
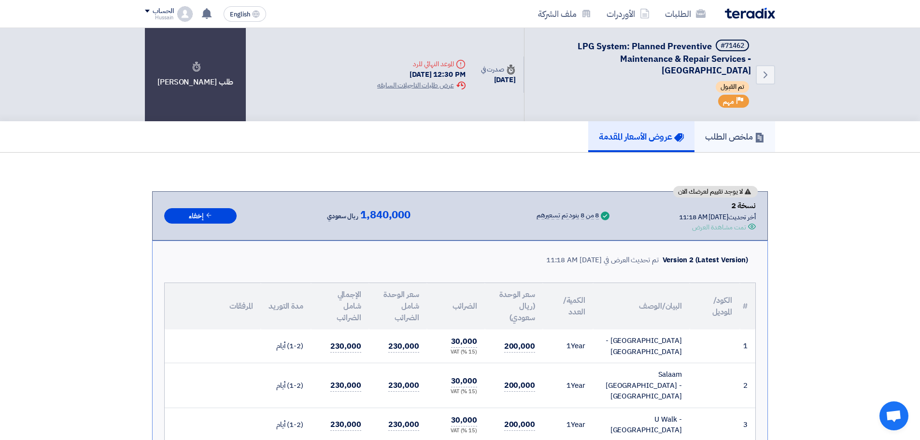
click at [751, 127] on link "ملخص الطلب" at bounding box center [734, 136] width 81 height 31
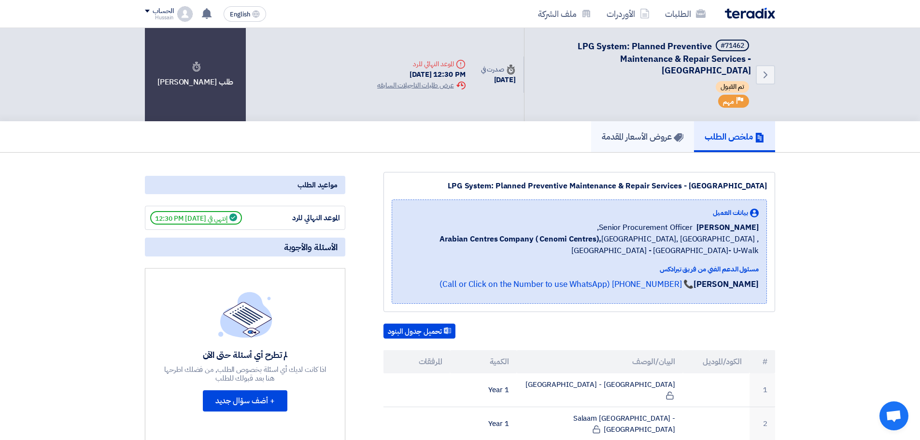
click at [652, 134] on h5 "عروض الأسعار المقدمة" at bounding box center [643, 136] width 82 height 11
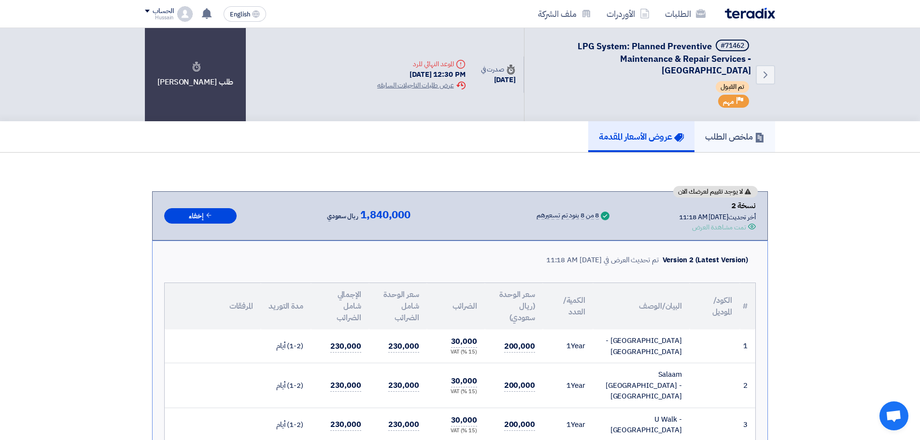
click at [731, 139] on h5 "ملخص الطلب" at bounding box center [734, 136] width 59 height 11
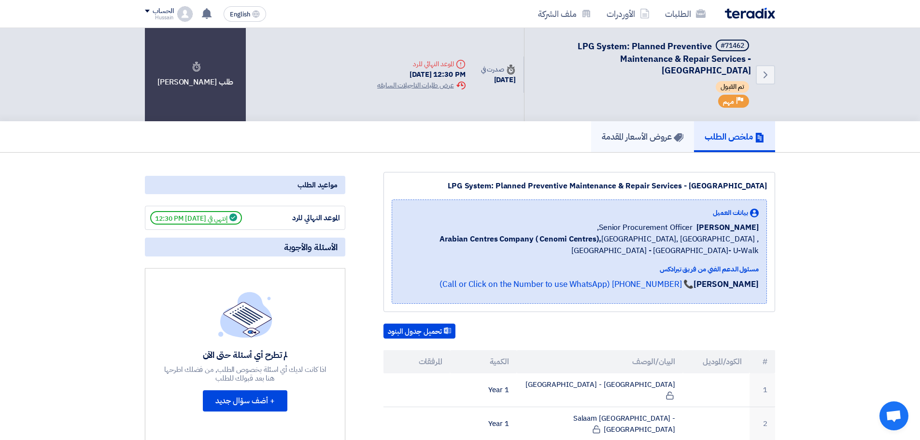
click at [660, 137] on h5 "عروض الأسعار المقدمة" at bounding box center [643, 136] width 82 height 11
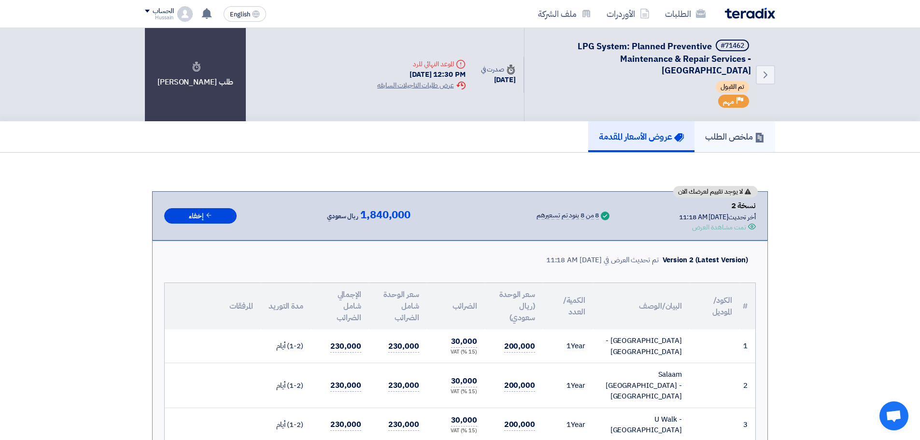
click at [748, 138] on h5 "ملخص الطلب" at bounding box center [734, 136] width 59 height 11
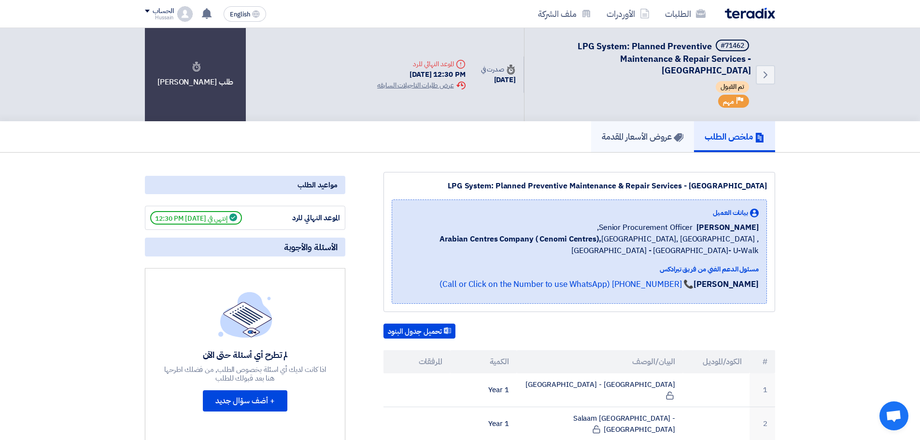
click at [667, 140] on h5 "عروض الأسعار المقدمة" at bounding box center [643, 136] width 82 height 11
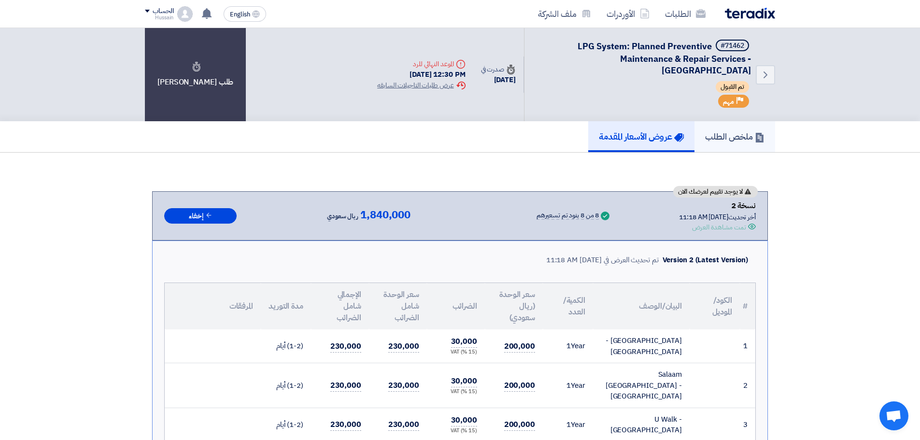
click at [740, 137] on h5 "ملخص الطلب" at bounding box center [734, 136] width 59 height 11
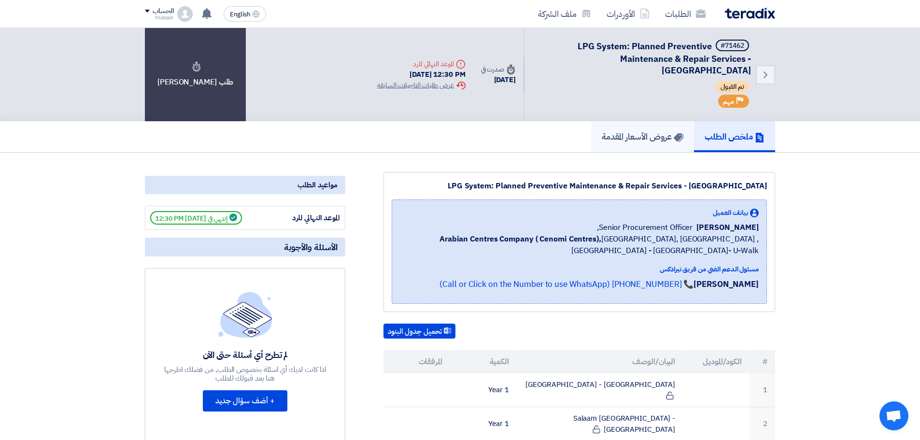
click at [661, 137] on h5 "عروض الأسعار المقدمة" at bounding box center [643, 136] width 82 height 11
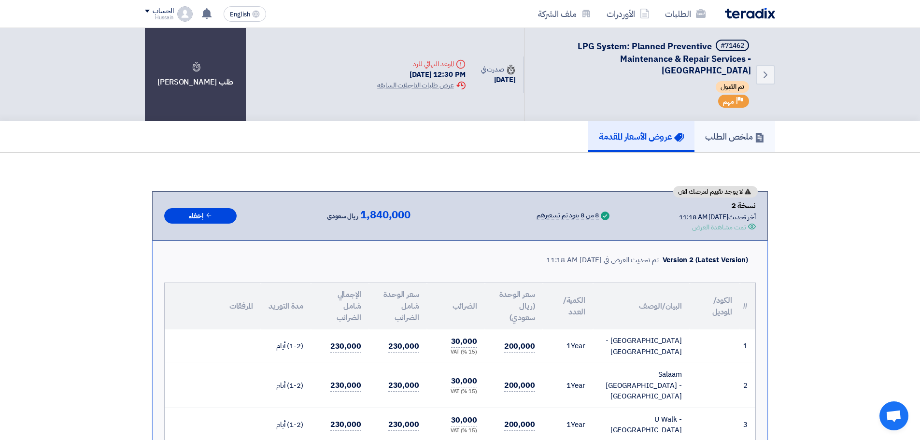
click at [739, 134] on h5 "ملخص الطلب" at bounding box center [734, 136] width 59 height 11
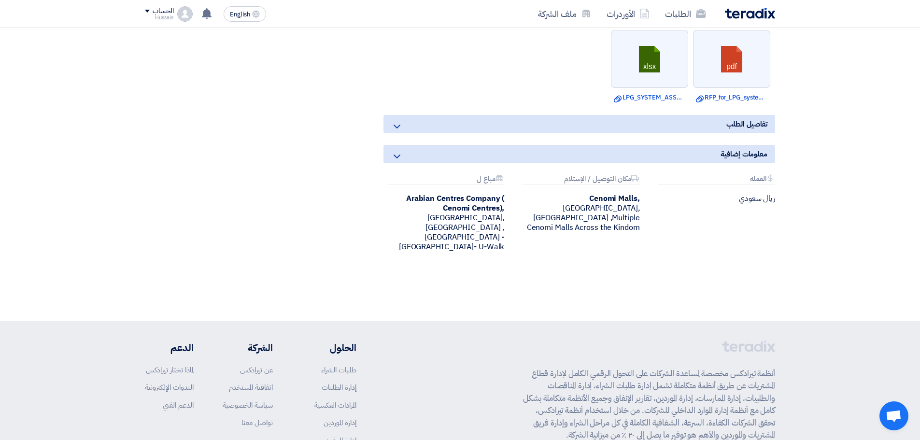
scroll to position [664, 0]
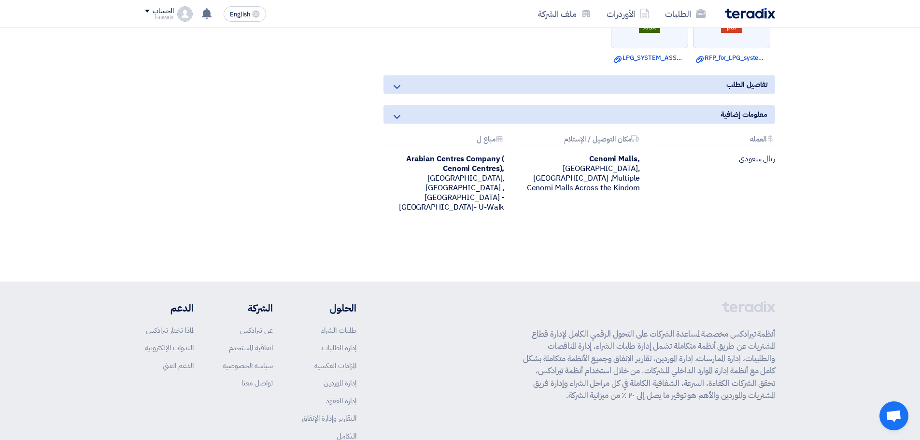
drag, startPoint x: 560, startPoint y: 331, endPoint x: 823, endPoint y: 274, distance: 269.9
click at [823, 282] on footer "أنظمة تيرادكس مخصصة لمساعدة الشركات على التحول الرقمي الكامل لإدارة قطاع المشتر…" at bounding box center [460, 393] width 920 height 222
click at [806, 326] on footer "أنظمة تيرادكس مخصصة لمساعدة الشركات على التحول الرقمي الكامل لإدارة قطاع المشتر…" at bounding box center [460, 393] width 920 height 222
drag, startPoint x: 497, startPoint y: 338, endPoint x: 822, endPoint y: 276, distance: 330.9
click at [822, 282] on footer "أنظمة تيرادكس مخصصة لمساعدة الشركات على التحول الرقمي الكامل لإدارة قطاع المشتر…" at bounding box center [460, 393] width 920 height 222
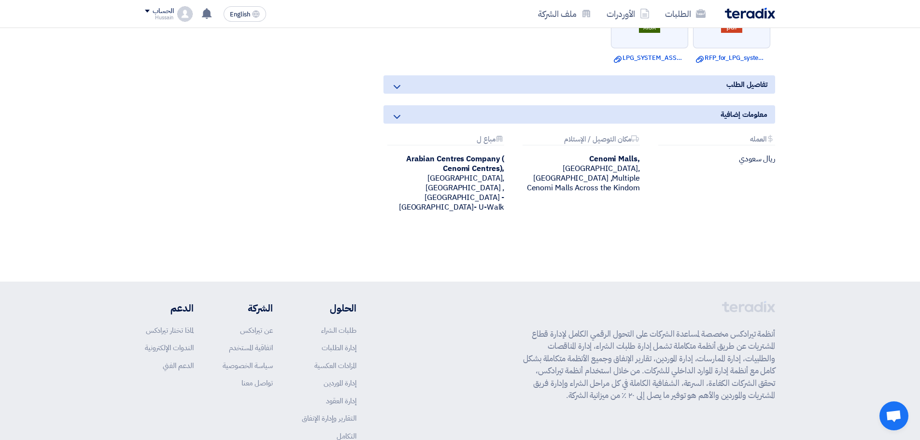
click at [821, 297] on footer "أنظمة تيرادكس مخصصة لمساعدة الشركات على التحول الرقمي الكامل لإدارة قطاع المشتر…" at bounding box center [460, 393] width 920 height 222
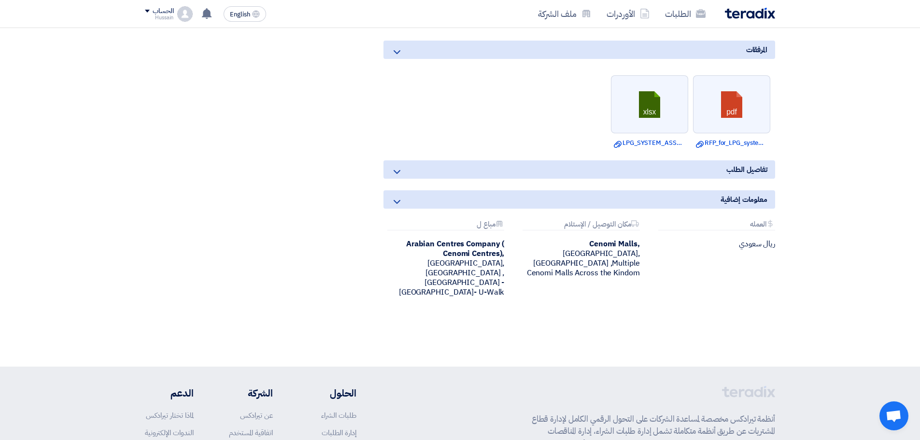
scroll to position [567, 0]
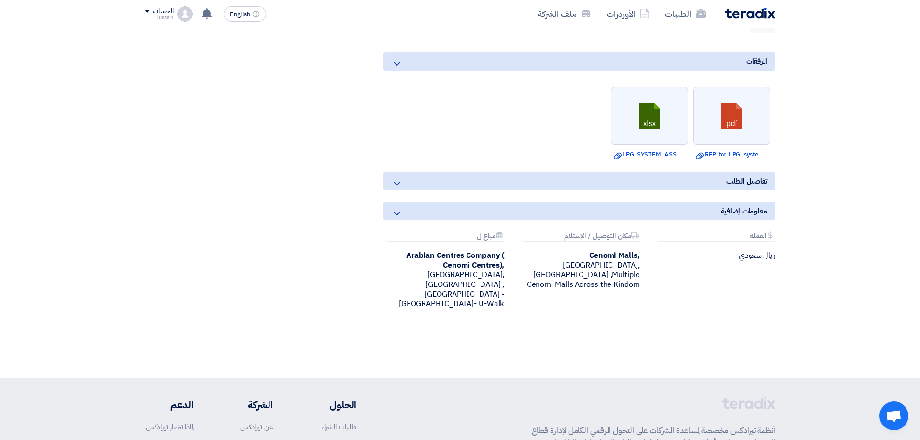
click at [411, 172] on div "تفاصيل الطلب" at bounding box center [579, 181] width 392 height 18
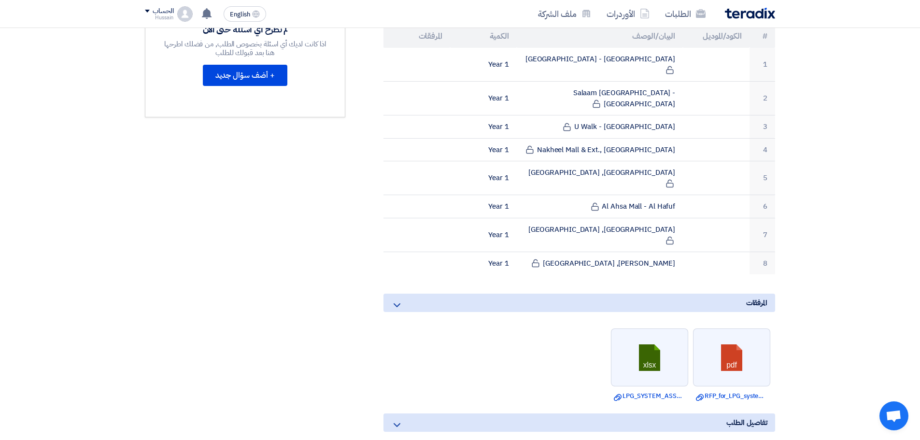
scroll to position [36, 0]
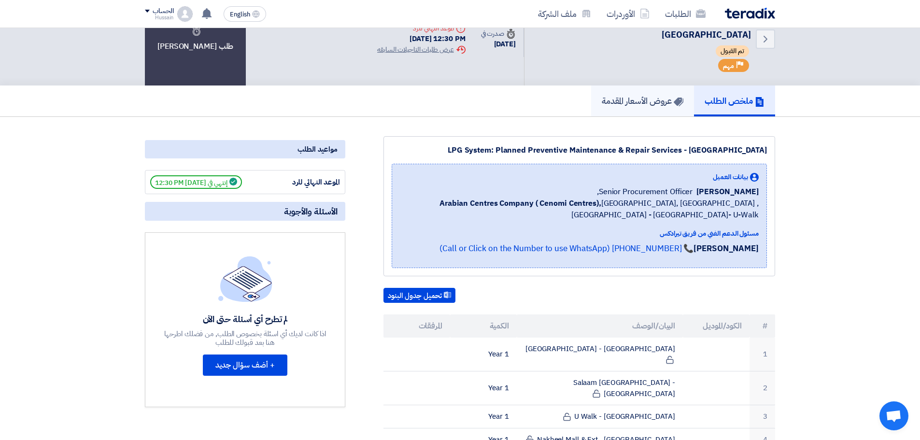
click at [641, 97] on h5 "عروض الأسعار المقدمة" at bounding box center [643, 100] width 82 height 11
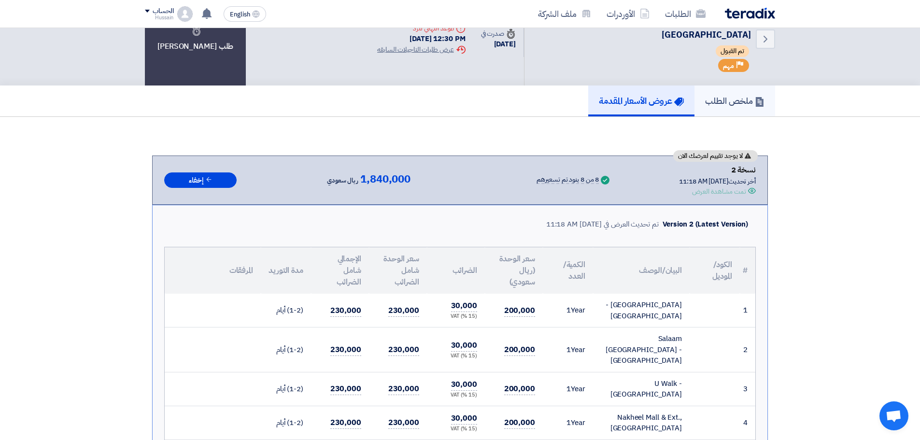
click at [715, 97] on h5 "ملخص الطلب" at bounding box center [734, 100] width 59 height 11
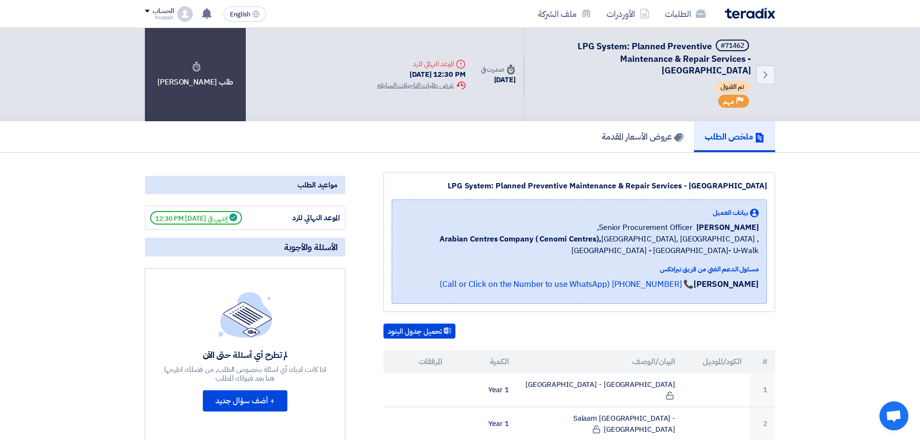
drag, startPoint x: 375, startPoint y: 59, endPoint x: 538, endPoint y: 116, distance: 173.4
click at [538, 116] on div "Back #71462 LPG System: Planned Preventive Maintenance & Repair Services - Cent…" at bounding box center [572, 74] width 406 height 93
click at [411, 104] on div "Back #71462 LPG System: Planned Preventive Maintenance & Repair Services - Cent…" at bounding box center [572, 74] width 406 height 93
drag, startPoint x: 332, startPoint y: 97, endPoint x: 476, endPoint y: 56, distance: 150.1
click at [476, 56] on div "Back #71462 LPG System: Planned Preventive Maintenance & Repair Services - Cent…" at bounding box center [460, 74] width 630 height 93
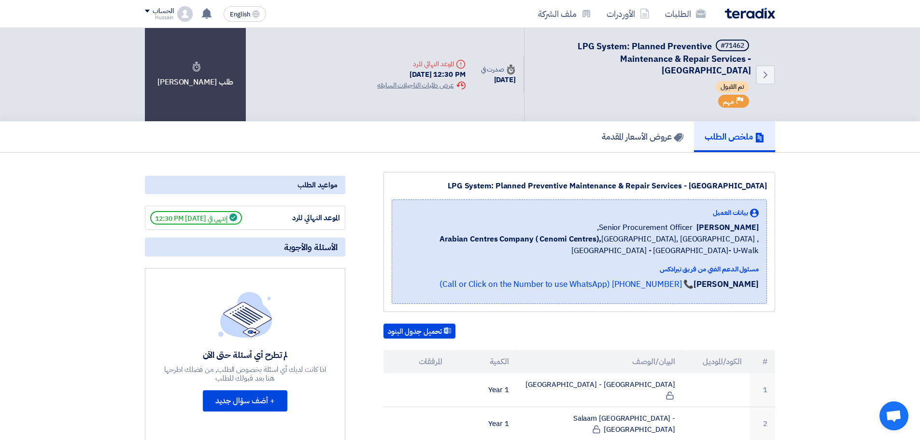
click at [488, 120] on div "Back #71462 LPG System: Planned Preventive Maintenance & Repair Services - Cent…" at bounding box center [572, 74] width 406 height 93
drag, startPoint x: 321, startPoint y: 97, endPoint x: 560, endPoint y: 26, distance: 249.8
click at [866, 72] on div "Back #71462 LPG System: Planned Preventive Maintenance & Repair Services - Cent…" at bounding box center [460, 74] width 920 height 93
click at [729, 42] on div "#71462" at bounding box center [733, 45] width 24 height 7
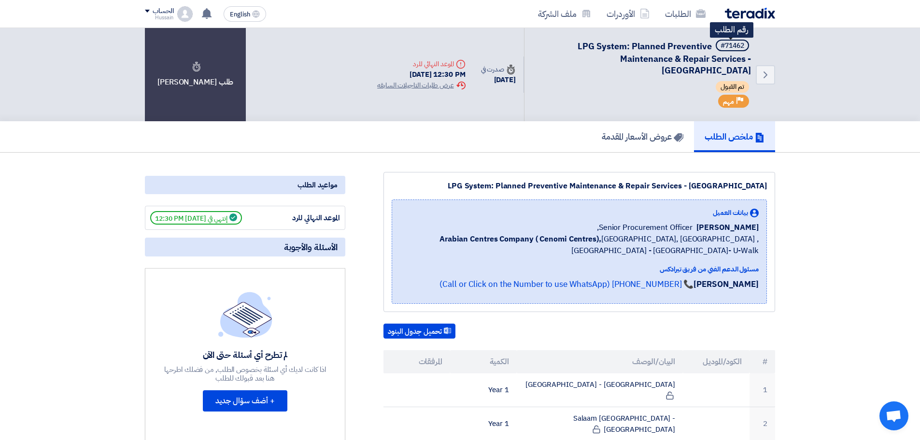
click at [731, 44] on div "#71462" at bounding box center [733, 45] width 24 height 7
click at [732, 44] on div "#71462" at bounding box center [733, 45] width 24 height 7
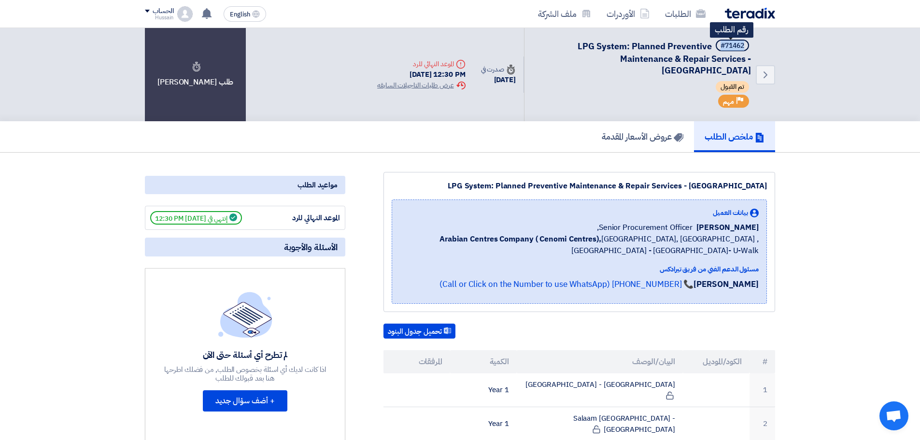
click at [732, 44] on div "#71462" at bounding box center [733, 45] width 24 height 7
click at [863, 134] on div "ملخص الطلب عروض الأسعار المقدمة" at bounding box center [460, 136] width 920 height 31
click at [765, 70] on icon "Back" at bounding box center [766, 75] width 12 height 12
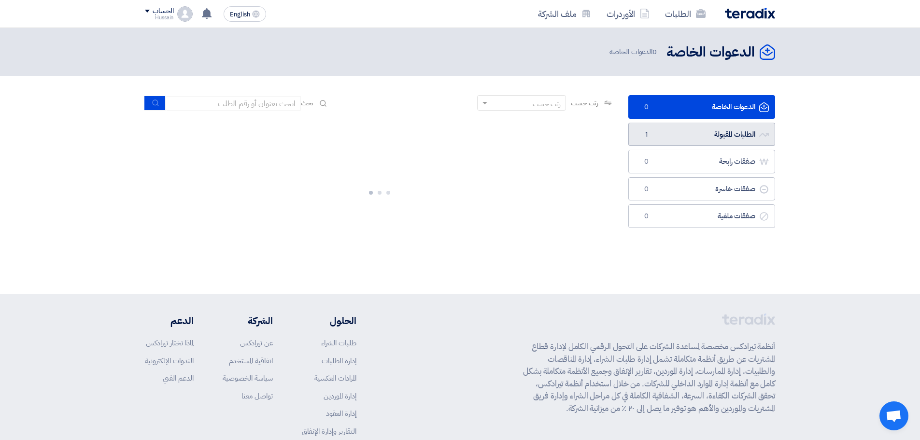
click at [737, 135] on link "الطلبات المقبولة الطلبات المقبولة 1" at bounding box center [701, 135] width 147 height 24
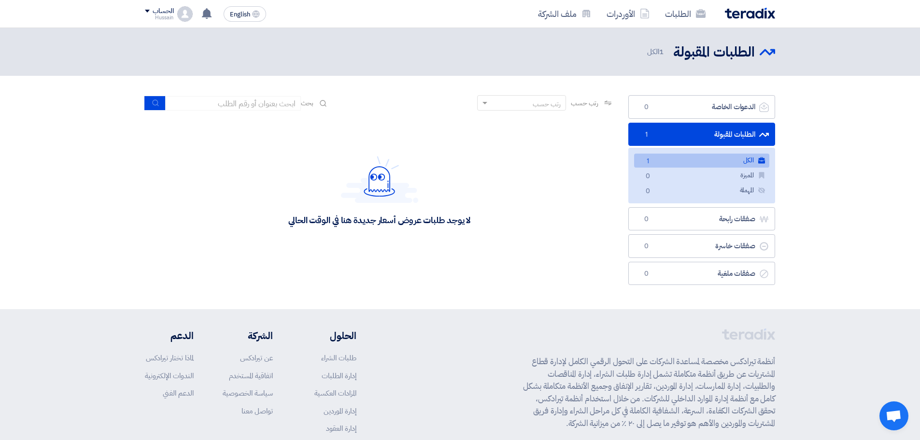
click at [743, 160] on link "الكل الكل 1" at bounding box center [701, 161] width 135 height 14
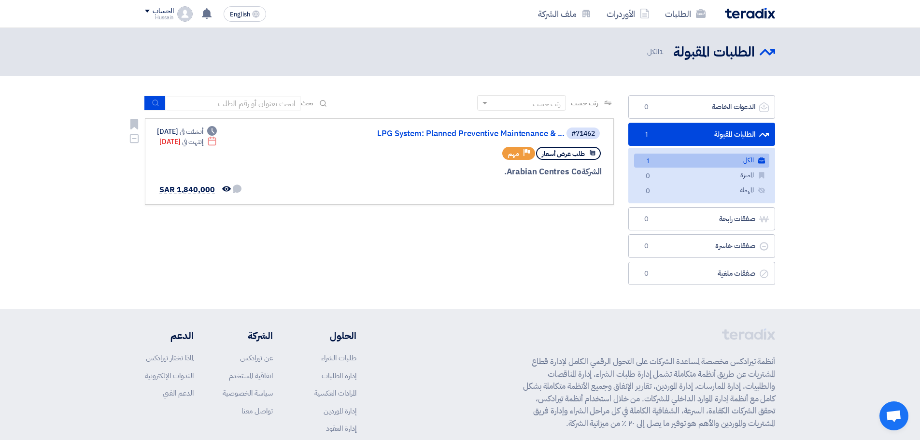
click at [175, 129] on div "Deadline أنشئت في [DATE]" at bounding box center [187, 132] width 60 height 10
click at [307, 184] on div "#71462 LPG System: Planned Preventive Maintenance & ... طلب عرض أسعار Priority …" at bounding box center [379, 162] width 445 height 70
drag, startPoint x: 199, startPoint y: 130, endPoint x: 144, endPoint y: 126, distance: 55.2
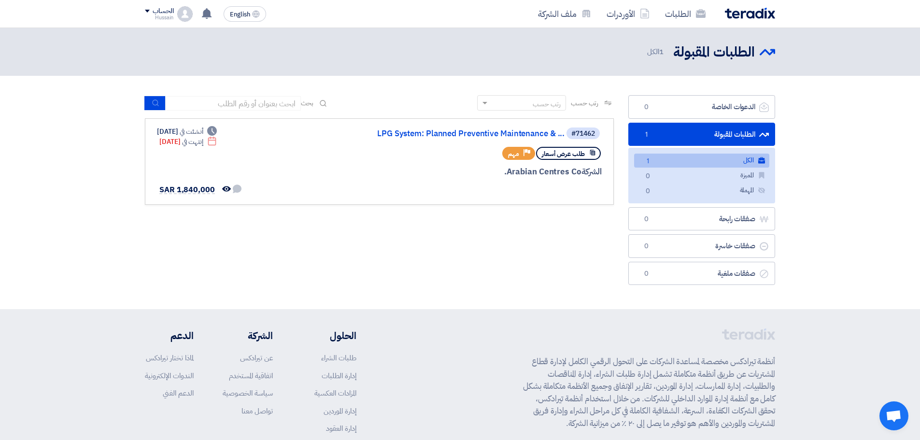
click at [144, 126] on div "رتب حسب رتب حسب بحث مجال الطلب مسؤول المشتريات نوع الطلب" at bounding box center [379, 192] width 483 height 195
click at [184, 126] on link "#71462 LPG System: Planned Preventive Maintenance & ... طلب عرض أسعار Priority …" at bounding box center [379, 161] width 469 height 86
click at [203, 142] on span "إنتهت في" at bounding box center [192, 142] width 21 height 10
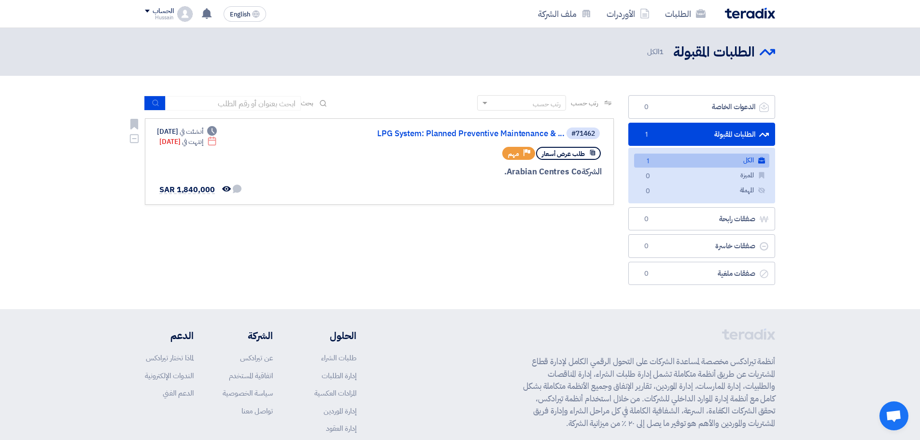
click at [236, 159] on div "Deadline أنشئت في [DATE] Deadline إنتهت في [DATE] لم تتم أي محادثة بينك وبين ال…" at bounding box center [199, 162] width 85 height 70
drag, startPoint x: 172, startPoint y: 142, endPoint x: 279, endPoint y: 123, distance: 108.9
click at [279, 123] on link "#71462 LPG System: Planned Preventive Maintenance & ... طلب عرض أسعار Priority …" at bounding box center [379, 161] width 469 height 86
click at [315, 172] on div "#71462 LPG System: Planned Preventive Maintenance & ... طلب عرض أسعار Priority …" at bounding box center [379, 162] width 445 height 70
click at [510, 133] on link "LPG System: Planned Preventive Maintenance & ..." at bounding box center [467, 133] width 193 height 9
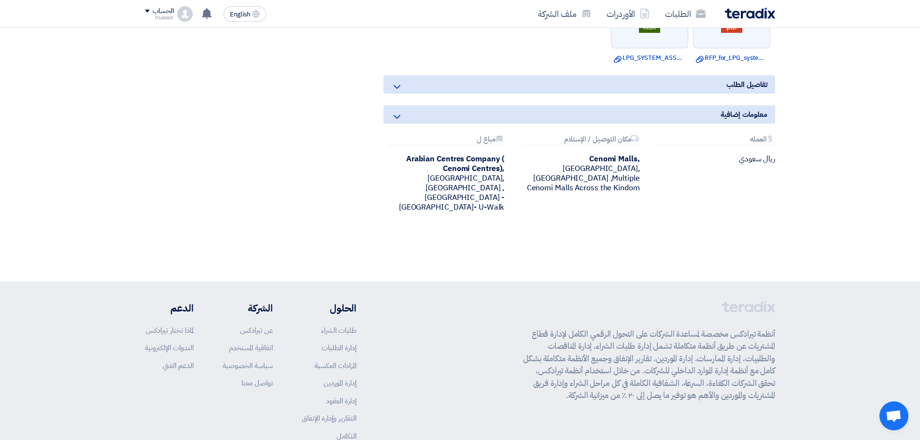
drag, startPoint x: 868, startPoint y: 285, endPoint x: 867, endPoint y: 279, distance: 6.3
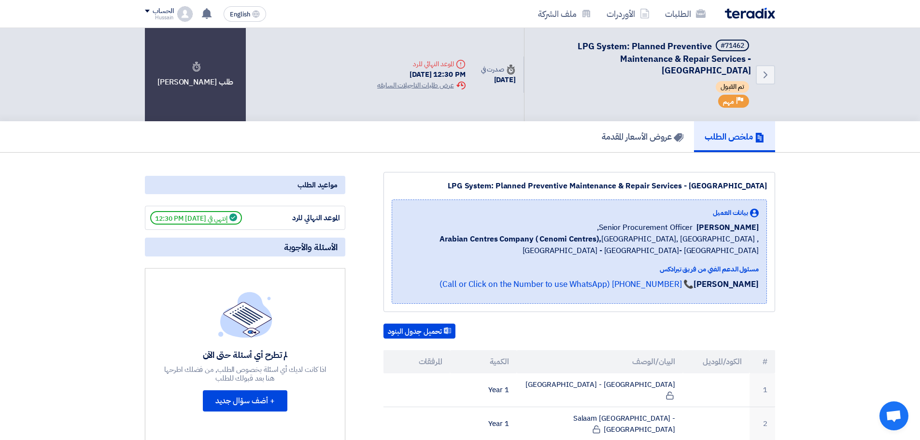
drag, startPoint x: 448, startPoint y: 184, endPoint x: 773, endPoint y: 179, distance: 325.1
click at [773, 179] on div "LPG System: Planned Preventive Maintenance & Repair Services - Central & Easter…" at bounding box center [579, 242] width 392 height 140
click at [644, 176] on div "LPG System: Planned Preventive Maintenance & Repair Services - Central & Easter…" at bounding box center [579, 242] width 392 height 140
click at [623, 58] on span "LPG System: Planned Preventive Maintenance & Repair Services - [GEOGRAPHIC_DATA]" at bounding box center [664, 58] width 173 height 37
click at [623, 58] on span "LPG System: Planned Preventive Maintenance & Repair Services - Central & Easter…" at bounding box center [664, 58] width 173 height 37
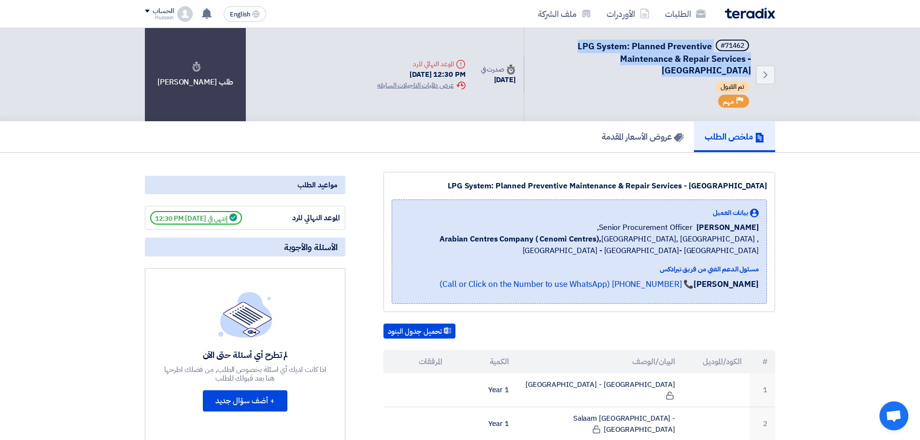
click at [623, 58] on span "LPG System: Planned Preventive Maintenance & Repair Services - Central & Easter…" at bounding box center [664, 58] width 173 height 37
click at [617, 64] on span "LPG System: Planned Preventive Maintenance & Repair Services - Central & Easter…" at bounding box center [664, 58] width 173 height 37
click at [615, 84] on div "تم القبول" at bounding box center [643, 88] width 215 height 14
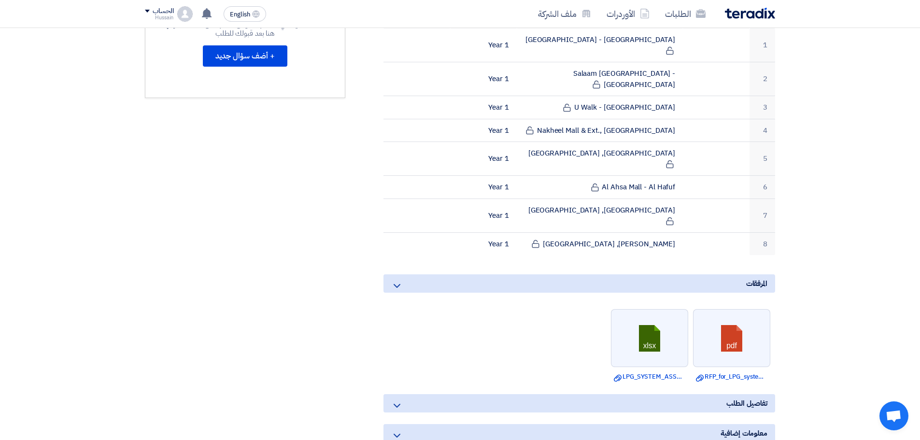
scroll to position [290, 0]
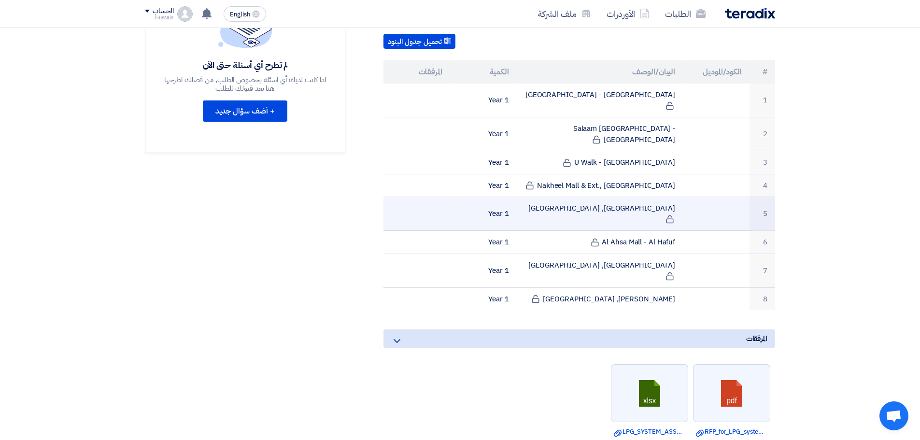
drag, startPoint x: 454, startPoint y: 265, endPoint x: 689, endPoint y: 195, distance: 244.9
click at [715, 196] on tbody "1 Hamra Mall - Riyadh 1 Year 2 Salaam Mall - Riyadh 1 Year 3" at bounding box center [579, 197] width 392 height 227
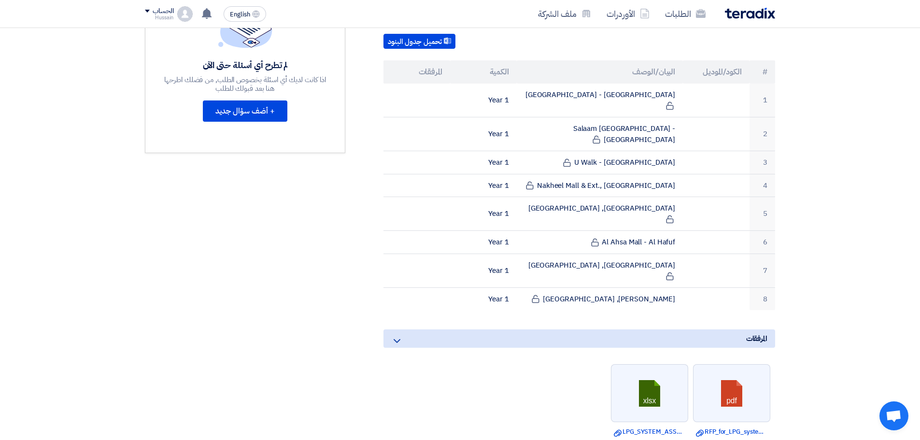
click at [837, 261] on section "LPG System: Planned Preventive Maintenance & Repair Services - Central & Easter…" at bounding box center [460, 264] width 920 height 802
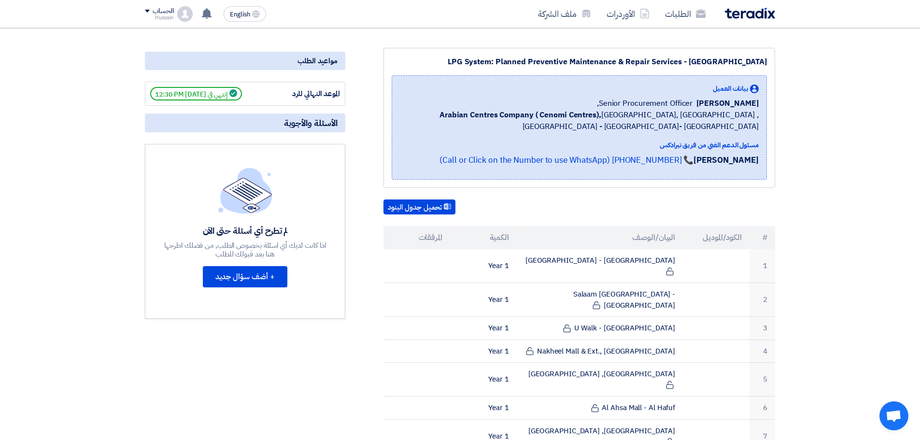
scroll to position [0, 0]
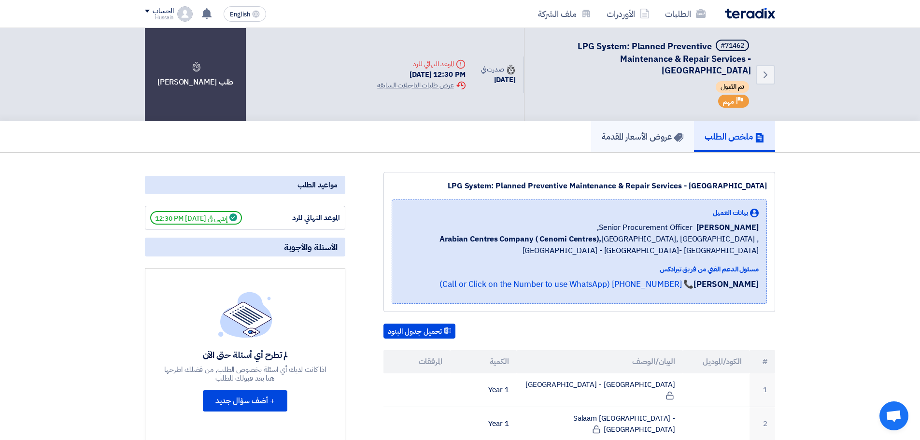
click at [639, 132] on h5 "عروض الأسعار المقدمة" at bounding box center [643, 136] width 82 height 11
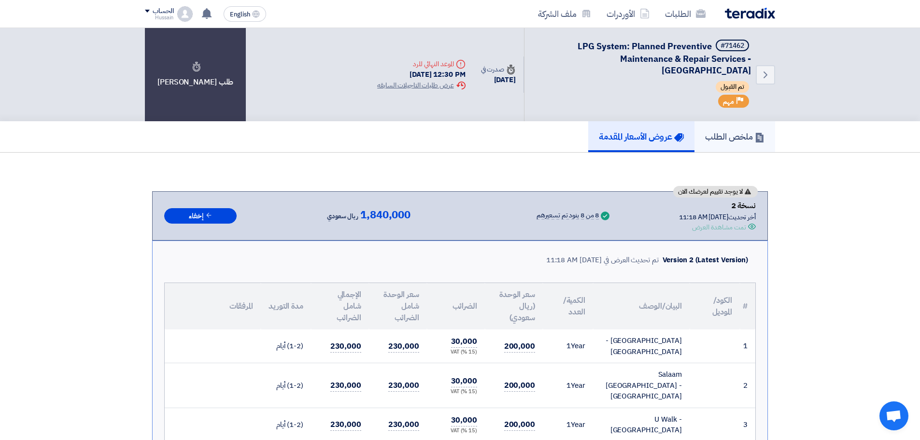
click at [732, 136] on h5 "ملخص الطلب" at bounding box center [734, 136] width 59 height 11
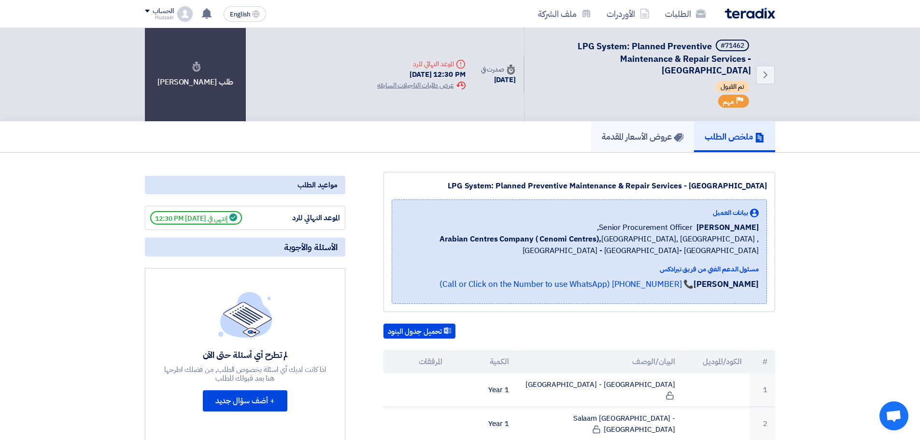
click at [615, 137] on h5 "عروض الأسعار المقدمة" at bounding box center [643, 136] width 82 height 11
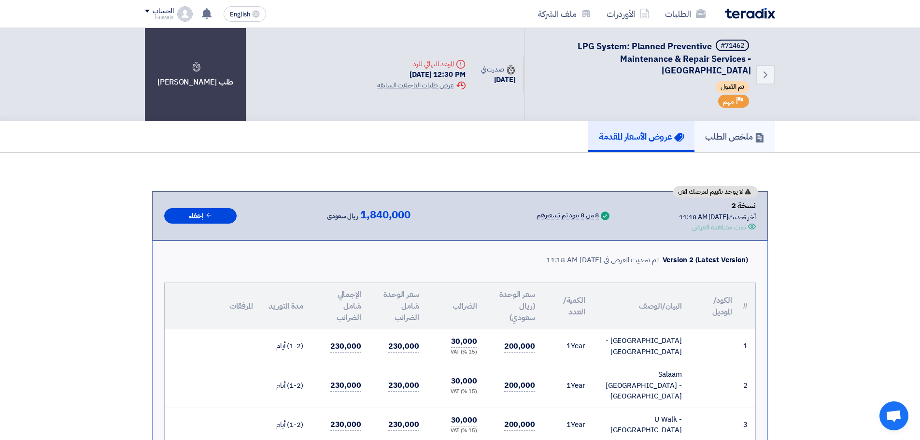
click at [712, 141] on h5 "ملخص الطلب" at bounding box center [734, 136] width 59 height 11
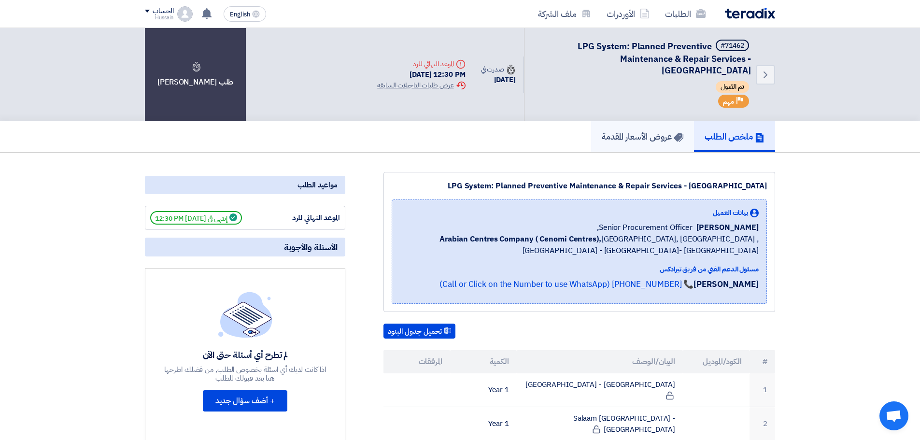
click at [643, 132] on h5 "عروض الأسعار المقدمة" at bounding box center [643, 136] width 82 height 11
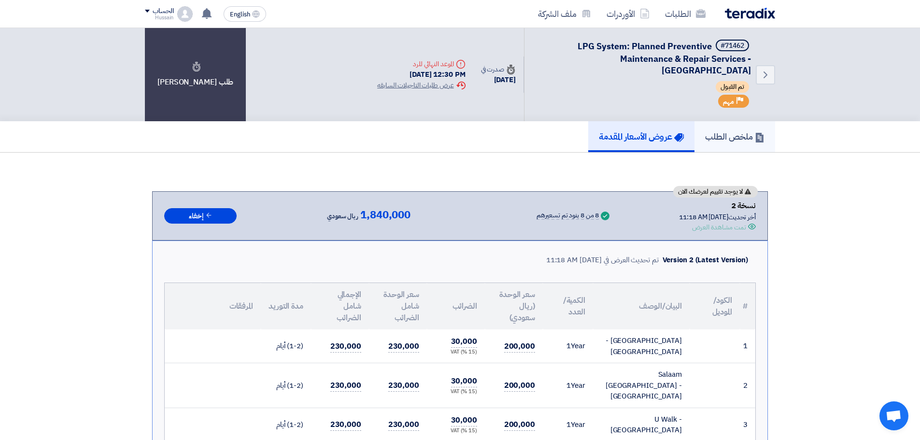
click at [732, 131] on h5 "ملخص الطلب" at bounding box center [734, 136] width 59 height 11
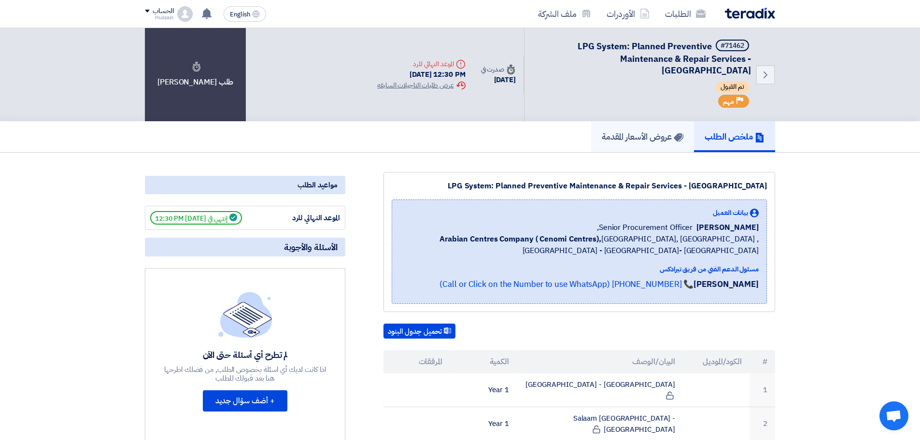
click at [637, 134] on h5 "عروض الأسعار المقدمة" at bounding box center [643, 136] width 82 height 11
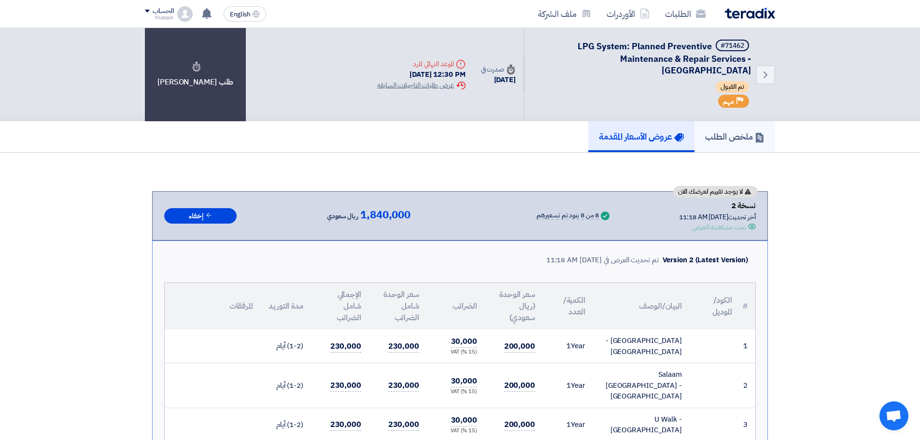
click at [751, 131] on h5 "ملخص الطلب" at bounding box center [734, 136] width 59 height 11
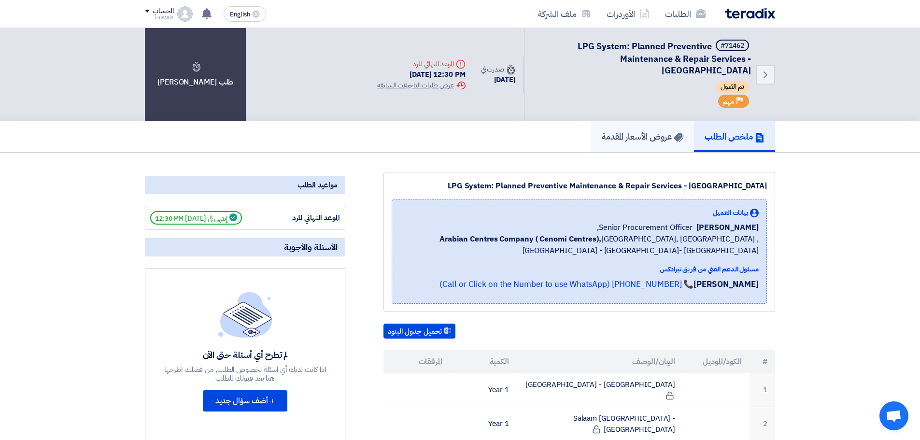
click at [654, 136] on h5 "عروض الأسعار المقدمة" at bounding box center [643, 136] width 82 height 11
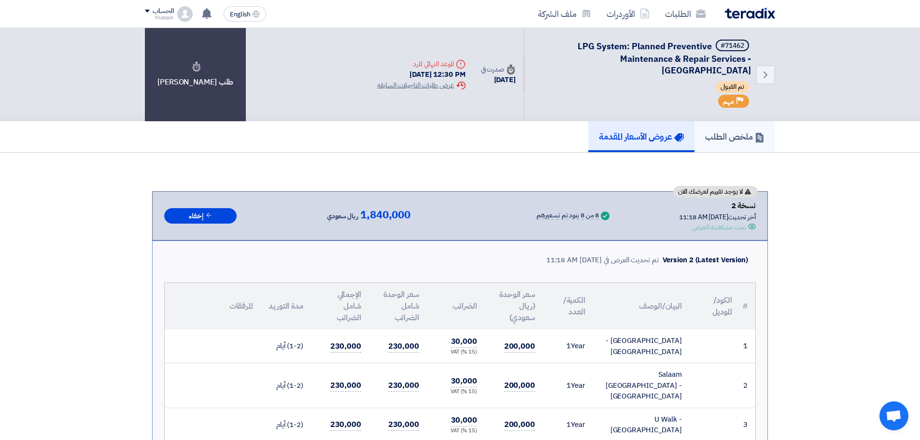
click at [754, 140] on h5 "ملخص الطلب" at bounding box center [734, 136] width 59 height 11
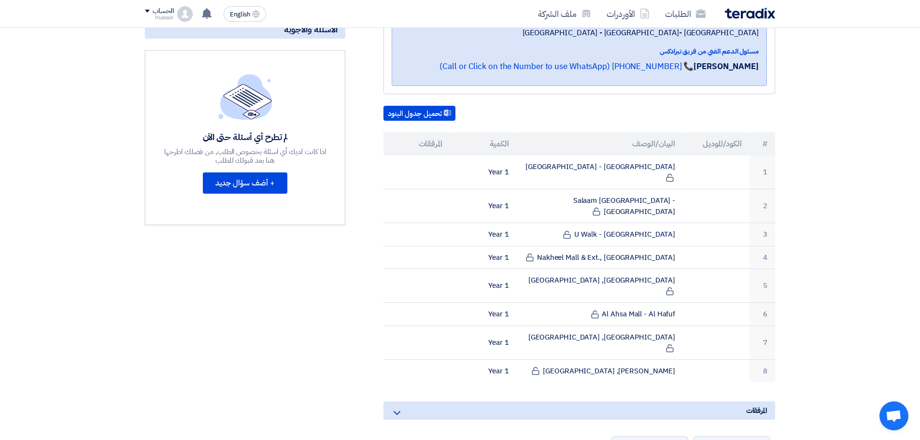
scroll to position [241, 0]
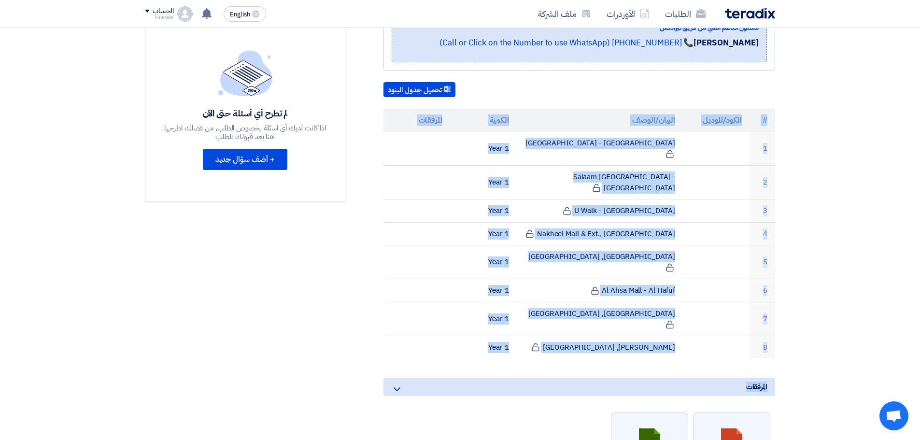
drag, startPoint x: 454, startPoint y: 316, endPoint x: 769, endPoint y: 116, distance: 372.7
click at [769, 116] on div "LPG System: Planned Preventive Maintenance & Repair Services - Central & Easter…" at bounding box center [568, 298] width 430 height 736
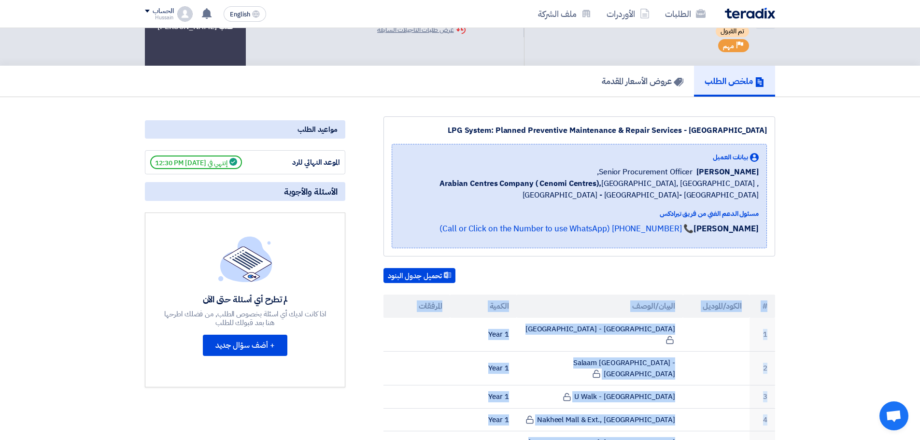
scroll to position [48, 0]
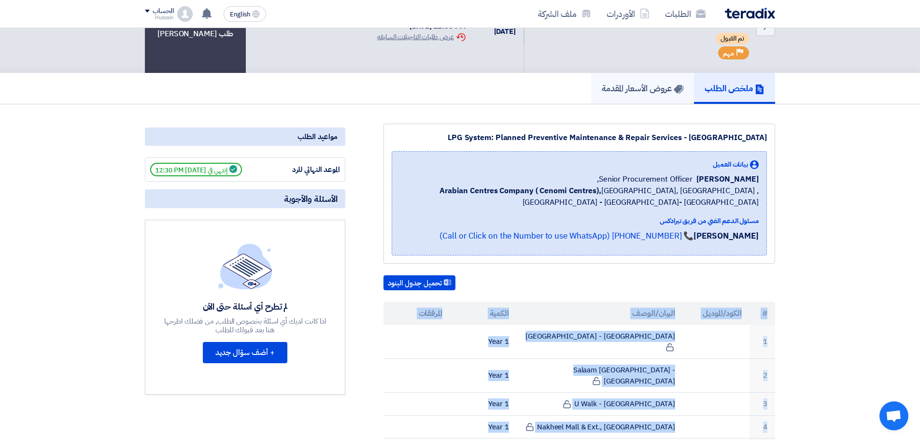
click at [655, 87] on h5 "عروض الأسعار المقدمة" at bounding box center [643, 88] width 82 height 11
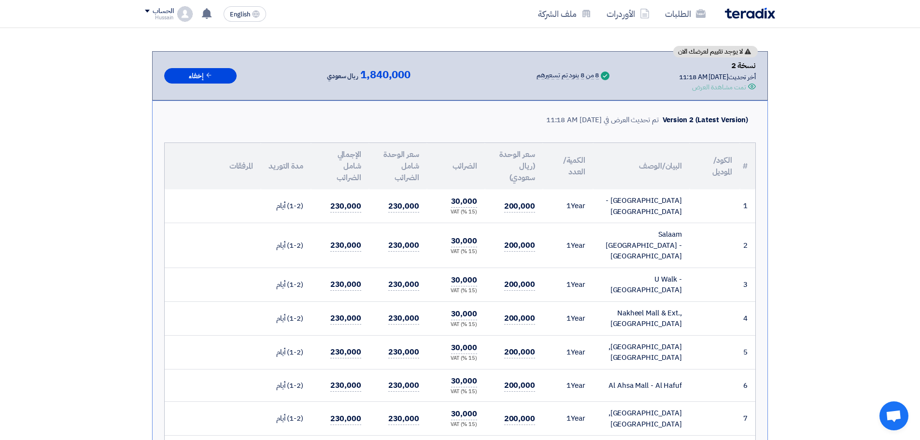
scroll to position [48, 0]
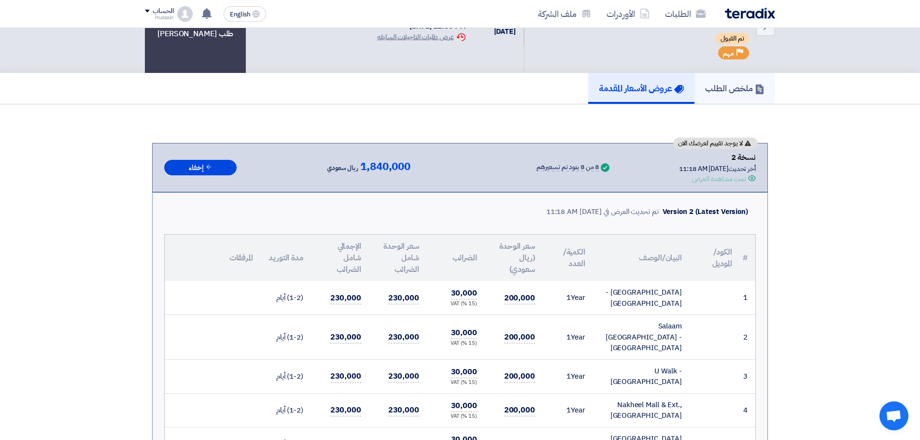
click at [726, 92] on h5 "ملخص الطلب" at bounding box center [734, 88] width 59 height 11
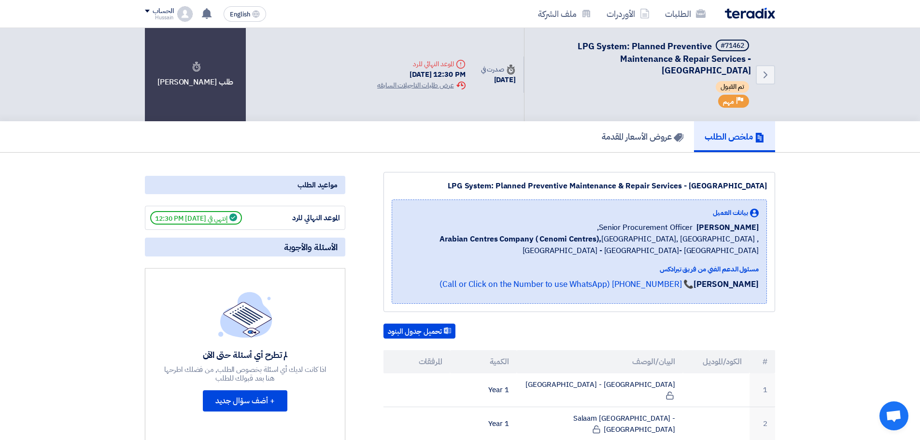
click at [724, 149] on link "ملخص الطلب" at bounding box center [734, 136] width 81 height 31
click at [638, 136] on h5 "عروض الأسعار المقدمة" at bounding box center [643, 136] width 82 height 11
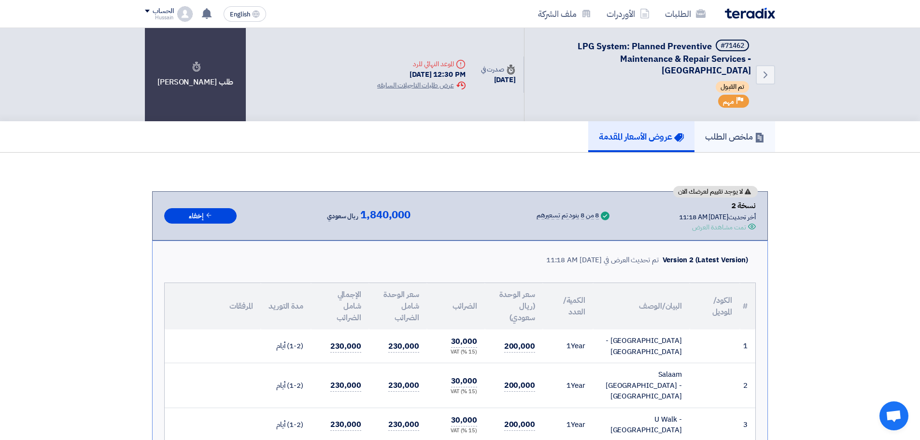
click at [728, 142] on h5 "ملخص الطلب" at bounding box center [734, 136] width 59 height 11
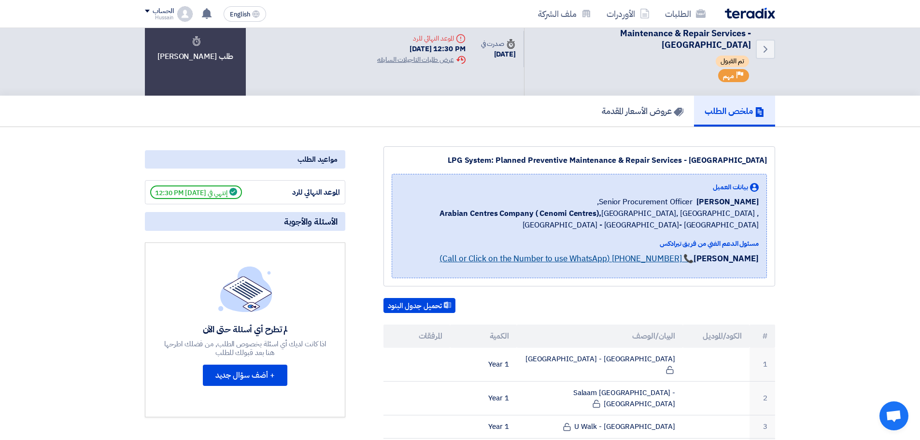
scroll to position [48, 0]
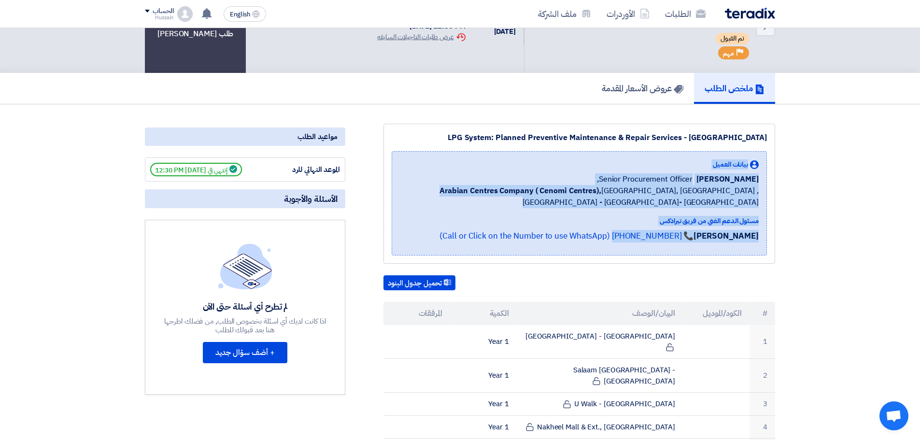
drag, startPoint x: 771, startPoint y: 154, endPoint x: 590, endPoint y: 261, distance: 210.9
click at [590, 261] on div "LPG System: Planned Preventive Maintenance & Repair Services - Central & Easter…" at bounding box center [579, 194] width 392 height 140
drag, startPoint x: 631, startPoint y: 158, endPoint x: 635, endPoint y: 156, distance: 5.0
click at [631, 158] on div "بيانات العميل Naif Aljebreen Senior Procurement Officer, Arabian Centres Compan…" at bounding box center [579, 203] width 375 height 104
drag, startPoint x: 704, startPoint y: 153, endPoint x: 800, endPoint y: 260, distance: 144.0
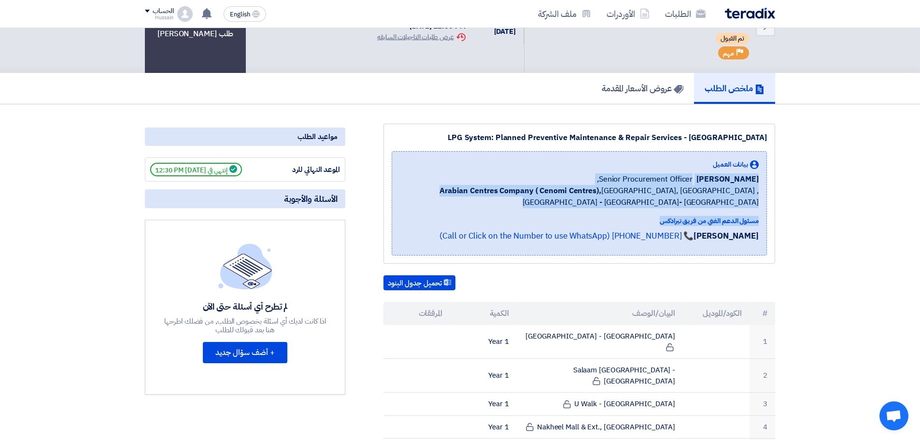
drag, startPoint x: 579, startPoint y: 250, endPoint x: 784, endPoint y: 162, distance: 223.9
click at [694, 157] on div "بيانات العميل Naif Aljebreen Senior Procurement Officer, Arabian Centres Compan…" at bounding box center [579, 203] width 375 height 104
drag, startPoint x: 701, startPoint y: 158, endPoint x: 772, endPoint y: 218, distance: 93.2
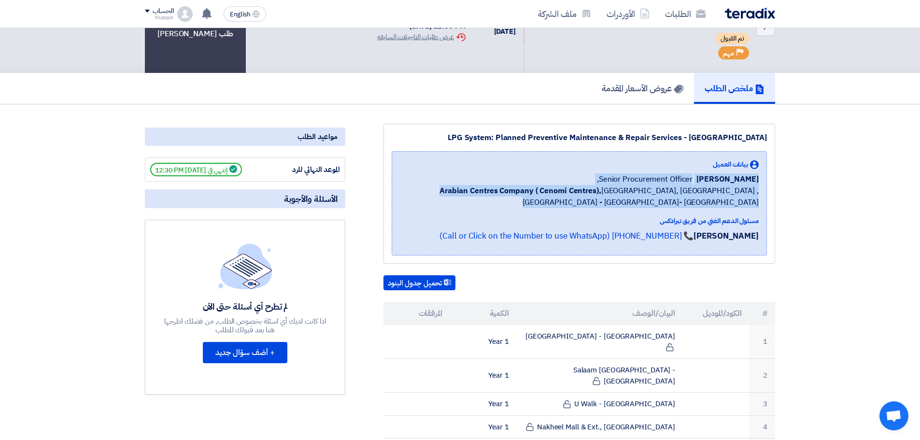
click at [773, 217] on div "LPG System: Planned Preventive Maintenance & Repair Services - Central & Easter…" at bounding box center [579, 194] width 392 height 140
click at [534, 170] on div "بيانات العميل Naif Aljebreen Senior Procurement Officer, Arabian Centres Compan…" at bounding box center [579, 183] width 359 height 49
drag, startPoint x: 706, startPoint y: 159, endPoint x: 752, endPoint y: 243, distance: 95.7
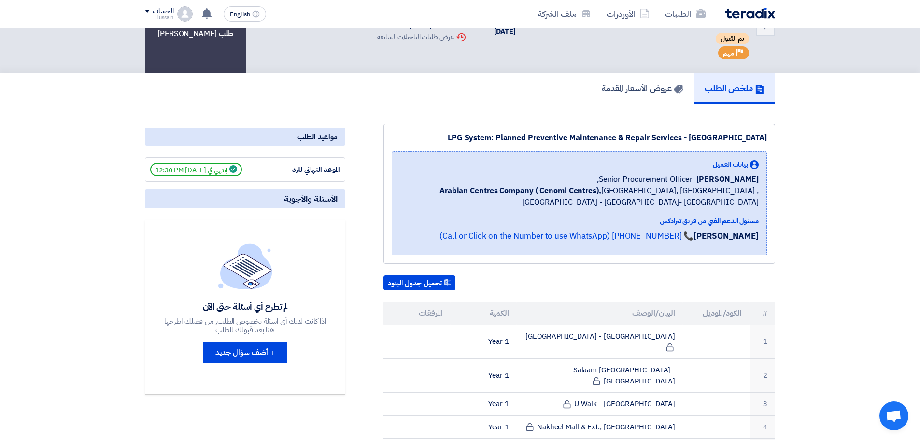
click at [582, 249] on div "بيانات العميل Naif Aljebreen Senior Procurement Officer, Arabian Centres Compan…" at bounding box center [579, 203] width 375 height 104
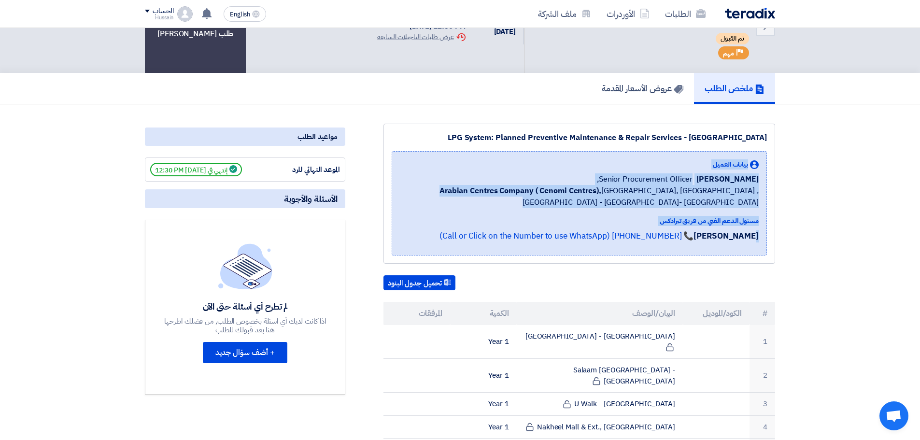
drag, startPoint x: 475, startPoint y: 246, endPoint x: 781, endPoint y: 168, distance: 316.0
click at [654, 156] on div "بيانات العميل Naif Aljebreen Senior Procurement Officer, Arabian Centres Compan…" at bounding box center [579, 203] width 375 height 104
drag, startPoint x: 770, startPoint y: 149, endPoint x: 746, endPoint y: 247, distance: 100.9
click at [746, 247] on div "LPG System: Planned Preventive Maintenance & Repair Services - Central & Easter…" at bounding box center [579, 194] width 392 height 140
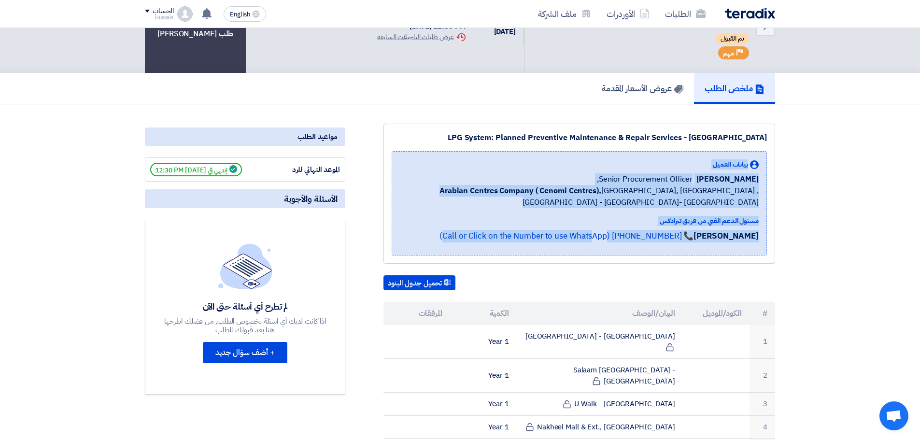
click at [691, 242] on div "Rawan Wesam 📞 +201126222664 (Call or Click on the Number to use WhatsApp)" at bounding box center [579, 238] width 359 height 17
drag, startPoint x: 430, startPoint y: 238, endPoint x: 755, endPoint y: 156, distance: 335.7
click at [755, 156] on div "بيانات العميل Naif Aljebreen Senior Procurement Officer, Arabian Centres Compan…" at bounding box center [579, 203] width 375 height 104
click at [611, 170] on div "بيانات العميل Naif Aljebreen Senior Procurement Officer, Arabian Centres Compan…" at bounding box center [579, 183] width 359 height 49
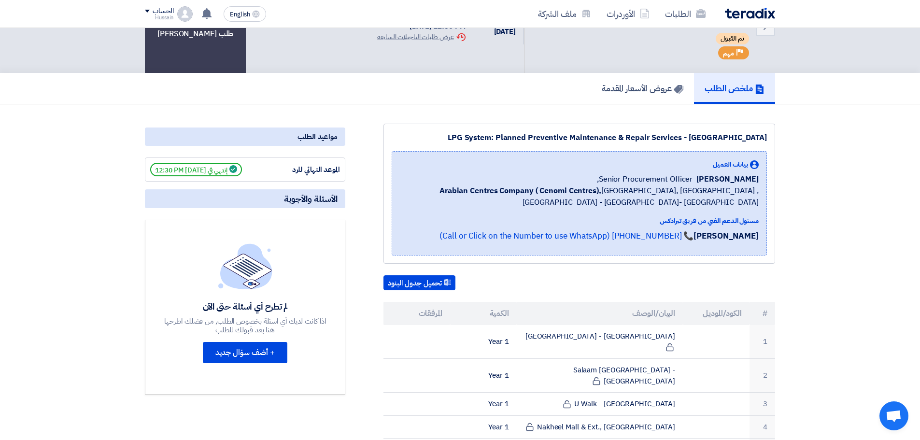
drag, startPoint x: 774, startPoint y: 127, endPoint x: 689, endPoint y: 132, distance: 85.1
click at [728, 137] on div "LPG System: Planned Preventive Maintenance & Repair Services - Central & Easter…" at bounding box center [579, 194] width 392 height 140
click at [658, 132] on div "LPG System: Planned Preventive Maintenance & Repair Services - Central & Easter…" at bounding box center [579, 138] width 375 height 12
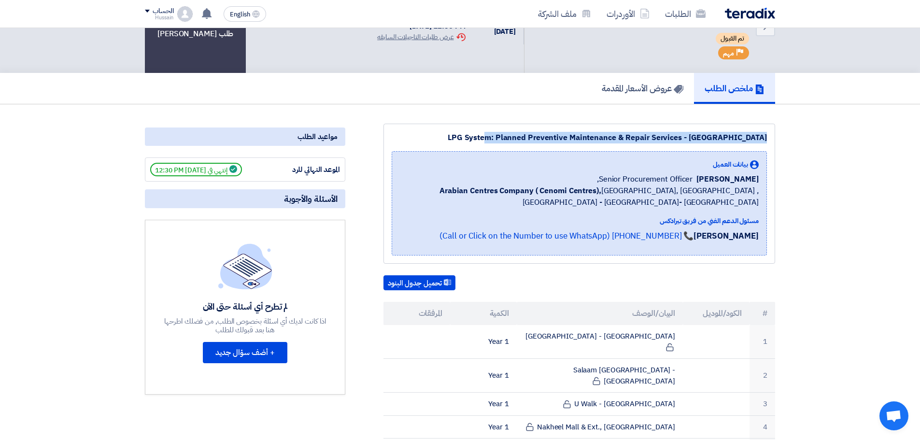
click at [475, 141] on div "LPG System: Planned Preventive Maintenance & Repair Services - Central & Easter…" at bounding box center [579, 138] width 375 height 12
drag, startPoint x: 441, startPoint y: 137, endPoint x: 766, endPoint y: 138, distance: 325.5
click at [766, 138] on div "LPG System: Planned Preventive Maintenance & Repair Services - Central & Easter…" at bounding box center [579, 138] width 375 height 12
click at [446, 135] on div "LPG System: Planned Preventive Maintenance & Repair Services - Central & Easter…" at bounding box center [579, 138] width 375 height 12
drag, startPoint x: 471, startPoint y: 139, endPoint x: 774, endPoint y: 133, distance: 302.4
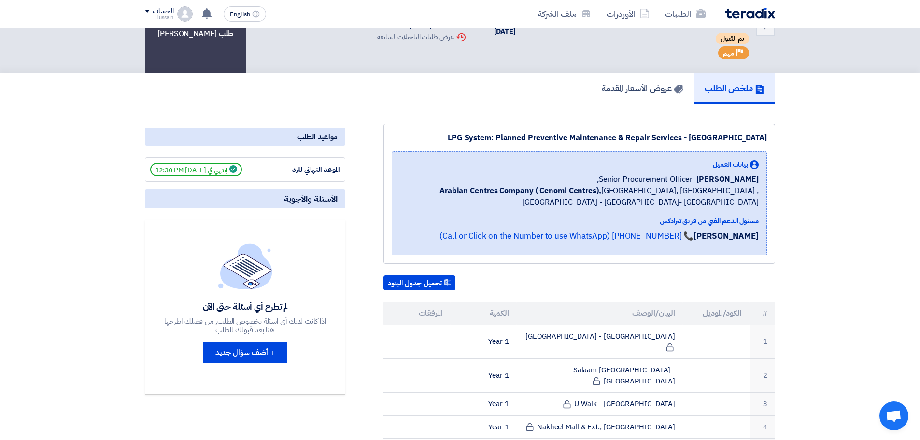
click at [774, 133] on div "LPG System: Planned Preventive Maintenance & Repair Services - Central & Easter…" at bounding box center [579, 194] width 392 height 140
click at [705, 132] on div "LPG System: Planned Preventive Maintenance & Repair Services - Central & Easter…" at bounding box center [579, 138] width 375 height 12
drag, startPoint x: 438, startPoint y: 134, endPoint x: 767, endPoint y: 129, distance: 329.4
click at [767, 129] on div "LPG System: Planned Preventive Maintenance & Repair Services - Central & Easter…" at bounding box center [579, 194] width 392 height 140
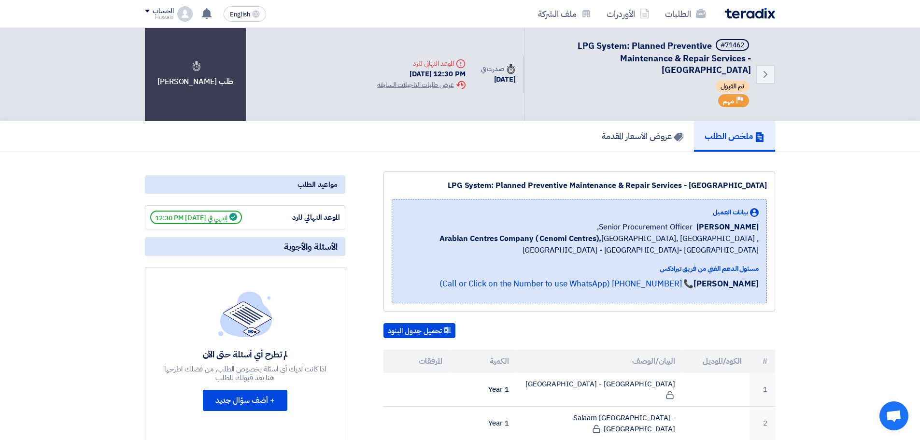
scroll to position [0, 0]
drag, startPoint x: 827, startPoint y: 196, endPoint x: 813, endPoint y: 194, distance: 13.7
drag, startPoint x: 372, startPoint y: 57, endPoint x: 454, endPoint y: 117, distance: 101.6
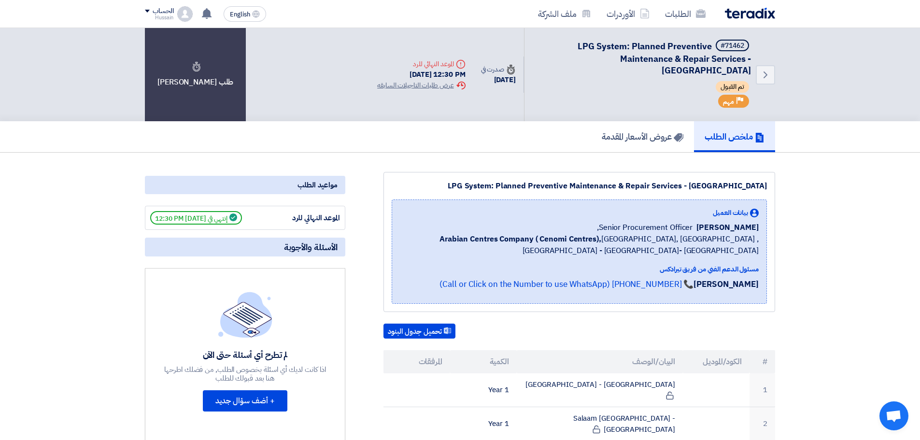
click at [390, 102] on div "Back #71462 LPG System: Planned Preventive Maintenance & Repair Services - Cent…" at bounding box center [572, 74] width 406 height 93
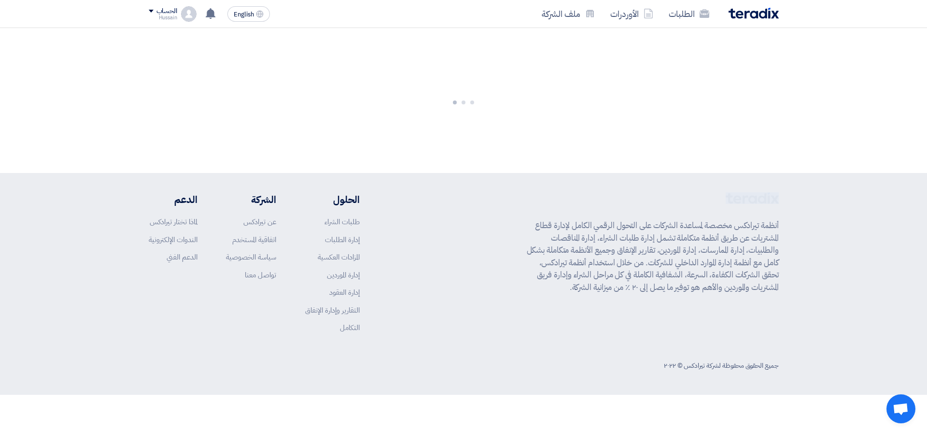
drag, startPoint x: 725, startPoint y: 198, endPoint x: 790, endPoint y: 200, distance: 65.2
click at [790, 200] on footer "أنظمة تيرادكس مخصصة لمساعدة الشركات على التحول الرقمي الكامل لإدارة قطاع المشتر…" at bounding box center [463, 284] width 927 height 222
click at [666, 201] on div "أنظمة تيرادكس مخصصة لمساعدة الشركات على التحول الرقمي الكامل لإدارة قطاع المشتر…" at bounding box center [653, 270] width 252 height 156
drag, startPoint x: 548, startPoint y: 288, endPoint x: 783, endPoint y: 190, distance: 255.4
click at [783, 190] on footer "أنظمة تيرادكس مخصصة لمساعدة الشركات على التحول الرقمي الكامل لإدارة قطاع المشتر…" at bounding box center [463, 284] width 927 height 222
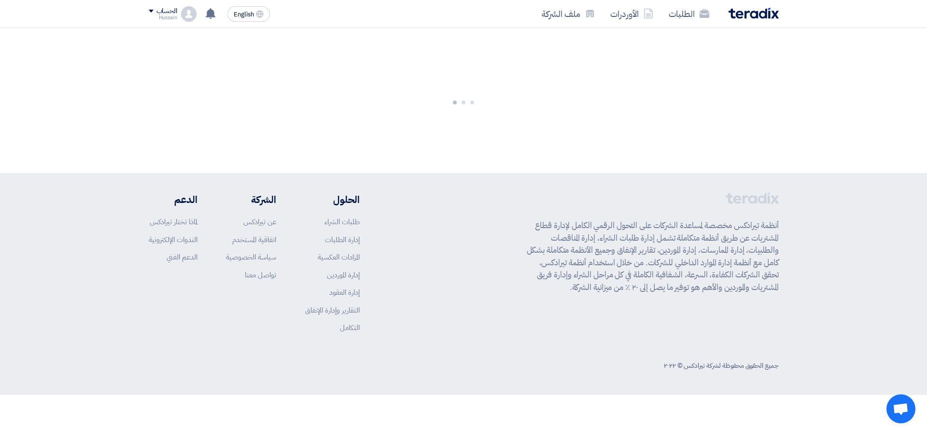
click at [699, 194] on div "أنظمة تيرادكس مخصصة لمساعدة الشركات على التحول الرقمي الكامل لإدارة قطاع المشتر…" at bounding box center [653, 270] width 252 height 156
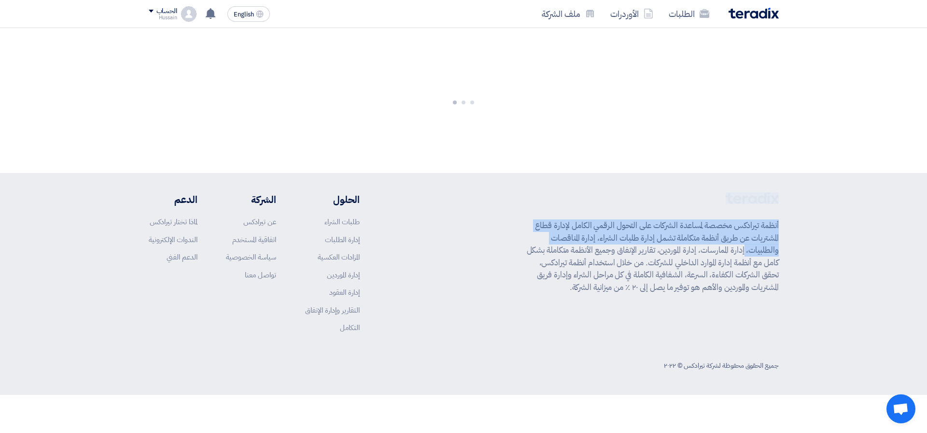
drag, startPoint x: 686, startPoint y: 196, endPoint x: 817, endPoint y: 248, distance: 140.9
click at [817, 248] on footer "أنظمة تيرادكس مخصصة لمساعدة الشركات على التحول الرقمي الكامل لإدارة قطاع المشتر…" at bounding box center [463, 284] width 927 height 222
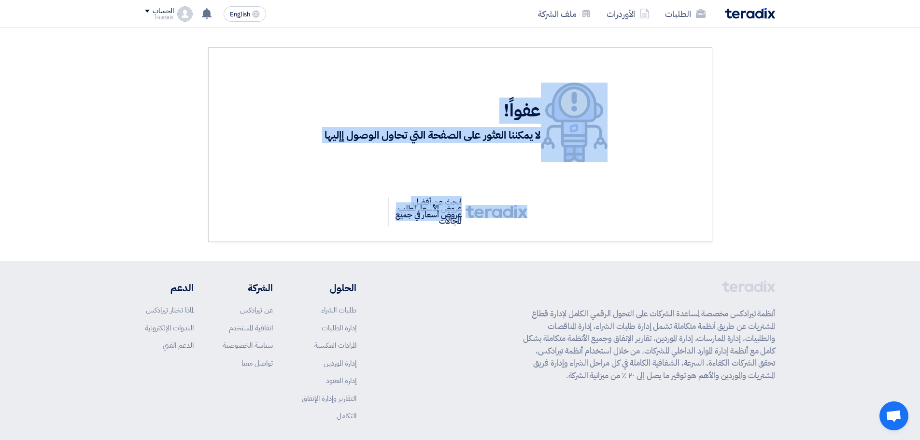
drag, startPoint x: 371, startPoint y: 217, endPoint x: 602, endPoint y: 100, distance: 259.2
click at [602, 100] on div "عفواً! لا يمكننا العثور على الصفحة التي تحاول الوصول إإليها ابحث عن أفضل عروض ا…" at bounding box center [460, 144] width 504 height 195
click at [850, 121] on section "عفواً! لا يمكننا العثور على الصفحة التي تحاول الوصول إإليها ابحث عن أفضل عروض ا…" at bounding box center [460, 144] width 920 height 233
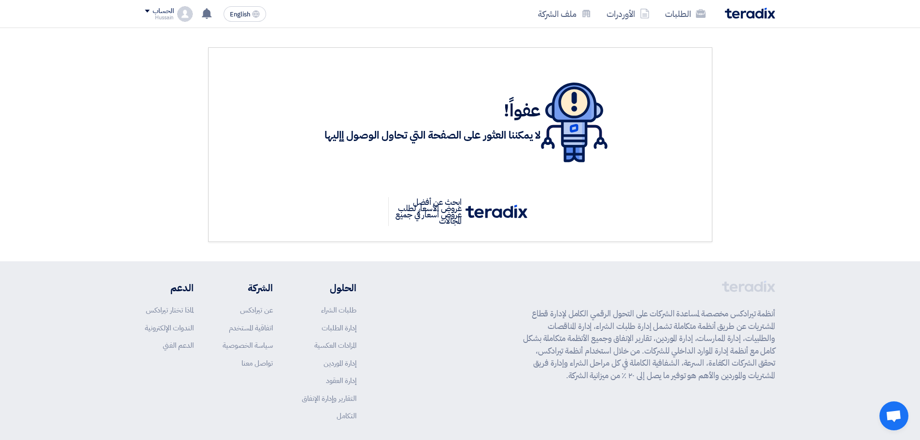
drag, startPoint x: 779, startPoint y: 311, endPoint x: 480, endPoint y: 376, distance: 306.4
click at [518, 381] on footer "أنظمة تيرادكس مخصصة لمساعدة الشركات على التحول الرقمي الكامل لإدارة قطاع المشتر…" at bounding box center [460, 372] width 920 height 222
click at [480, 376] on div "أنظمة تيرادكس مخصصة لمساعدة الشركات على التحول الرقمي الكامل لإدارة قطاع المشتر…" at bounding box center [460, 359] width 630 height 156
drag, startPoint x: 512, startPoint y: 377, endPoint x: 793, endPoint y: 311, distance: 287.8
click at [793, 311] on footer "أنظمة تيرادكس مخصصة لمساعدة الشركات على التحول الرقمي الكامل لإدارة قطاع المشتر…" at bounding box center [460, 372] width 920 height 222
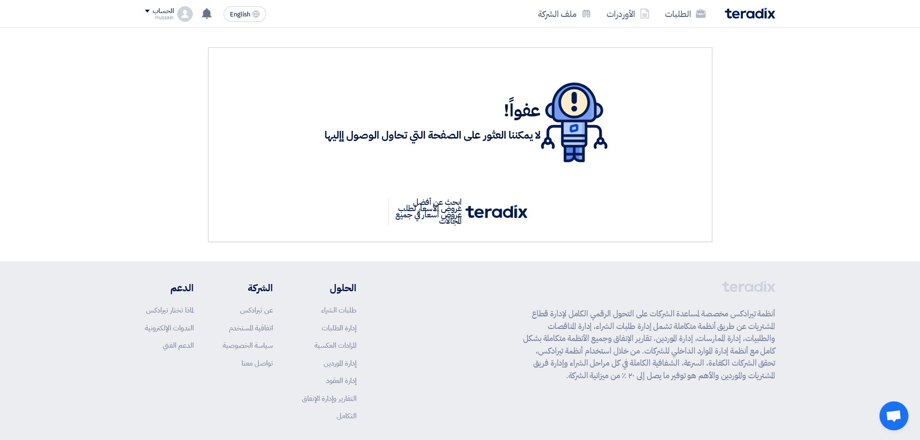
click at [771, 313] on p "أنظمة تيرادكس مخصصة لمساعدة الشركات على التحول الرقمي الكامل لإدارة قطاع المشتر…" at bounding box center [649, 345] width 252 height 74
drag, startPoint x: 782, startPoint y: 279, endPoint x: 716, endPoint y: 282, distance: 65.7
click at [717, 282] on footer "أنظمة تيرادكس مخصصة لمساعدة الشركات على التحول الرقمي الكامل لإدارة قطاع المشتر…" at bounding box center [460, 372] width 920 height 222
click at [684, 283] on div "أنظمة تيرادكس مخصصة لمساعدة الشركات على التحول الرقمي الكامل لإدارة قطاع المشتر…" at bounding box center [649, 359] width 252 height 156
click at [749, 19] on div "الطلبات الأوردرات ملف الشركة" at bounding box center [586, 13] width 378 height 23
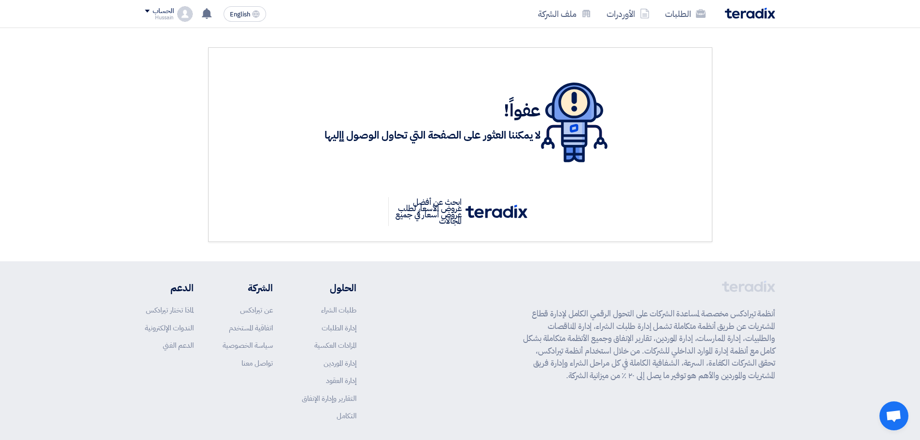
click at [749, 13] on img at bounding box center [750, 13] width 50 height 11
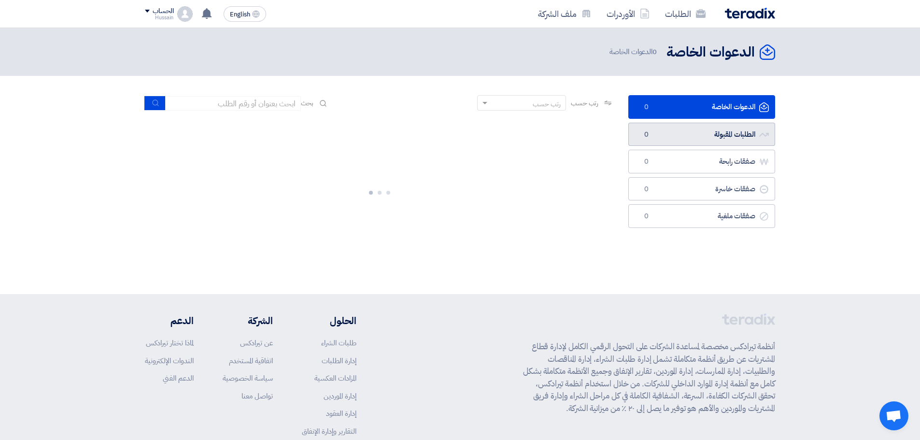
click at [730, 135] on link "الطلبات المقبولة الطلبات المقبولة 0" at bounding box center [701, 135] width 147 height 24
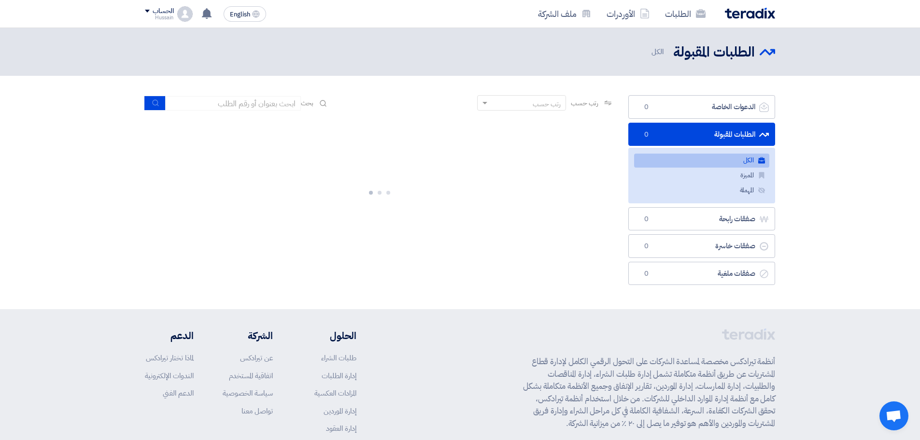
click at [750, 12] on img at bounding box center [750, 13] width 50 height 11
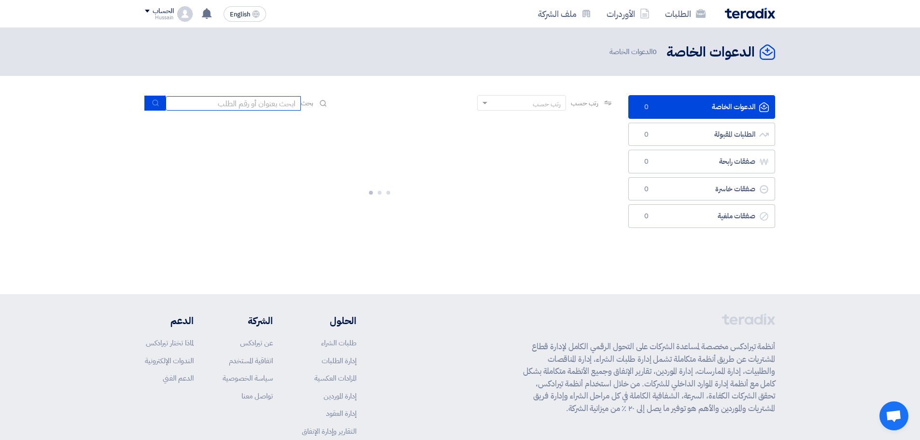
click at [244, 103] on input at bounding box center [233, 103] width 135 height 14
click at [752, 14] on img at bounding box center [750, 13] width 50 height 11
click at [149, 11] on span at bounding box center [147, 11] width 5 height 3
